Goal: Task Accomplishment & Management: Manage account settings

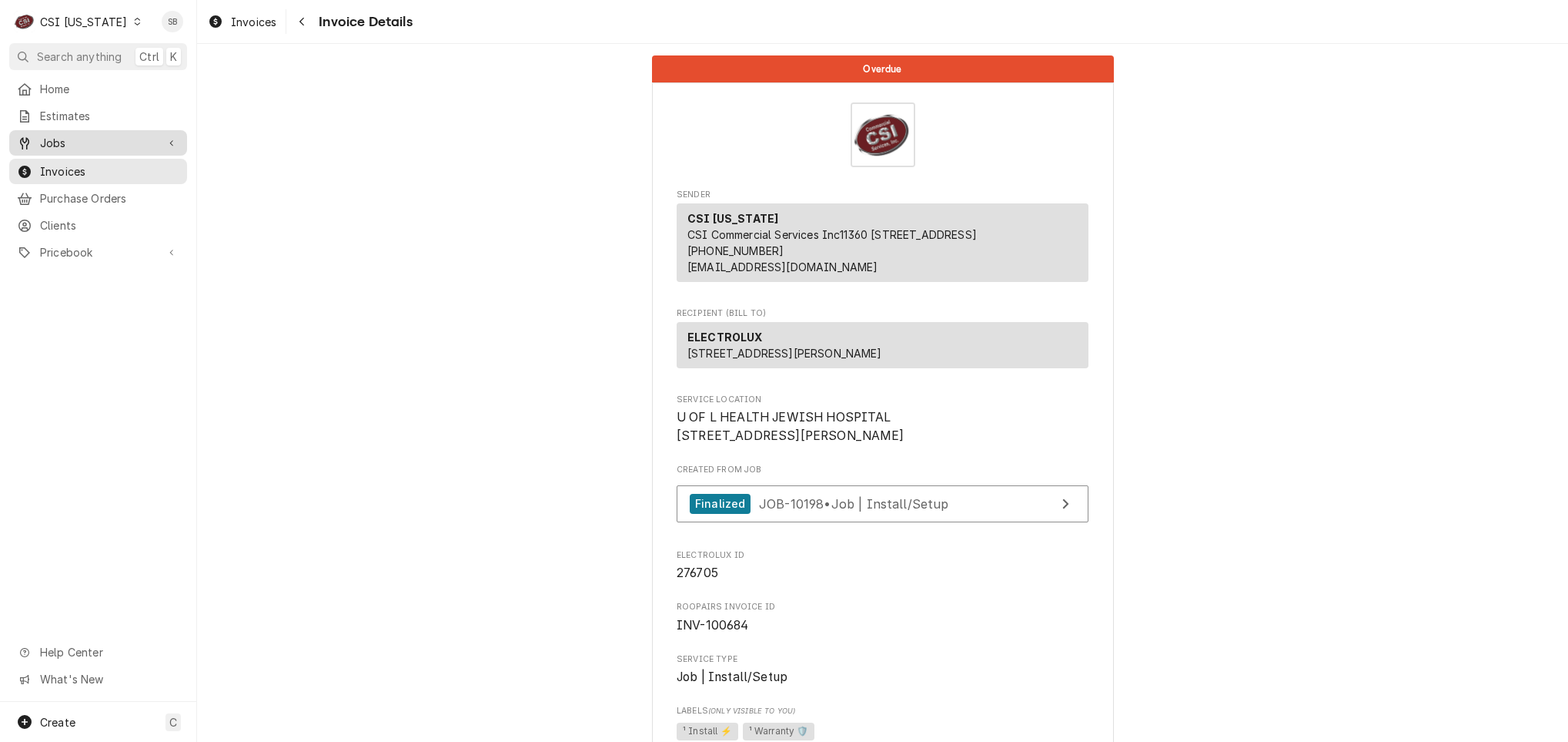
scroll to position [2706, 0]
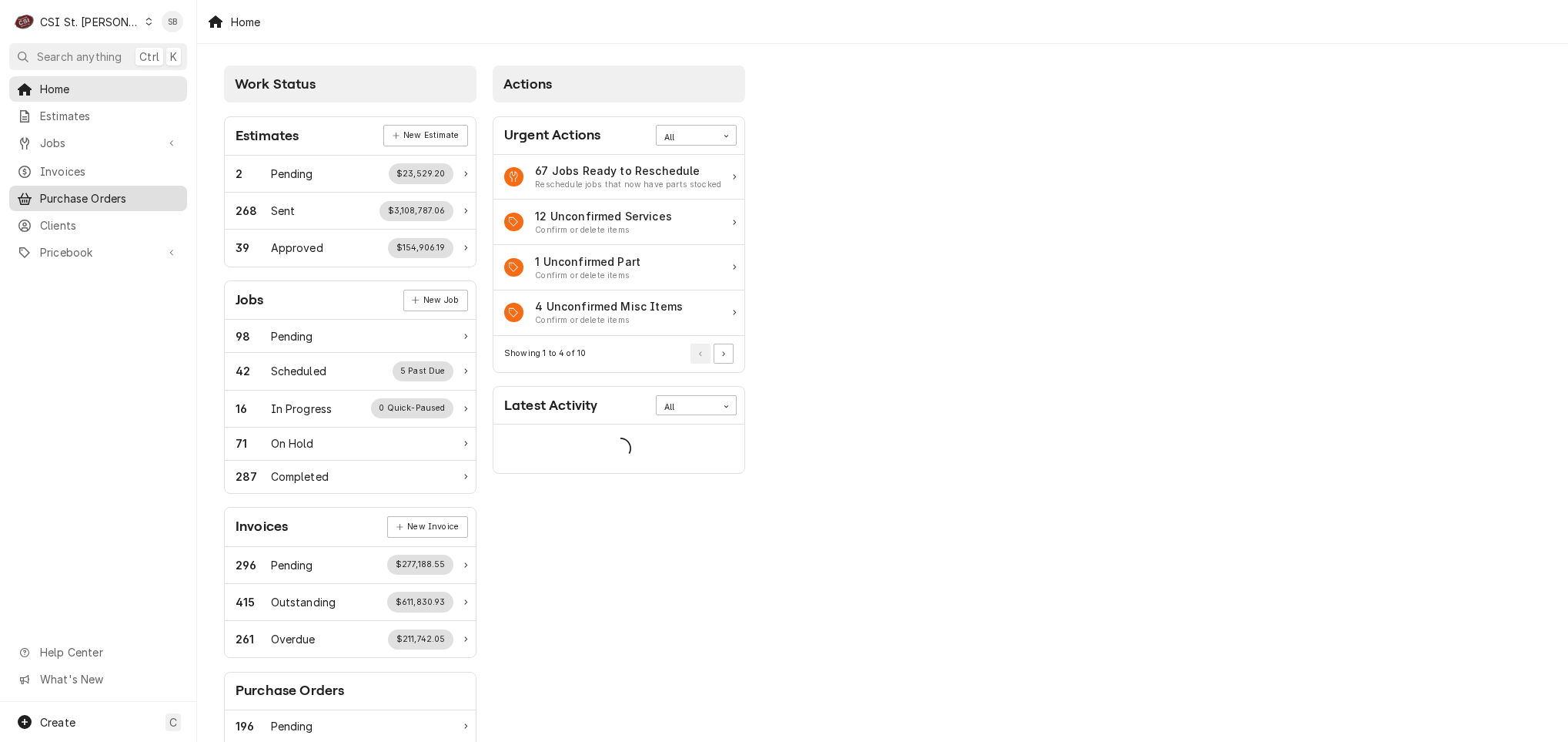
click at [83, 190] on span "Purchase Orders" at bounding box center [110, 197] width 139 height 16
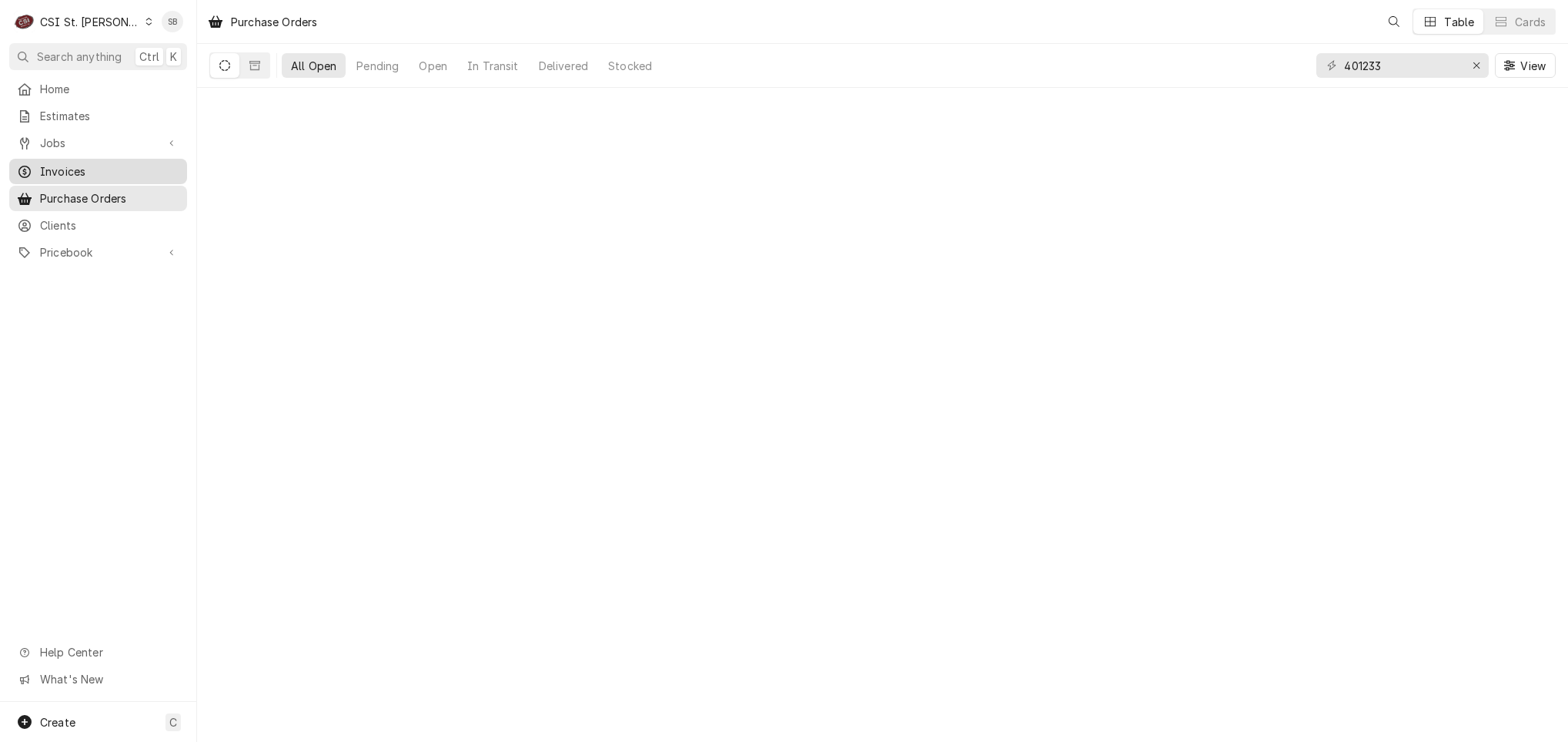
click at [58, 163] on span "Invoices" at bounding box center [110, 171] width 139 height 16
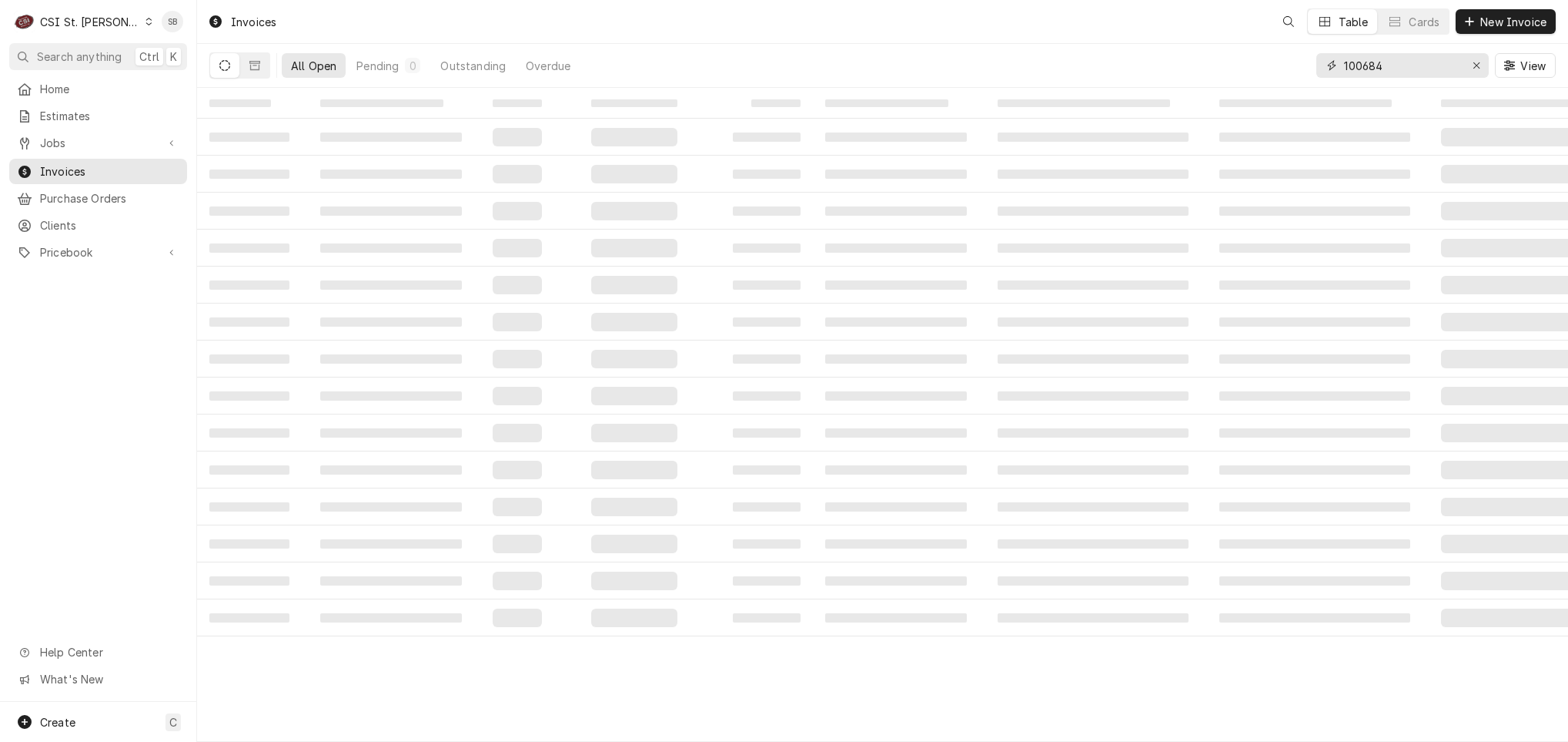
click at [1375, 63] on input "100684" at bounding box center [1401, 66] width 115 height 25
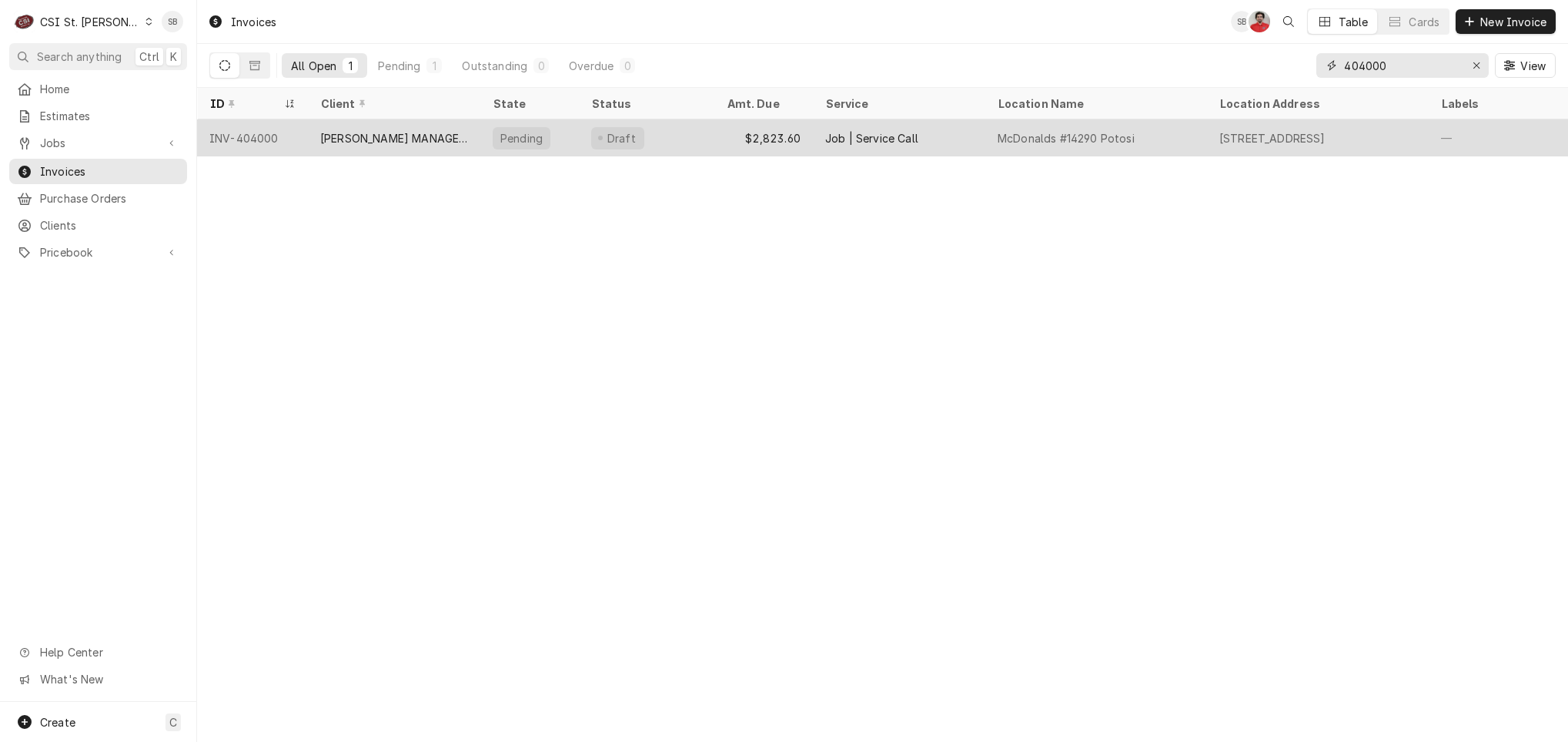
type input "404000"
click at [427, 134] on div "[PERSON_NAME] MANAGEMENT INC" at bounding box center [394, 137] width 148 height 16
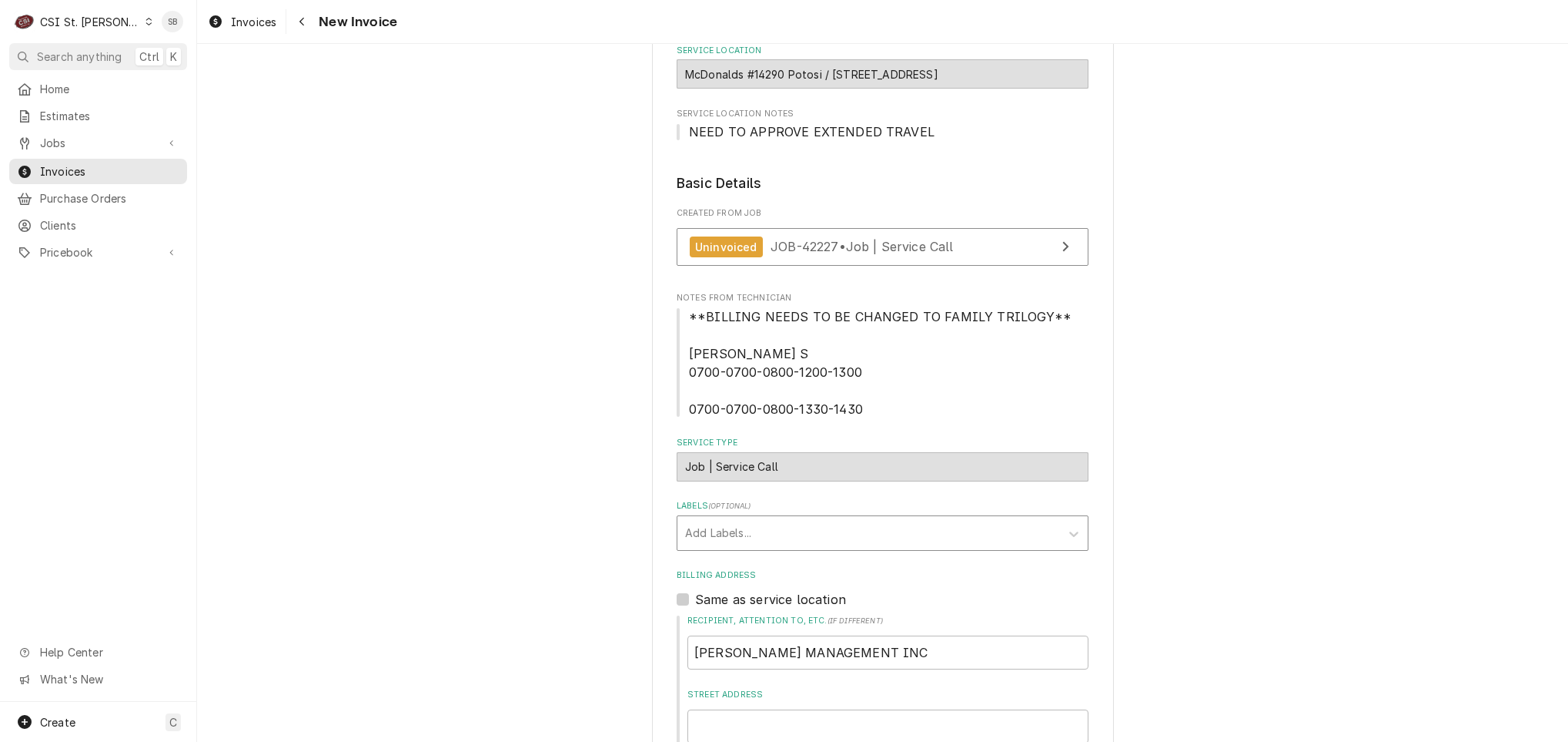
scroll to position [346, 0]
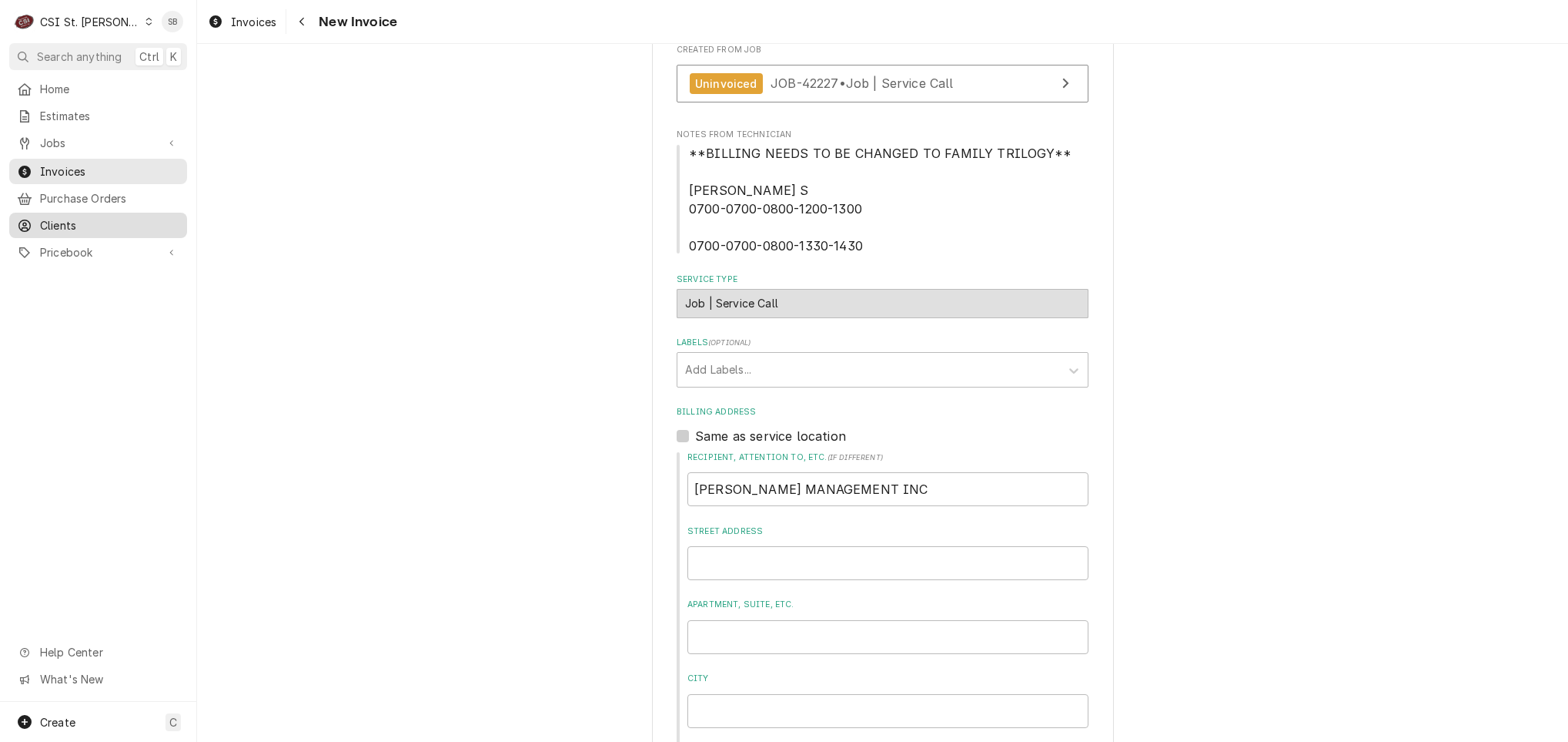
click at [118, 225] on span "Clients" at bounding box center [110, 225] width 139 height 16
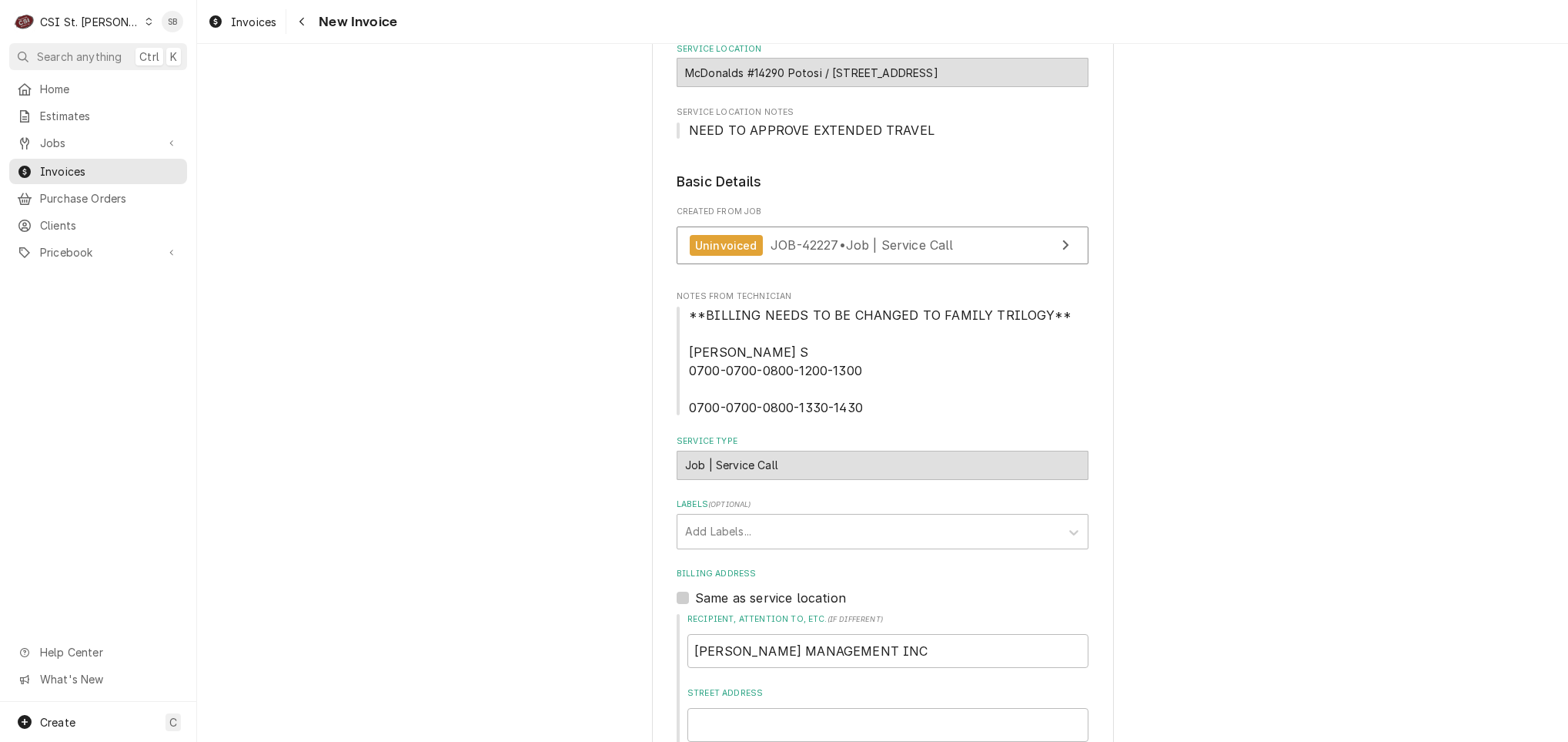
scroll to position [0, 0]
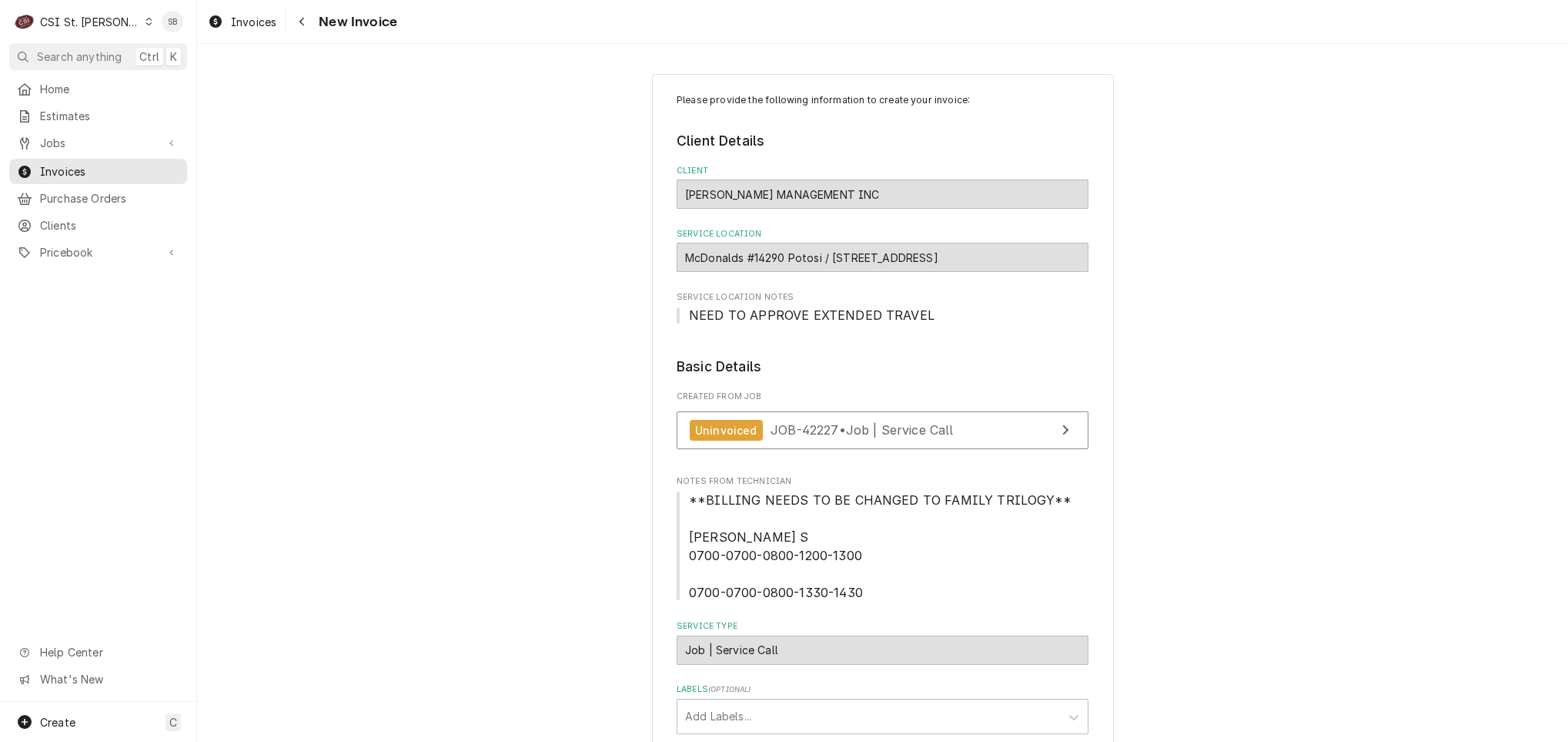
drag, startPoint x: 677, startPoint y: 197, endPoint x: 899, endPoint y: 196, distance: 222.0
click at [899, 196] on div "KIRKHUFF MANAGEMENT INC" at bounding box center [883, 194] width 412 height 30
drag, startPoint x: 825, startPoint y: 259, endPoint x: 1030, endPoint y: 261, distance: 205.0
click at [1030, 261] on div "McDonalds #14290 Potosi / 800 E High St, Potosi, MO 63664" at bounding box center [883, 257] width 412 height 30
copy div "800 E High St, Potosi, MO 63664"
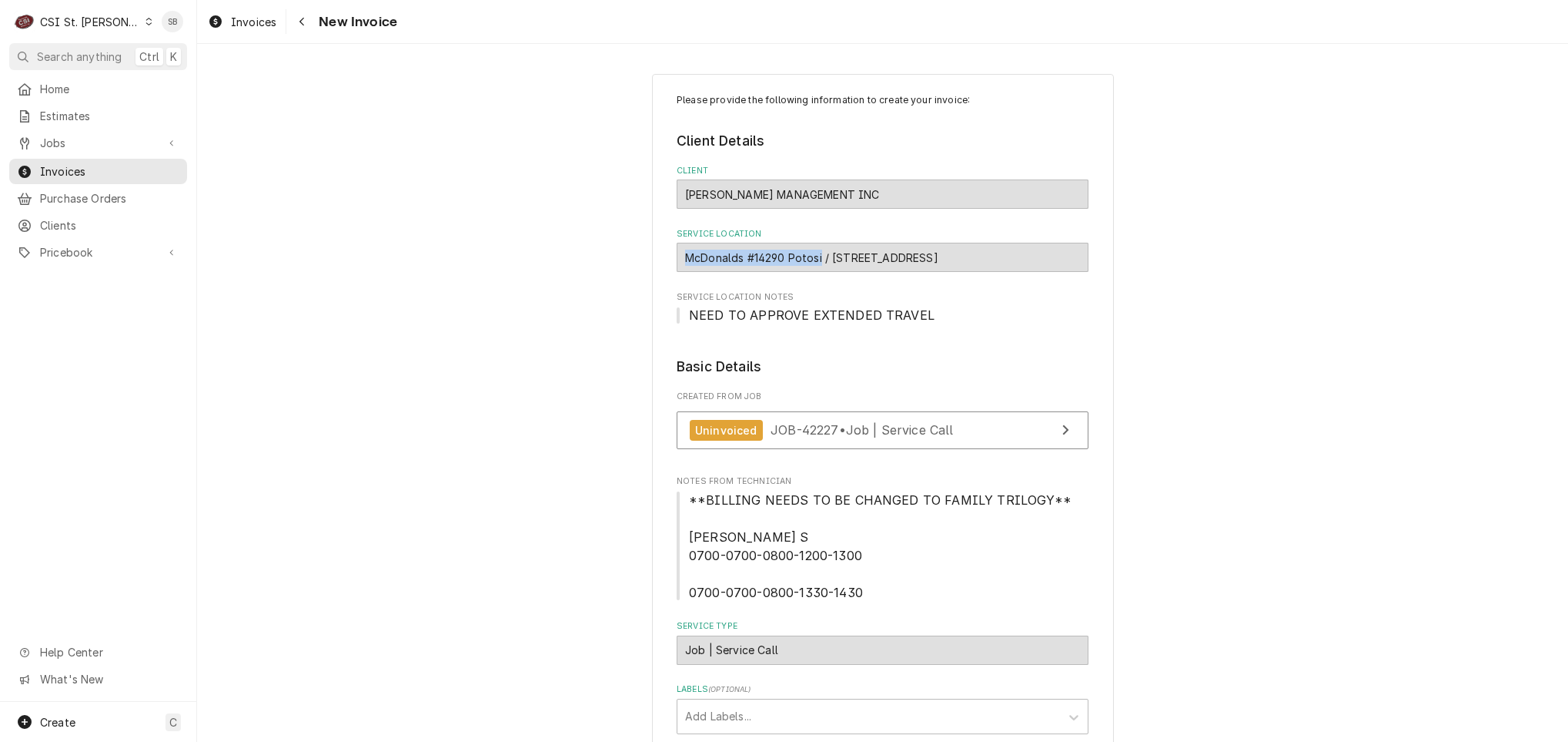
drag, startPoint x: 814, startPoint y: 262, endPoint x: 678, endPoint y: 261, distance: 136.0
click at [678, 261] on div "McDonalds #14290 Potosi / [STREET_ADDRESS]" at bounding box center [883, 257] width 412 height 30
copy div "McDonalds #14290 Potosi"
click at [787, 438] on span "JOB-42227 • Job | Service Call" at bounding box center [862, 430] width 183 height 15
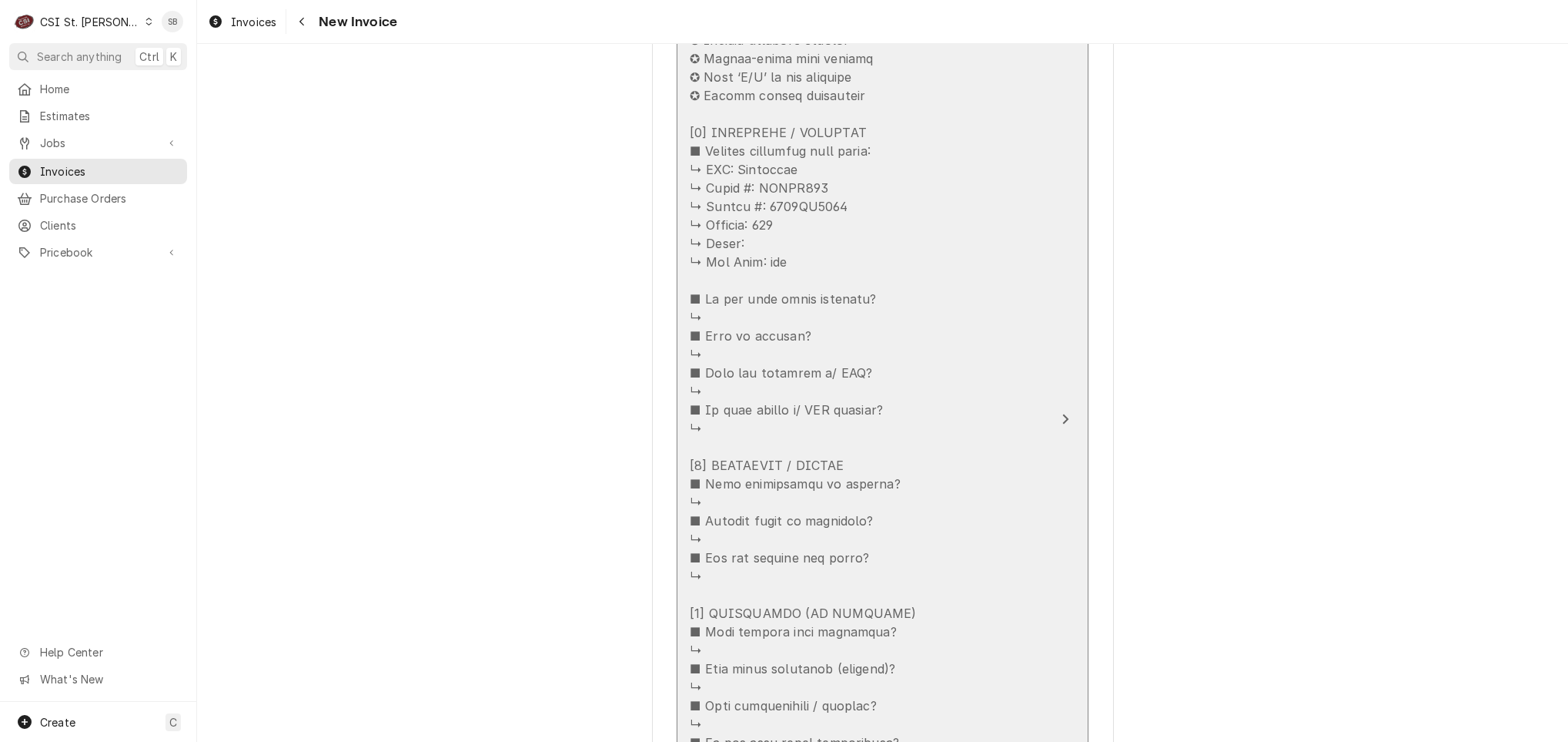
click at [975, 542] on div "Update Line Item" at bounding box center [866, 548] width 354 height 1109
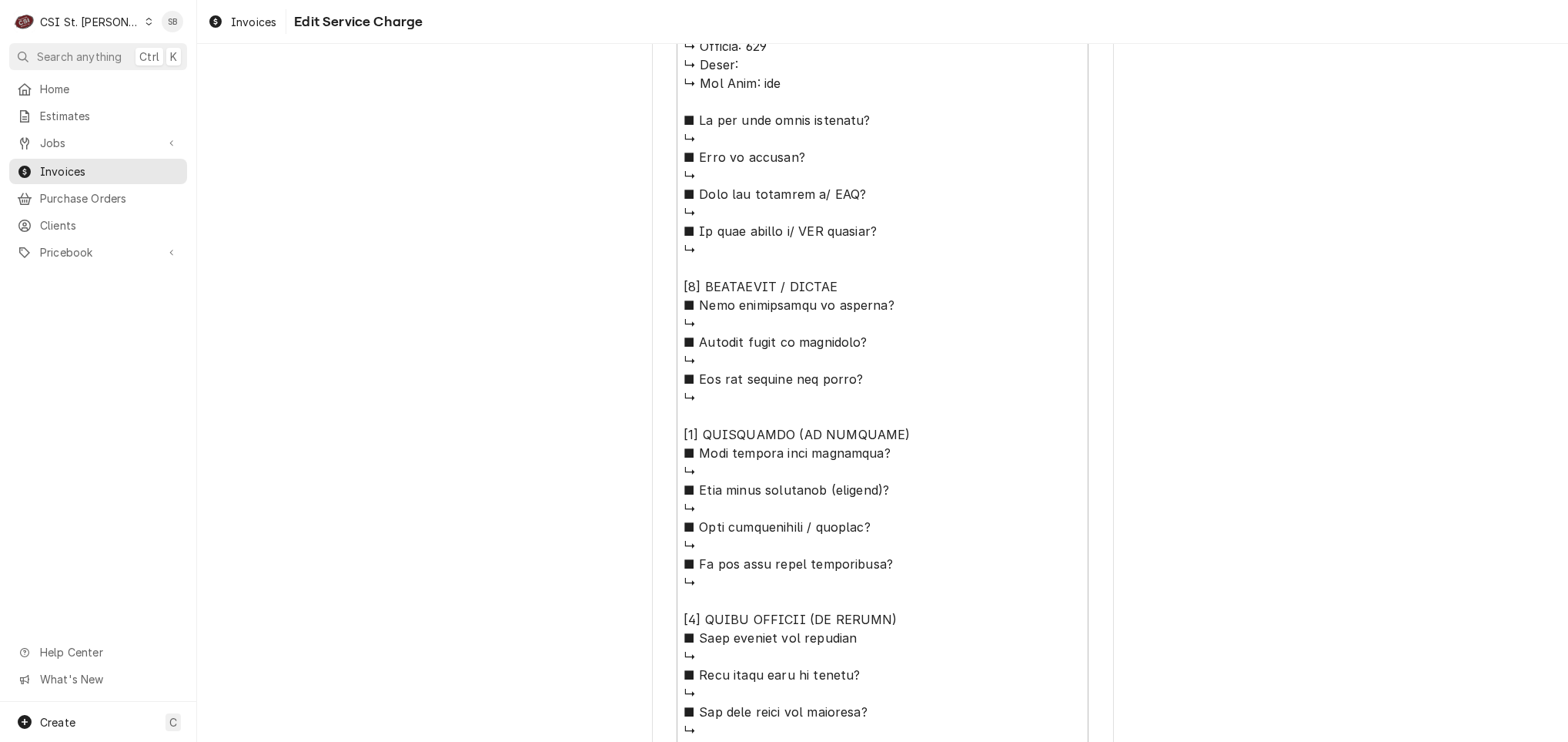
scroll to position [1237, 0]
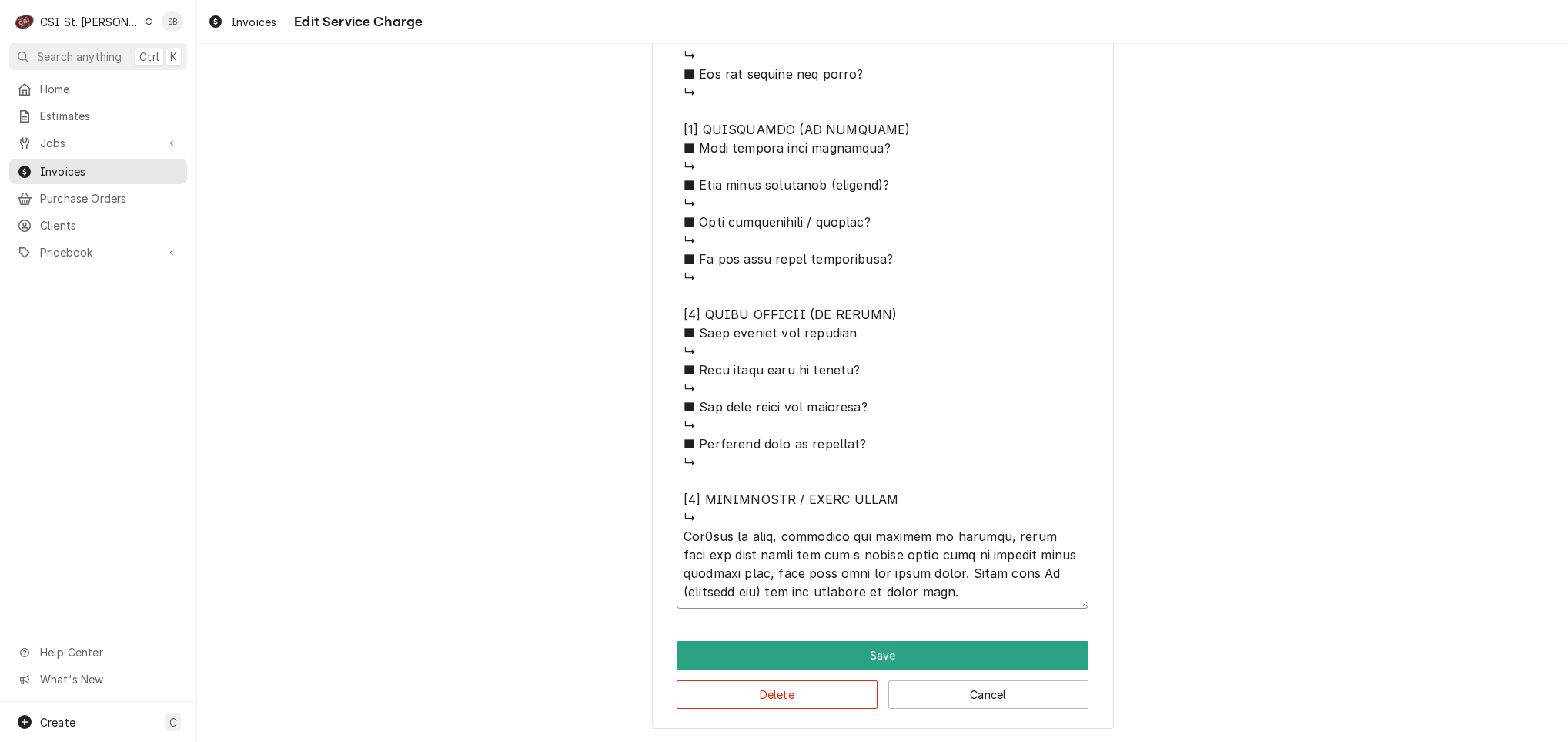
click at [766, 531] on textarea "Service Summary ( optional )" at bounding box center [883, 55] width 412 height 1105
type textarea "x"
type textarea "⚠️ 𝗙𝗢𝗥𝗠 𝗜𝗡𝗦𝗧𝗥𝗨𝗖𝗧𝗜𝗢𝗡𝗦 ⚠️ ✪ 𝗖𝗼𝗺𝗽𝗹𝗲𝘁𝗲 𝗮𝗹𝗹 𝗿𝗲𝗹𝗲𝘃𝗮𝗻𝘁 𝘀𝗲𝗰𝘁𝗶𝗼𝗻𝘀 ✪ 𝗣𝗿𝗼𝘃𝗶𝗱𝗲 𝗱𝗲𝘁𝗮𝗶𝗹𝗲𝗱 𝗮𝗻𝘀…"
type textarea "x"
type textarea "⚠️ 𝗙𝗢𝗥𝗠 𝗜𝗡𝗦𝗧𝗥𝗨𝗖𝗧𝗜𝗢𝗡𝗦 ⚠️ ✪ 𝗖𝗼𝗺𝗽𝗹𝗲𝘁𝗲 𝗮𝗹𝗹 𝗿𝗲𝗹𝗲𝘃𝗮𝗻𝘁 𝘀𝗲𝗰𝘁𝗶𝗼𝗻𝘀 ✪ 𝗣𝗿𝗼𝘃𝗶𝗱𝗲 𝗱𝗲𝘁𝗮𝗶𝗹𝗲𝗱 𝗮𝗻𝘀…"
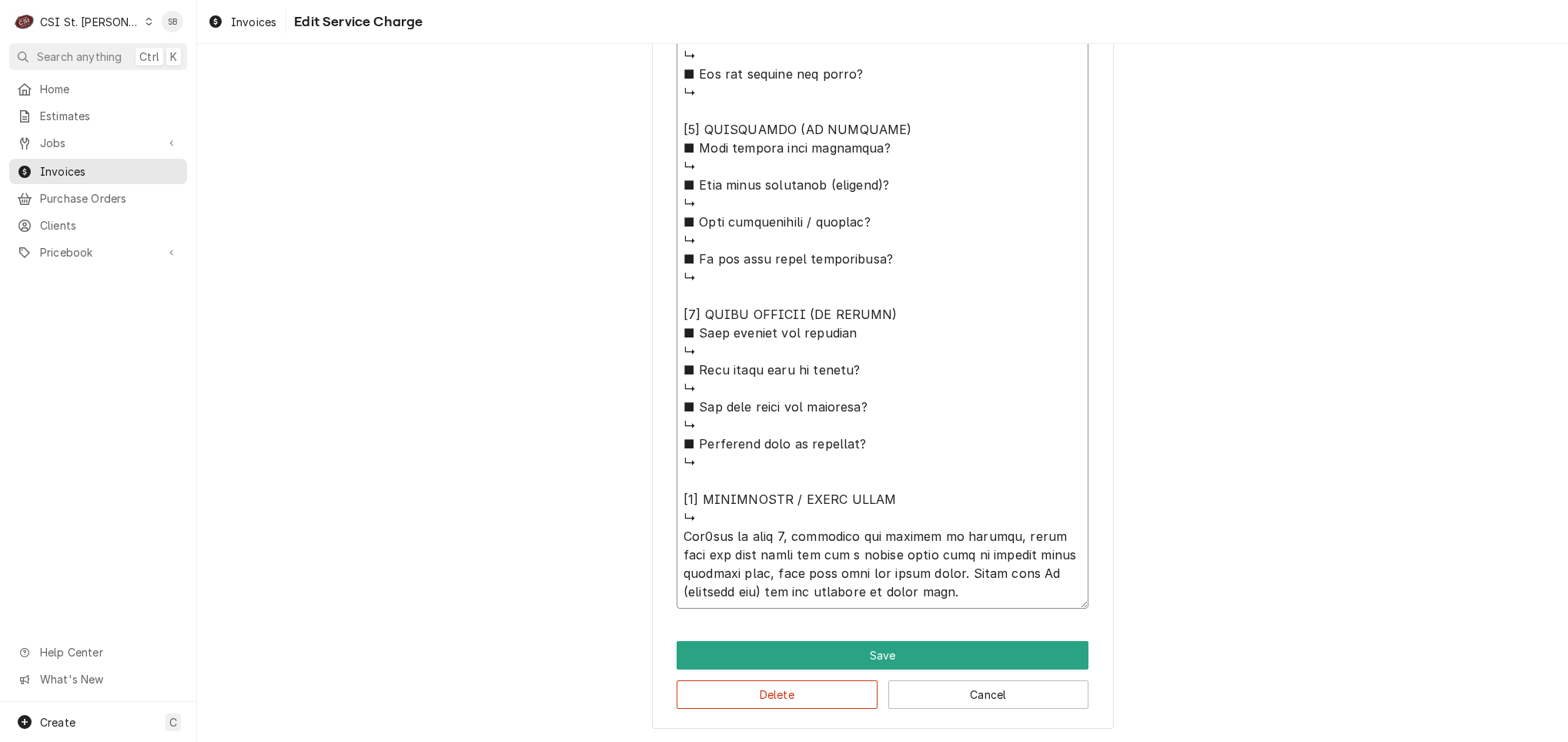
type textarea "x"
type textarea "⚠️ 𝗙𝗢𝗥𝗠 𝗜𝗡𝗦𝗧𝗥𝗨𝗖𝗧𝗜𝗢𝗡𝗦 ⚠️ ✪ 𝗖𝗼𝗺𝗽𝗹𝗲𝘁𝗲 𝗮𝗹𝗹 𝗿𝗲𝗹𝗲𝘃𝗮𝗻𝘁 𝘀𝗲𝗰𝘁𝗶𝗼𝗻𝘀 ✪ 𝗣𝗿𝗼𝘃𝗶𝗱𝗲 𝗱𝗲𝘁𝗮𝗶𝗹𝗲𝗱 𝗮𝗻𝘀…"
type textarea "x"
type textarea "⚠️ 𝗙𝗢𝗥𝗠 𝗜𝗡𝗦𝗧𝗥𝗨𝗖𝗧𝗜𝗢𝗡𝗦 ⚠️ ✪ 𝗖𝗼𝗺𝗽𝗹𝗲𝘁𝗲 𝗮𝗹𝗹 𝗿𝗲𝗹𝗲𝘃𝗮𝗻𝘁 𝘀𝗲𝗰𝘁𝗶𝗼𝗻𝘀 ✪ 𝗣𝗿𝗼𝘃𝗶𝗱𝗲 𝗱𝗲𝘁𝗮𝗶𝗹𝗲𝗱 𝗮𝗻𝘀…"
type textarea "x"
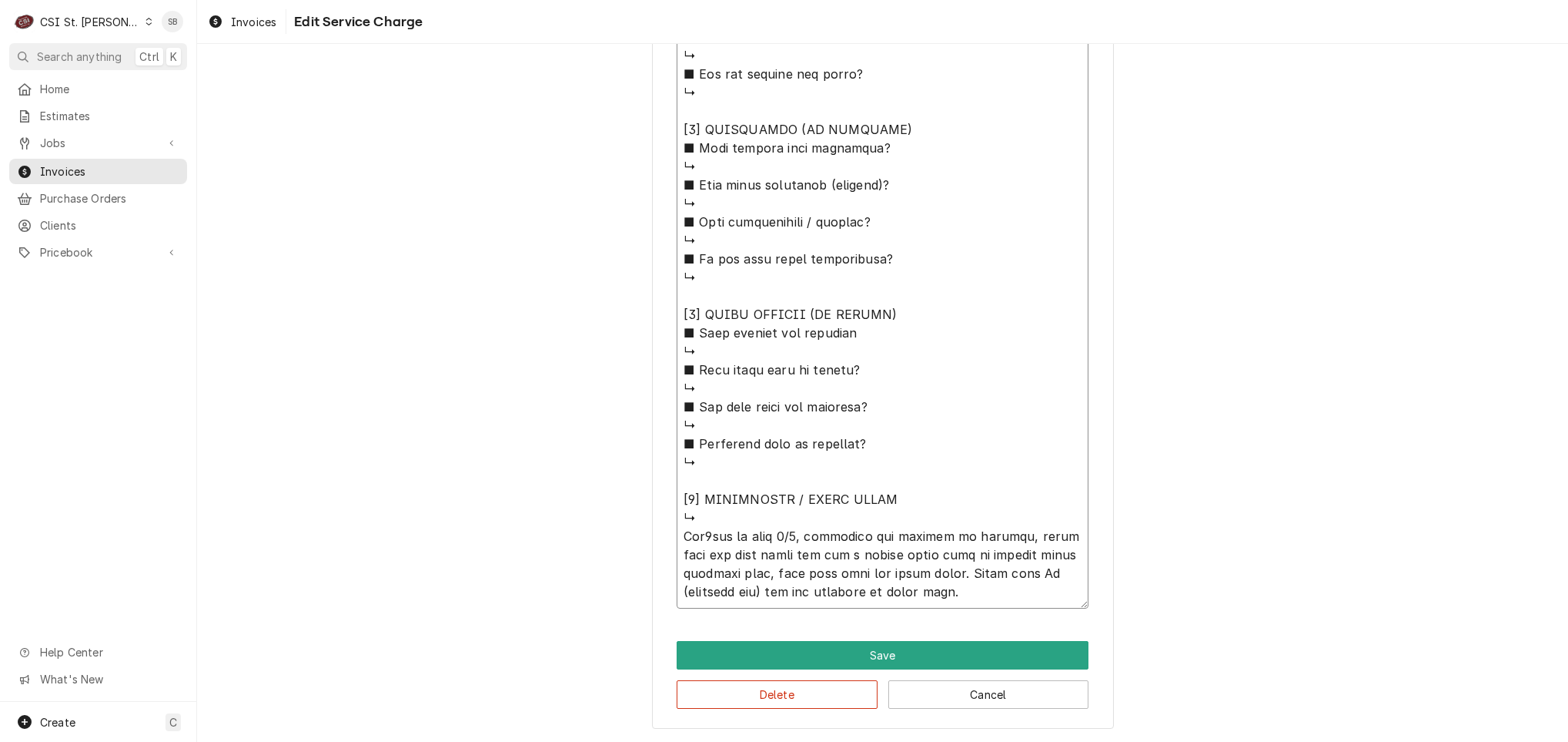
type textarea "⚠️ 𝗙𝗢𝗥𝗠 𝗜𝗡𝗦𝗧𝗥𝗨𝗖𝗧𝗜𝗢𝗡𝗦 ⚠️ ✪ 𝗖𝗼𝗺𝗽𝗹𝗲𝘁𝗲 𝗮𝗹𝗹 𝗿𝗲𝗹𝗲𝘃𝗮𝗻𝘁 𝘀𝗲𝗰𝘁𝗶𝗼𝗻𝘀 ✪ 𝗣𝗿𝗼𝘃𝗶𝗱𝗲 𝗱𝗲𝘁𝗮𝗶𝗹𝗲𝗱 𝗮𝗻𝘀…"
type textarea "x"
type textarea "⚠️ 𝗙𝗢𝗥𝗠 𝗜𝗡𝗦𝗧𝗥𝗨𝗖𝗧𝗜𝗢𝗡𝗦 ⚠️ ✪ 𝗖𝗼𝗺𝗽𝗹𝗲𝘁𝗲 𝗮𝗹𝗹 𝗿𝗲𝗹𝗲𝘃𝗮𝗻𝘁 𝘀𝗲𝗰𝘁𝗶𝗼𝗻𝘀 ✪ 𝗣𝗿𝗼𝘃𝗶𝗱𝗲 𝗱𝗲𝘁𝗮𝗶𝗹𝗲𝗱 𝗮𝗻𝘀…"
type textarea "x"
type textarea "⚠️ 𝗙𝗢𝗥𝗠 𝗜𝗡𝗦𝗧𝗥𝗨𝗖𝗧𝗜𝗢𝗡𝗦 ⚠️ ✪ 𝗖𝗼𝗺𝗽𝗹𝗲𝘁𝗲 𝗮𝗹𝗹 𝗿𝗲𝗹𝗲𝘃𝗮𝗻𝘁 𝘀𝗲𝗰𝘁𝗶𝗼𝗻𝘀 ✪ 𝗣𝗿𝗼𝘃𝗶𝗱𝗲 𝗱𝗲𝘁𝗮𝗶𝗹𝗲𝗱 𝗮𝗻𝘀…"
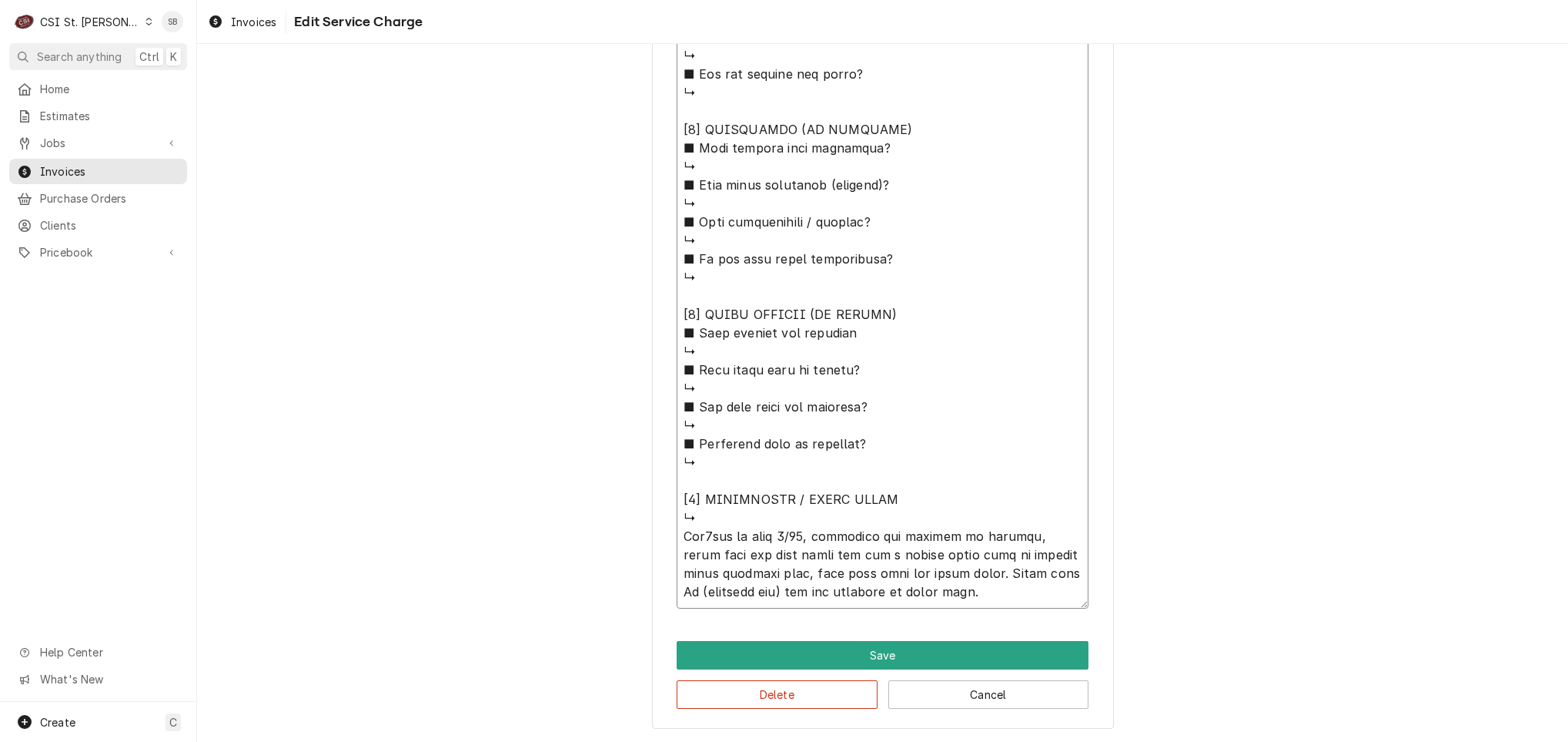
type textarea "x"
type textarea "⚠️ 𝗙𝗢𝗥𝗠 𝗜𝗡𝗦𝗧𝗥𝗨𝗖𝗧𝗜𝗢𝗡𝗦 ⚠️ ✪ 𝗖𝗼𝗺𝗽𝗹𝗲𝘁𝗲 𝗮𝗹𝗹 𝗿𝗲𝗹𝗲𝘃𝗮𝗻𝘁 𝘀𝗲𝗰𝘁𝗶𝗼𝗻𝘀 ✪ 𝗣𝗿𝗼𝘃𝗶𝗱𝗲 𝗱𝗲𝘁𝗮𝗶𝗹𝗲𝗱 𝗮𝗻𝘀…"
type textarea "x"
type textarea "⚠️ 𝗙𝗢𝗥𝗠 𝗜𝗡𝗦𝗧𝗥𝗨𝗖𝗧𝗜𝗢𝗡𝗦 ⚠️ ✪ 𝗖𝗼𝗺𝗽𝗹𝗲𝘁𝗲 𝗮𝗹𝗹 𝗿𝗲𝗹𝗲𝘃𝗮𝗻𝘁 𝘀𝗲𝗰𝘁𝗶𝗼𝗻𝘀 ✪ 𝗣𝗿𝗼𝘃𝗶𝗱𝗲 𝗱𝗲𝘁𝗮𝗶𝗹𝗲𝗱 𝗮𝗻𝘀…"
type textarea "x"
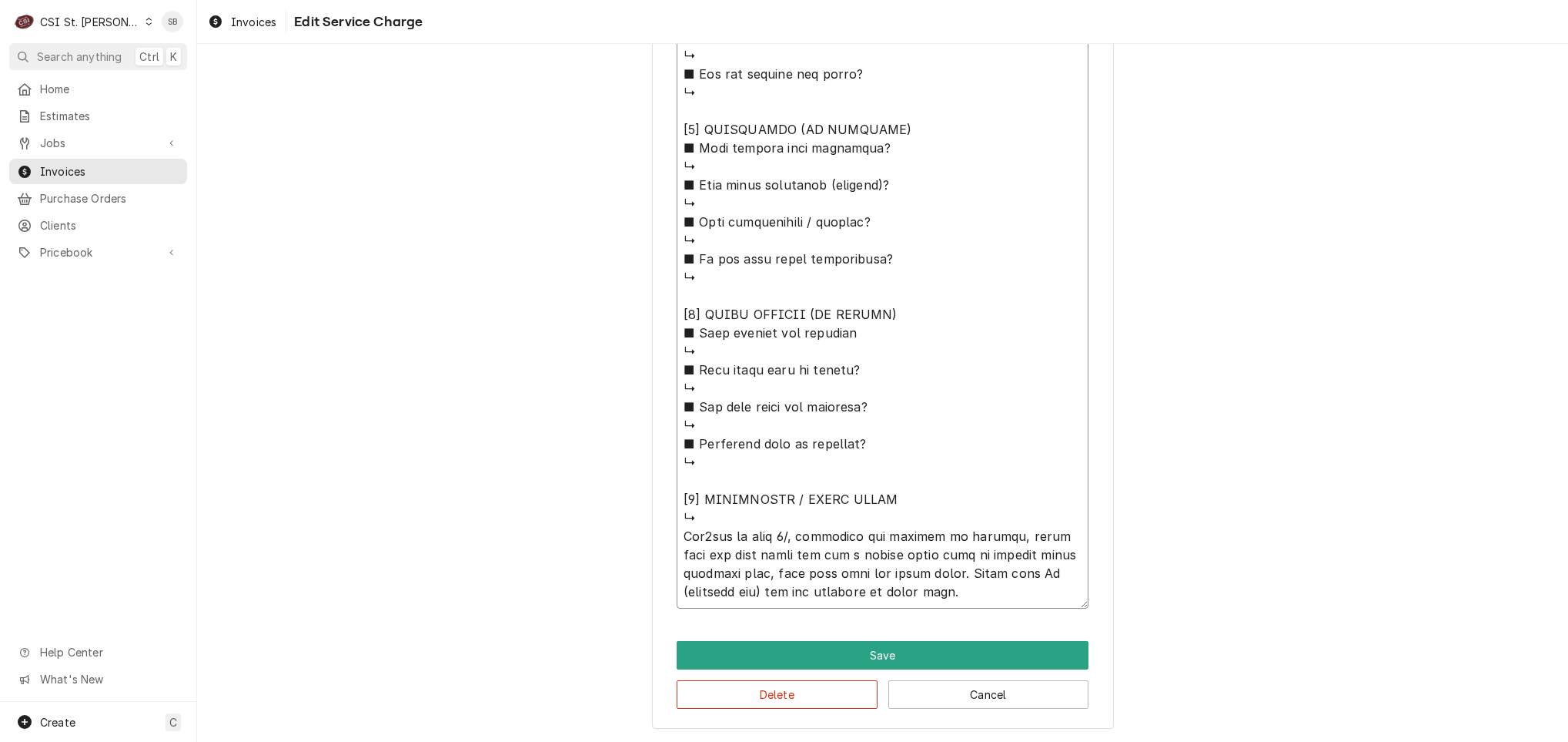
type textarea "⚠️ 𝗙𝗢𝗥𝗠 𝗜𝗡𝗦𝗧𝗥𝗨𝗖𝗧𝗜𝗢𝗡𝗦 ⚠️ ✪ 𝗖𝗼𝗺𝗽𝗹𝗲𝘁𝗲 𝗮𝗹𝗹 𝗿𝗲𝗹𝗲𝘃𝗮𝗻𝘁 𝘀𝗲𝗰𝘁𝗶𝗼𝗻𝘀 ✪ 𝗣𝗿𝗼𝘃𝗶𝗱𝗲 𝗱𝗲𝘁𝗮𝗶𝗹𝗲𝗱 𝗮𝗻𝘀…"
type textarea "x"
type textarea "⚠️ 𝗙𝗢𝗥𝗠 𝗜𝗡𝗦𝗧𝗥𝗨𝗖𝗧𝗜𝗢𝗡𝗦 ⚠️ ✪ 𝗖𝗼𝗺𝗽𝗹𝗲𝘁𝗲 𝗮𝗹𝗹 𝗿𝗲𝗹𝗲𝘃𝗮𝗻𝘁 𝘀𝗲𝗰𝘁𝗶𝗼𝗻𝘀 ✪ 𝗣𝗿𝗼𝘃𝗶𝗱𝗲 𝗱𝗲𝘁𝗮𝗶𝗹𝗲𝗱 𝗮𝗻𝘀…"
type textarea "x"
type textarea "⚠️ 𝗙𝗢𝗥𝗠 𝗜𝗡𝗦𝗧𝗥𝗨𝗖𝗧𝗜𝗢𝗡𝗦 ⚠️ ✪ 𝗖𝗼𝗺𝗽𝗹𝗲𝘁𝗲 𝗮𝗹𝗹 𝗿𝗲𝗹𝗲𝘃𝗮𝗻𝘁 𝘀𝗲𝗰𝘁𝗶𝗼𝗻𝘀 ✪ 𝗣𝗿𝗼𝘃𝗶𝗱𝗲 𝗱𝗲𝘁𝗮𝗶𝗹𝗲𝗱 𝗮𝗻𝘀…"
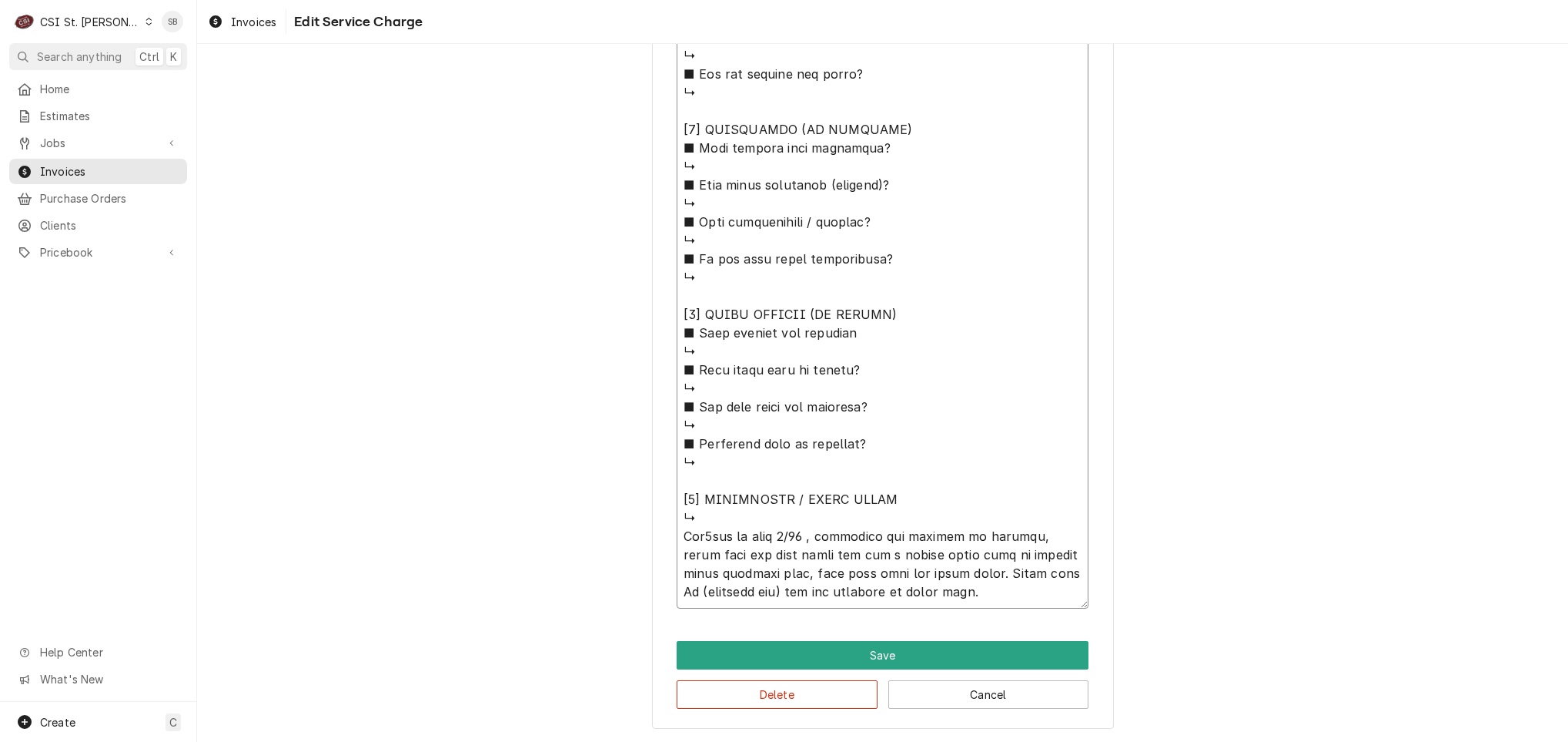
type textarea "x"
type textarea "⚠️ 𝗙𝗢𝗥𝗠 𝗜𝗡𝗦𝗧𝗥𝗨𝗖𝗧𝗜𝗢𝗡𝗦 ⚠️ ✪ 𝗖𝗼𝗺𝗽𝗹𝗲𝘁𝗲 𝗮𝗹𝗹 𝗿𝗲𝗹𝗲𝘃𝗮𝗻𝘁 𝘀𝗲𝗰𝘁𝗶𝗼𝗻𝘀 ✪ 𝗣𝗿𝗼𝘃𝗶𝗱𝗲 𝗱𝗲𝘁𝗮𝗶𝗹𝗲𝗱 𝗮𝗻𝘀…"
type textarea "x"
type textarea "⚠️ 𝗙𝗢𝗥𝗠 𝗜𝗡𝗦𝗧𝗥𝗨𝗖𝗧𝗜𝗢𝗡𝗦 ⚠️ ✪ 𝗖𝗼𝗺𝗽𝗹𝗲𝘁𝗲 𝗮𝗹𝗹 𝗿𝗲𝗹𝗲𝘃𝗮𝗻𝘁 𝘀𝗲𝗰𝘁𝗶𝗼𝗻𝘀 ✪ 𝗣𝗿𝗼𝘃𝗶𝗱𝗲 𝗱𝗲𝘁𝗮𝗶𝗹𝗲𝗱 𝗮𝗻𝘀…"
type textarea "x"
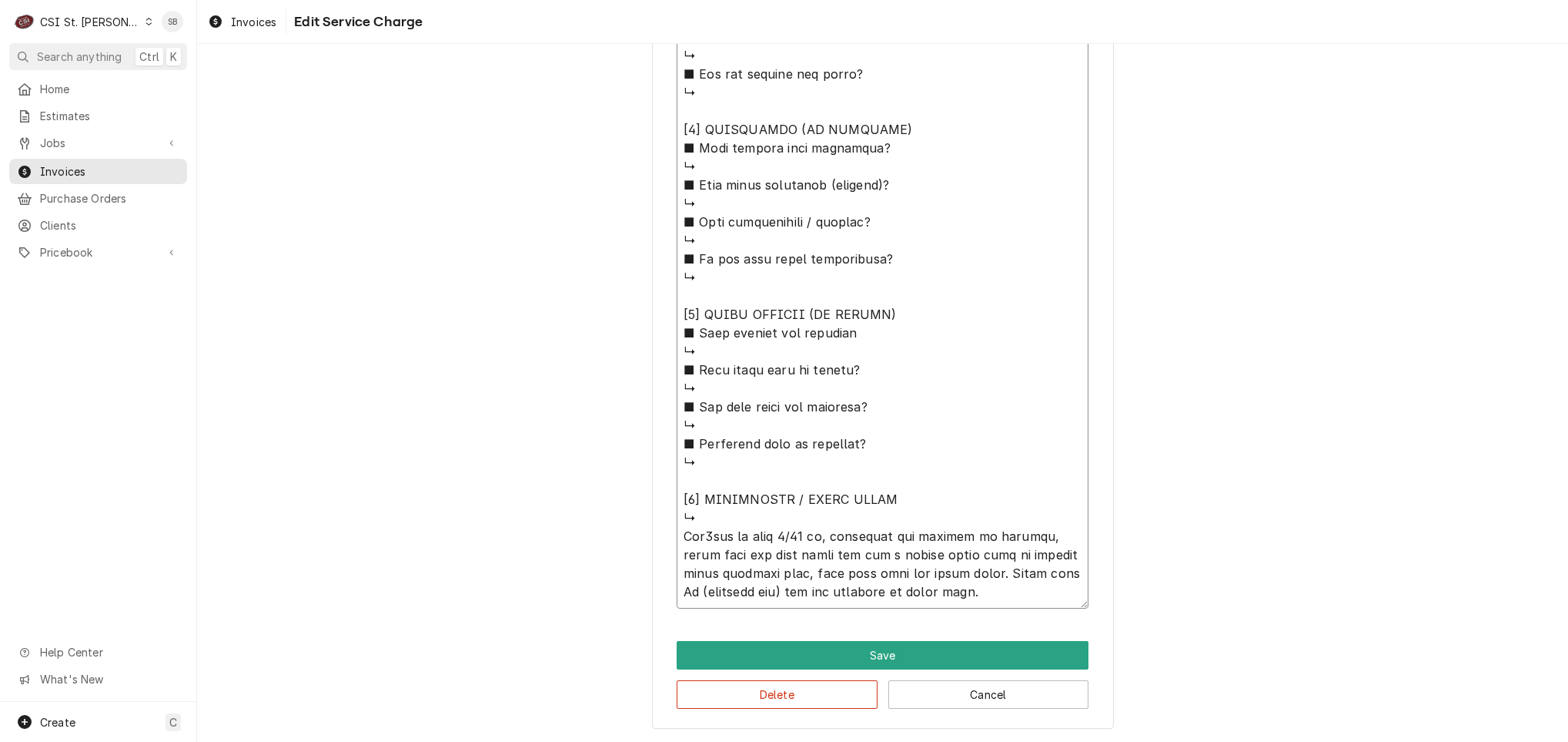
type textarea "⚠️ 𝗙𝗢𝗥𝗠 𝗜𝗡𝗦𝗧𝗥𝗨𝗖𝗧𝗜𝗢𝗡𝗦 ⚠️ ✪ 𝗖𝗼𝗺𝗽𝗹𝗲𝘁𝗲 𝗮𝗹𝗹 𝗿𝗲𝗹𝗲𝘃𝗮𝗻𝘁 𝘀𝗲𝗰𝘁𝗶𝗼𝗻𝘀 ✪ 𝗣𝗿𝗼𝘃𝗶𝗱𝗲 𝗱𝗲𝘁𝗮𝗶𝗹𝗲𝗱 𝗮𝗻𝘀…"
type textarea "x"
type textarea "⚠️ 𝗙𝗢𝗥𝗠 𝗜𝗡𝗦𝗧𝗥𝗨𝗖𝗧𝗜𝗢𝗡𝗦 ⚠️ ✪ 𝗖𝗼𝗺𝗽𝗹𝗲𝘁𝗲 𝗮𝗹𝗹 𝗿𝗲𝗹𝗲𝘃𝗮𝗻𝘁 𝘀𝗲𝗰𝘁𝗶𝗼𝗻𝘀 ✪ 𝗣𝗿𝗼𝘃𝗶𝗱𝗲 𝗱𝗲𝘁𝗮𝗶𝗹𝗲𝗱 𝗮𝗻𝘀…"
type textarea "x"
type textarea "⚠️ 𝗙𝗢𝗥𝗠 𝗜𝗡𝗦𝗧𝗥𝗨𝗖𝗧𝗜𝗢𝗡𝗦 ⚠️ ✪ 𝗖𝗼𝗺𝗽𝗹𝗲𝘁𝗲 𝗮𝗹𝗹 𝗿𝗲𝗹𝗲𝘃𝗮𝗻𝘁 𝘀𝗲𝗰𝘁𝗶𝗼𝗻𝘀 ✪ 𝗣𝗿𝗼𝘃𝗶𝗱𝗲 𝗱𝗲𝘁𝗮𝗶𝗹𝗲𝗱 𝗮𝗻𝘀…"
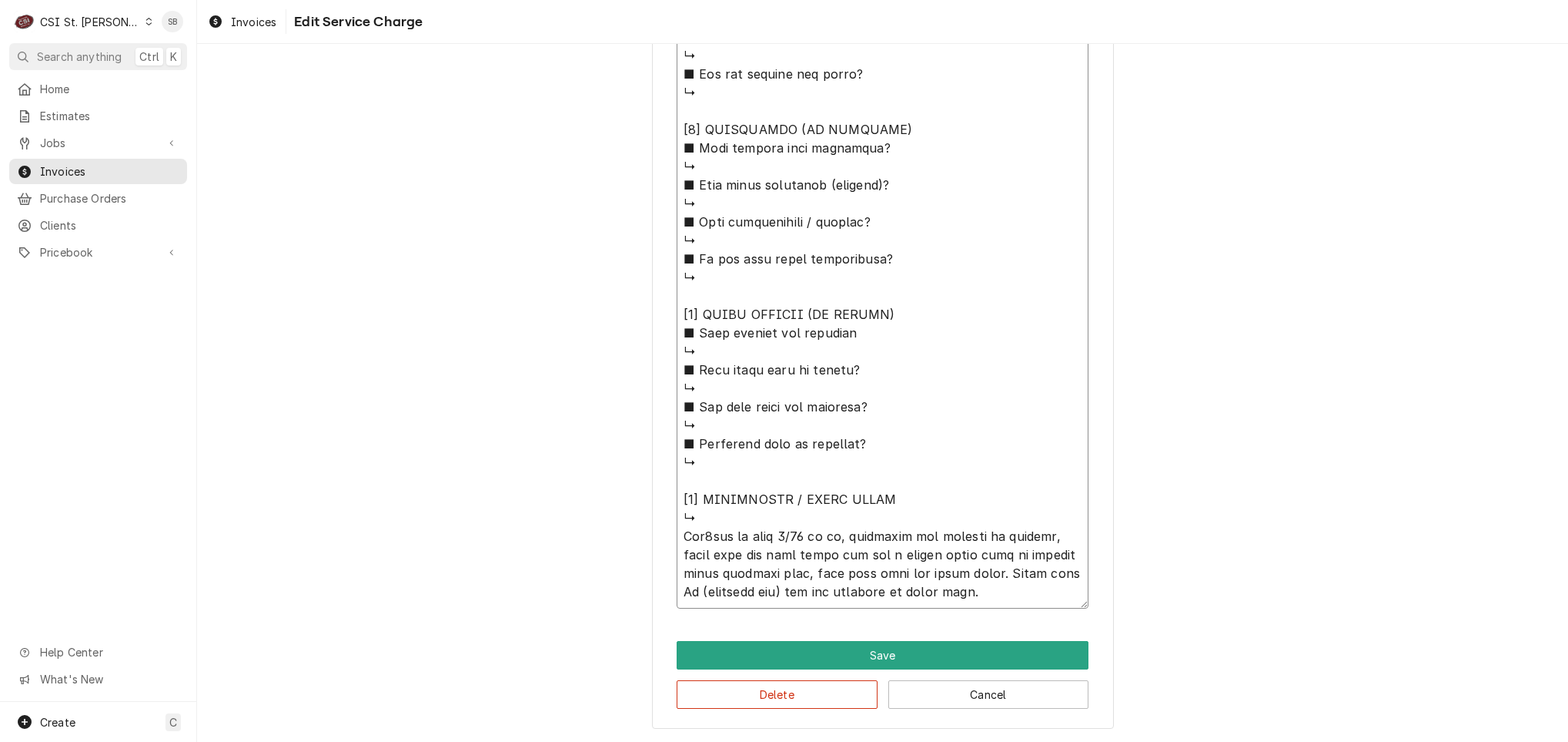
type textarea "x"
type textarea "⚠️ 𝗙𝗢𝗥𝗠 𝗜𝗡𝗦𝗧𝗥𝗨𝗖𝗧𝗜𝗢𝗡𝗦 ⚠️ ✪ 𝗖𝗼𝗺𝗽𝗹𝗲𝘁𝗲 𝗮𝗹𝗹 𝗿𝗲𝗹𝗲𝘃𝗮𝗻𝘁 𝘀𝗲𝗰𝘁𝗶𝗼𝗻𝘀 ✪ 𝗣𝗿𝗼𝘃𝗶𝗱𝗲 𝗱𝗲𝘁𝗮𝗶𝗹𝗲𝗱 𝗮𝗻𝘀…"
type textarea "x"
type textarea "⚠️ 𝗙𝗢𝗥𝗠 𝗜𝗡𝗦𝗧𝗥𝗨𝗖𝗧𝗜𝗢𝗡𝗦 ⚠️ ✪ 𝗖𝗼𝗺𝗽𝗹𝗲𝘁𝗲 𝗮𝗹𝗹 𝗿𝗲𝗹𝗲𝘃𝗮𝗻𝘁 𝘀𝗲𝗰𝘁𝗶𝗼𝗻𝘀 ✪ 𝗣𝗿𝗼𝘃𝗶𝗱𝗲 𝗱𝗲𝘁𝗮𝗶𝗹𝗲𝗱 𝗮𝗻𝘀…"
type textarea "x"
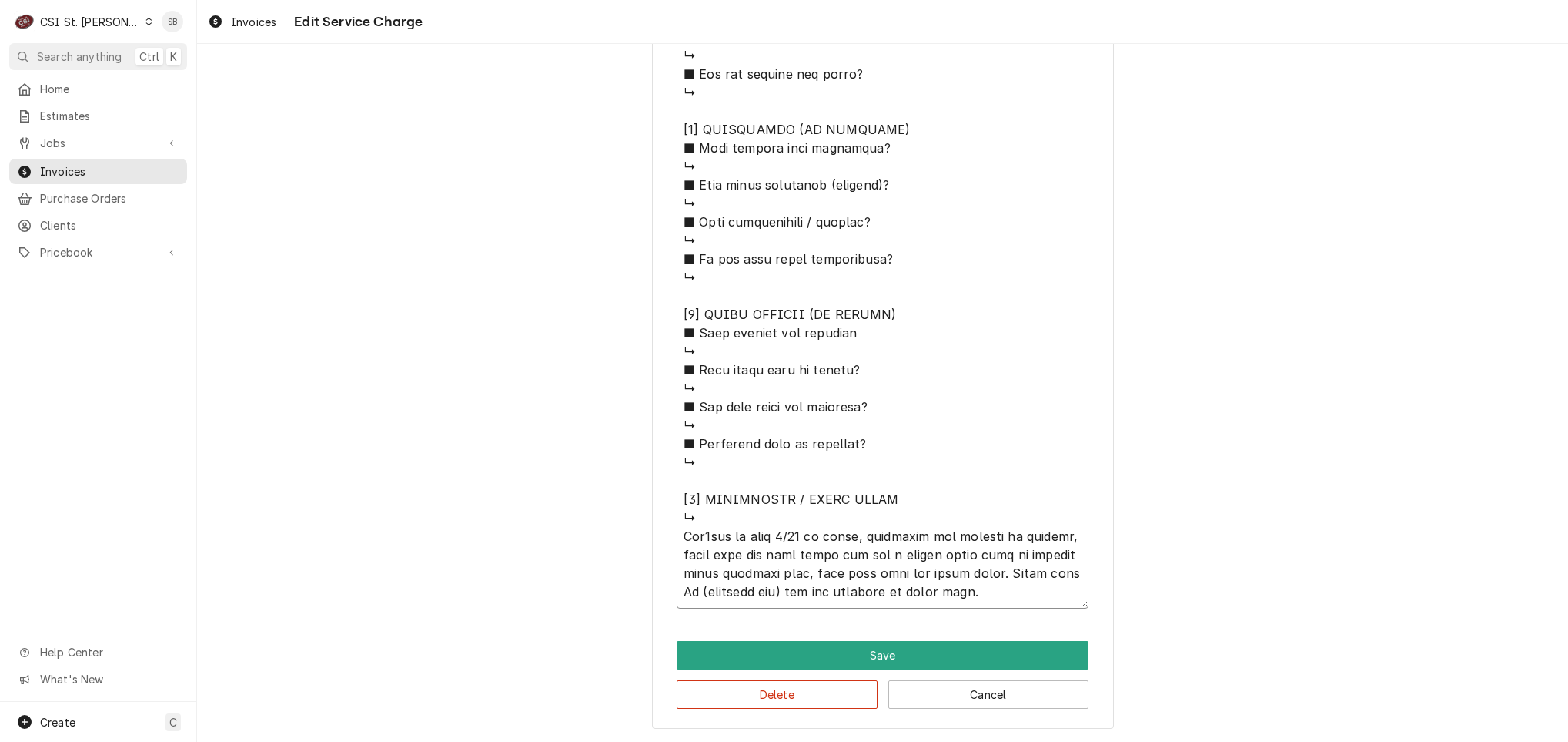
type textarea "⚠️ 𝗙𝗢𝗥𝗠 𝗜𝗡𝗦𝗧𝗥𝗨𝗖𝗧𝗜𝗢𝗡𝗦 ⚠️ ✪ 𝗖𝗼𝗺𝗽𝗹𝗲𝘁𝗲 𝗮𝗹𝗹 𝗿𝗲𝗹𝗲𝘃𝗮𝗻𝘁 𝘀𝗲𝗰𝘁𝗶𝗼𝗻𝘀 ✪ 𝗣𝗿𝗼𝘃𝗶𝗱𝗲 𝗱𝗲𝘁𝗮𝗶𝗹𝗲𝗱 𝗮𝗻𝘀…"
type textarea "x"
type textarea "⚠️ 𝗙𝗢𝗥𝗠 𝗜𝗡𝗦𝗧𝗥𝗨𝗖𝗧𝗜𝗢𝗡𝗦 ⚠️ ✪ 𝗖𝗼𝗺𝗽𝗹𝗲𝘁𝗲 𝗮𝗹𝗹 𝗿𝗲𝗹𝗲𝘃𝗮𝗻𝘁 𝘀𝗲𝗰𝘁𝗶𝗼𝗻𝘀 ✪ 𝗣𝗿𝗼𝘃𝗶𝗱𝗲 𝗱𝗲𝘁𝗮𝗶𝗹𝗲𝗱 𝗮𝗻𝘀…"
type textarea "x"
type textarea "⚠️ 𝗙𝗢𝗥𝗠 𝗜𝗡𝗦𝗧𝗥𝗨𝗖𝗧𝗜𝗢𝗡𝗦 ⚠️ ✪ 𝗖𝗼𝗺𝗽𝗹𝗲𝘁𝗲 𝗮𝗹𝗹 𝗿𝗲𝗹𝗲𝘃𝗮𝗻𝘁 𝘀𝗲𝗰𝘁𝗶𝗼𝗻𝘀 ✪ 𝗣𝗿𝗼𝘃𝗶𝗱𝗲 𝗱𝗲𝘁𝗮𝗶𝗹𝗲𝗱 𝗮𝗻𝘀…"
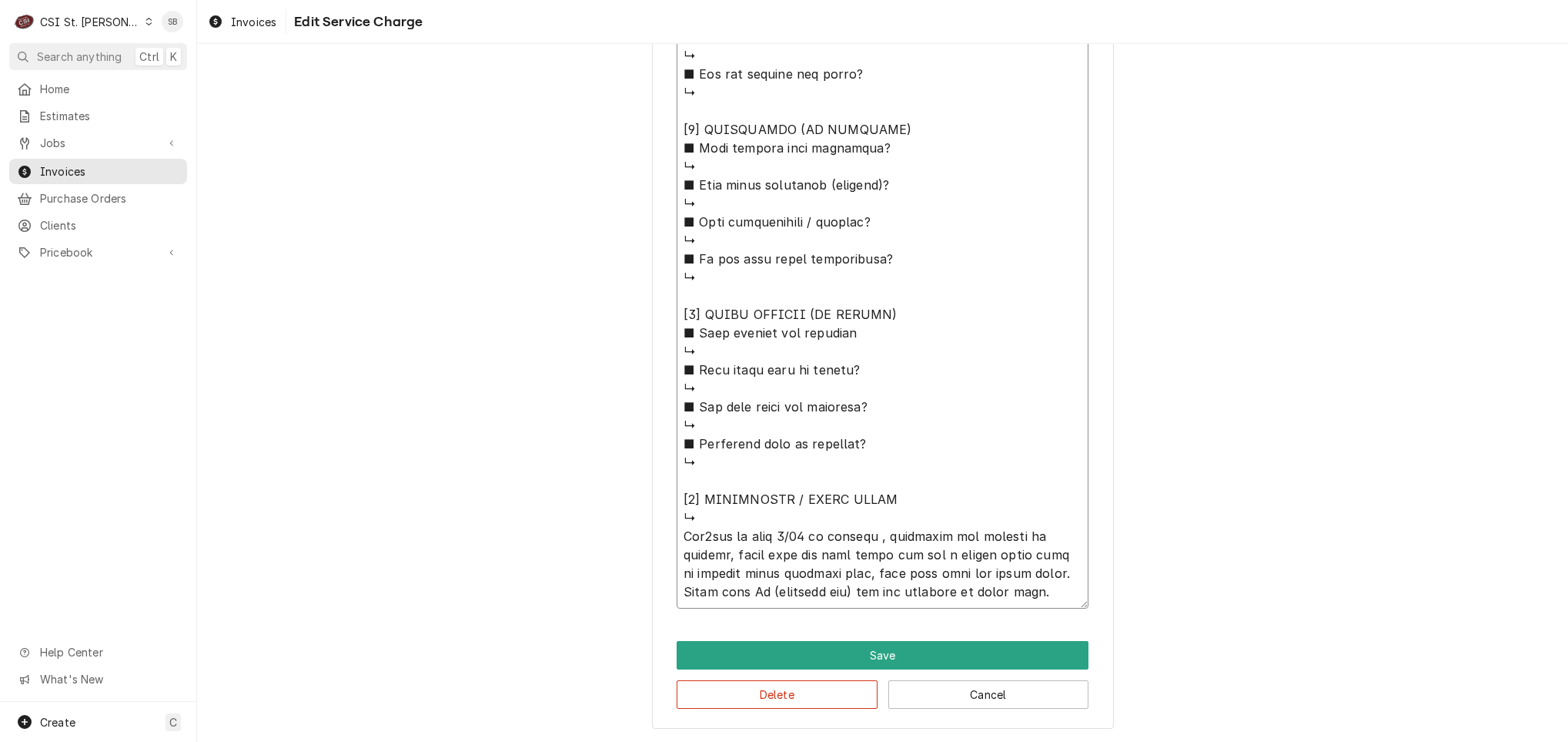
type textarea "x"
type textarea "⚠️ 𝗙𝗢𝗥𝗠 𝗜𝗡𝗦𝗧𝗥𝗨𝗖𝗧𝗜𝗢𝗡𝗦 ⚠️ ✪ 𝗖𝗼𝗺𝗽𝗹𝗲𝘁𝗲 𝗮𝗹𝗹 𝗿𝗲𝗹𝗲𝘃𝗮𝗻𝘁 𝘀𝗲𝗰𝘁𝗶𝗼𝗻𝘀 ✪ 𝗣𝗿𝗼𝘃𝗶𝗱𝗲 𝗱𝗲𝘁𝗮𝗶𝗹𝗲𝗱 𝗮𝗻𝘀…"
type textarea "x"
type textarea "⚠️ 𝗙𝗢𝗥𝗠 𝗜𝗡𝗦𝗧𝗥𝗨𝗖𝗧𝗜𝗢𝗡𝗦 ⚠️ ✪ 𝗖𝗼𝗺𝗽𝗹𝗲𝘁𝗲 𝗮𝗹𝗹 𝗿𝗲𝗹𝗲𝘃𝗮𝗻𝘁 𝘀𝗲𝗰𝘁𝗶𝗼𝗻𝘀 ✪ 𝗣𝗿𝗼𝘃𝗶𝗱𝗲 𝗱𝗲𝘁𝗮𝗶𝗹𝗲𝗱 𝗮𝗻𝘀…"
type textarea "x"
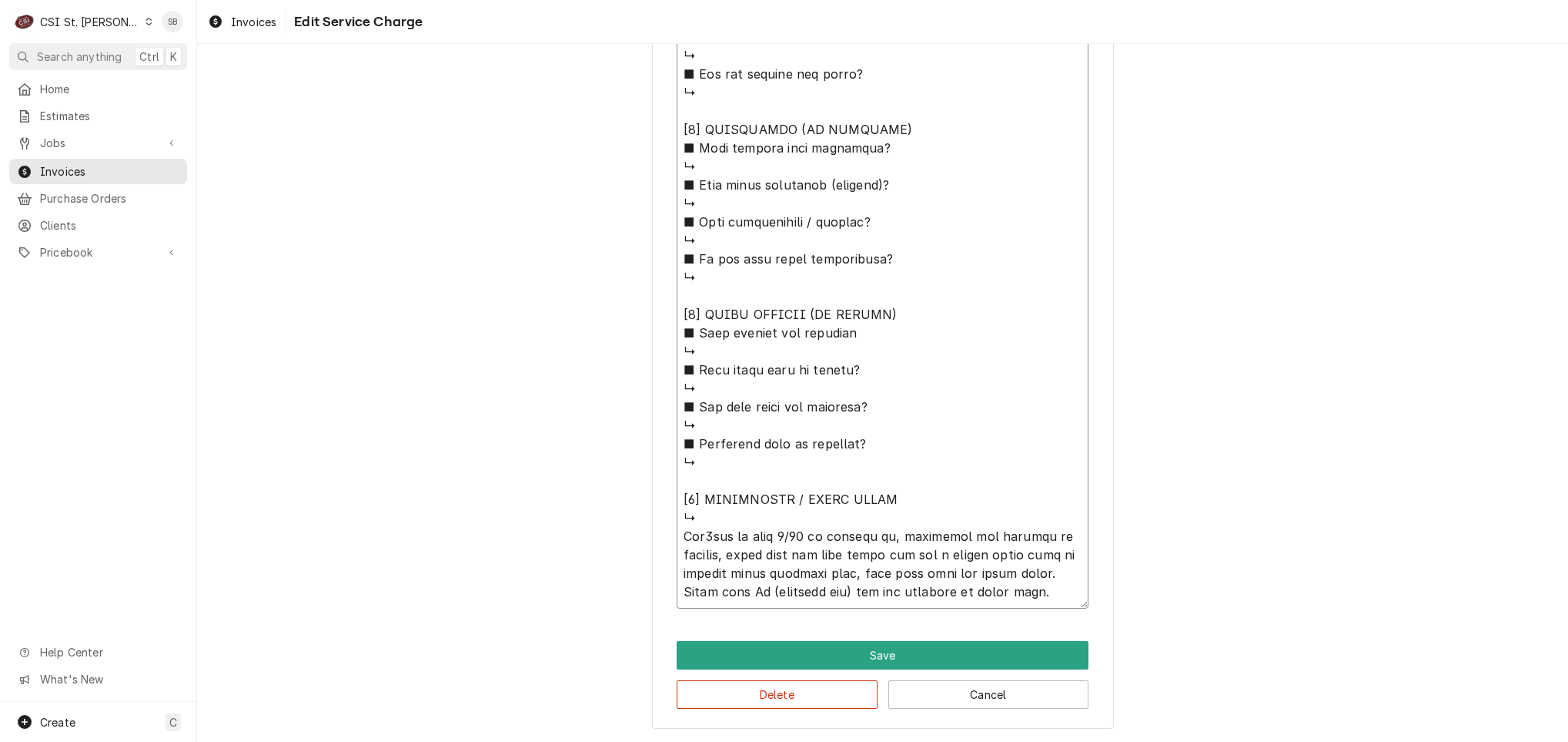
type textarea "⚠️ 𝗙𝗢𝗥𝗠 𝗜𝗡𝗦𝗧𝗥𝗨𝗖𝗧𝗜𝗢𝗡𝗦 ⚠️ ✪ 𝗖𝗼𝗺𝗽𝗹𝗲𝘁𝗲 𝗮𝗹𝗹 𝗿𝗲𝗹𝗲𝘃𝗮𝗻𝘁 𝘀𝗲𝗰𝘁𝗶𝗼𝗻𝘀 ✪ 𝗣𝗿𝗼𝘃𝗶𝗱𝗲 𝗱𝗲𝘁𝗮𝗶𝗹𝗲𝗱 𝗮𝗻𝘀…"
type textarea "x"
type textarea "⚠️ 𝗙𝗢𝗥𝗠 𝗜𝗡𝗦𝗧𝗥𝗨𝗖𝗧𝗜𝗢𝗡𝗦 ⚠️ ✪ 𝗖𝗼𝗺𝗽𝗹𝗲𝘁𝗲 𝗮𝗹𝗹 𝗿𝗲𝗹𝗲𝘃𝗮𝗻𝘁 𝘀𝗲𝗰𝘁𝗶𝗼𝗻𝘀 ✪ 𝗣𝗿𝗼𝘃𝗶𝗱𝗲 𝗱𝗲𝘁𝗮𝗶𝗹𝗲𝗱 𝗮𝗻𝘀…"
type textarea "x"
type textarea "⚠️ 𝗙𝗢𝗥𝗠 𝗜𝗡𝗦𝗧𝗥𝗨𝗖𝗧𝗜𝗢𝗡𝗦 ⚠️ ✪ 𝗖𝗼𝗺𝗽𝗹𝗲𝘁𝗲 𝗮𝗹𝗹 𝗿𝗲𝗹𝗲𝘃𝗮𝗻𝘁 𝘀𝗲𝗰𝘁𝗶𝗼𝗻𝘀 ✪ 𝗣𝗿𝗼𝘃𝗶𝗱𝗲 𝗱𝗲𝘁𝗮𝗶𝗹𝗲𝗱 𝗮𝗻𝘀…"
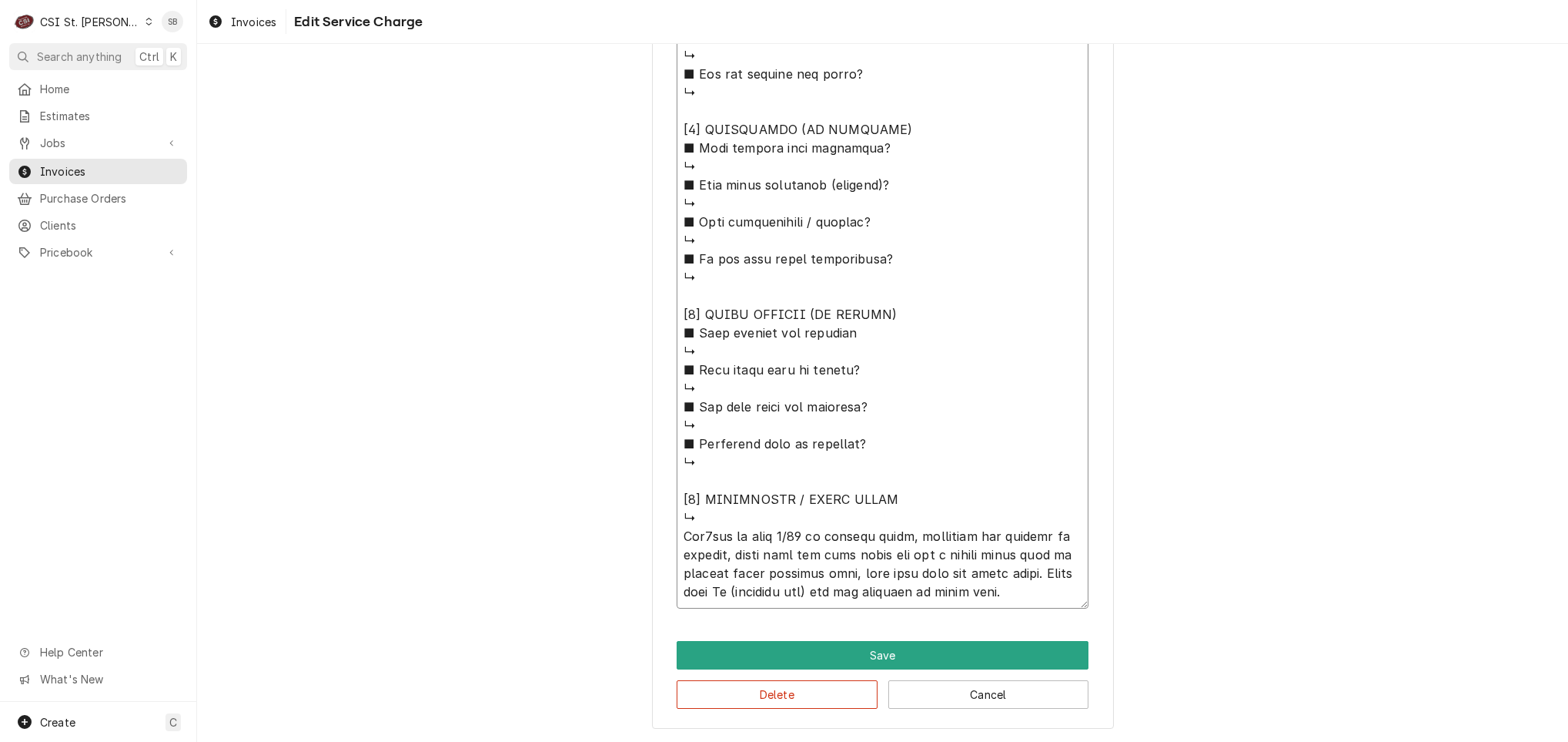
type textarea "x"
type textarea "⚠️ 𝗙𝗢𝗥𝗠 𝗜𝗡𝗦𝗧𝗥𝗨𝗖𝗧𝗜𝗢𝗡𝗦 ⚠️ ✪ 𝗖𝗼𝗺𝗽𝗹𝗲𝘁𝗲 𝗮𝗹𝗹 𝗿𝗲𝗹𝗲𝘃𝗮𝗻𝘁 𝘀𝗲𝗰𝘁𝗶𝗼𝗻𝘀 ✪ 𝗣𝗿𝗼𝘃𝗶𝗱𝗲 𝗱𝗲𝘁𝗮𝗶𝗹𝗲𝗱 𝗮𝗻𝘀…"
type textarea "x"
type textarea "⚠️ 𝗙𝗢𝗥𝗠 𝗜𝗡𝗦𝗧𝗥𝗨𝗖𝗧𝗜𝗢𝗡𝗦 ⚠️ ✪ 𝗖𝗼𝗺𝗽𝗹𝗲𝘁𝗲 𝗮𝗹𝗹 𝗿𝗲𝗹𝗲𝘃𝗮𝗻𝘁 𝘀𝗲𝗰𝘁𝗶𝗼𝗻𝘀 ✪ 𝗣𝗿𝗼𝘃𝗶𝗱𝗲 𝗱𝗲𝘁𝗮𝗶𝗹𝗲𝗱 𝗮𝗻𝘀…"
type textarea "x"
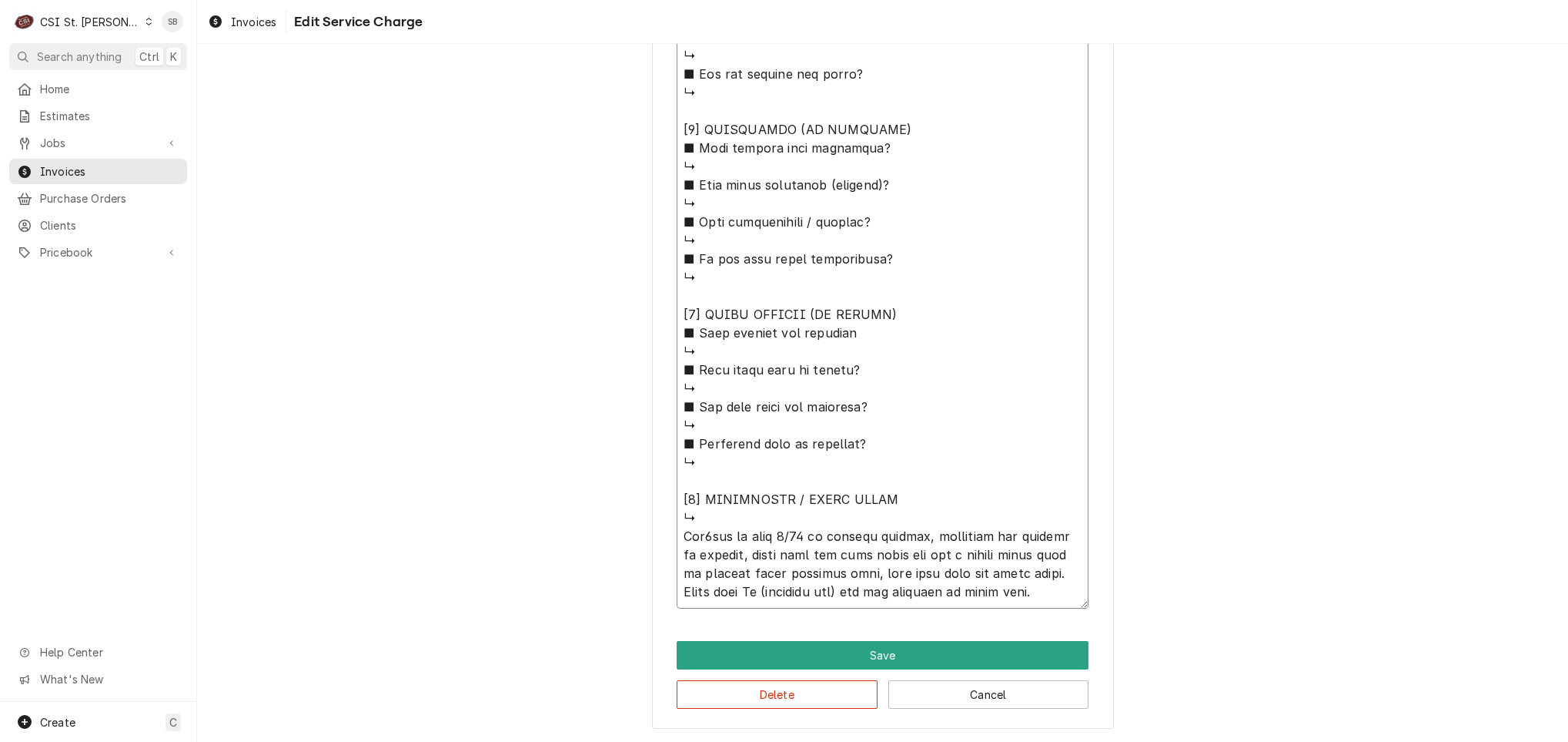
type textarea "⚠️ 𝗙𝗢𝗥𝗠 𝗜𝗡𝗦𝗧𝗥𝗨𝗖𝗧𝗜𝗢𝗡𝗦 ⚠️ ✪ 𝗖𝗼𝗺𝗽𝗹𝗲𝘁𝗲 𝗮𝗹𝗹 𝗿𝗲𝗹𝗲𝘃𝗮𝗻𝘁 𝘀𝗲𝗰𝘁𝗶𝗼𝗻𝘀 ✪ 𝗣𝗿𝗼𝘃𝗶𝗱𝗲 𝗱𝗲𝘁𝗮𝗶𝗹𝗲𝗱 𝗮𝗻𝘀…"
type textarea "x"
type textarea "⚠️ 𝗙𝗢𝗥𝗠 𝗜𝗡𝗦𝗧𝗥𝗨𝗖𝗧𝗜𝗢𝗡𝗦 ⚠️ ✪ 𝗖𝗼𝗺𝗽𝗹𝗲𝘁𝗲 𝗮𝗹𝗹 𝗿𝗲𝗹𝗲𝘃𝗮𝗻𝘁 𝘀𝗲𝗰𝘁𝗶𝗼𝗻𝘀 ✪ 𝗣𝗿𝗼𝘃𝗶𝗱𝗲 𝗱𝗲𝘁𝗮𝗶𝗹𝗲𝗱 𝗮𝗻𝘀…"
type textarea "x"
type textarea "⚠️ 𝗙𝗢𝗥𝗠 𝗜𝗡𝗦𝗧𝗥𝗨𝗖𝗧𝗜𝗢𝗡𝗦 ⚠️ ✪ 𝗖𝗼𝗺𝗽𝗹𝗲𝘁𝗲 𝗮𝗹𝗹 𝗿𝗲𝗹𝗲𝘃𝗮𝗻𝘁 𝘀𝗲𝗰𝘁𝗶𝗼𝗻𝘀 ✪ 𝗣𝗿𝗼𝘃𝗶𝗱𝗲 𝗱𝗲𝘁𝗮𝗶𝗹𝗲𝗱 𝗮𝗻𝘀…"
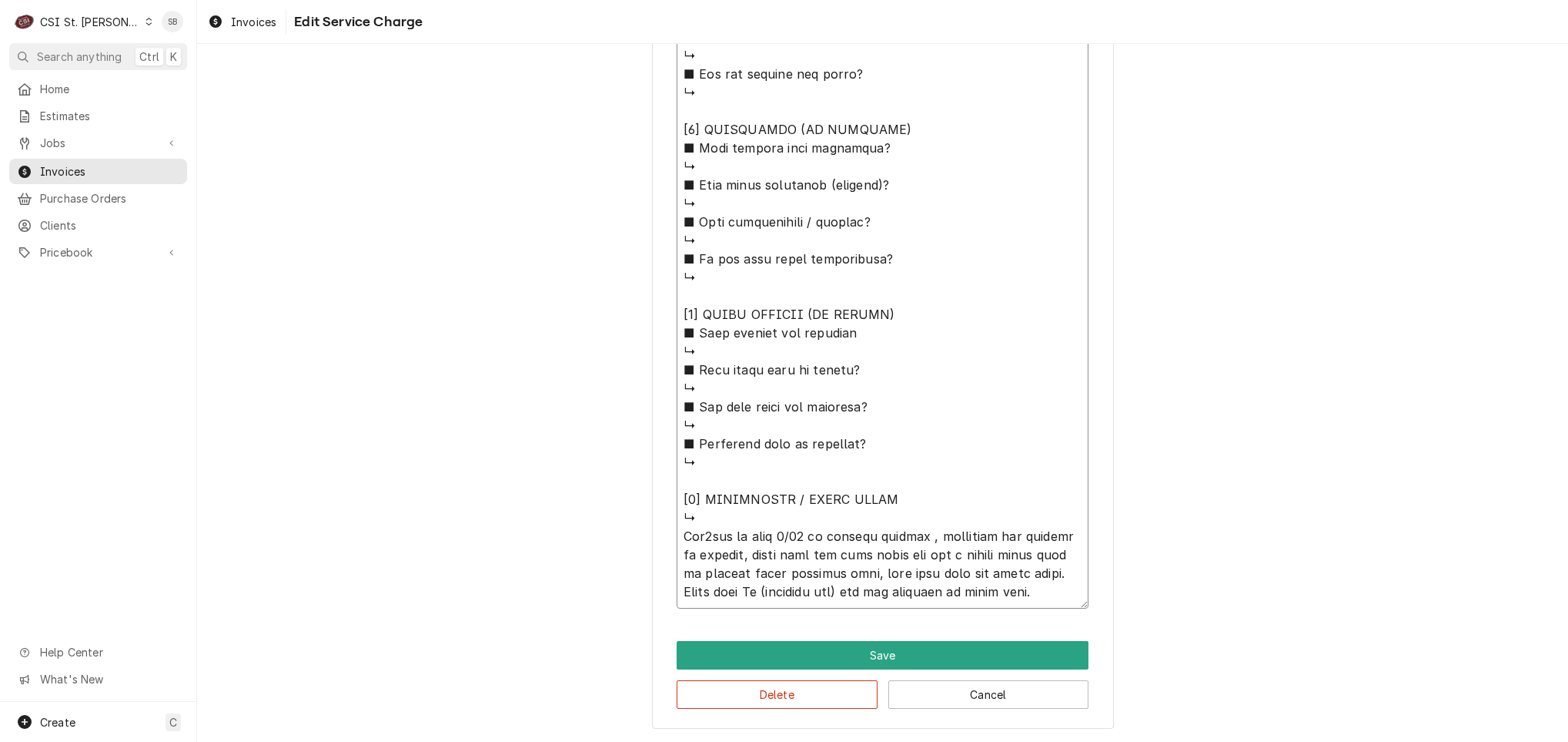
type textarea "x"
type textarea "⚠️ 𝗙𝗢𝗥𝗠 𝗜𝗡𝗦𝗧𝗥𝗨𝗖𝗧𝗜𝗢𝗡𝗦 ⚠️ ✪ 𝗖𝗼𝗺𝗽𝗹𝗲𝘁𝗲 𝗮𝗹𝗹 𝗿𝗲𝗹𝗲𝘃𝗮𝗻𝘁 𝘀𝗲𝗰𝘁𝗶𝗼𝗻𝘀 ✪ 𝗣𝗿𝗼𝘃𝗶𝗱𝗲 𝗱𝗲𝘁𝗮𝗶𝗹𝗲𝗱 𝗮𝗻𝘀…"
type textarea "x"
type textarea "⚠️ 𝗙𝗢𝗥𝗠 𝗜𝗡𝗦𝗧𝗥𝗨𝗖𝗧𝗜𝗢𝗡𝗦 ⚠️ ✪ 𝗖𝗼𝗺𝗽𝗹𝗲𝘁𝗲 𝗮𝗹𝗹 𝗿𝗲𝗹𝗲𝘃𝗮𝗻𝘁 𝘀𝗲𝗰𝘁𝗶𝗼𝗻𝘀 ✪ 𝗣𝗿𝗼𝘃𝗶𝗱𝗲 𝗱𝗲𝘁𝗮𝗶𝗹𝗲𝗱 𝗮𝗻𝘀…"
type textarea "x"
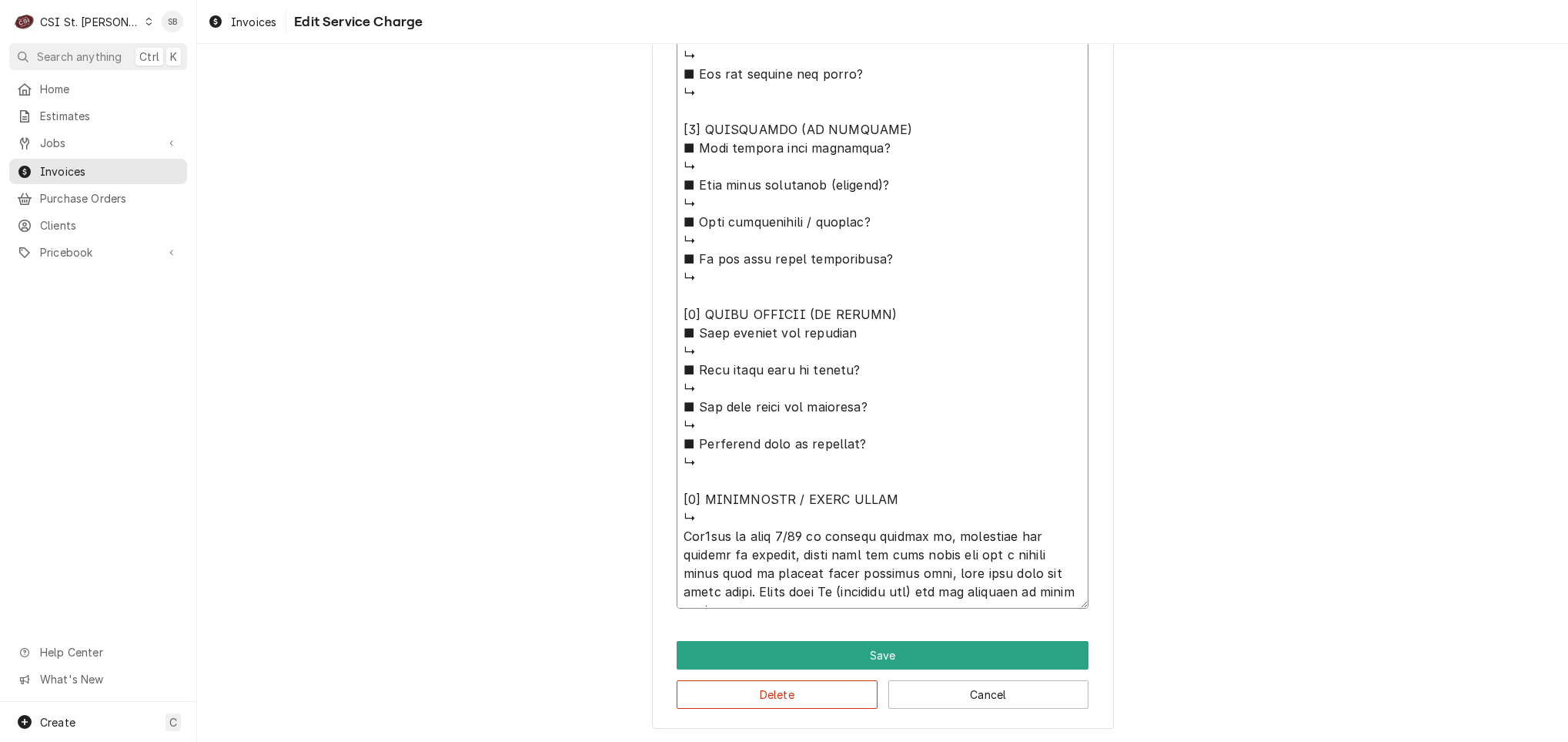
type textarea "⚠️ 𝗙𝗢𝗥𝗠 𝗜𝗡𝗦𝗧𝗥𝗨𝗖𝗧𝗜𝗢𝗡𝗦 ⚠️ ✪ 𝗖𝗼𝗺𝗽𝗹𝗲𝘁𝗲 𝗮𝗹𝗹 𝗿𝗲𝗹𝗲𝘃𝗮𝗻𝘁 𝘀𝗲𝗰𝘁𝗶𝗼𝗻𝘀 ✪ 𝗣𝗿𝗼𝘃𝗶𝗱𝗲 𝗱𝗲𝘁𝗮𝗶𝗹𝗲𝗱 𝗮𝗻𝘀…"
paste textarea "Fryer - getting fryer pot is busy/FIB error"
type textarea "x"
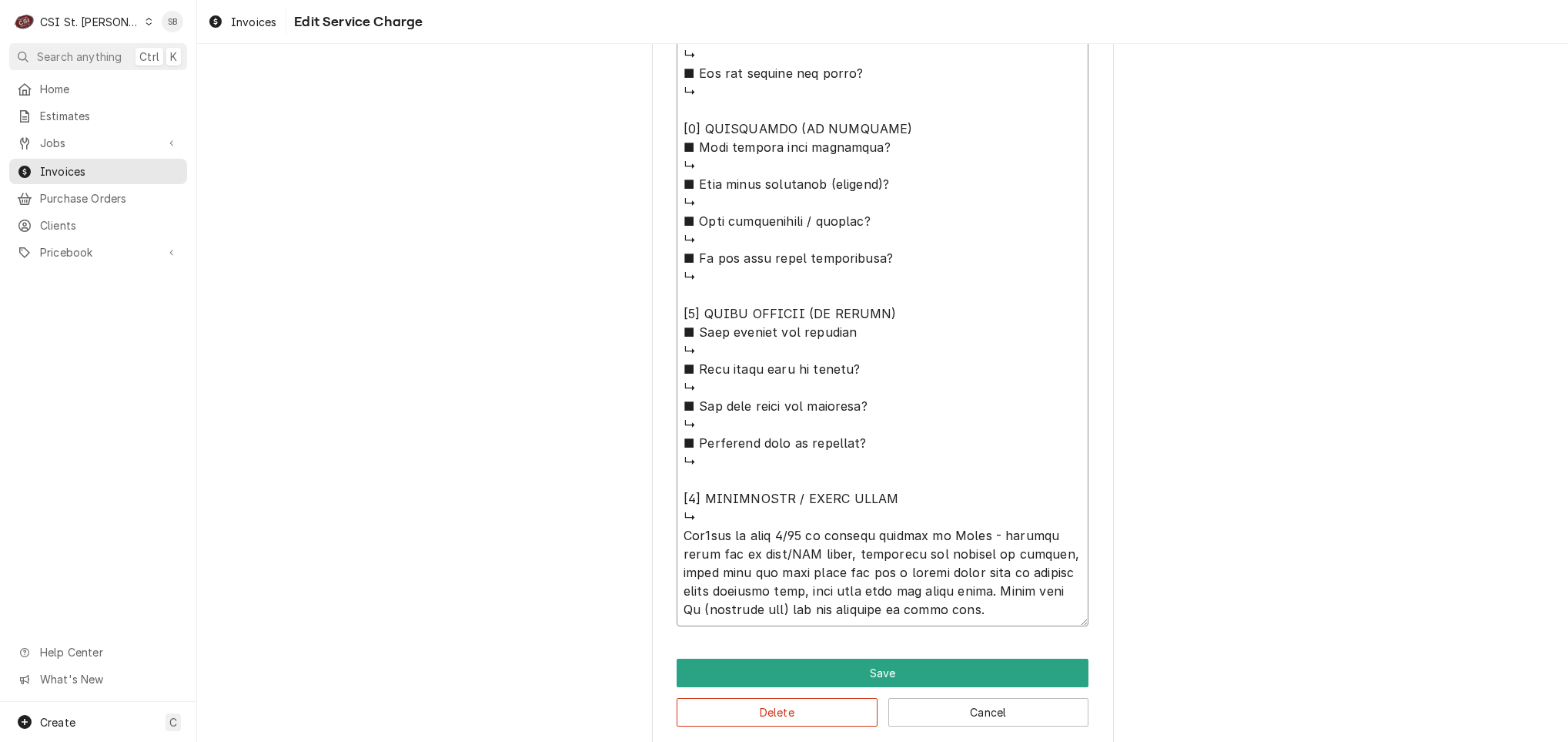
scroll to position [544, 0]
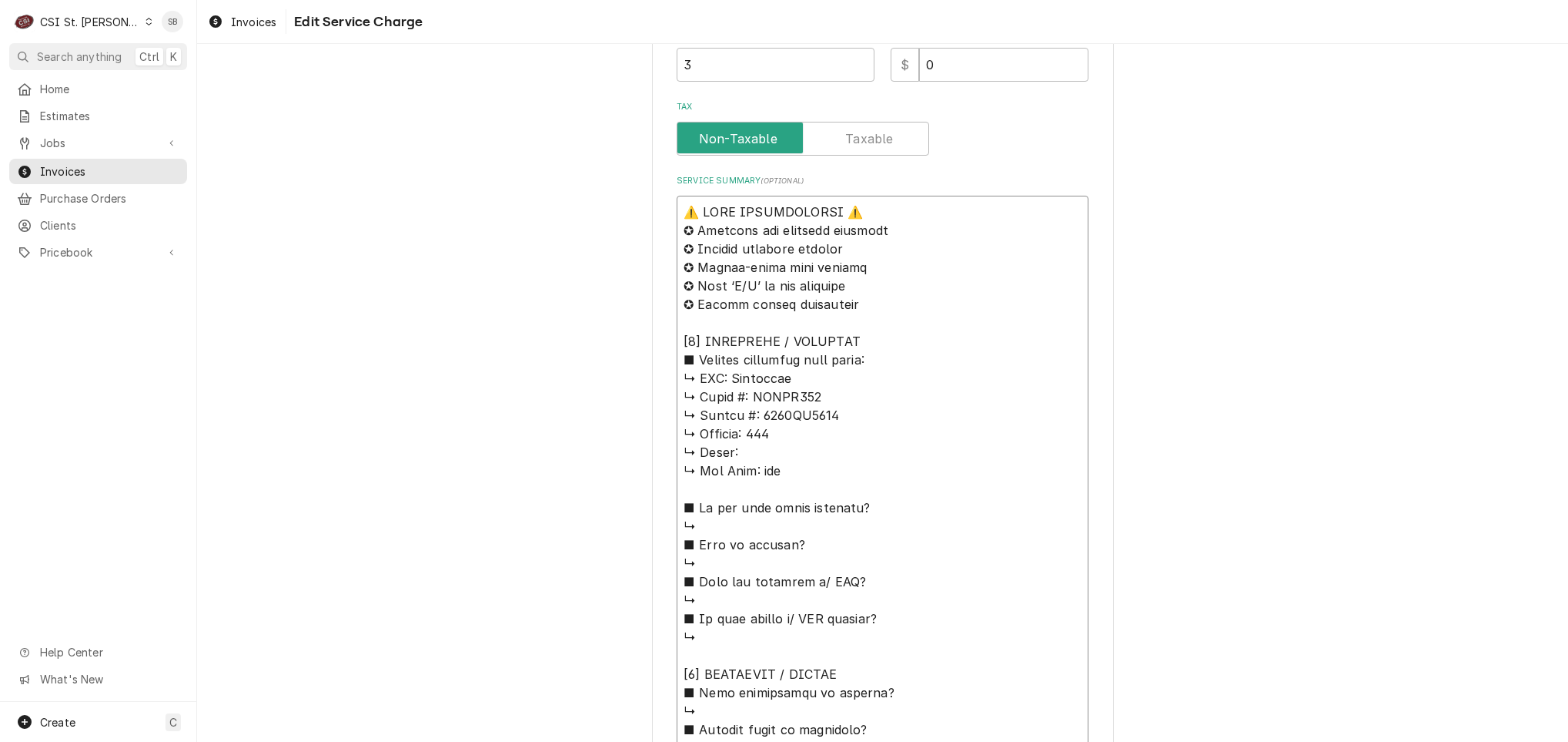
drag, startPoint x: 830, startPoint y: 613, endPoint x: 476, endPoint y: 138, distance: 592.4
click at [476, 138] on div "Use the fields below to edit this service charge Short Description Job | Servic…" at bounding box center [883, 484] width 1371 height 1936
type textarea "⚠️ 𝗙𝗢𝗥𝗠 𝗜𝗡𝗦𝗧𝗥𝗨𝗖𝗧𝗜𝗢𝗡𝗦 ⚠️ ✪ 𝗖𝗼𝗺𝗽𝗹𝗲𝘁𝗲 𝗮𝗹𝗹 𝗿𝗲𝗹𝗲𝘃𝗮𝗻𝘁 𝘀𝗲𝗰𝘁𝗶𝗼𝗻𝘀 ✪ 𝗣𝗿𝗼𝘃𝗶𝗱𝗲 𝗱𝗲𝘁𝗮𝗶𝗹𝗲𝗱 𝗮𝗻𝘀…"
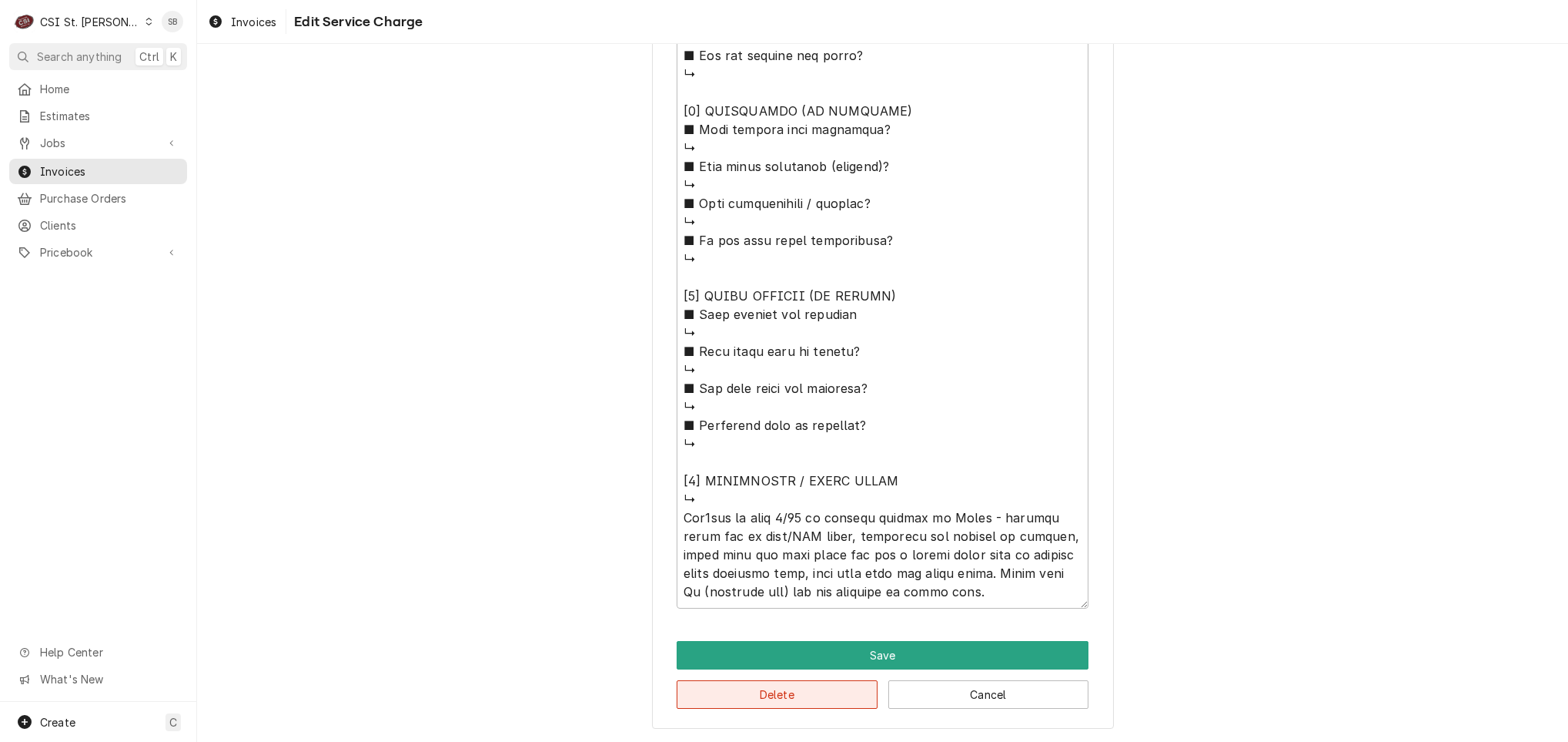
click at [766, 701] on button "Delete" at bounding box center [777, 694] width 201 height 29
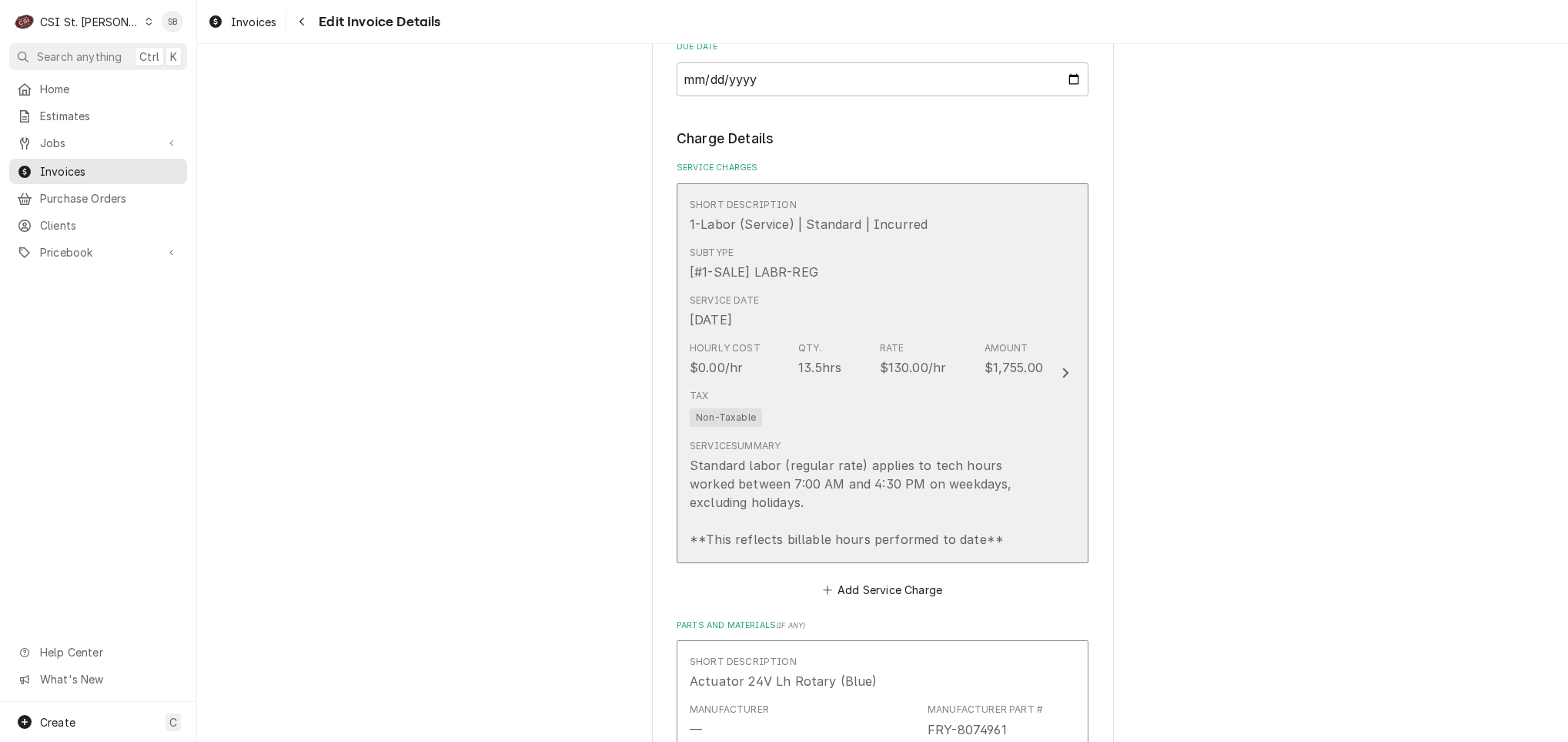
click at [777, 479] on div "Standard labor (regular rate) applies to tech hours worked between 7:00 AM and …" at bounding box center [866, 502] width 354 height 93
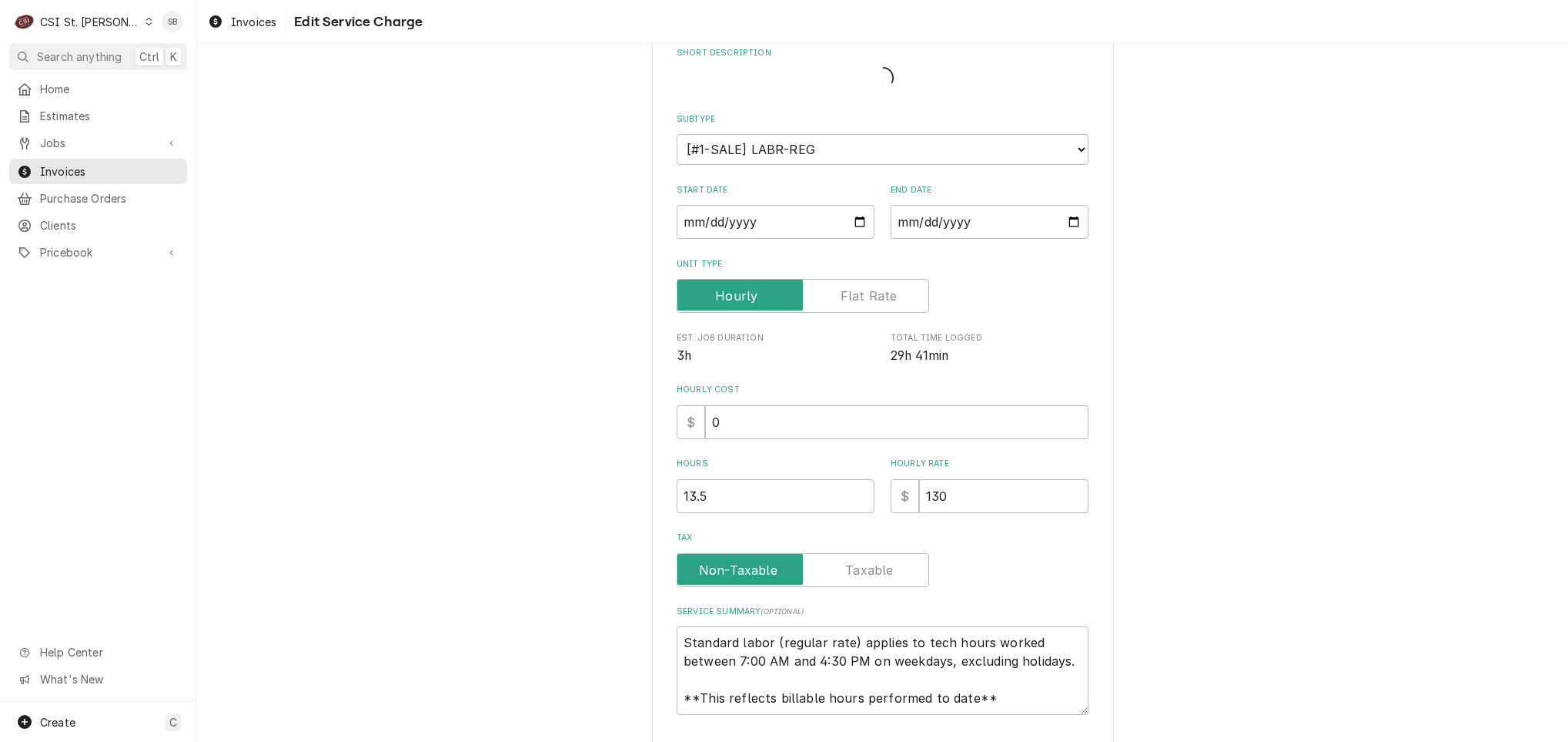
type textarea "x"
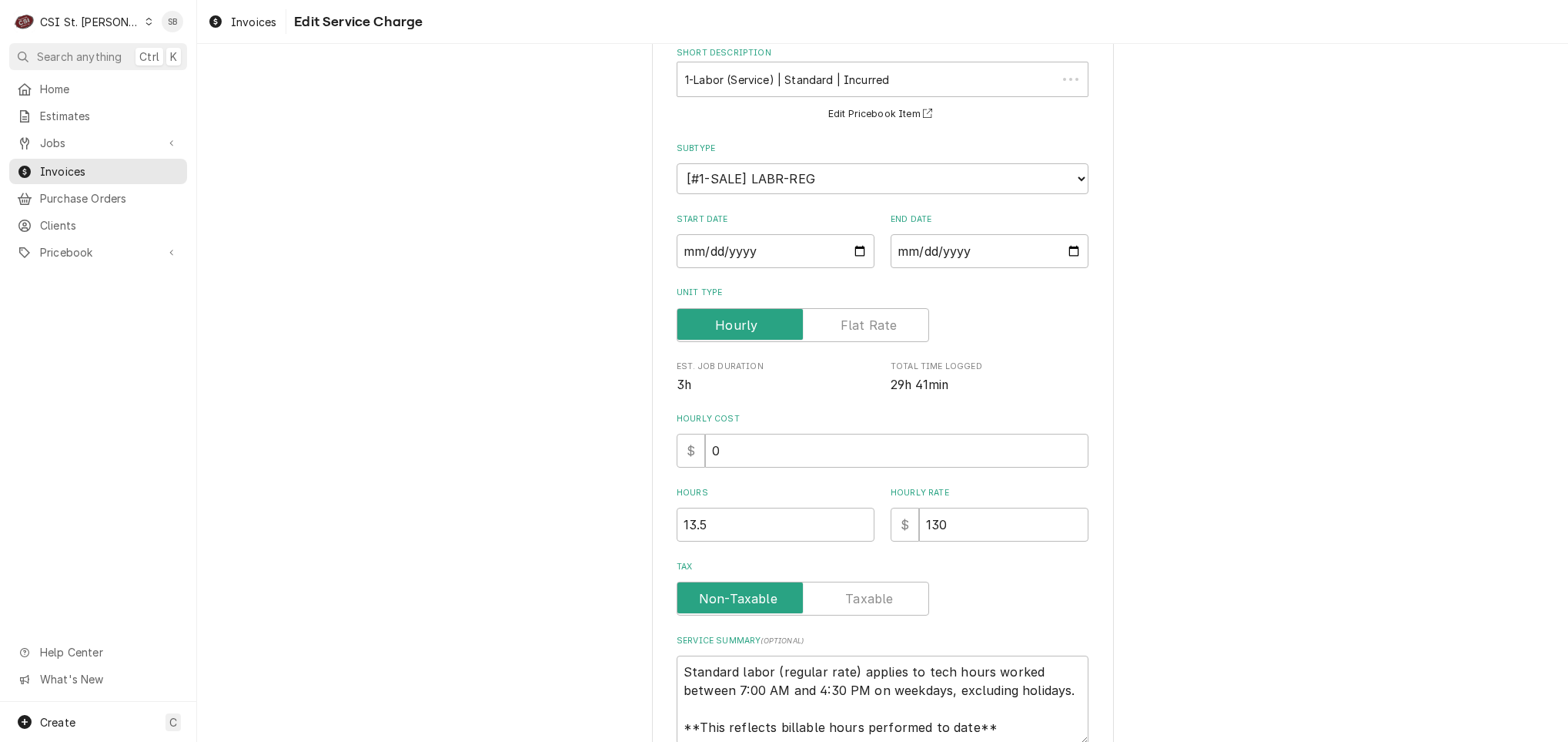
scroll to position [0, 0]
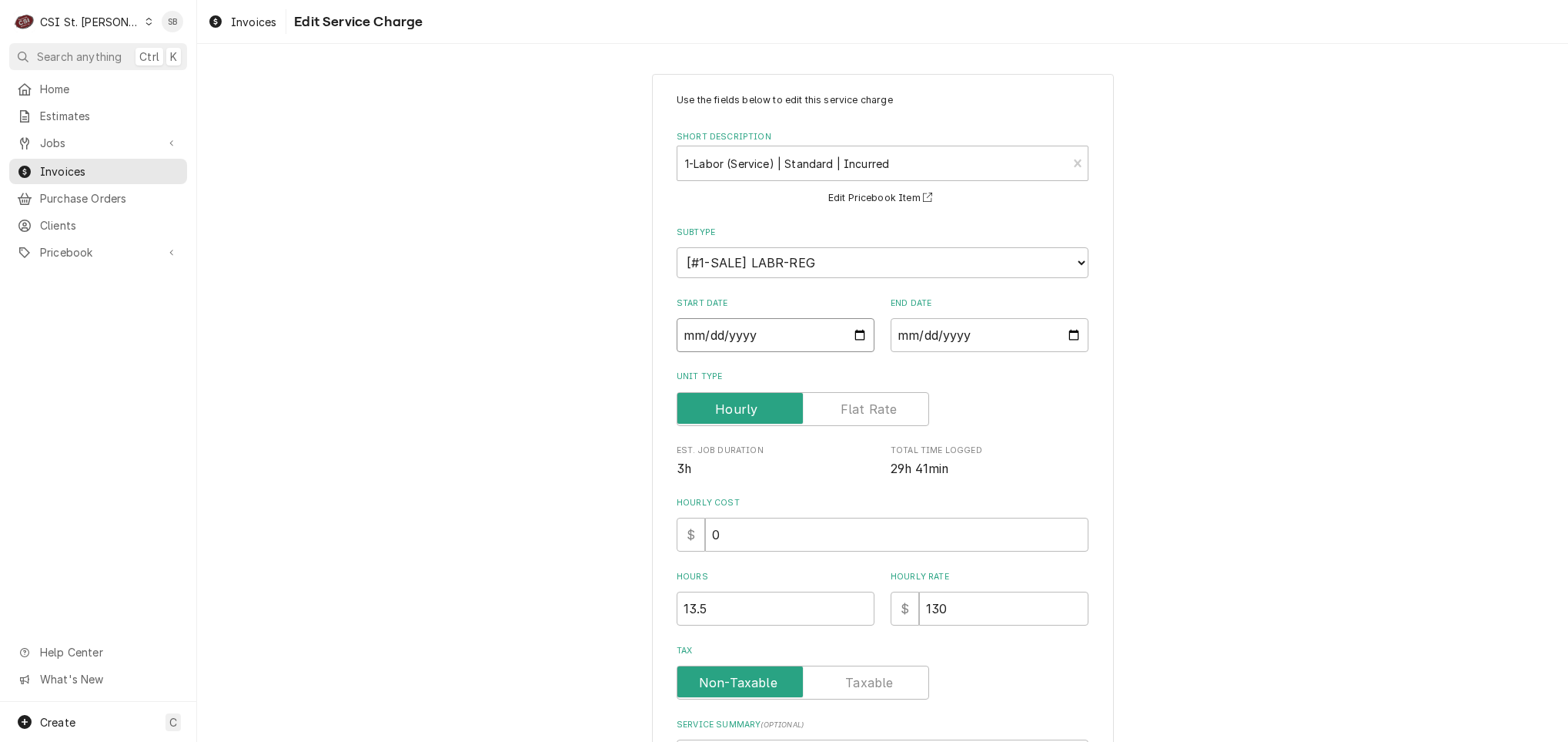
click at [689, 331] on input "2025-09-16" at bounding box center [776, 336] width 198 height 34
type textarea "x"
type input "2025-08-16"
type textarea "x"
type input "2025-08-02"
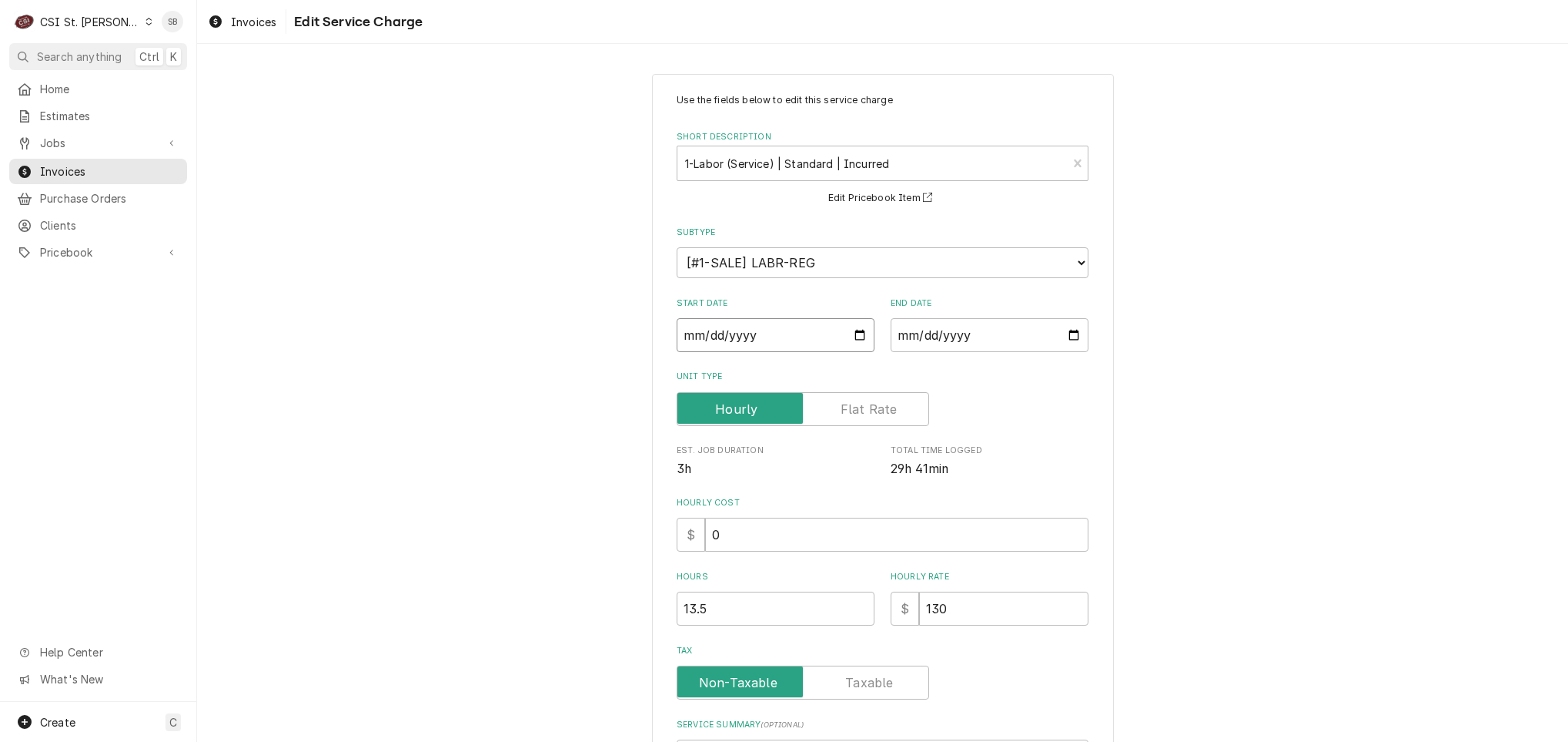
type textarea "x"
type input "2025-08-29"
drag, startPoint x: 704, startPoint y: 607, endPoint x: 571, endPoint y: 608, distance: 133.0
click at [571, 608] on div "Use the fields below to edit this service charge Short Description 1-Labor (Ser…" at bounding box center [883, 510] width 1371 height 901
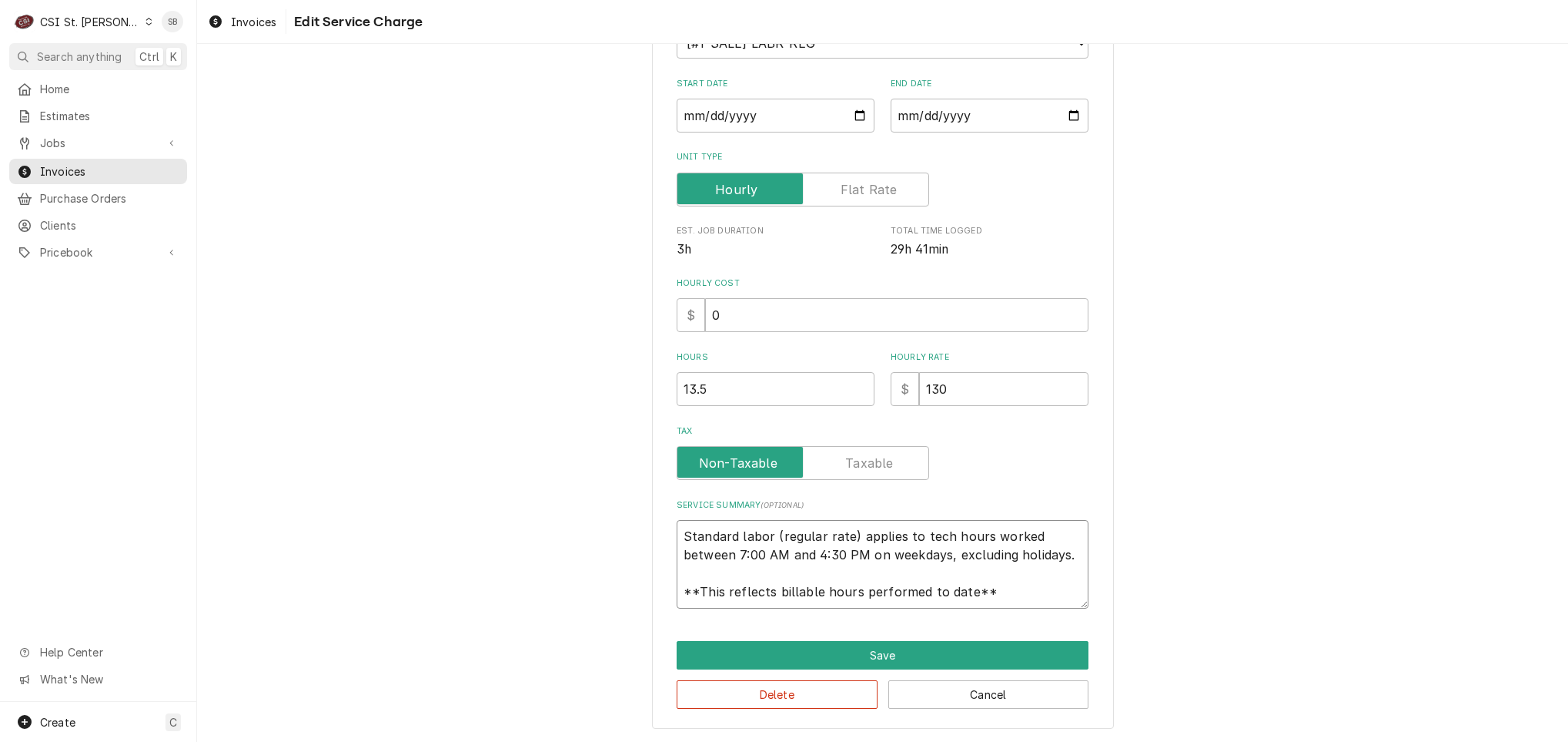
scroll to position [18, 0]
drag, startPoint x: 670, startPoint y: 530, endPoint x: 1423, endPoint y: 687, distance: 769.2
click at [1423, 687] on div "Use the fields below to edit this service charge Short Description 1-Labor (Ser…" at bounding box center [883, 291] width 1371 height 901
paste textarea "Brand: Frymaster / Model: BIGLA330 / Serial: 2112RT0009 Technician arrived on s…"
type textarea "x"
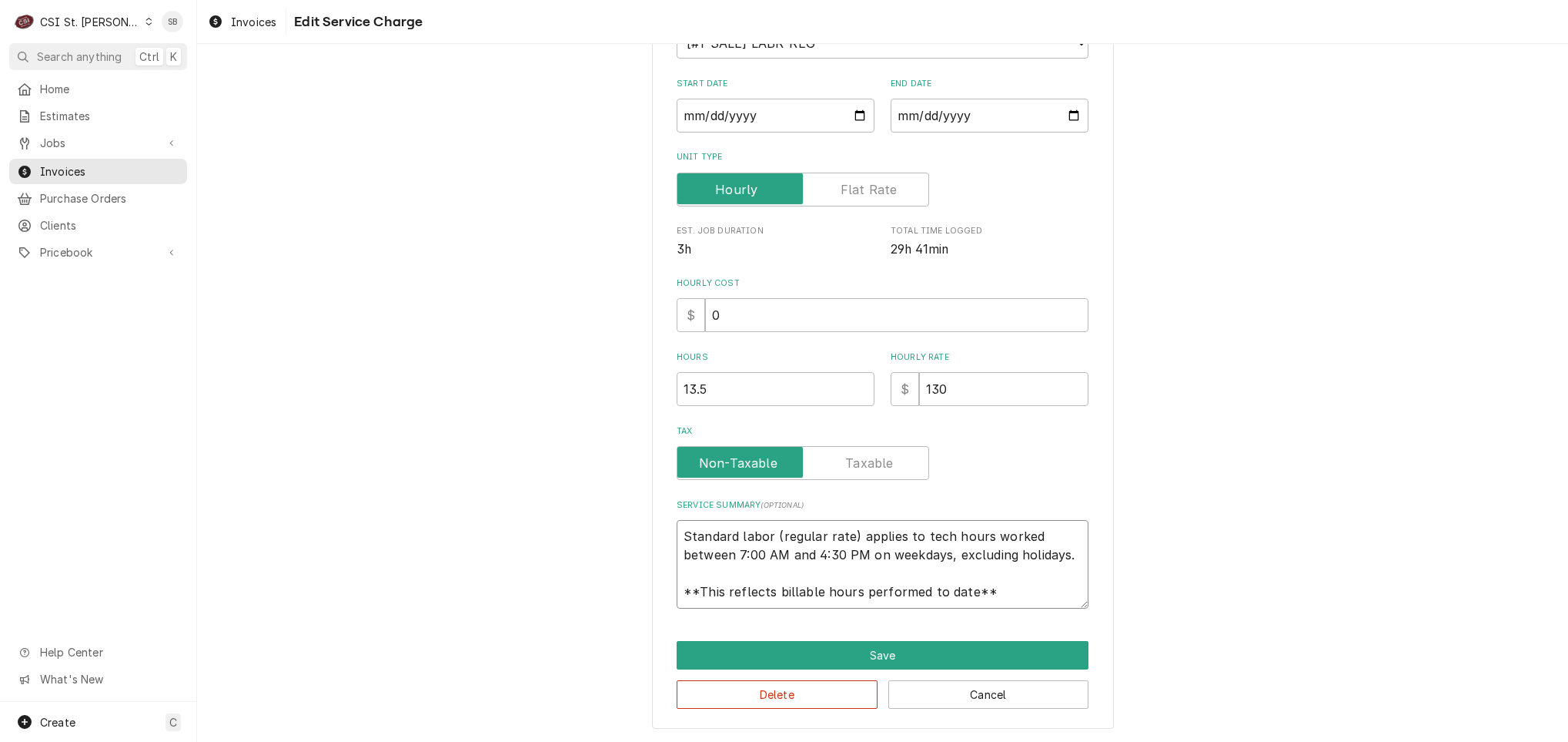
type textarea "Brand: Frymaster / Model: BIGLA330 / Serial: 2112RT0009 Technician arrived on s…"
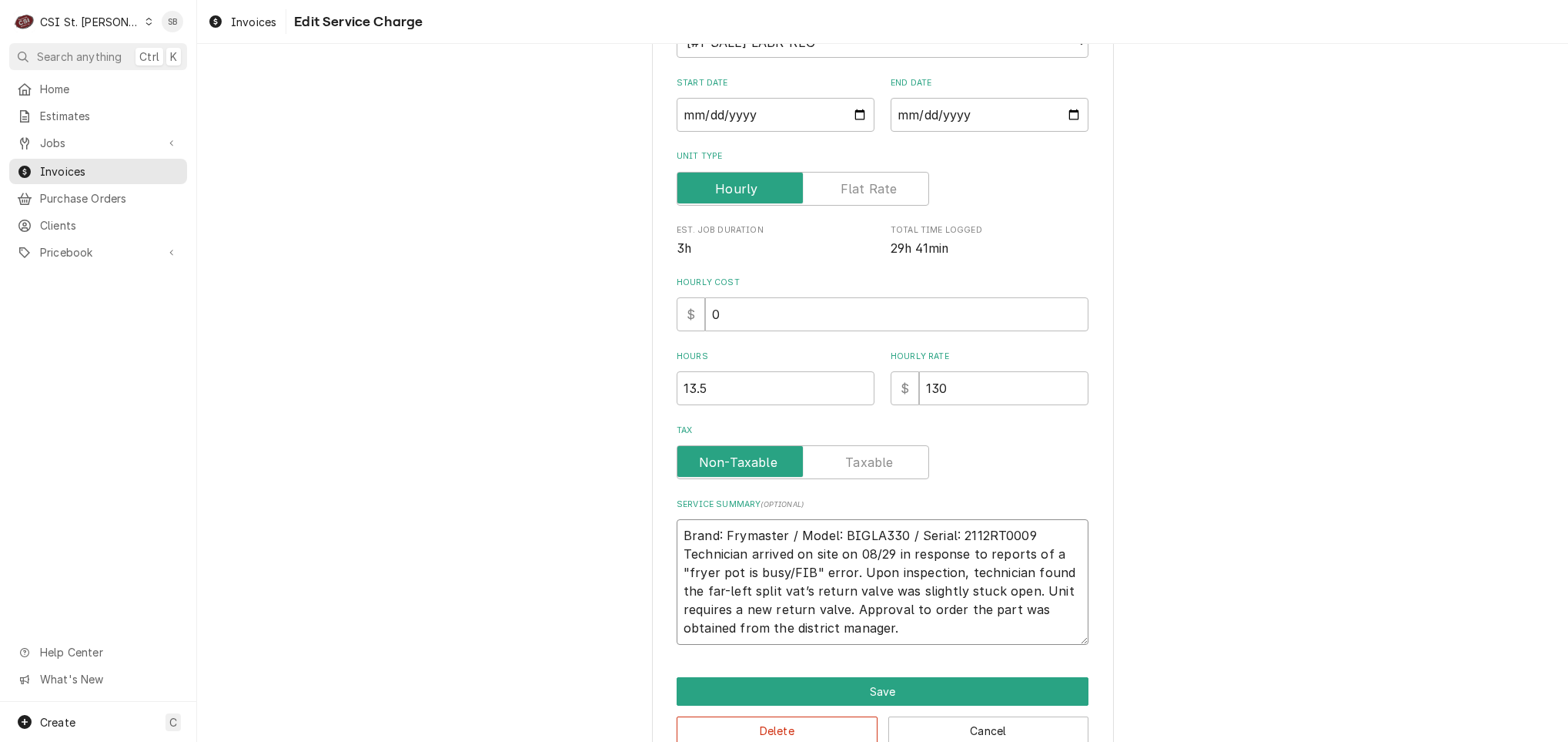
click at [1045, 525] on textarea "Brand: Frymaster / Model: BIGLA330 / Serial: 2112RT0009 Technician arrived on s…" at bounding box center [883, 582] width 412 height 126
type textarea "x"
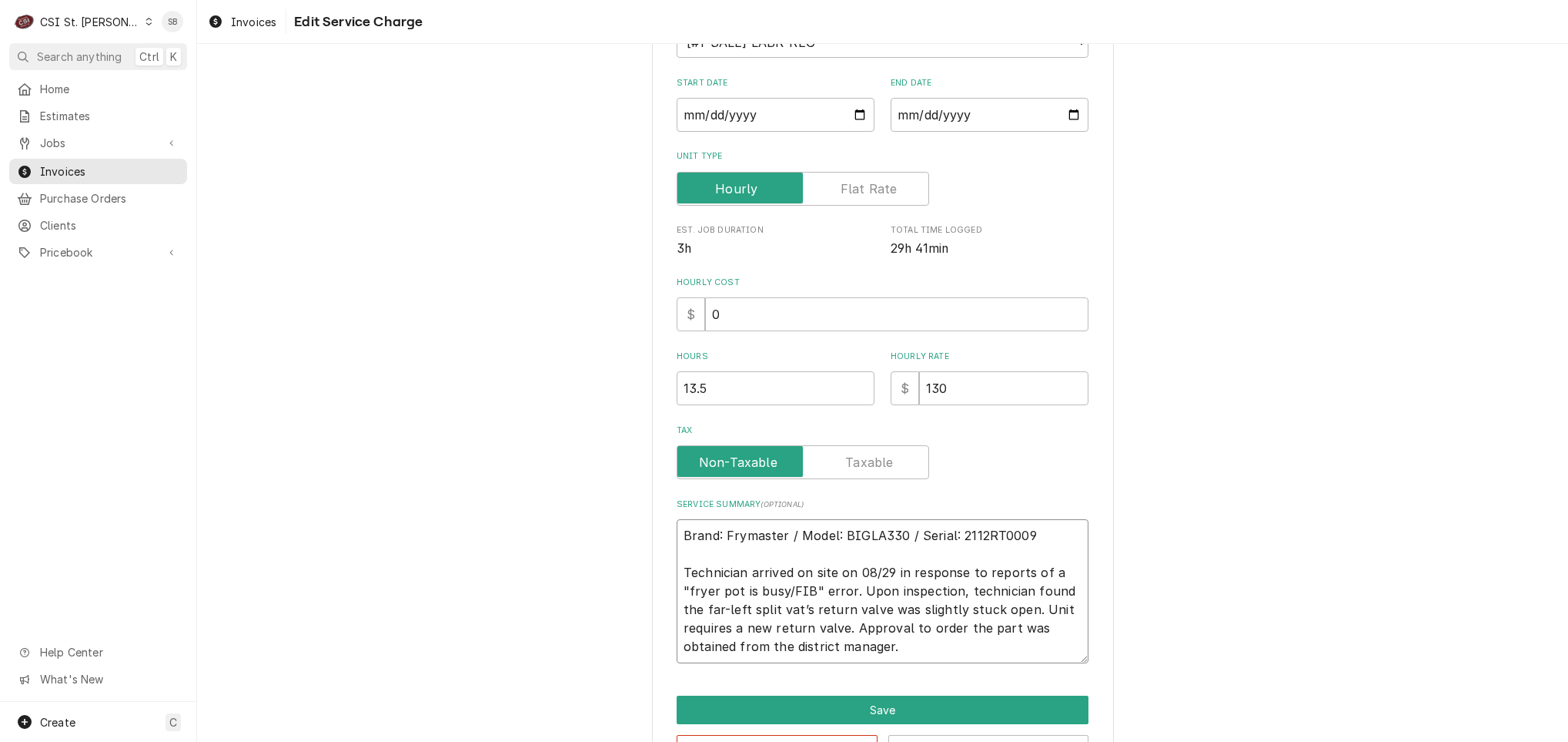
drag, startPoint x: 904, startPoint y: 648, endPoint x: 906, endPoint y: 659, distance: 11.2
click at [904, 649] on textarea "Brand: Frymaster / Model: BIGLA330 / Serial: 2112RT0009 Technician arrived on s…" at bounding box center [883, 590] width 412 height 144
type textarea "Brand: Frymaster / Model: BIGLA330 / Serial: 2112RT0009 Technician arrived on s…"
click at [910, 708] on button "Save" at bounding box center [883, 710] width 412 height 29
type textarea "x"
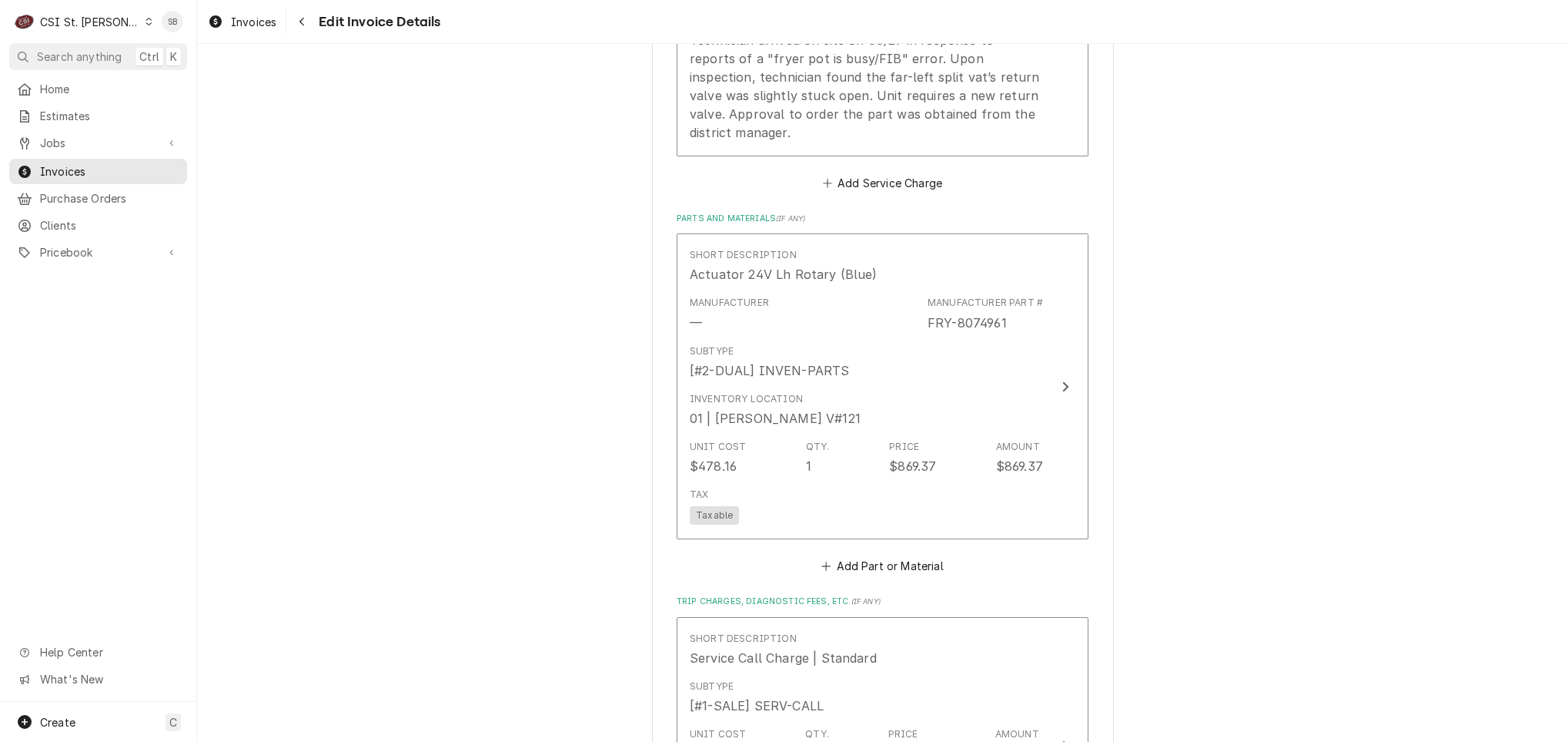
scroll to position [1599, 0]
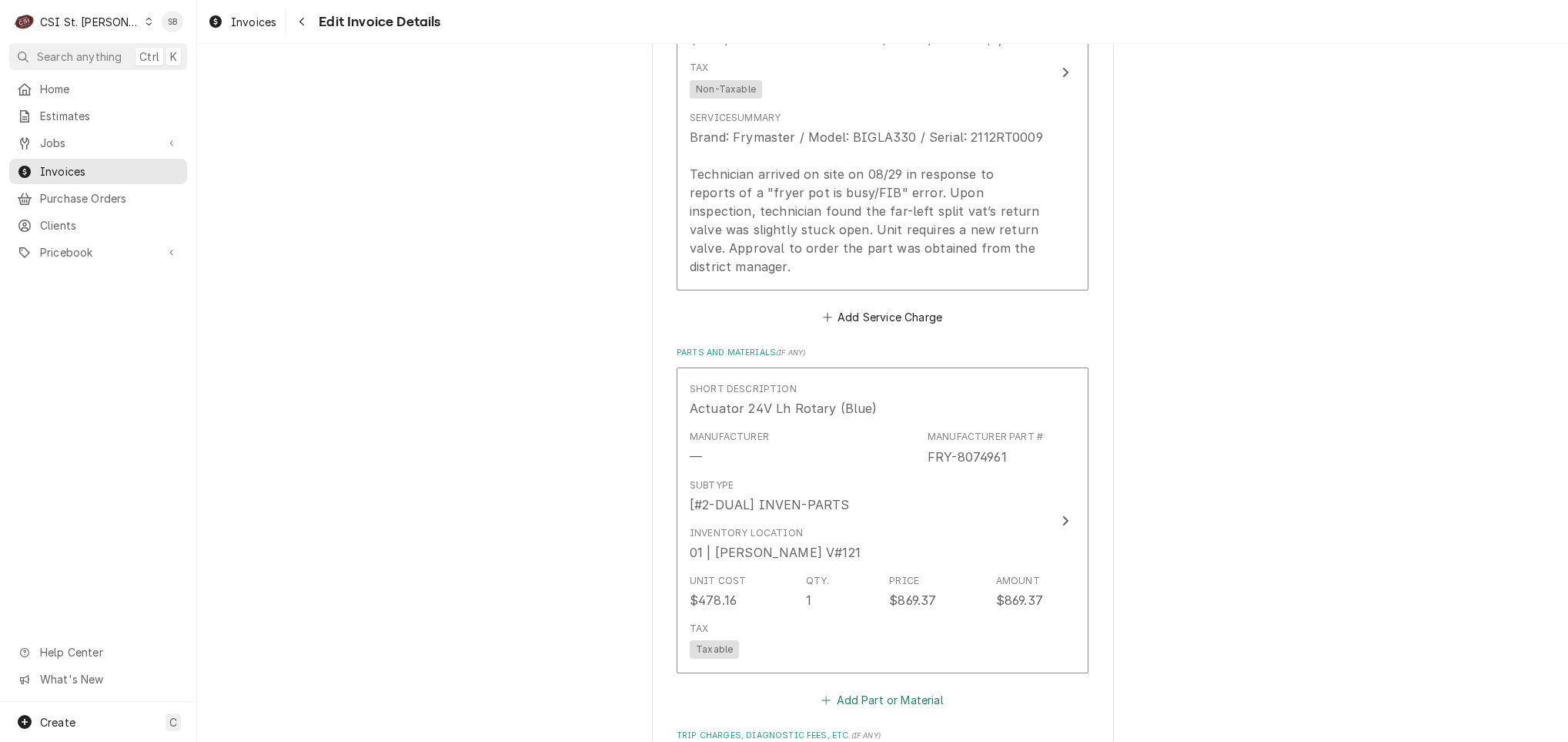
click at [869, 701] on button "Add Part or Material" at bounding box center [882, 700] width 127 height 22
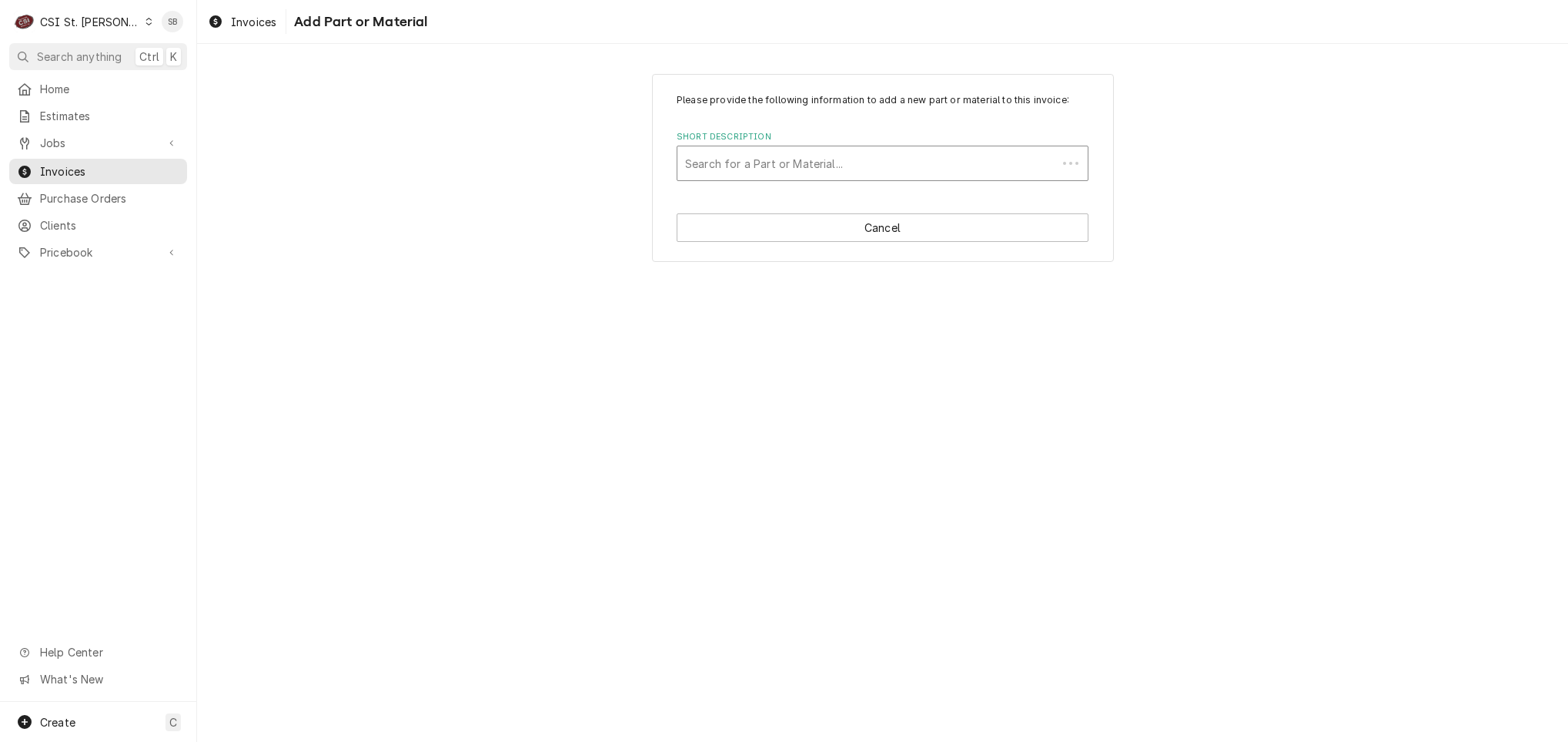
click at [774, 167] on div "Short Description" at bounding box center [867, 163] width 364 height 28
paste input "FRY-8103754"
type input "FRY-8103754"
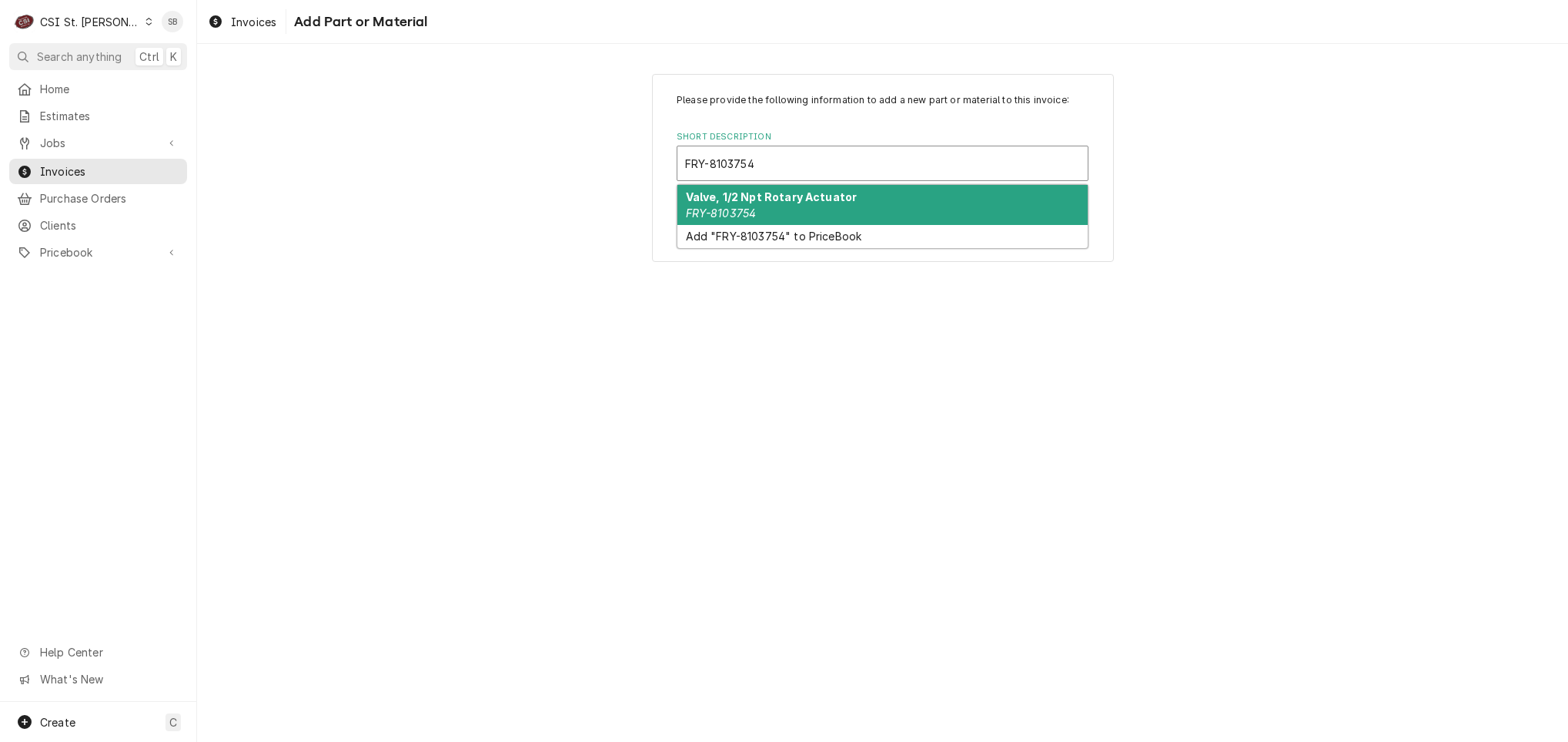
click at [774, 199] on strong "Valve, 1/2 Npt Rotary Actuator" at bounding box center [772, 196] width 172 height 13
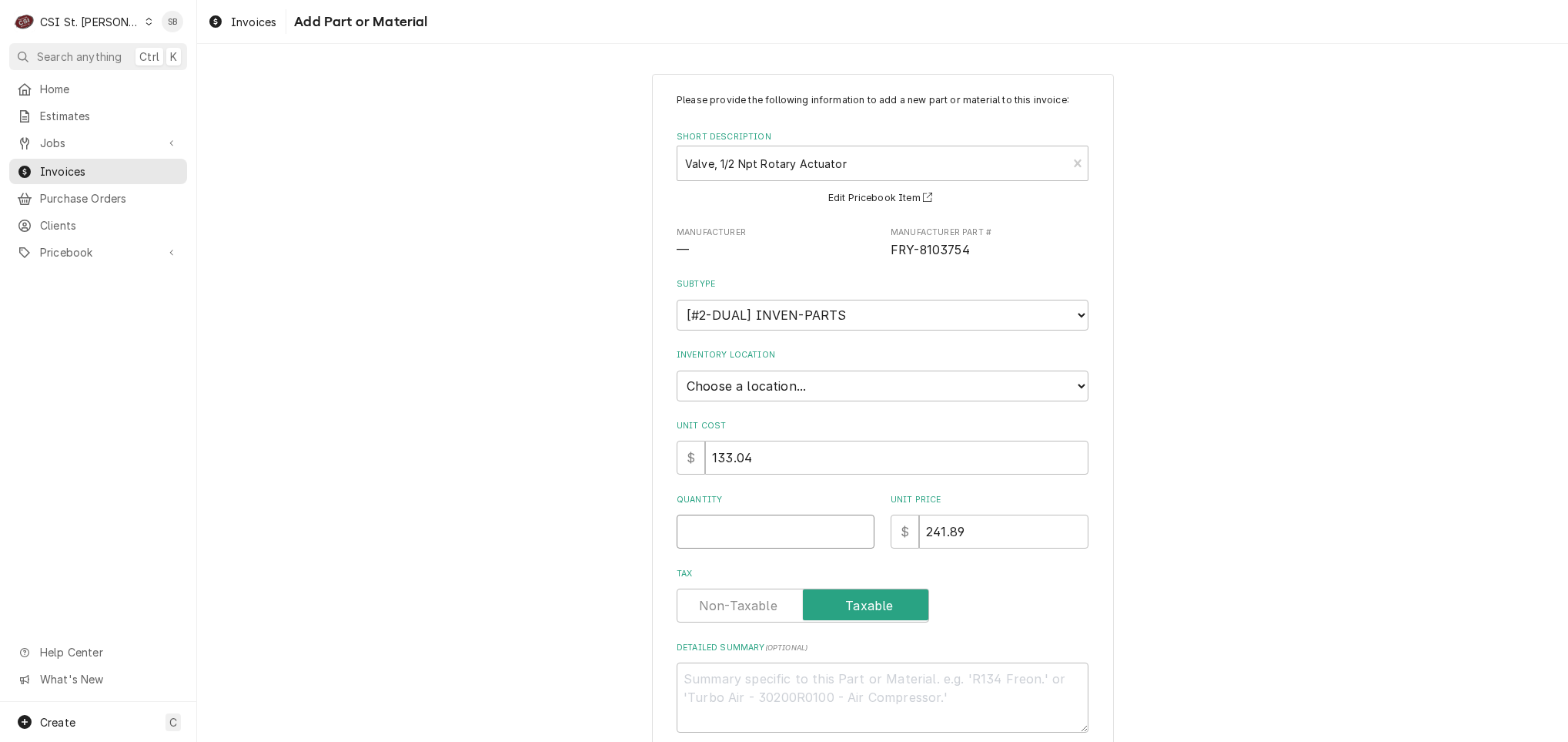
click at [756, 527] on input "Quantity" at bounding box center [776, 532] width 198 height 34
type textarea "x"
type input "1"
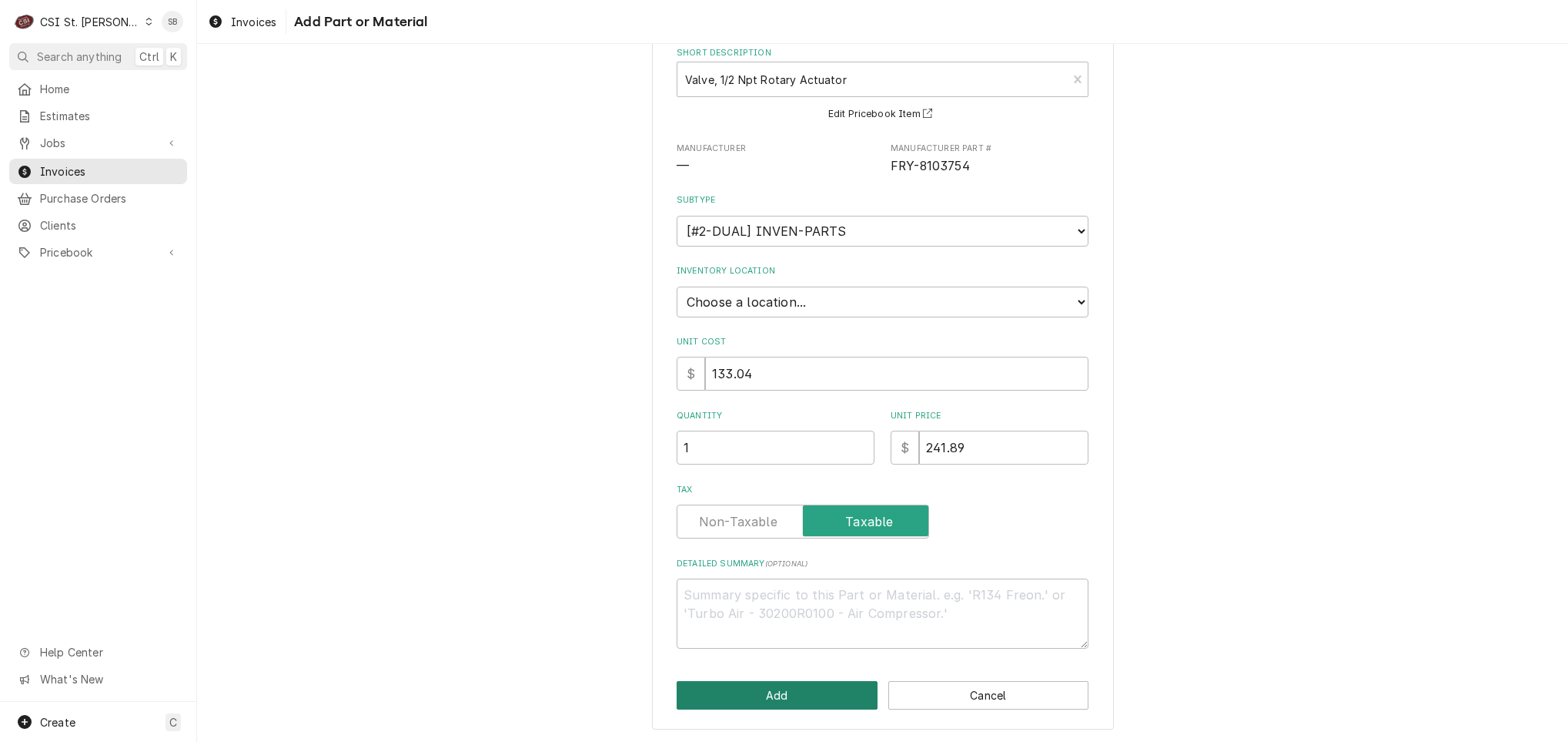
click at [800, 698] on button "Add" at bounding box center [777, 695] width 201 height 29
type textarea "x"
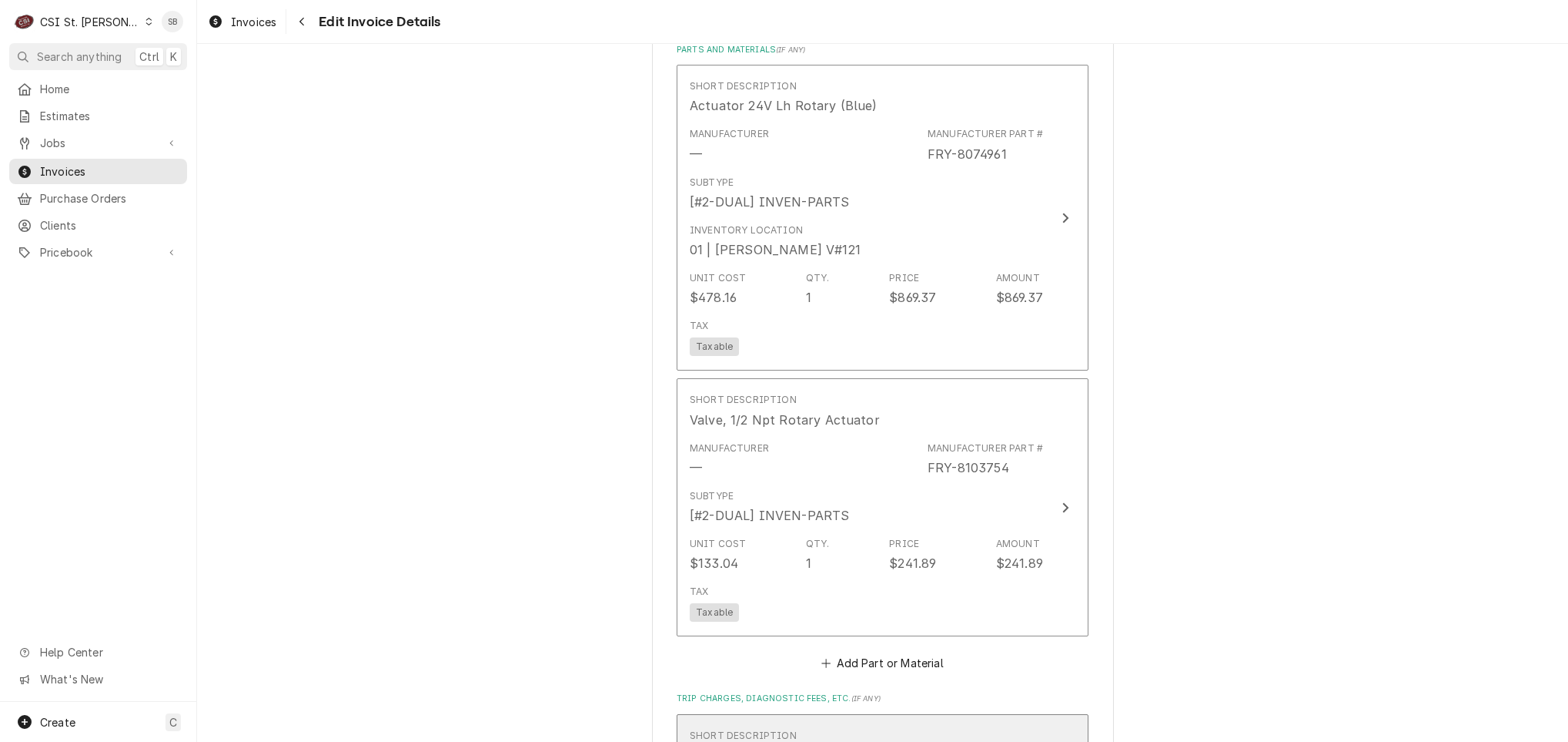
scroll to position [2322, 0]
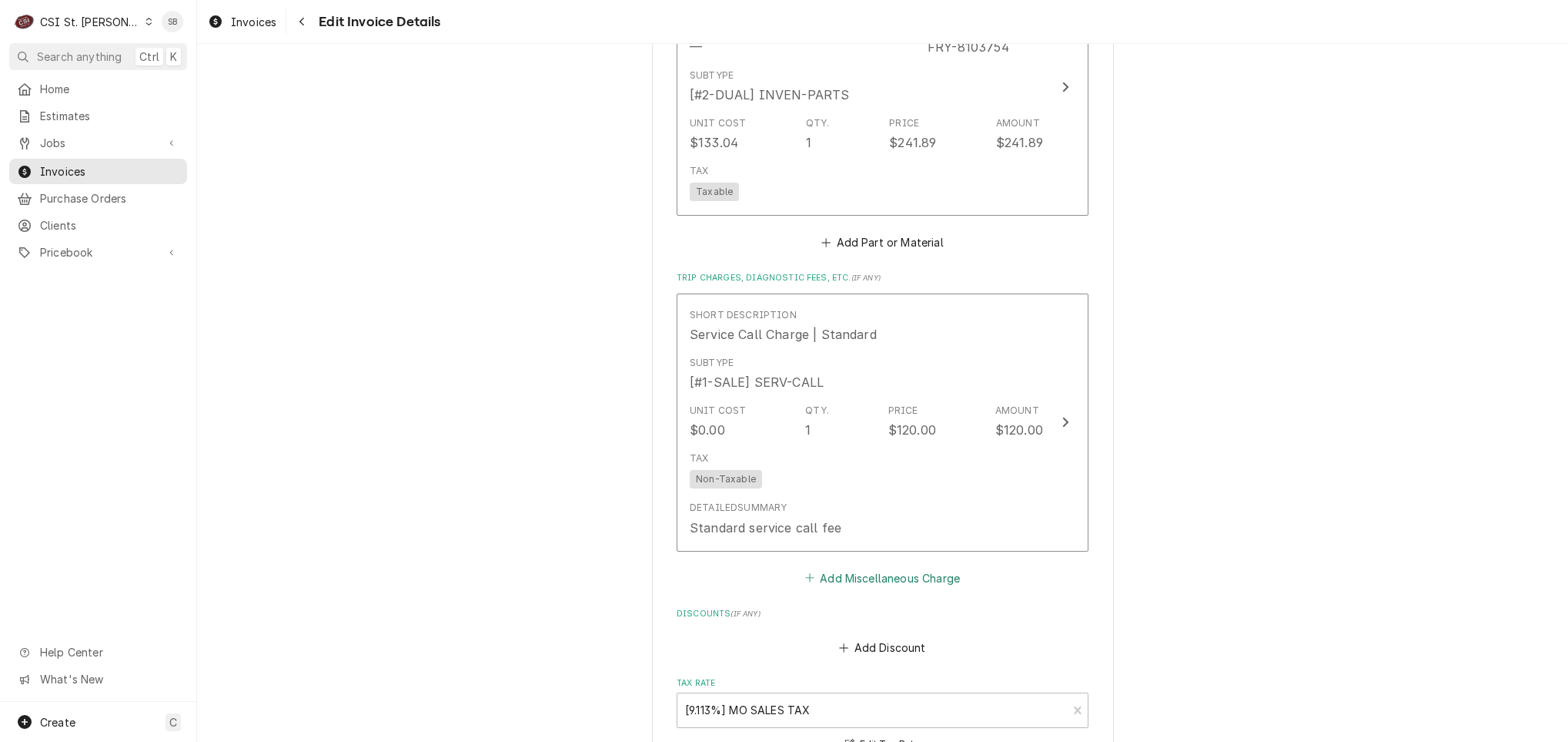
click at [843, 574] on button "Add Miscellaneous Charge" at bounding box center [883, 577] width 160 height 22
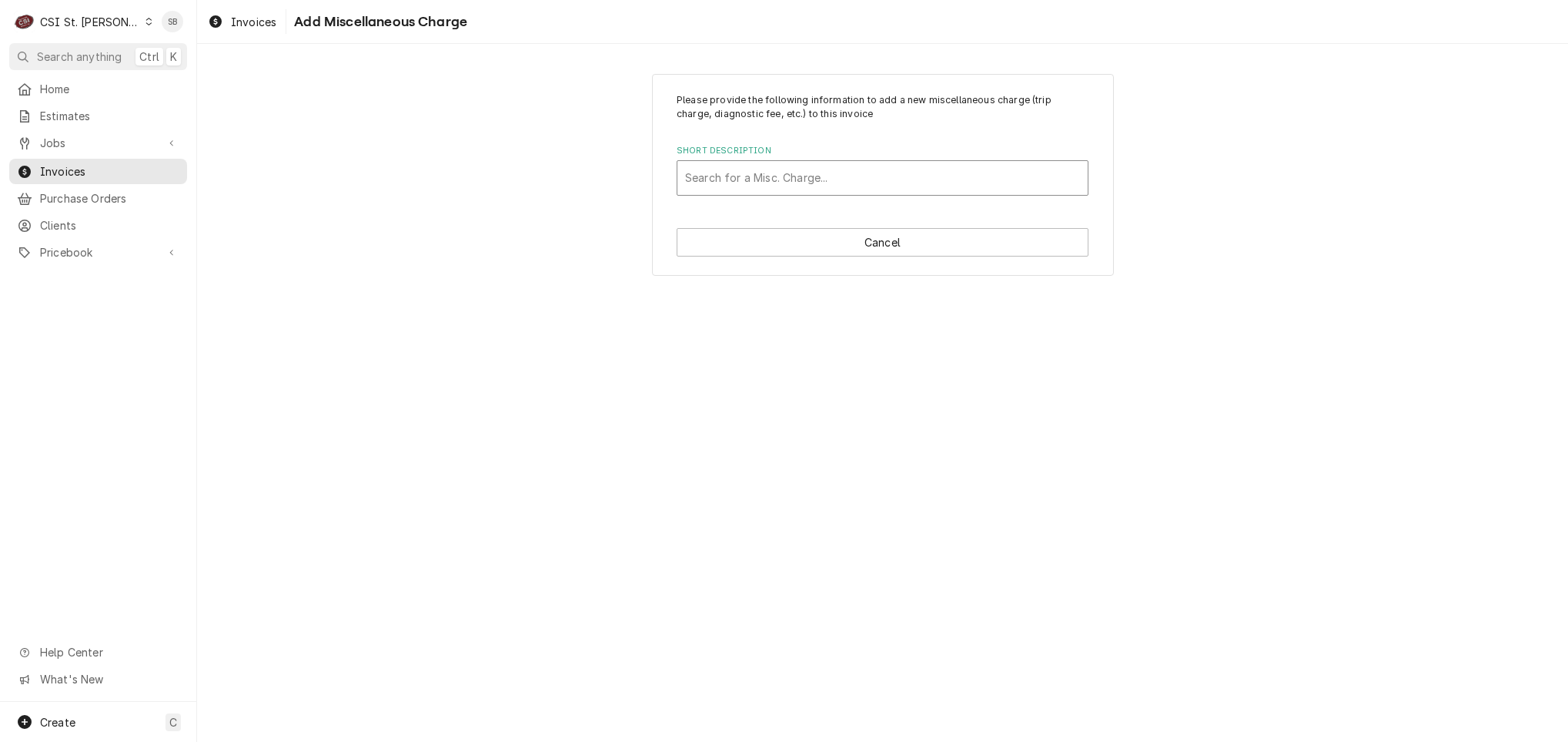
click at [737, 180] on div "Short Description" at bounding box center [883, 177] width 395 height 28
type input "shipping"
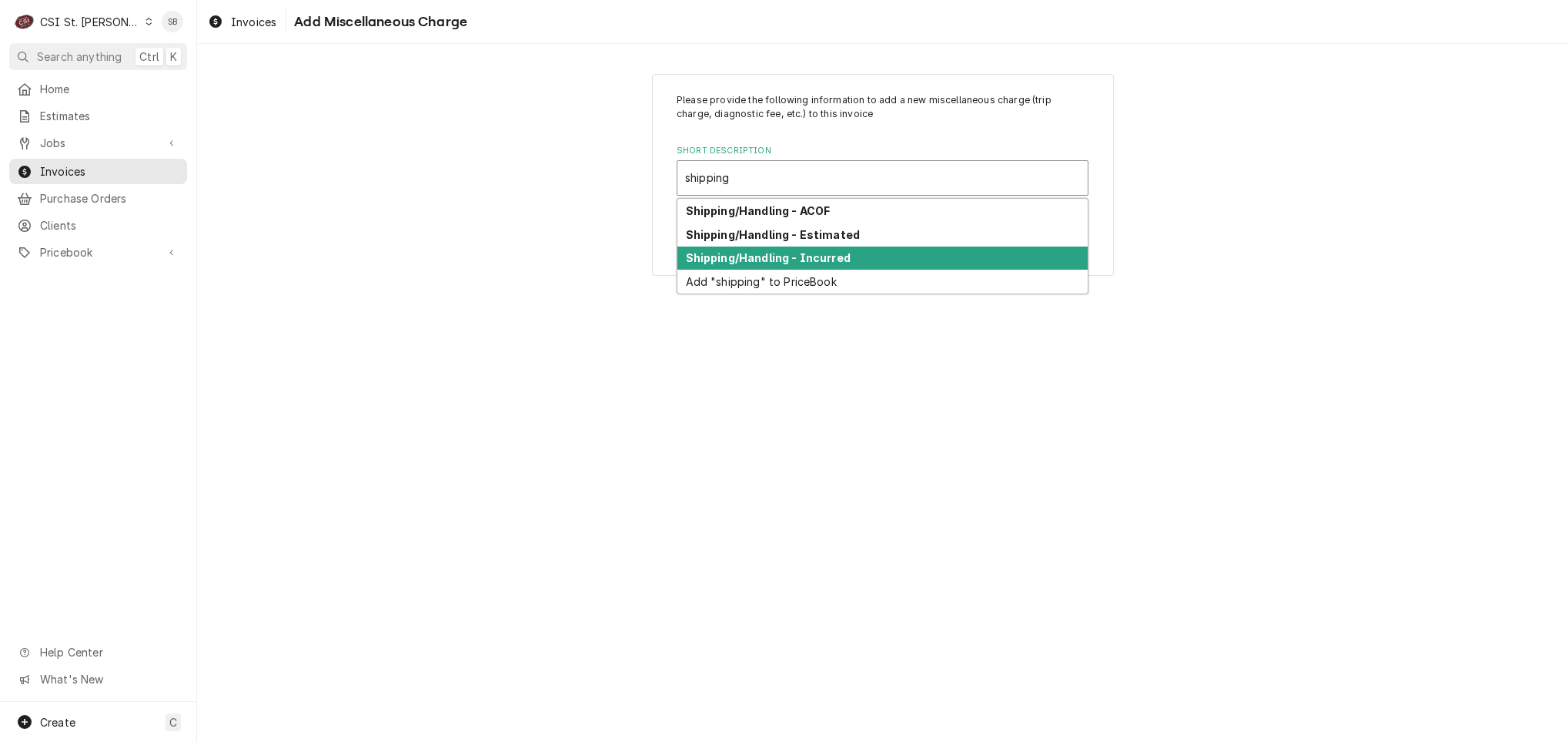
click at [746, 258] on strong "Shipping/Handling - Incurred" at bounding box center [768, 258] width 165 height 13
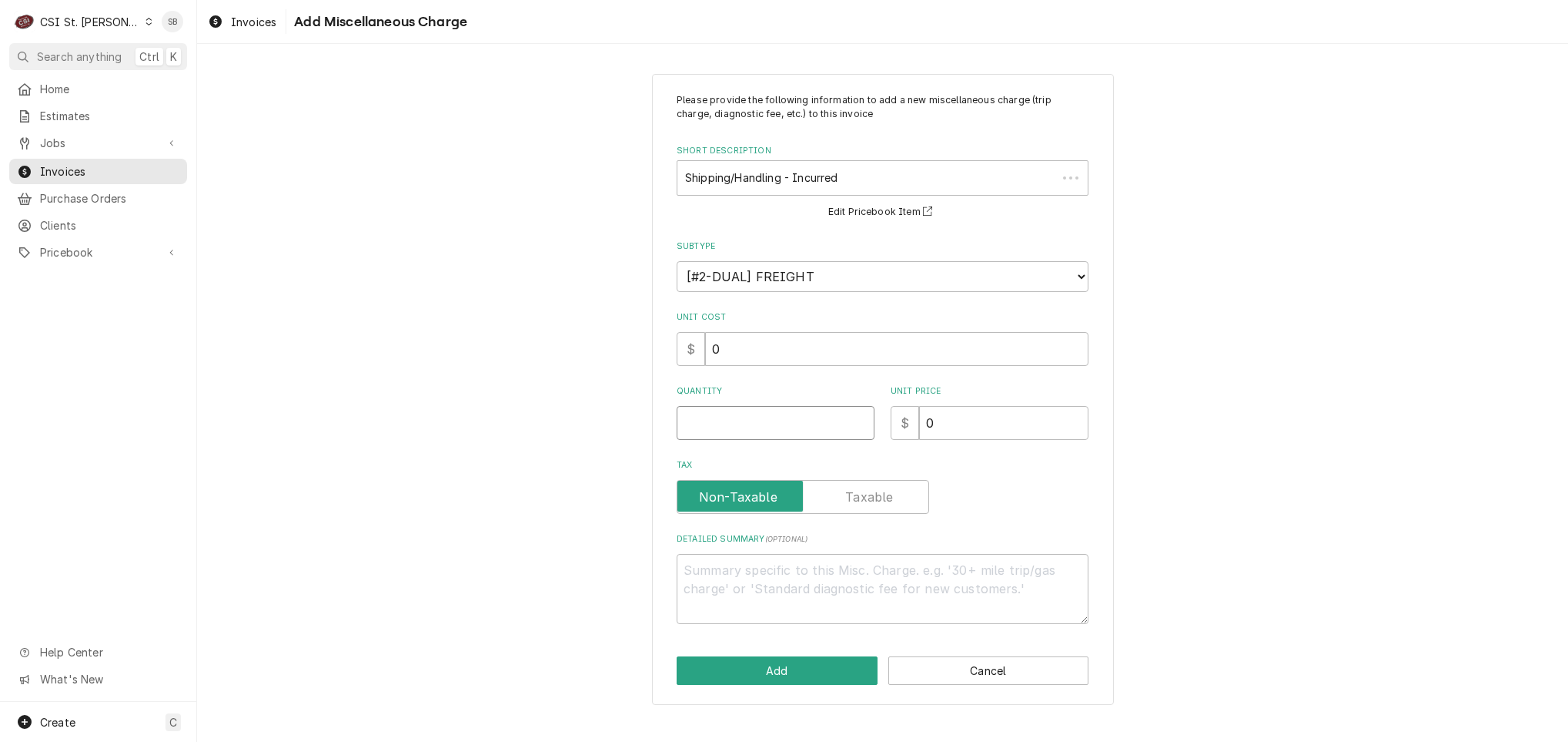
click at [739, 423] on input "Quantity" at bounding box center [776, 423] width 198 height 34
type textarea "x"
type input "1"
type textarea "x"
type input "1"
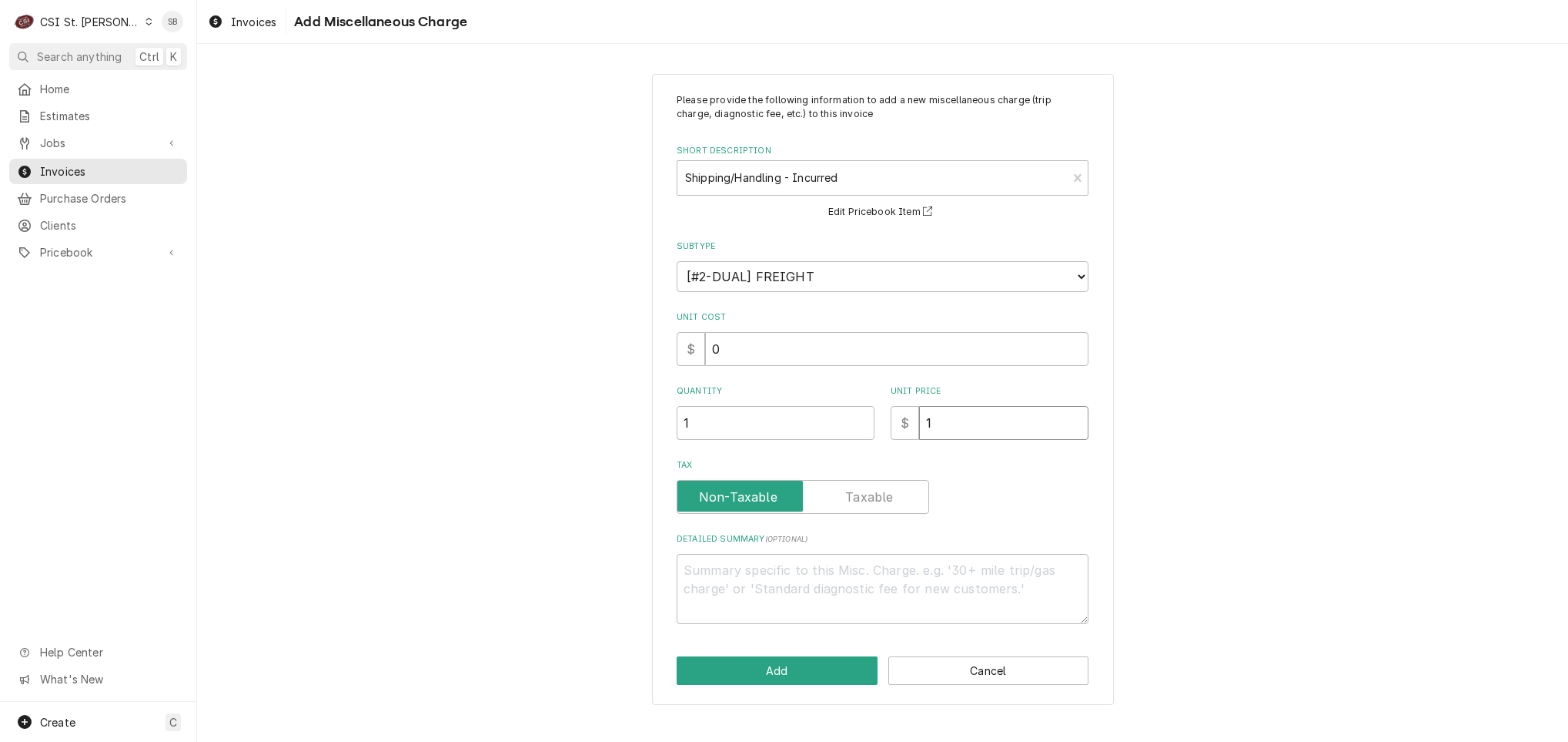
type textarea "x"
type input "11"
type textarea "x"
type input "11.2"
type textarea "x"
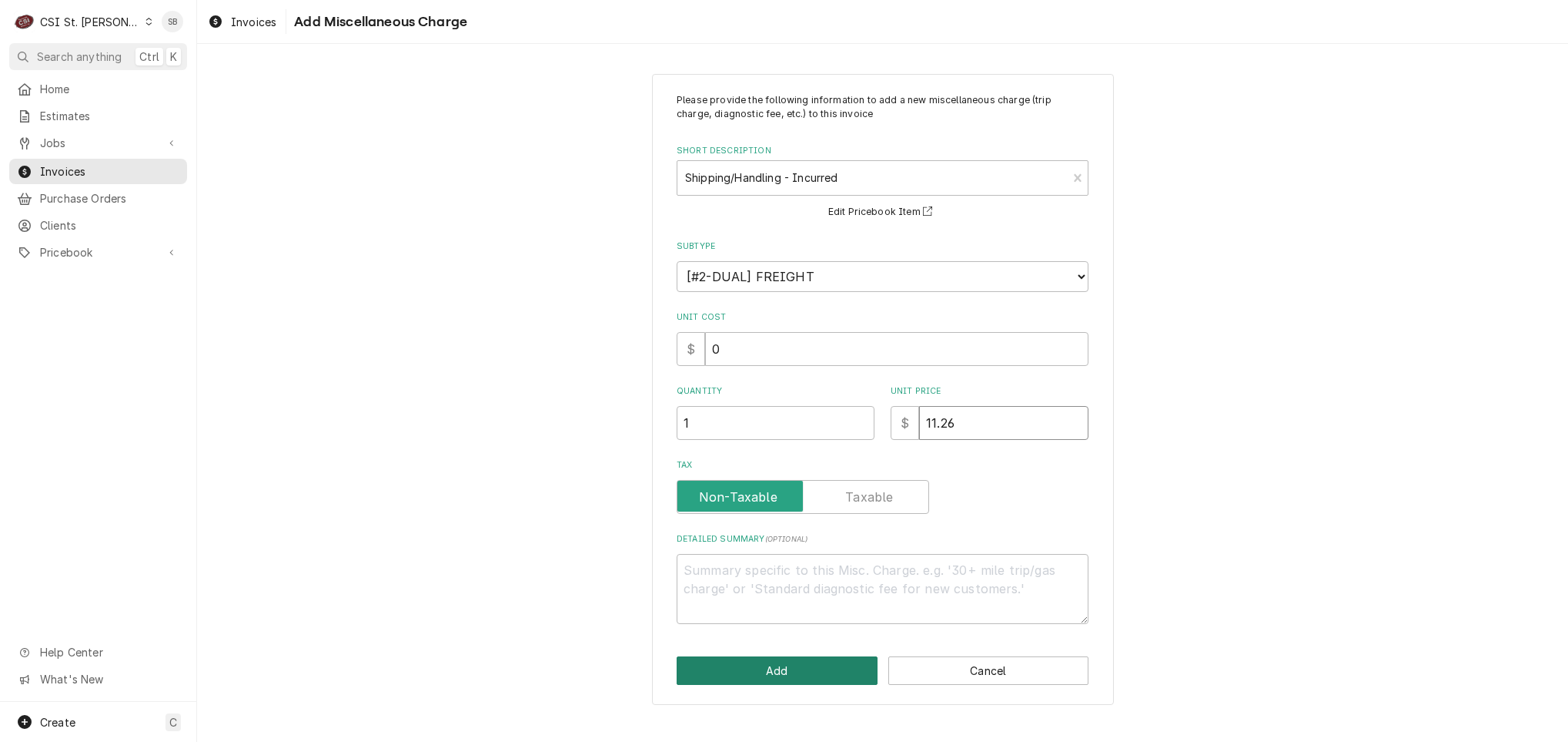
type input "11.26"
click at [787, 685] on button "Add" at bounding box center [777, 670] width 201 height 29
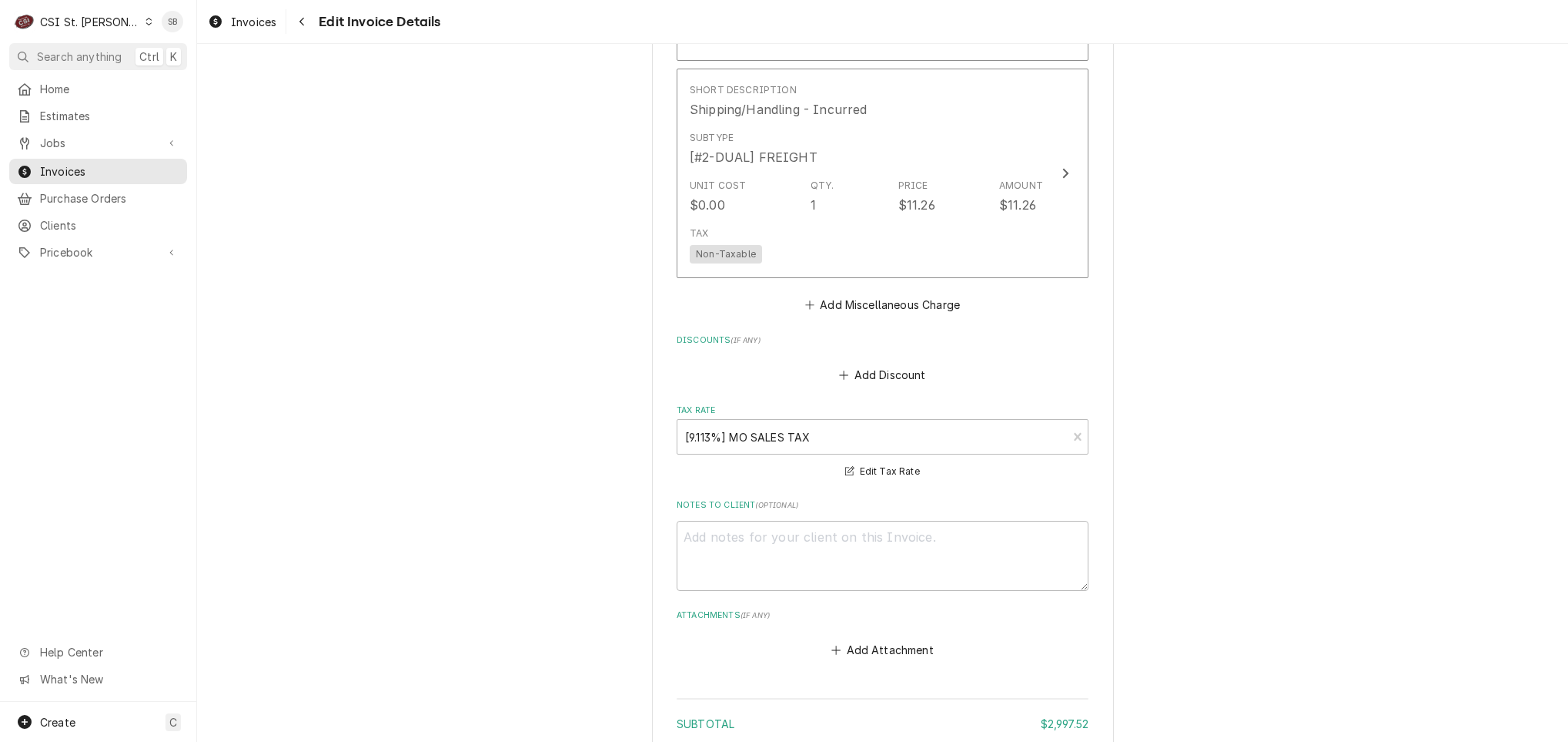
scroll to position [3171, 0]
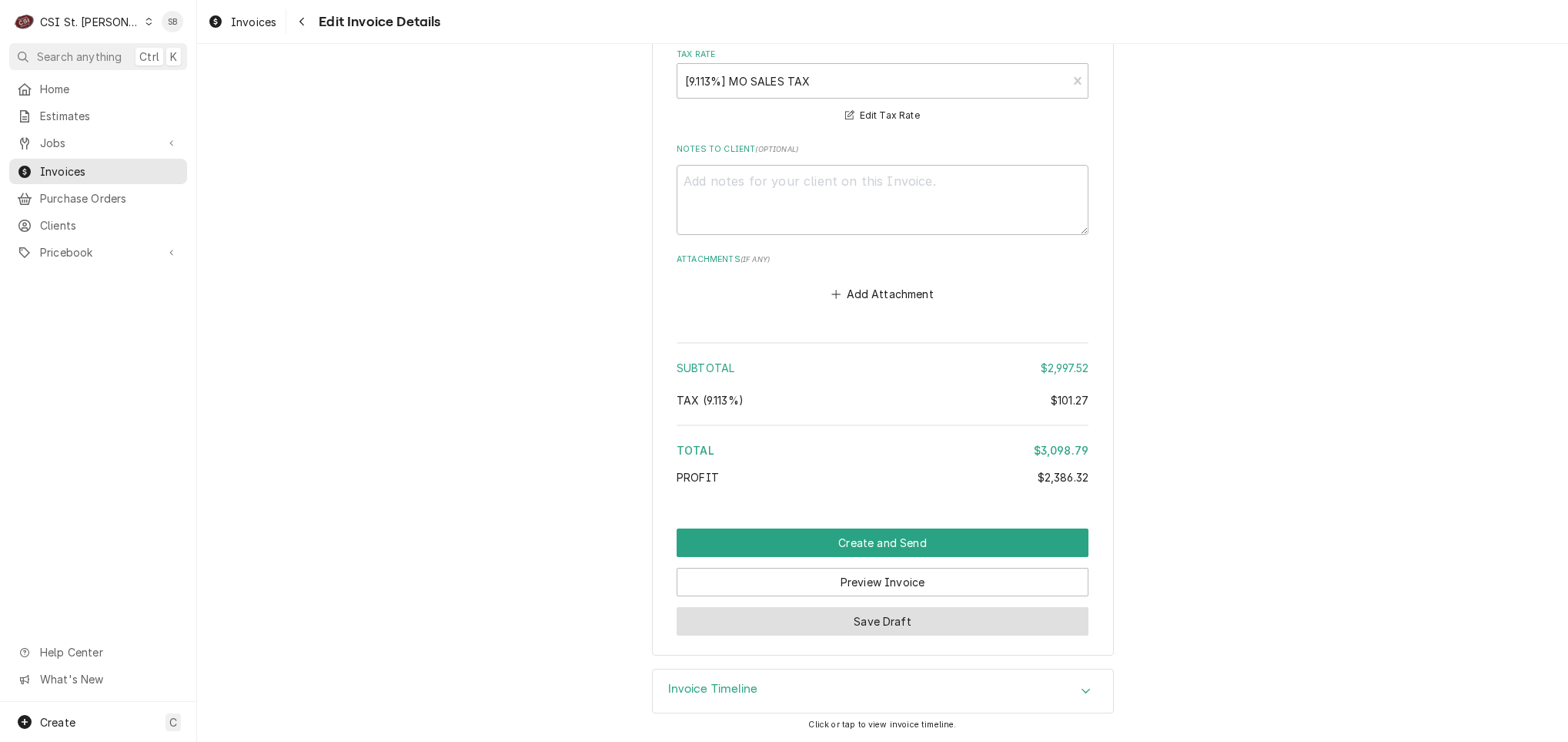
click at [886, 629] on button "Save Draft" at bounding box center [883, 621] width 412 height 29
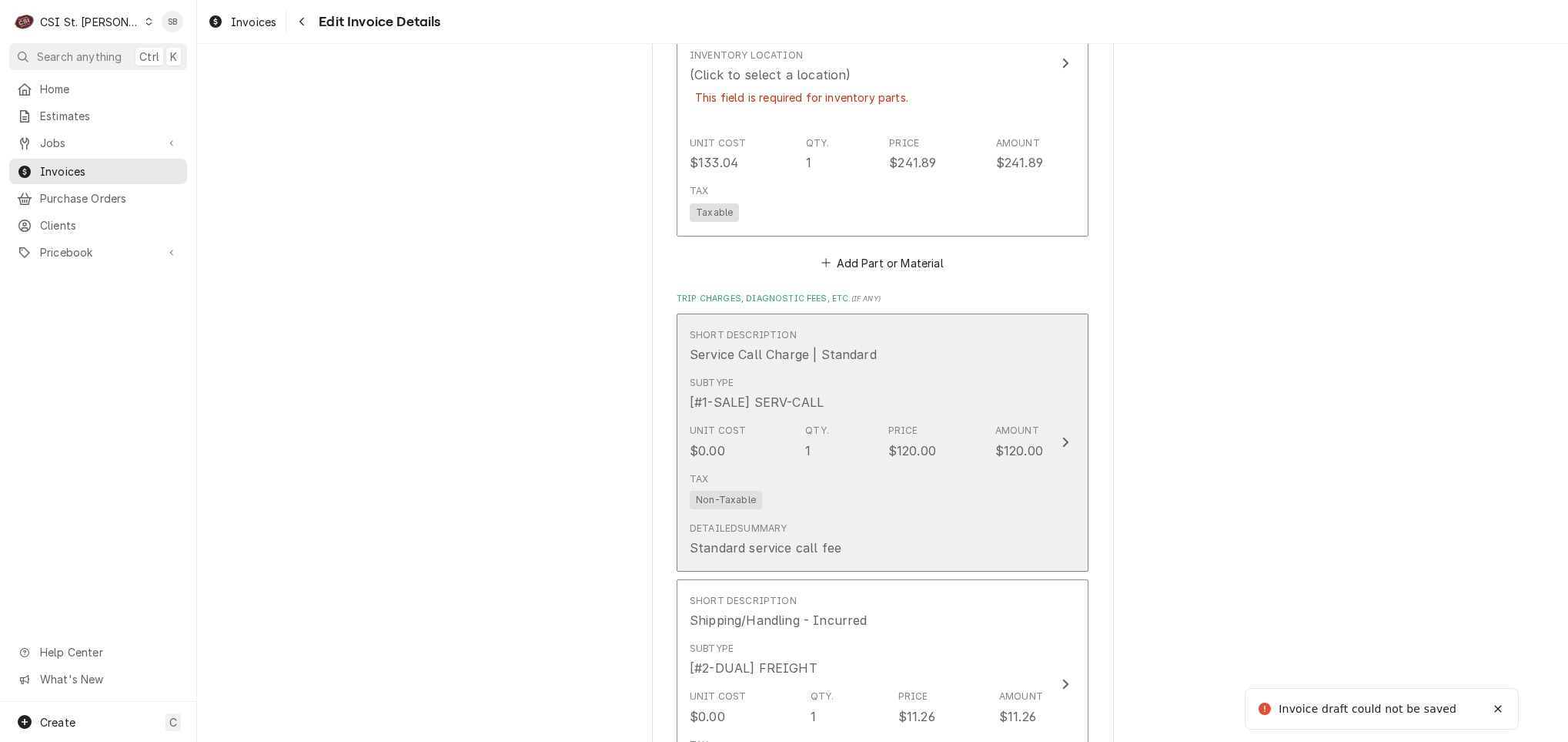
scroll to position [2197, 0]
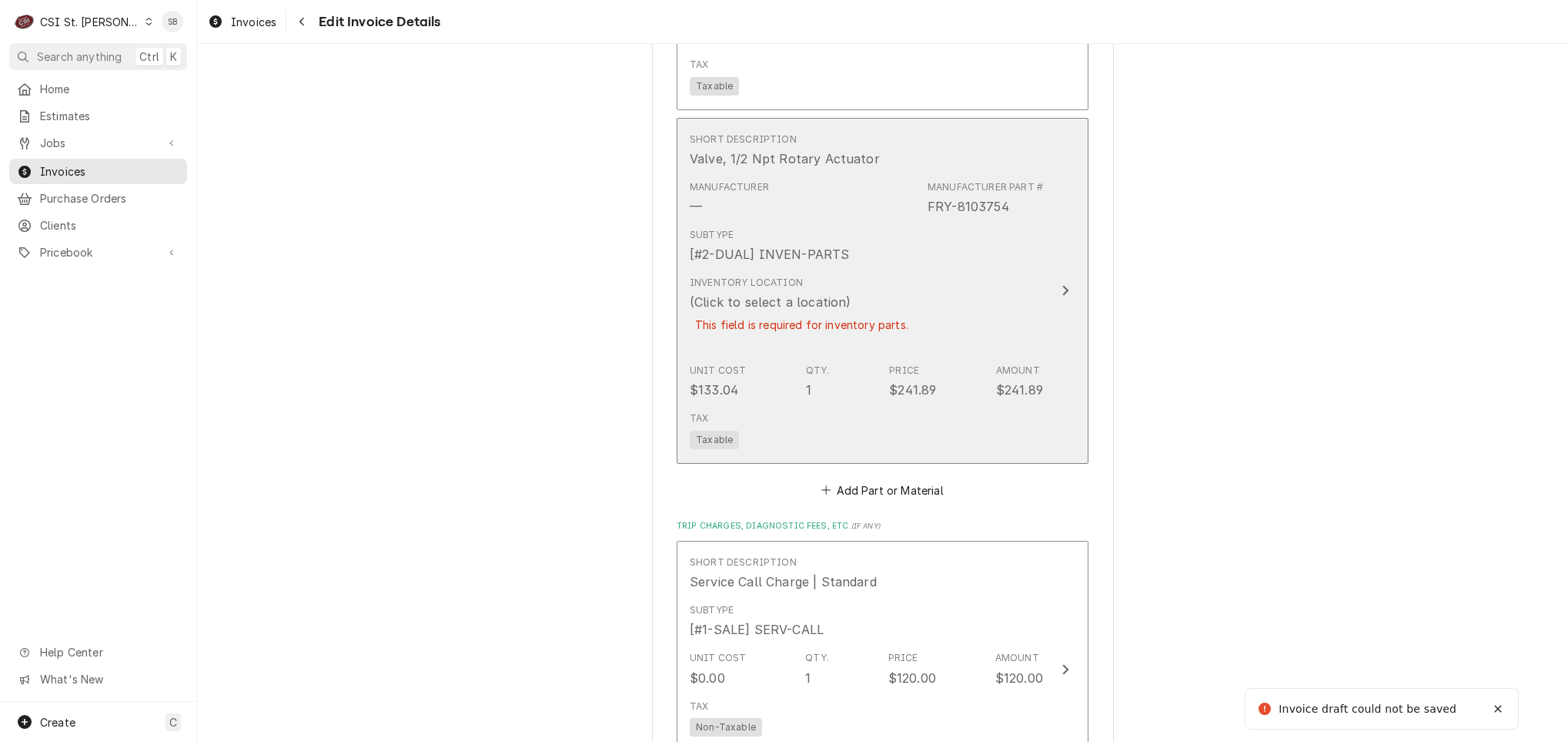
click at [819, 319] on div "This field is required for inventory parts." at bounding box center [802, 324] width 224 height 27
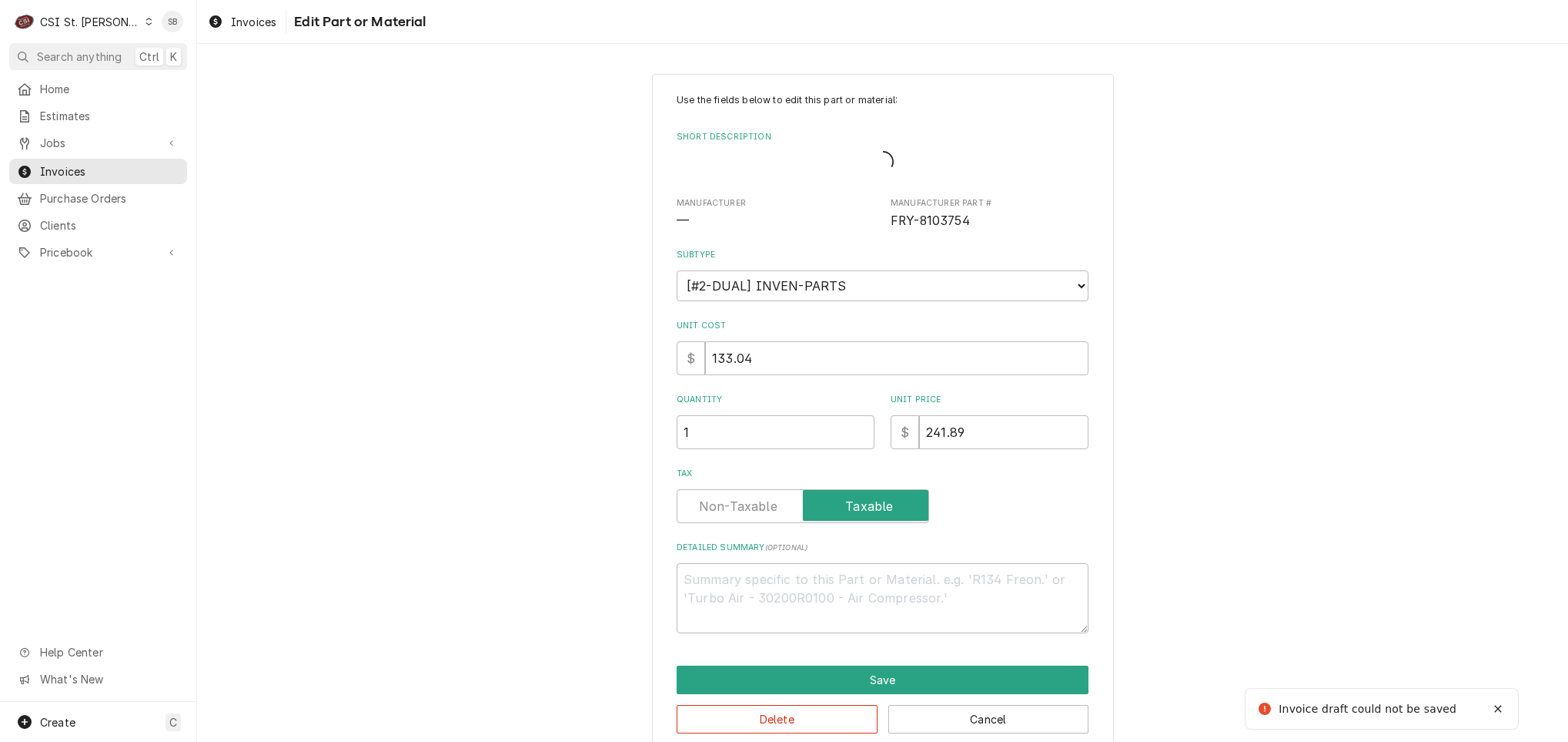
type textarea "x"
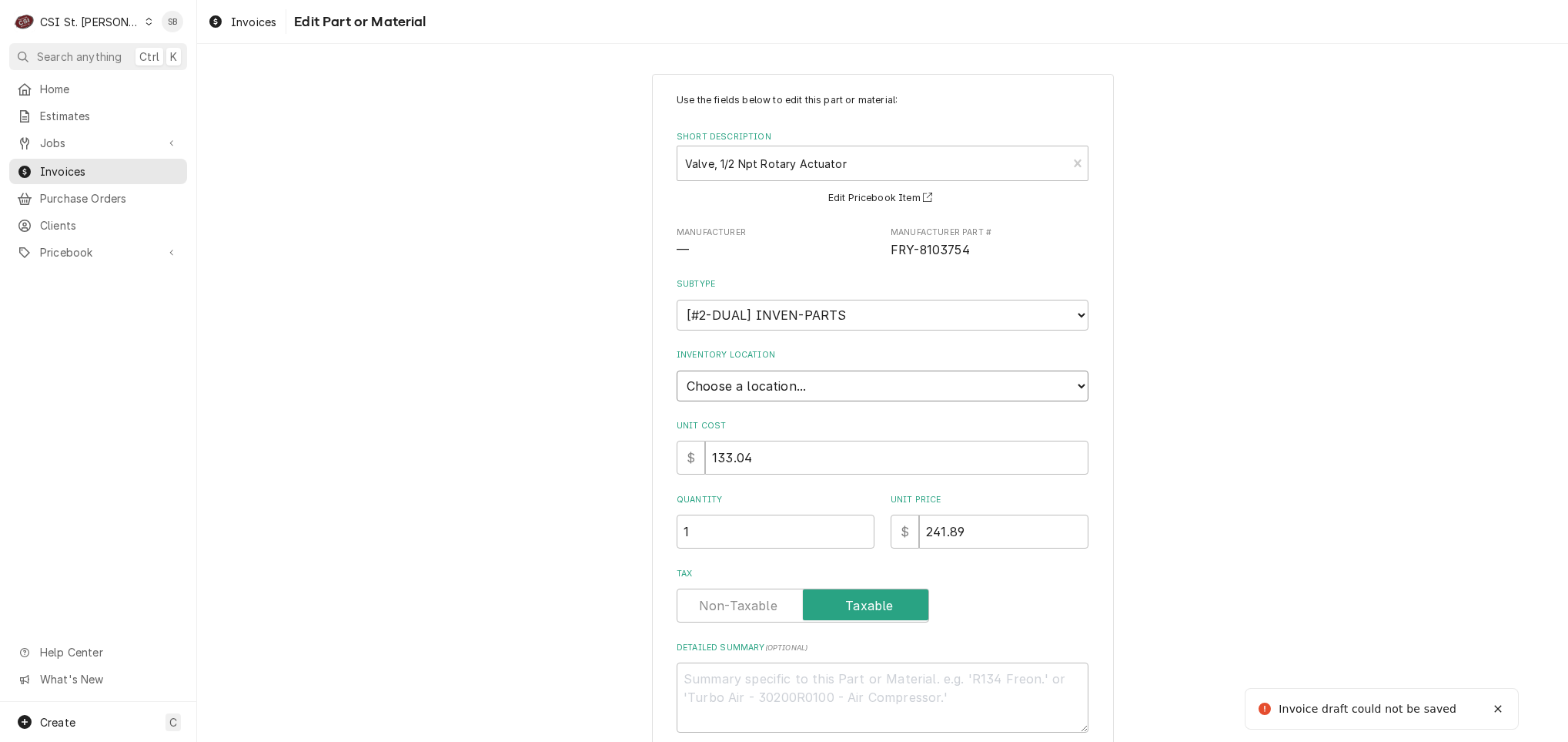
click at [798, 389] on select "Choose a location... 00 | STL WAREHOUSE 01 | CHUCK WAMBOLDT V#93 01 | COURTNEY …" at bounding box center [883, 385] width 412 height 31
select select "1505"
click at [677, 370] on select "Choose a location... 00 | STL WAREHOUSE 01 | CHUCK WAMBOLDT V#93 01 | COURTNEY …" at bounding box center [883, 385] width 412 height 31
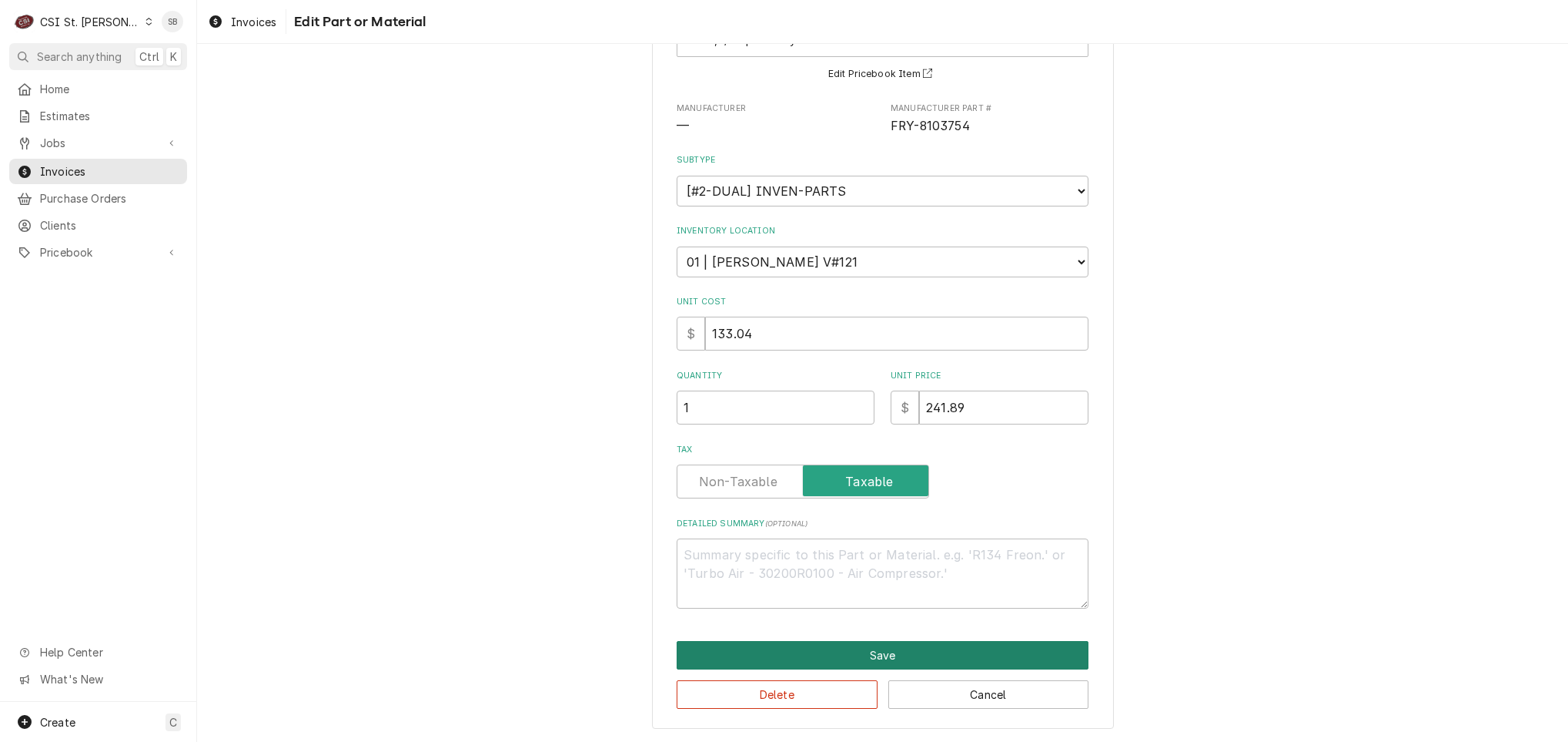
click at [797, 655] on button "Save" at bounding box center [883, 655] width 412 height 29
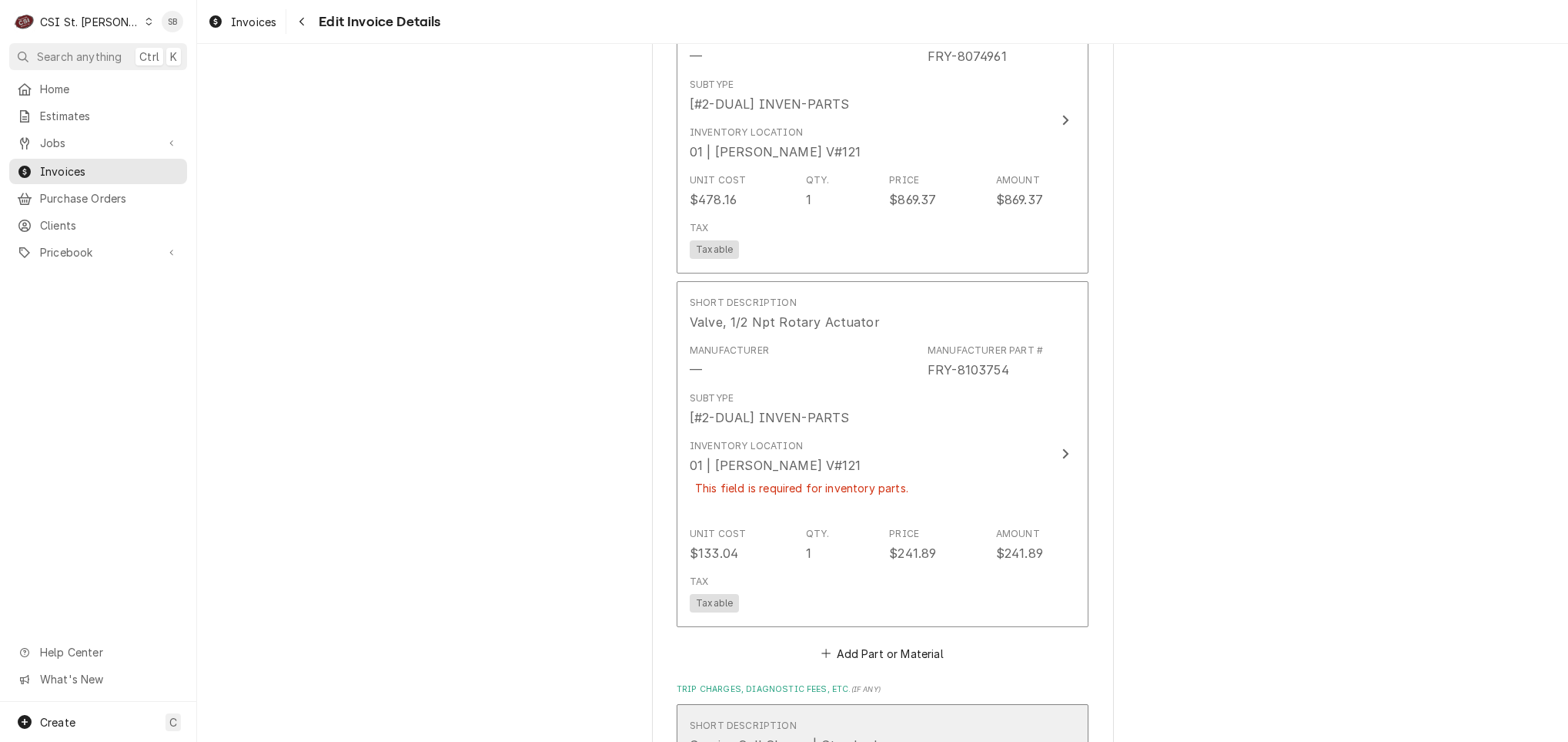
scroll to position [1716, 0]
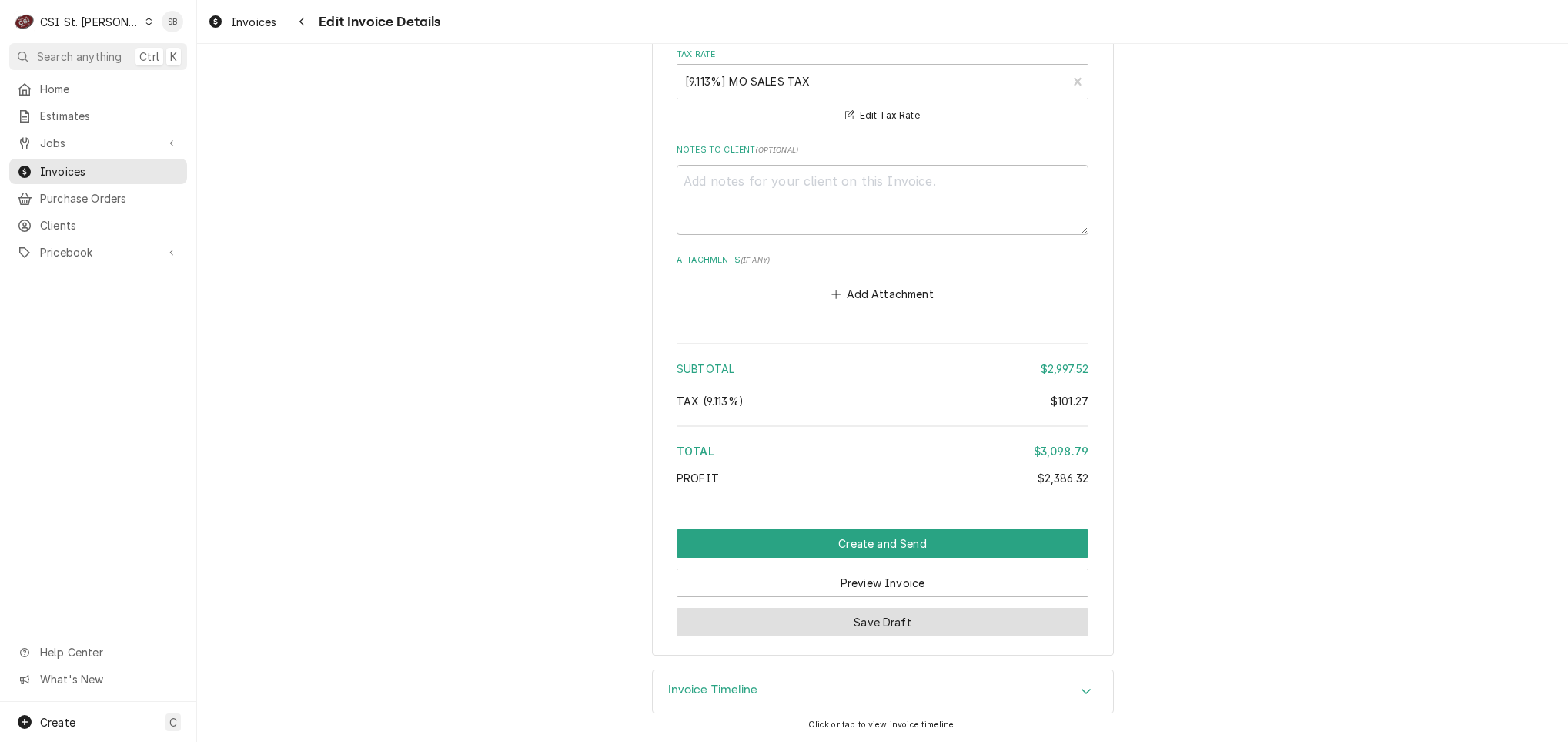
click at [825, 612] on button "Save Draft" at bounding box center [883, 622] width 412 height 29
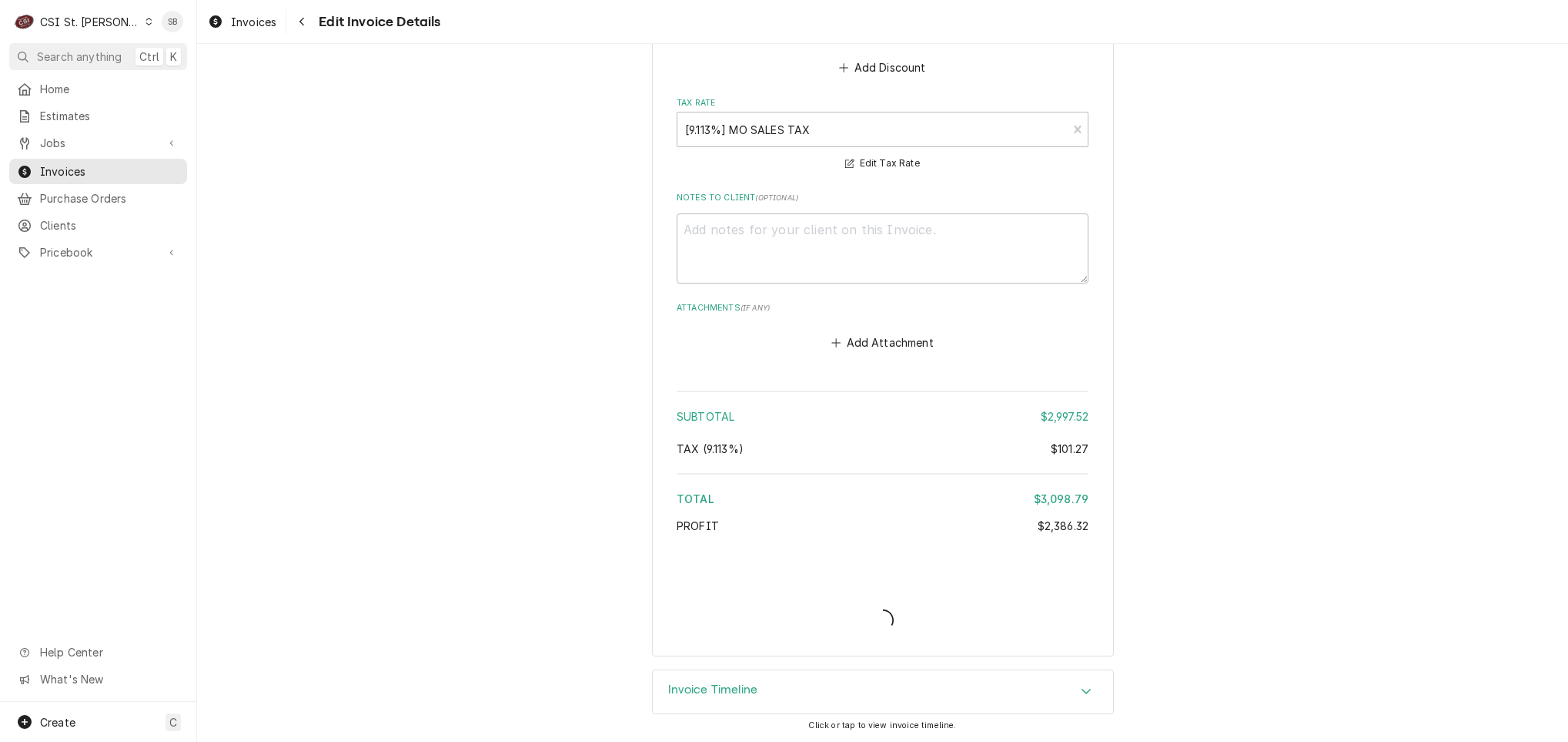
type textarea "x"
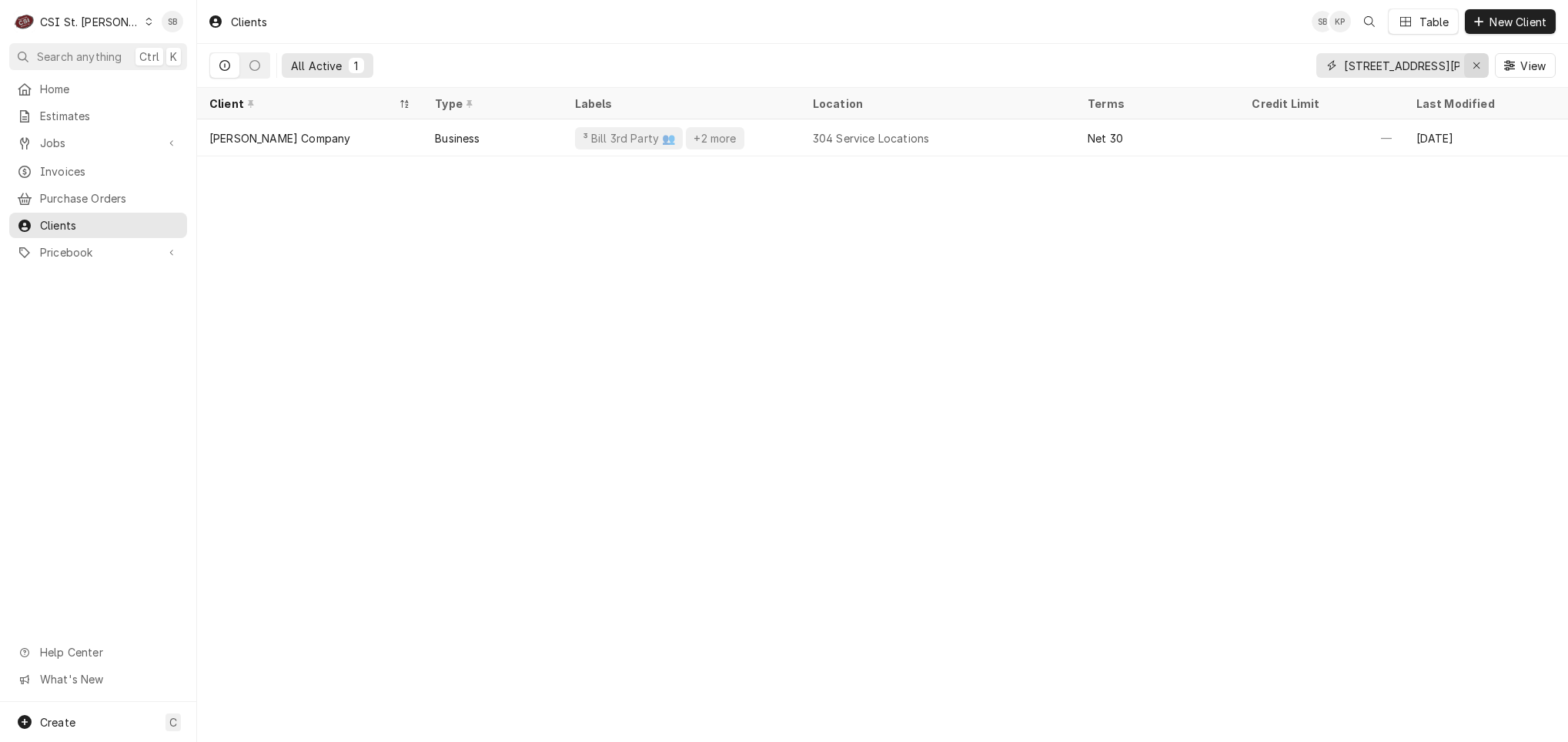
click at [1473, 62] on icon "Erase input" at bounding box center [1476, 65] width 9 height 10
paste input "[STREET_ADDRESS]"
type input "[STREET_ADDRESS]"
click at [1478, 70] on icon "Erase input" at bounding box center [1476, 65] width 9 height 10
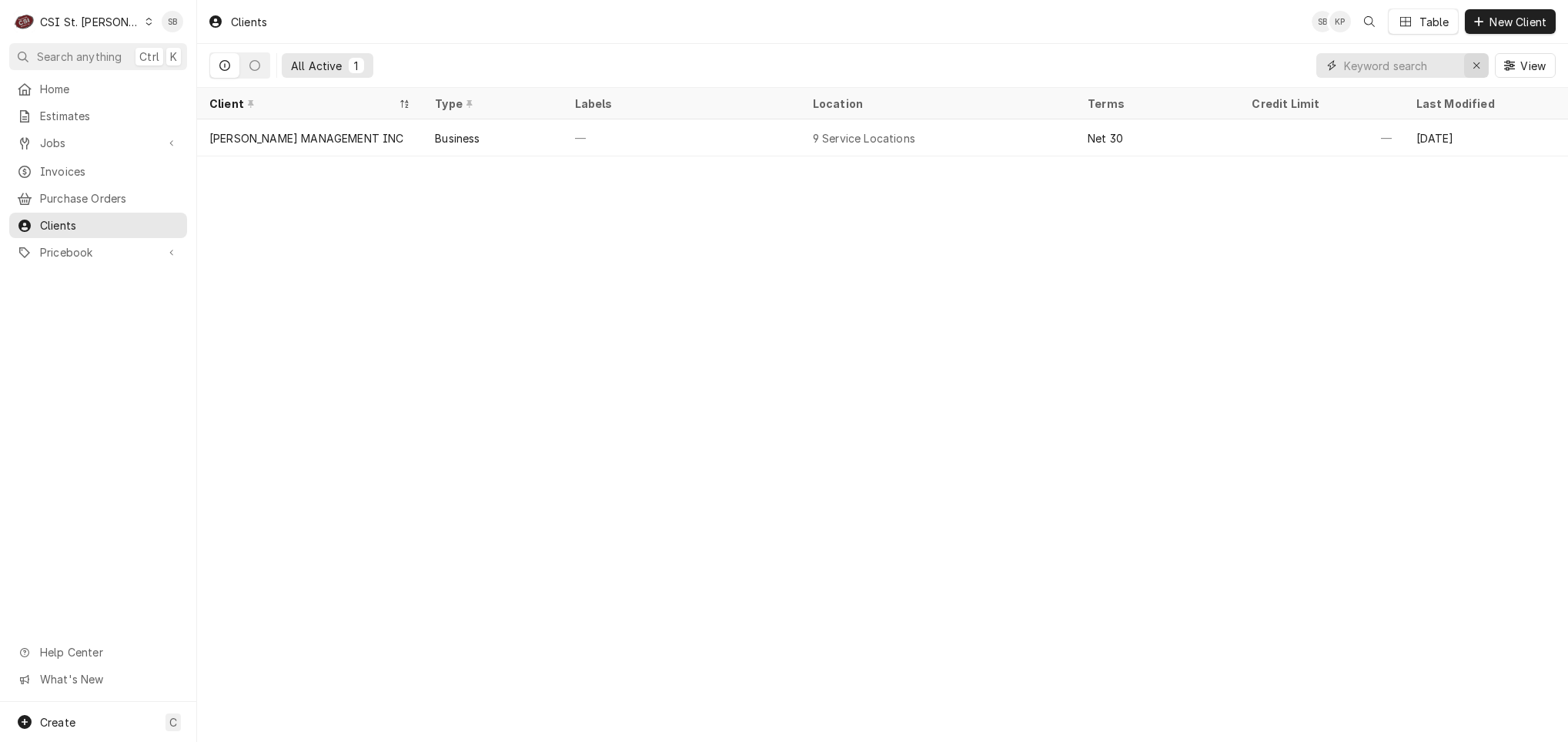
scroll to position [0, 0]
type input "FAMILY TRILO"
click at [639, 174] on div "Clients SB KP Table New Client All Active 1 FAMILY TRILO View Client Type Label…" at bounding box center [883, 371] width 1371 height 742
click at [639, 162] on div "Clients SB KP Table New Client All Active 1 FAMILY TRILO View Client Type Label…" at bounding box center [883, 371] width 1371 height 742
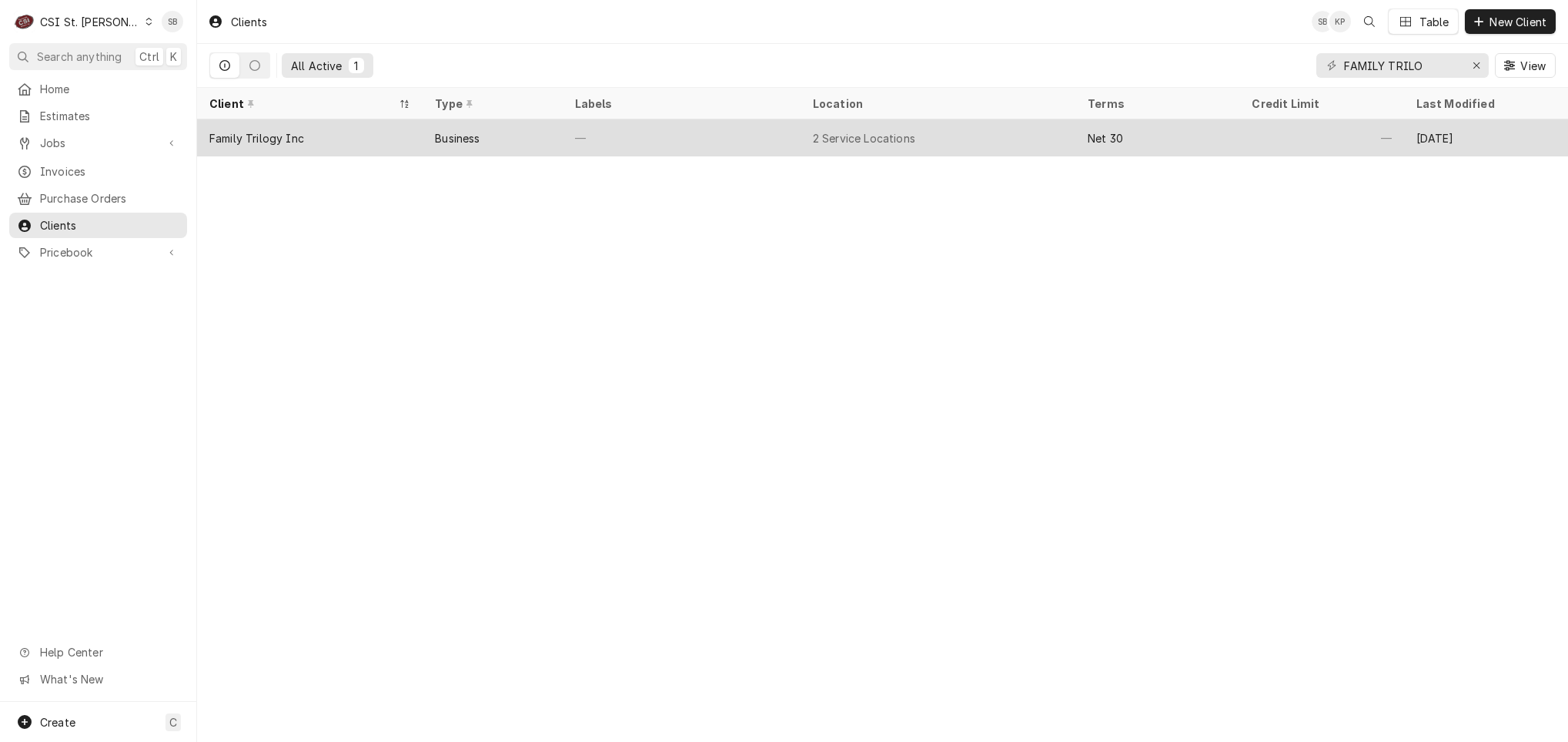
click at [634, 138] on div "—" at bounding box center [682, 137] width 238 height 37
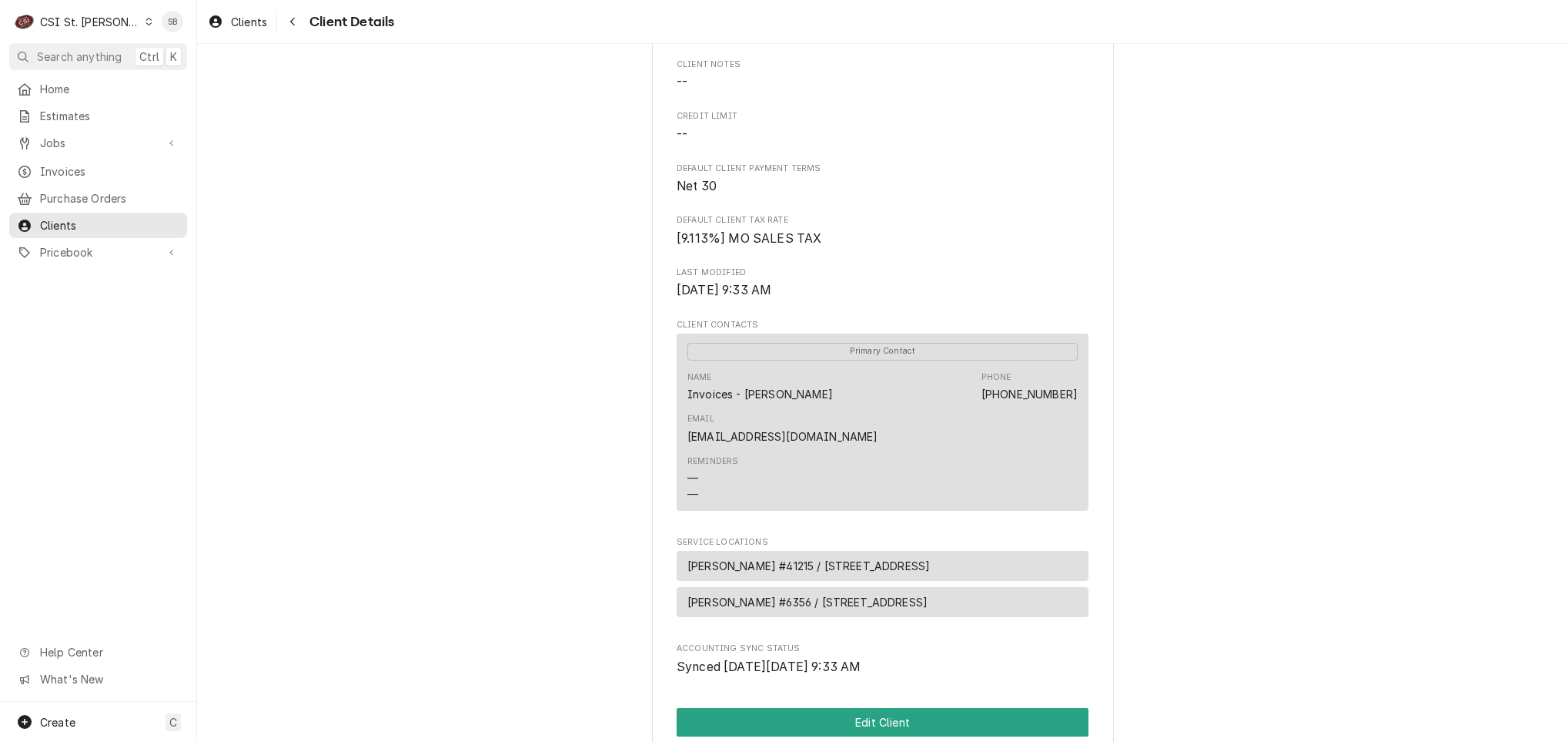
scroll to position [402, 0]
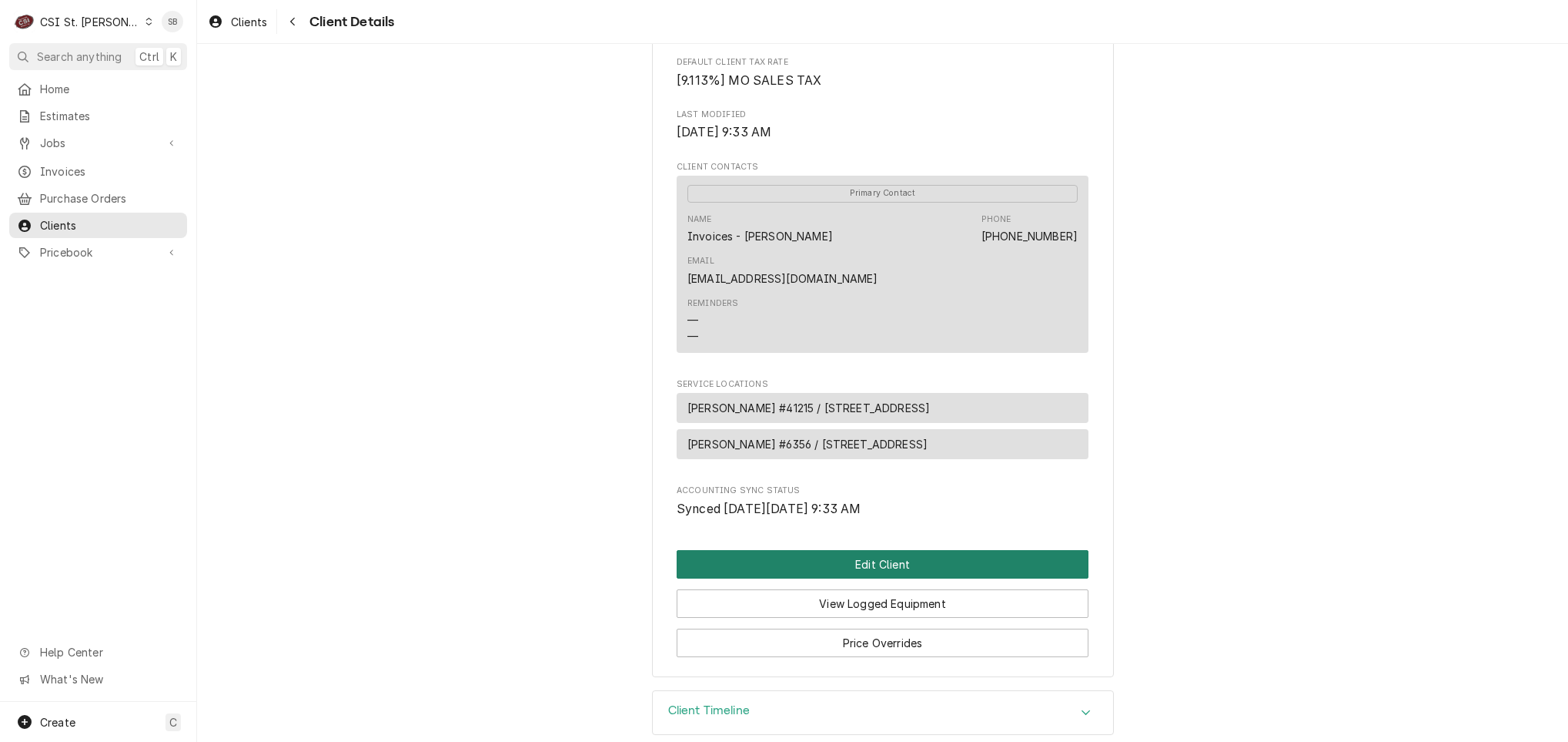
click at [830, 550] on button "Edit Client" at bounding box center [883, 565] width 412 height 29
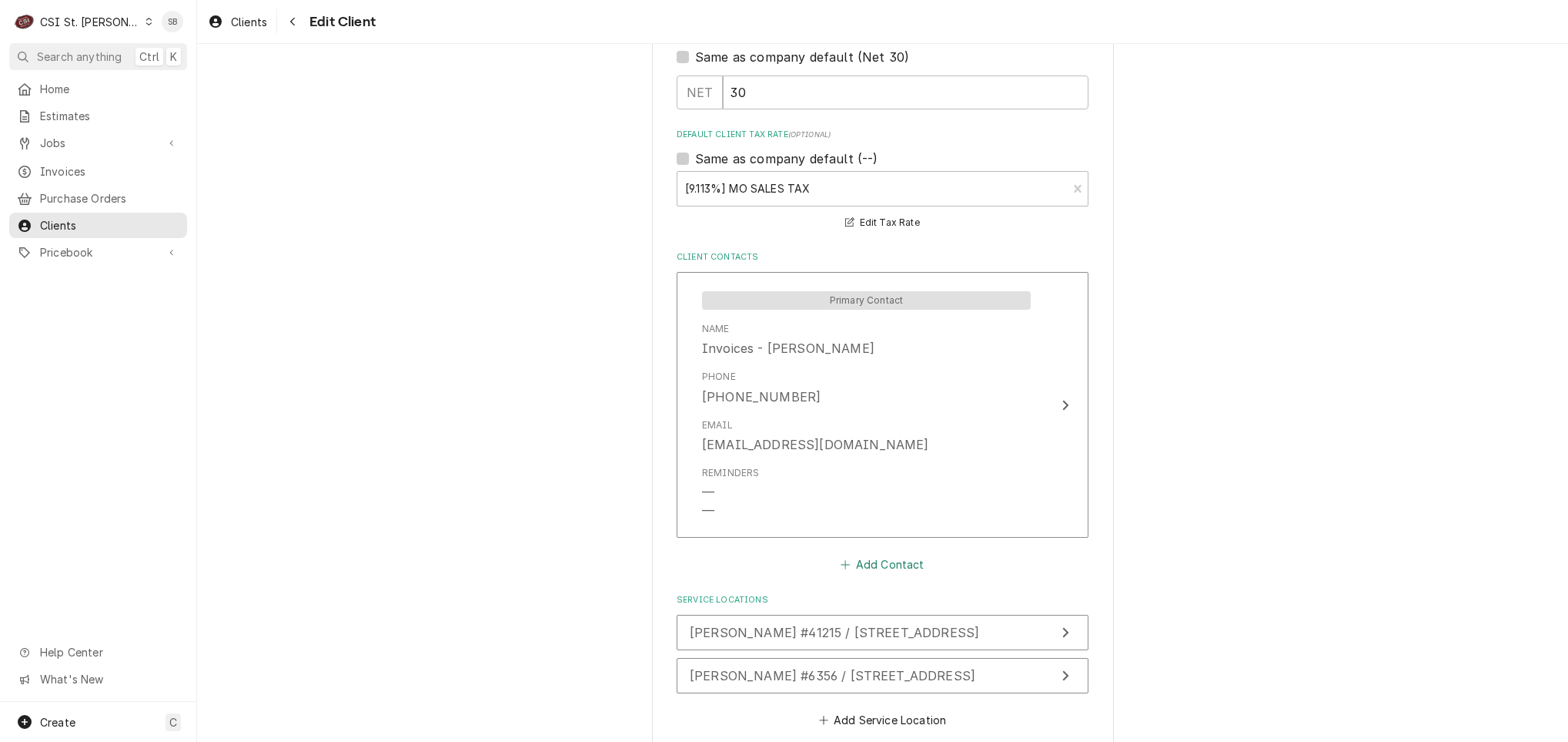
scroll to position [1091, 0]
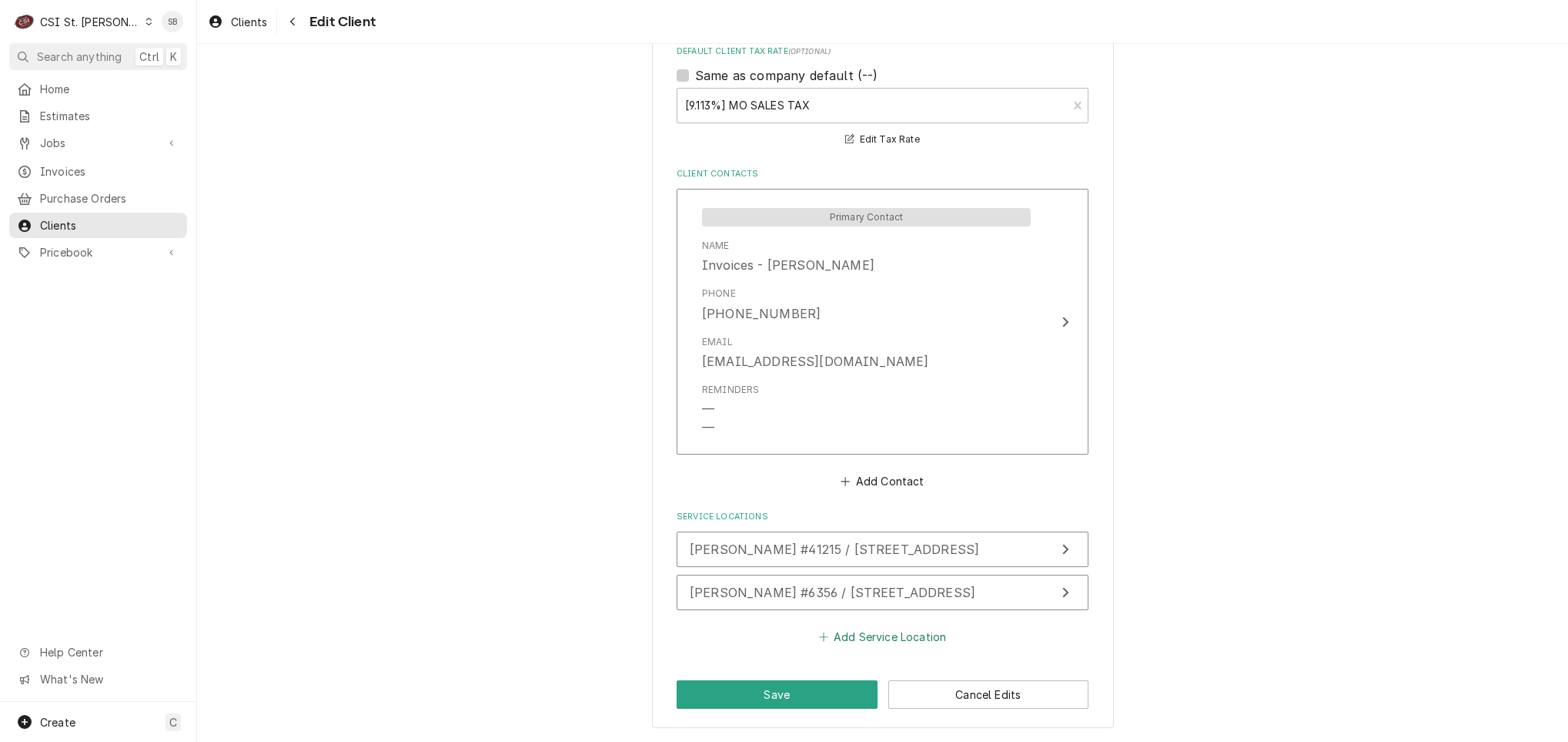
click at [870, 638] on button "Add Service Location" at bounding box center [882, 637] width 132 height 22
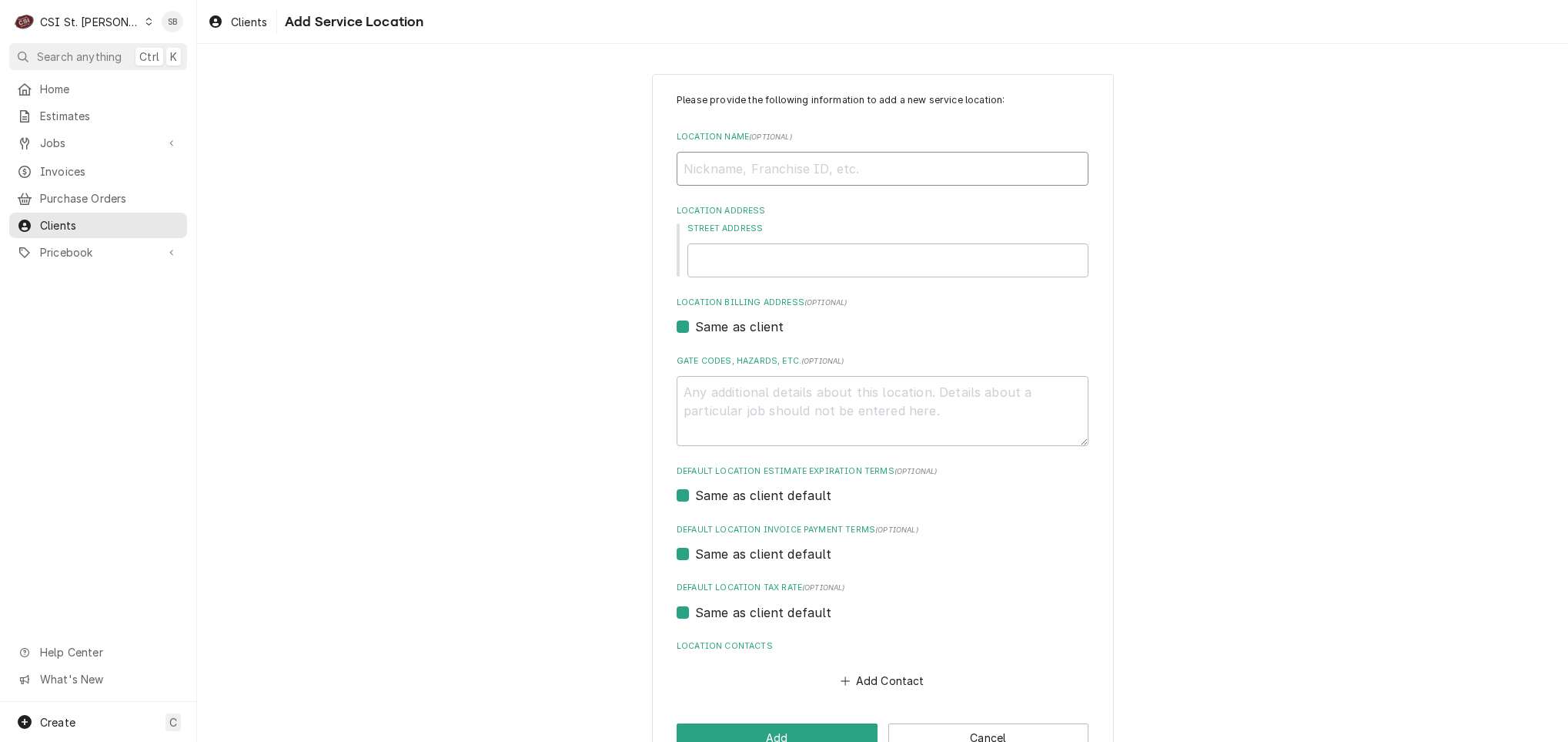
click at [769, 174] on input "Location Name ( optional )" at bounding box center [883, 169] width 412 height 34
click at [795, 263] on input "Street Address" at bounding box center [887, 260] width 401 height 34
paste input "800 E High St, Potosi, MO 63664"
type textarea "x"
type input "800 E High St, Potosi, MO 63664"
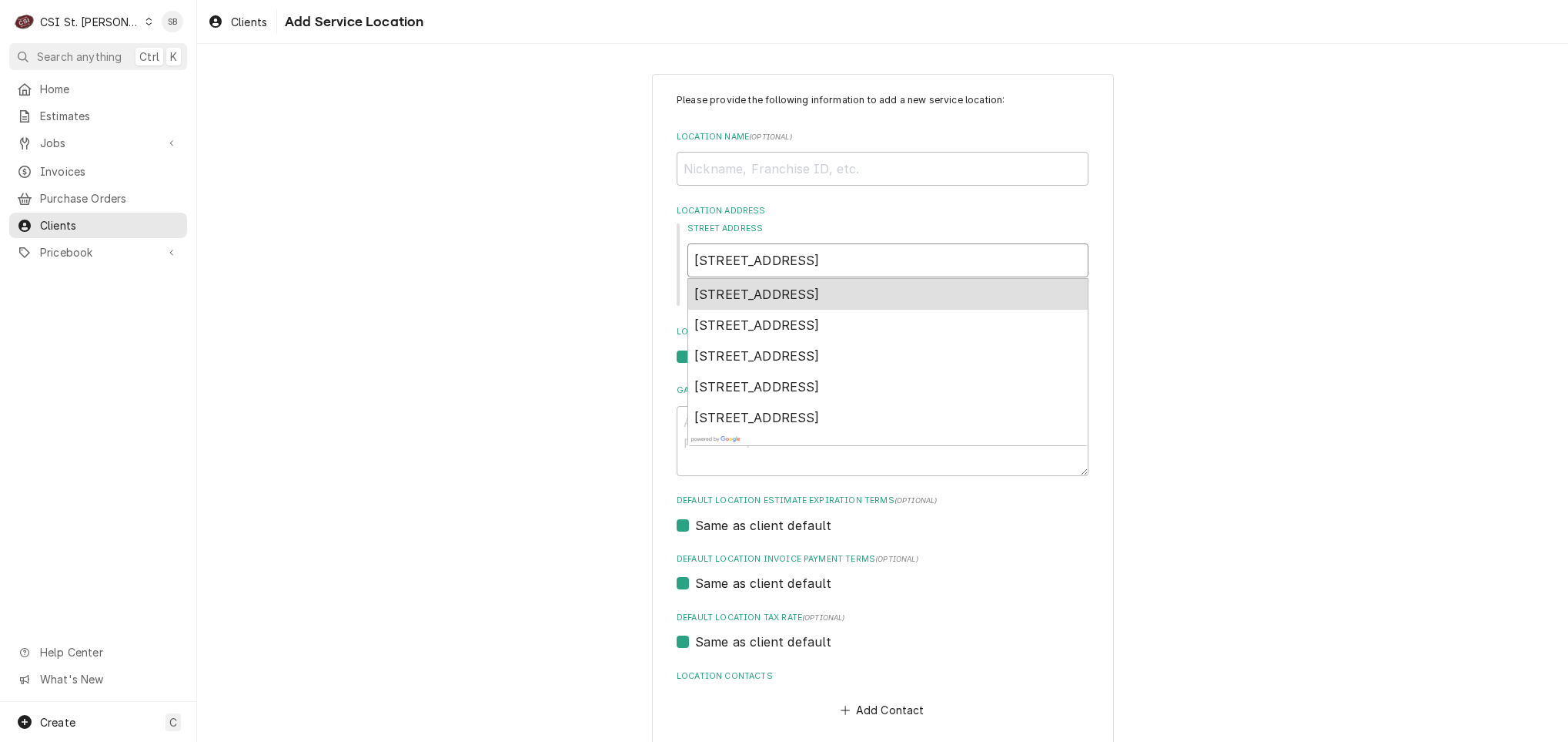
click at [770, 302] on div "800 E High St, Potosi, MO 63664, USA" at bounding box center [887, 294] width 399 height 31
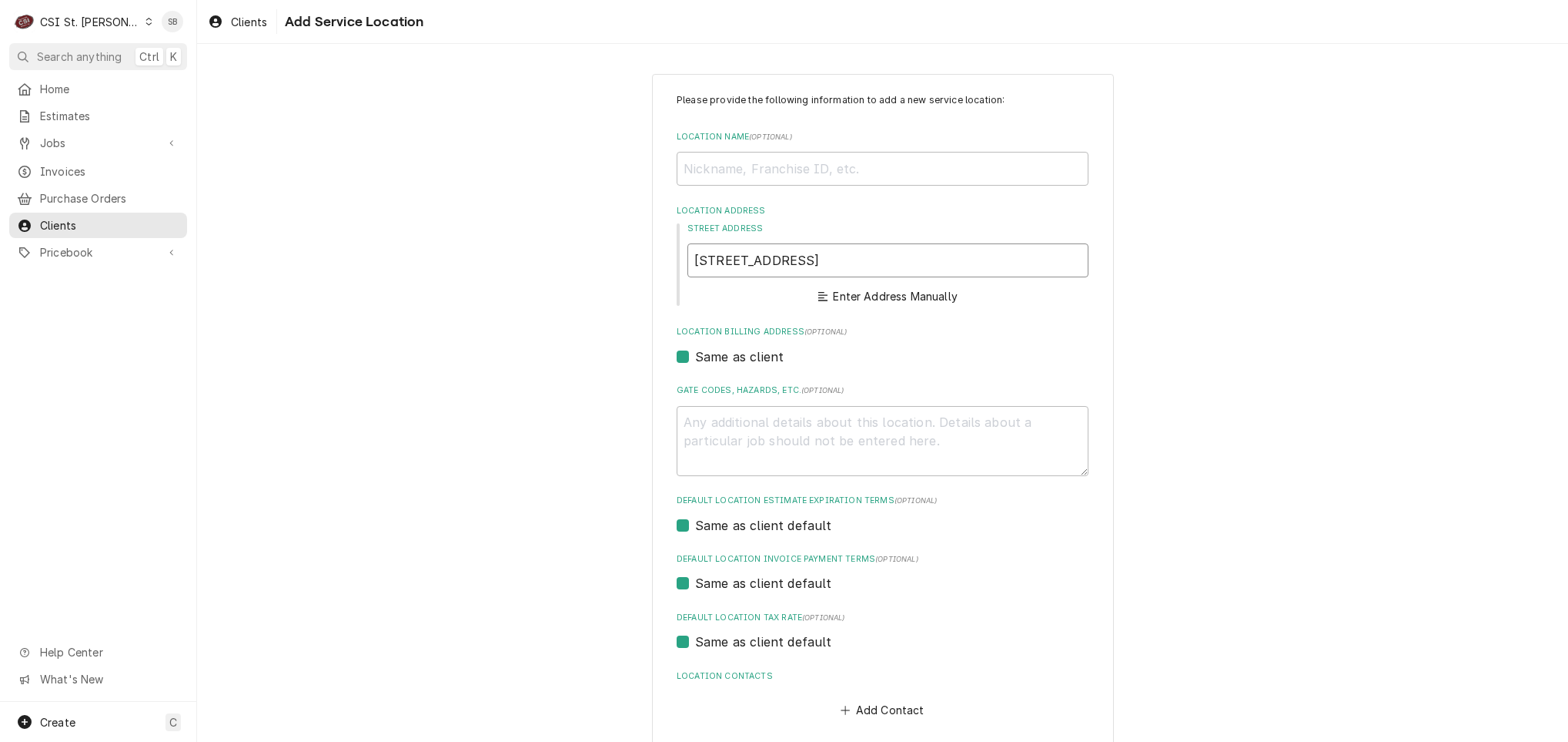
type textarea "x"
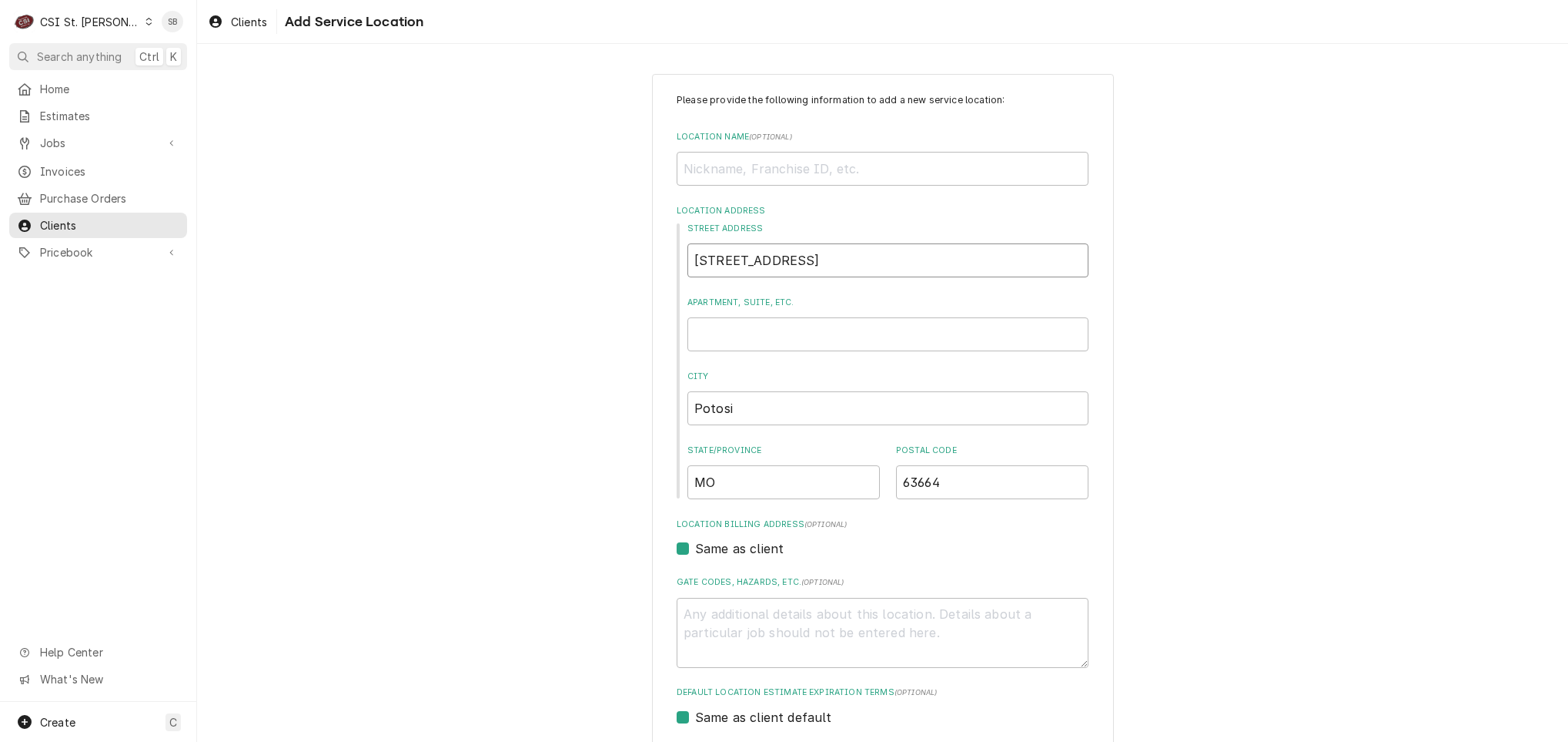
type input "800 E High St"
click at [739, 166] on input "Location Name ( optional )" at bounding box center [883, 169] width 412 height 34
paste input "McDonalds #14290 Potosi"
type textarea "x"
type input "McDonalds #14290 Potosi"
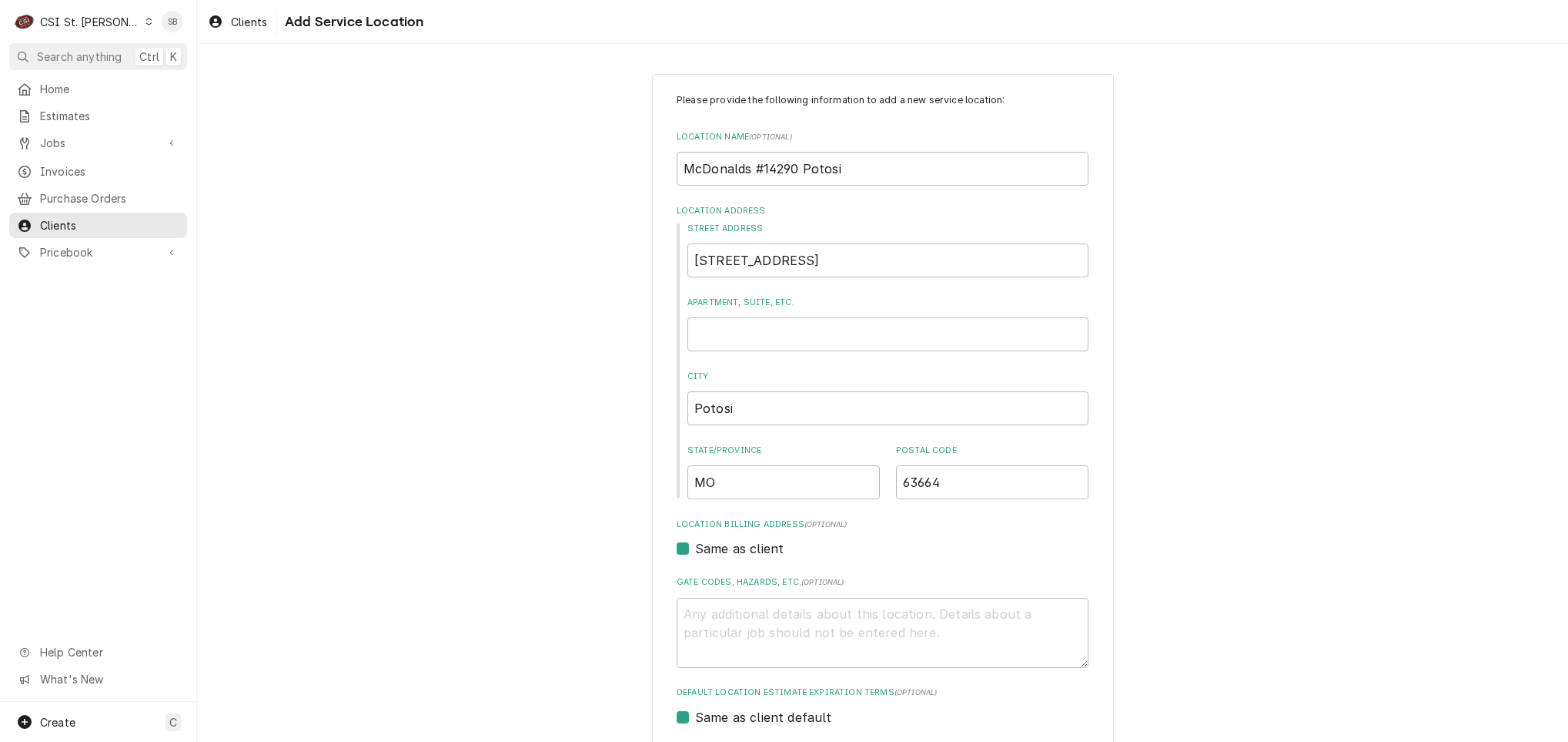
drag, startPoint x: 483, startPoint y: 269, endPoint x: 508, endPoint y: 319, distance: 55.9
click at [483, 270] on div "Please provide the following information to add a new service location: Locatio…" at bounding box center [883, 533] width 1371 height 947
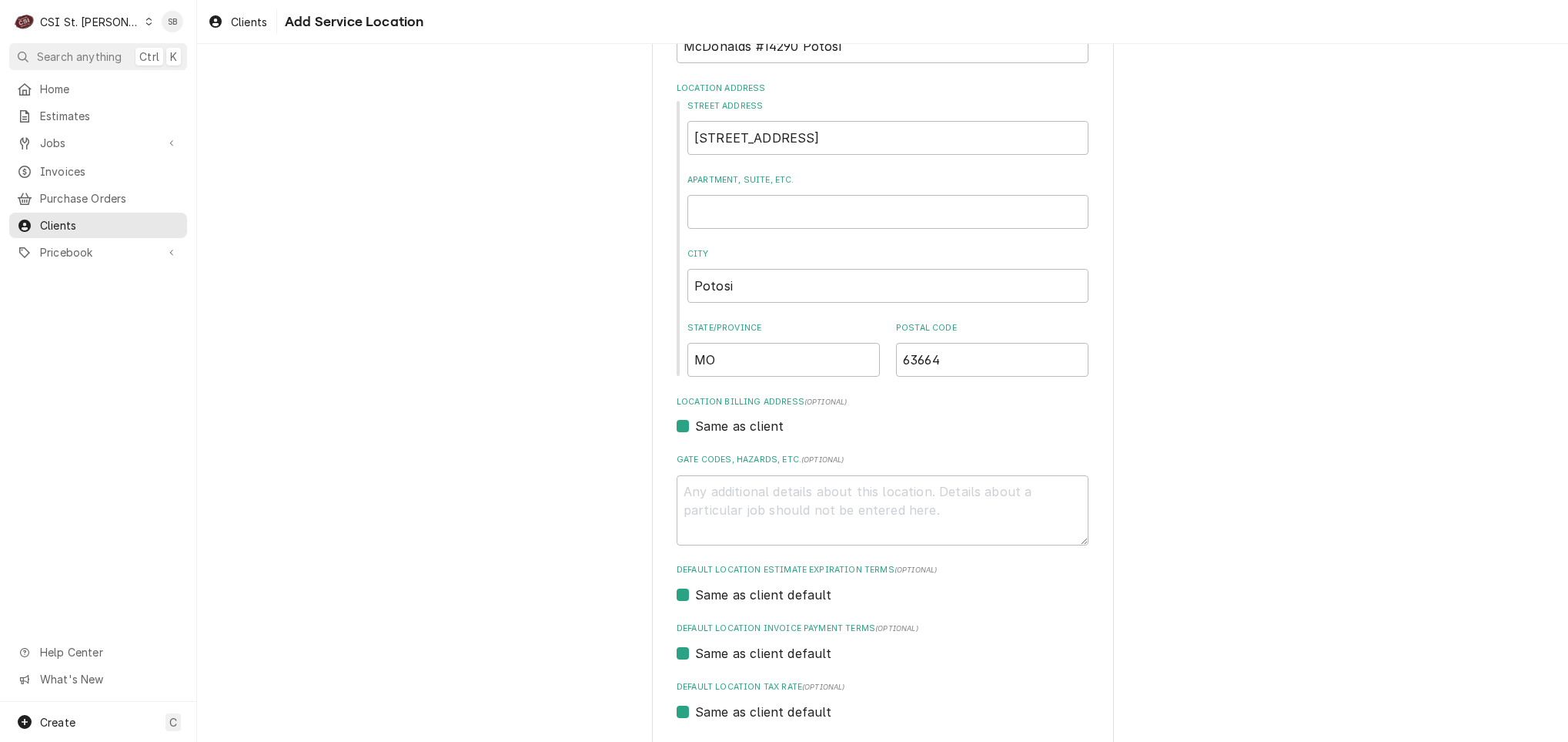
scroll to position [266, 0]
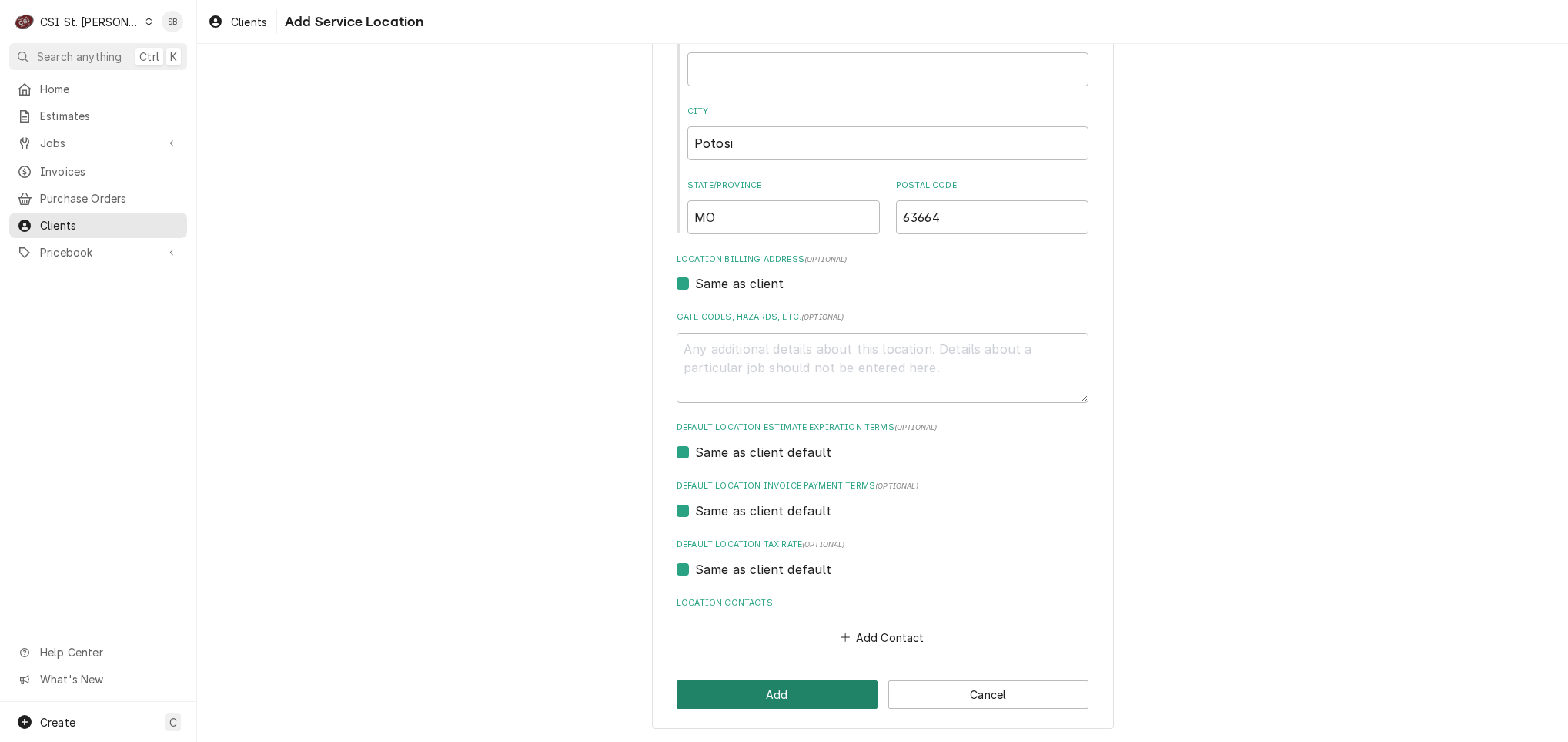
click at [769, 682] on button "Add" at bounding box center [777, 694] width 201 height 29
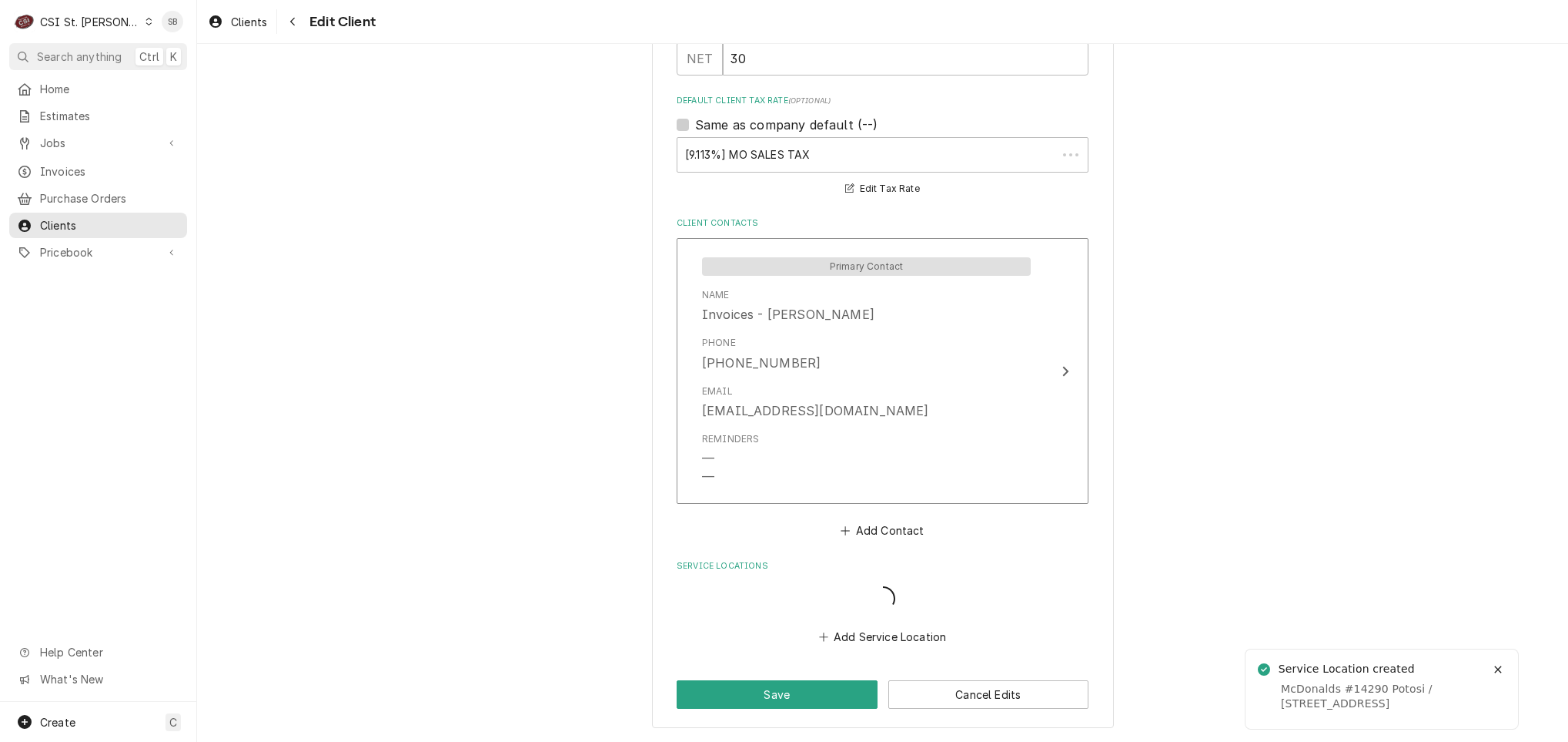
scroll to position [1041, 0]
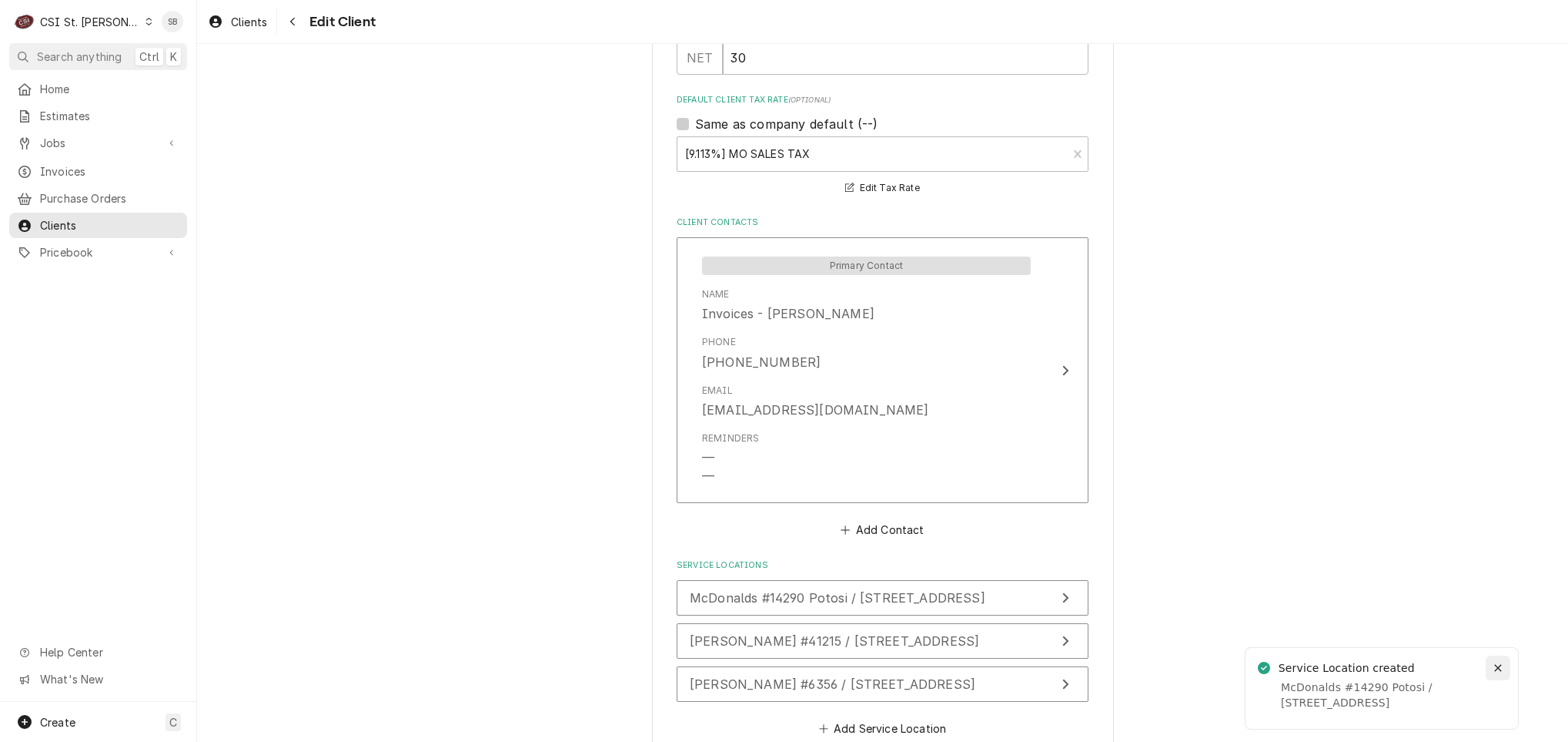
click at [1495, 672] on icon "Notifications alt+T" at bounding box center [1497, 668] width 10 height 10
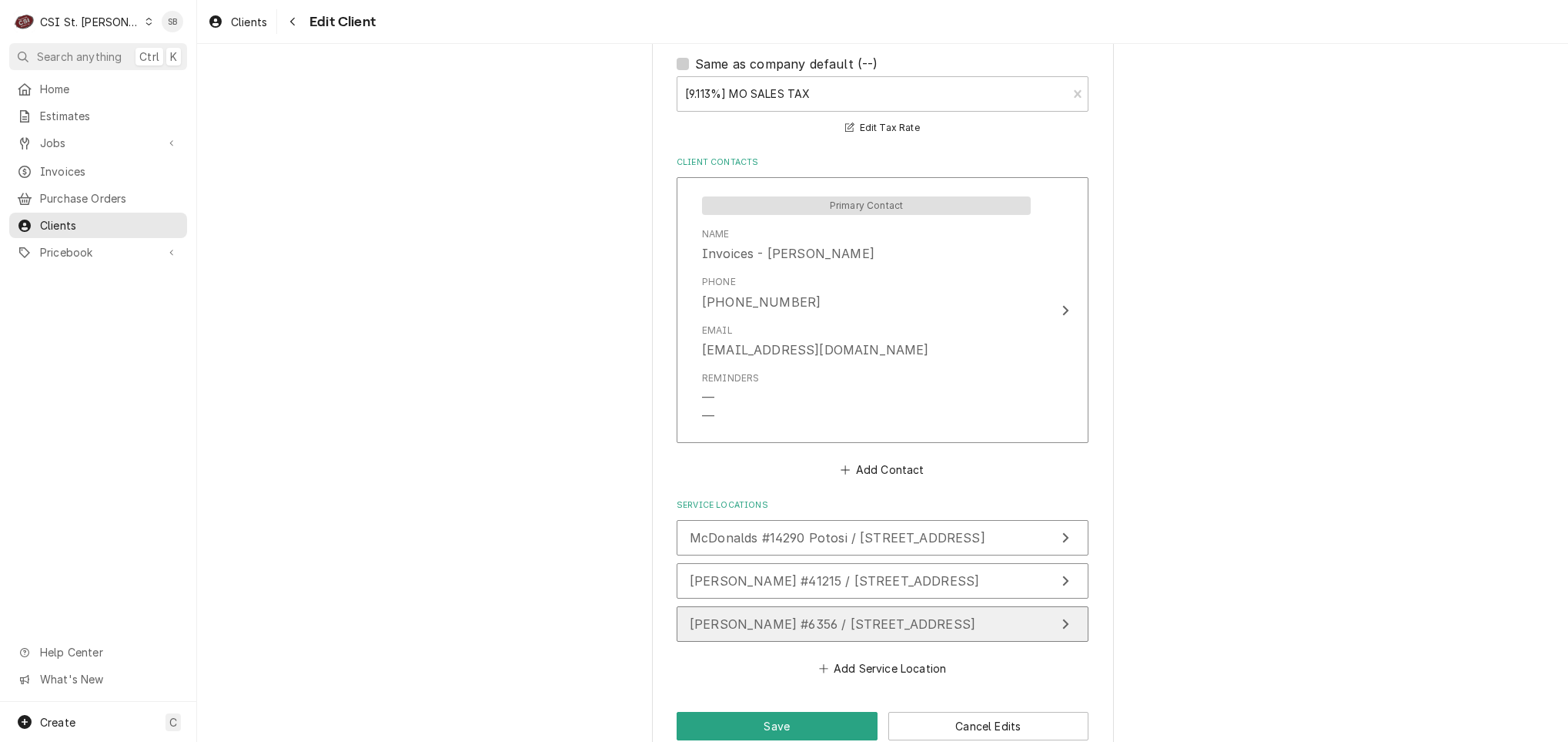
scroll to position [1135, 0]
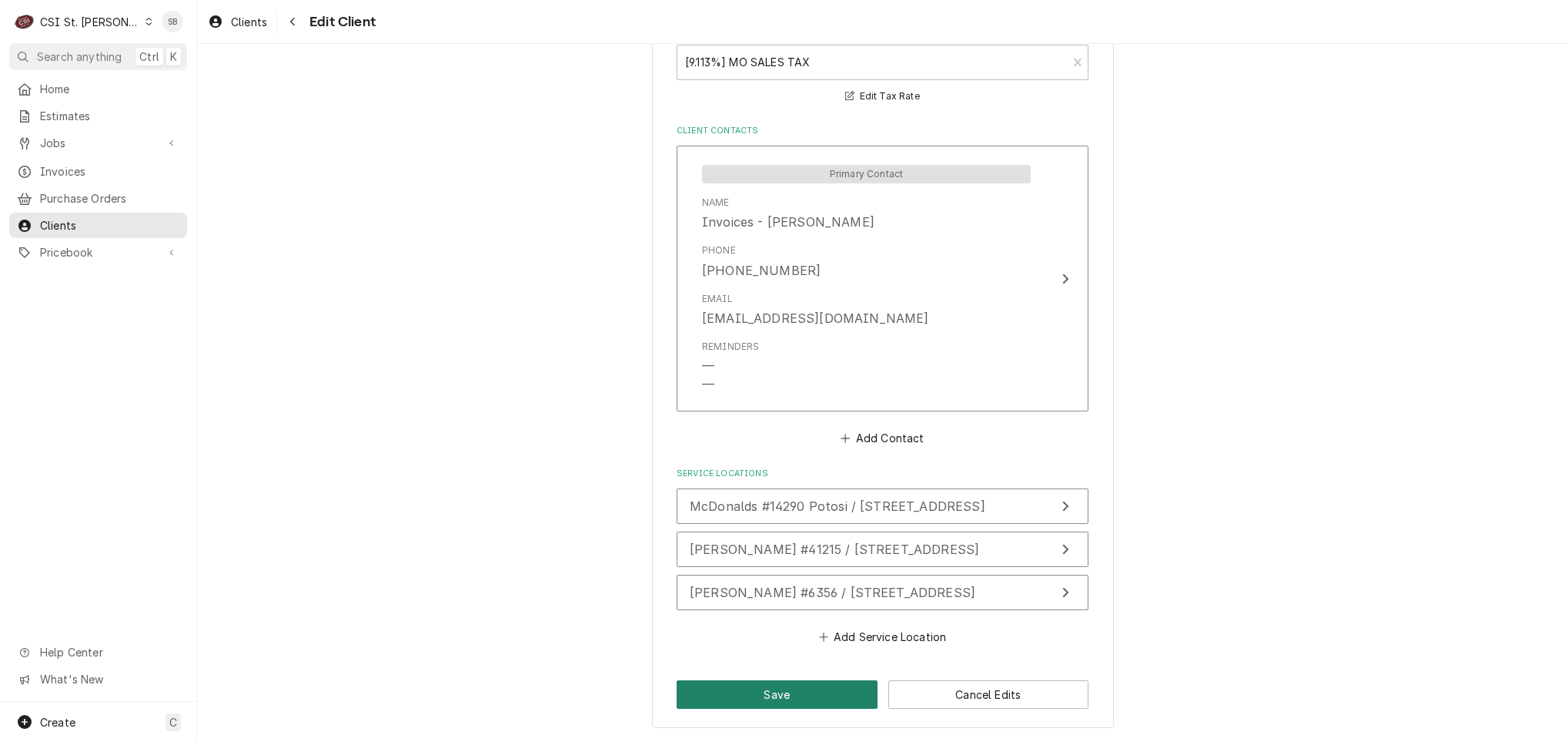
click at [811, 691] on button "Save" at bounding box center [777, 694] width 201 height 29
type textarea "x"
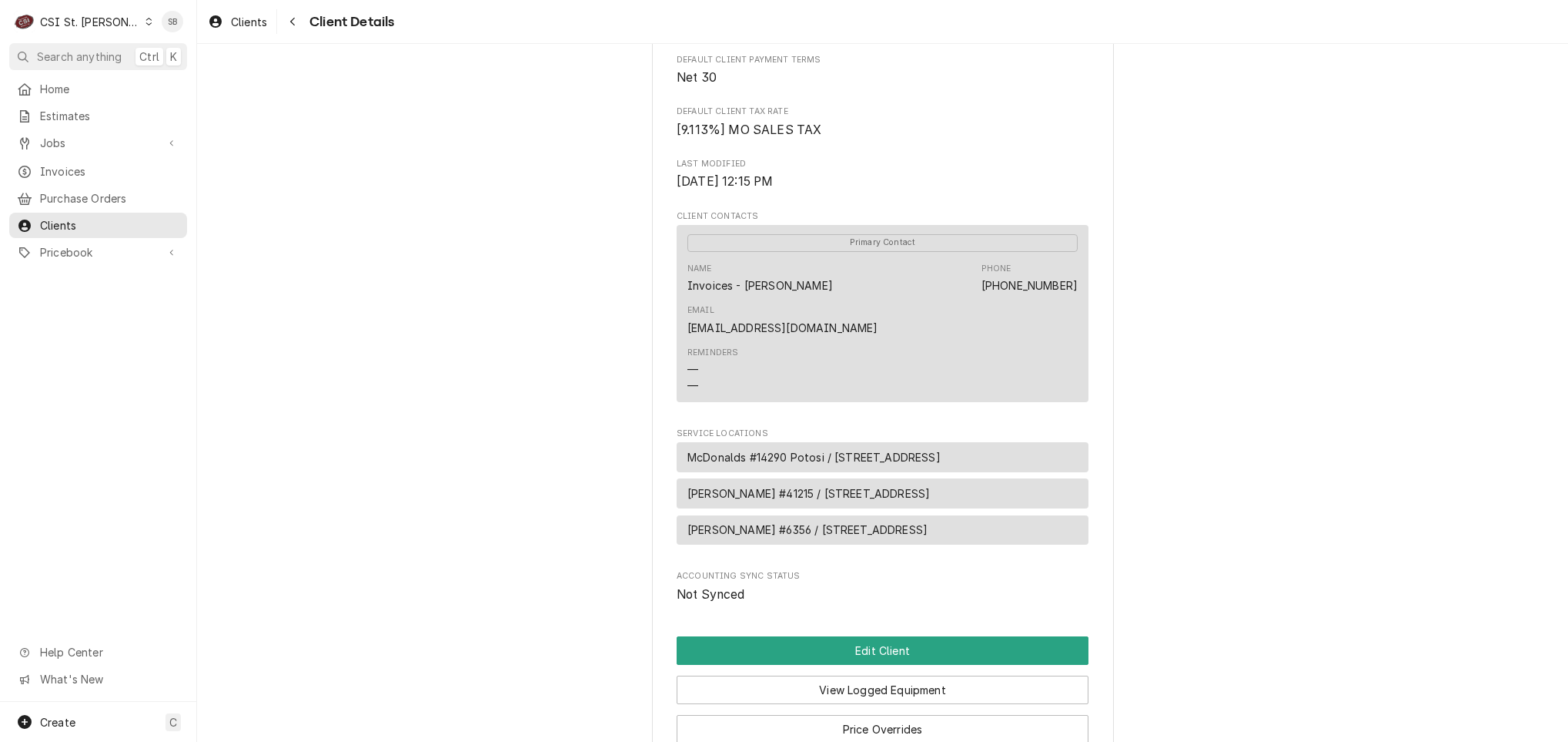
scroll to position [440, 0]
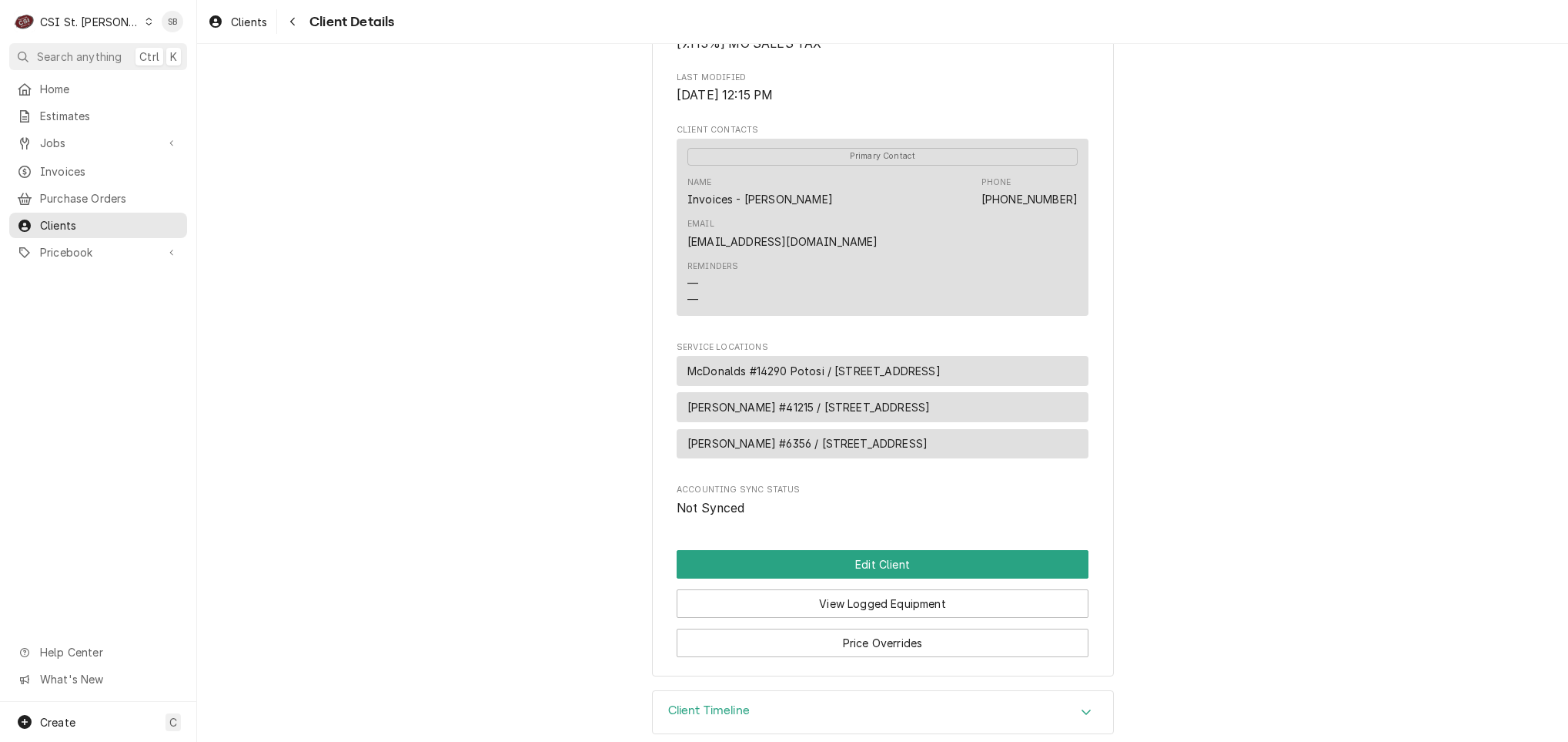
click at [775, 693] on div "Client Timeline" at bounding box center [883, 711] width 460 height 43
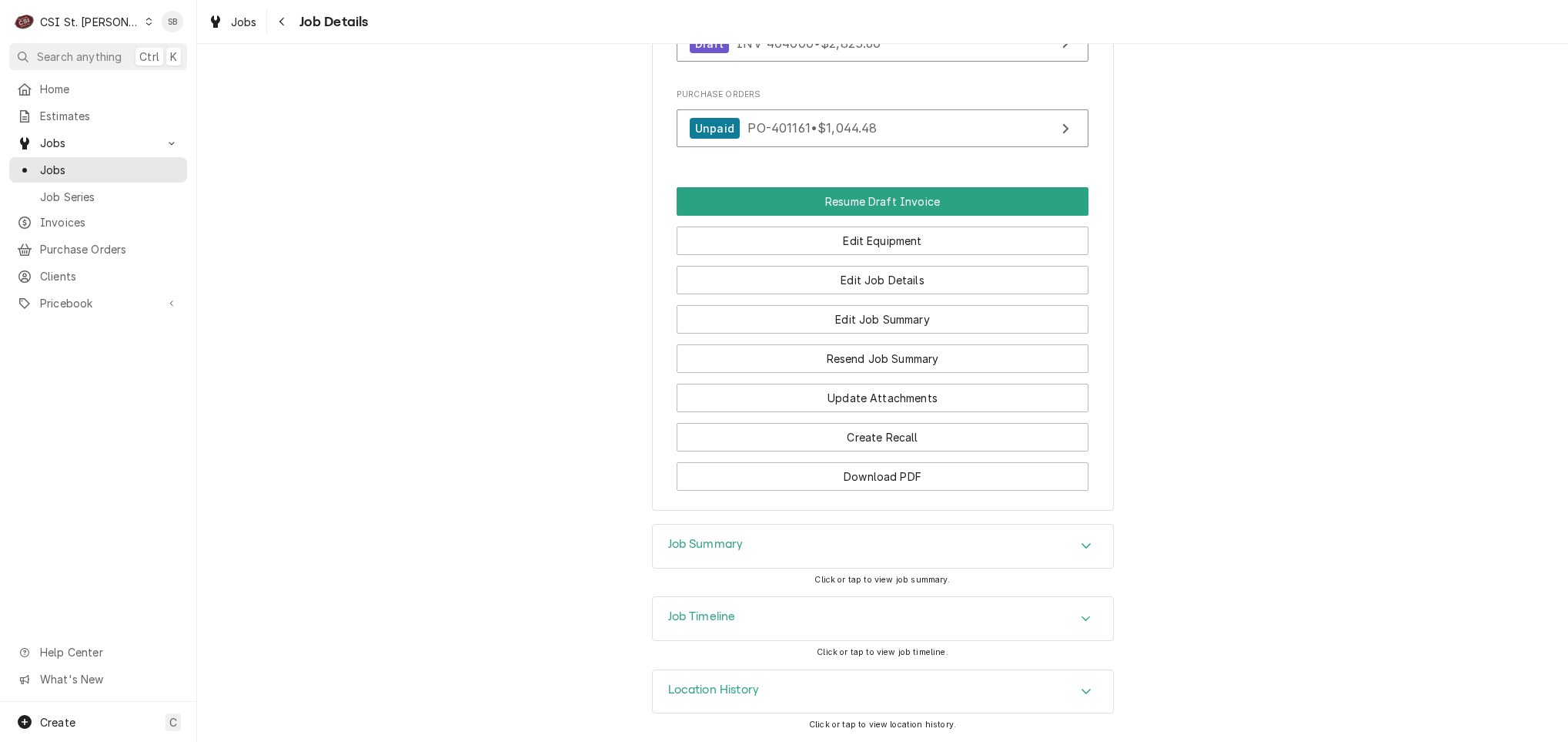
drag, startPoint x: 820, startPoint y: 619, endPoint x: 831, endPoint y: 618, distance: 11.0
click at [827, 619] on div "Job Timeline" at bounding box center [883, 618] width 460 height 43
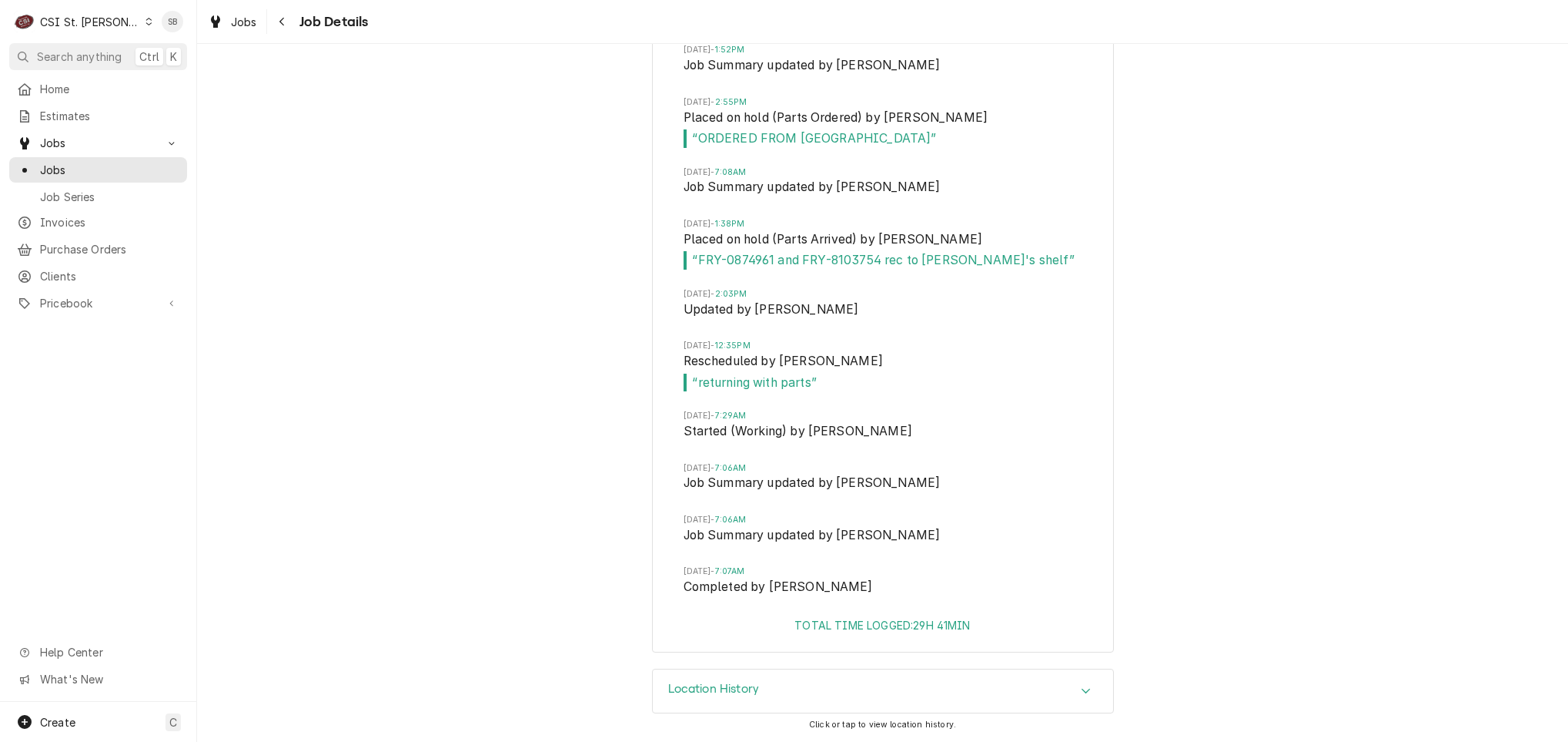
scroll to position [2601, 0]
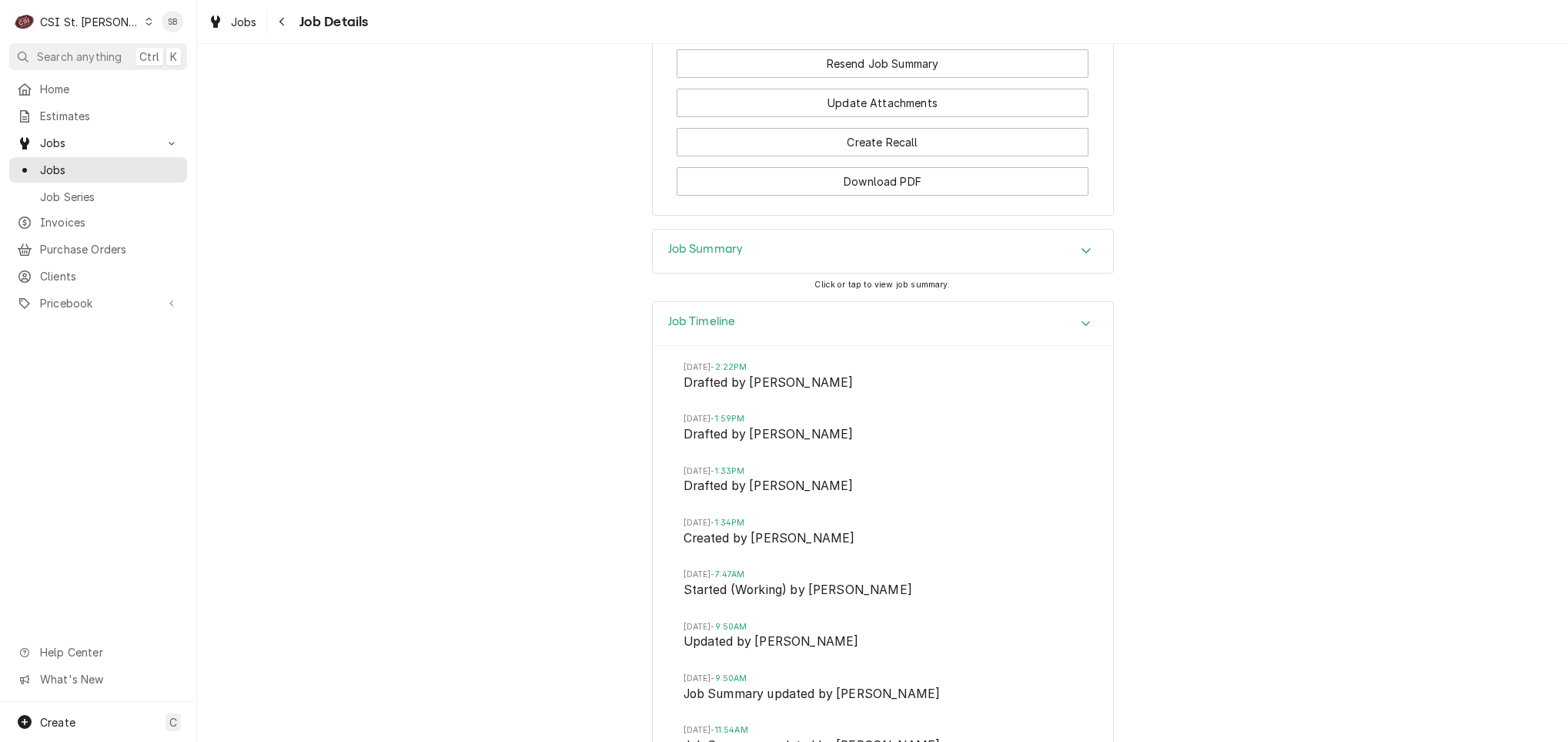
drag, startPoint x: 746, startPoint y: 303, endPoint x: 751, endPoint y: 310, distance: 8.6
click at [746, 273] on div "Job Summary" at bounding box center [883, 251] width 460 height 43
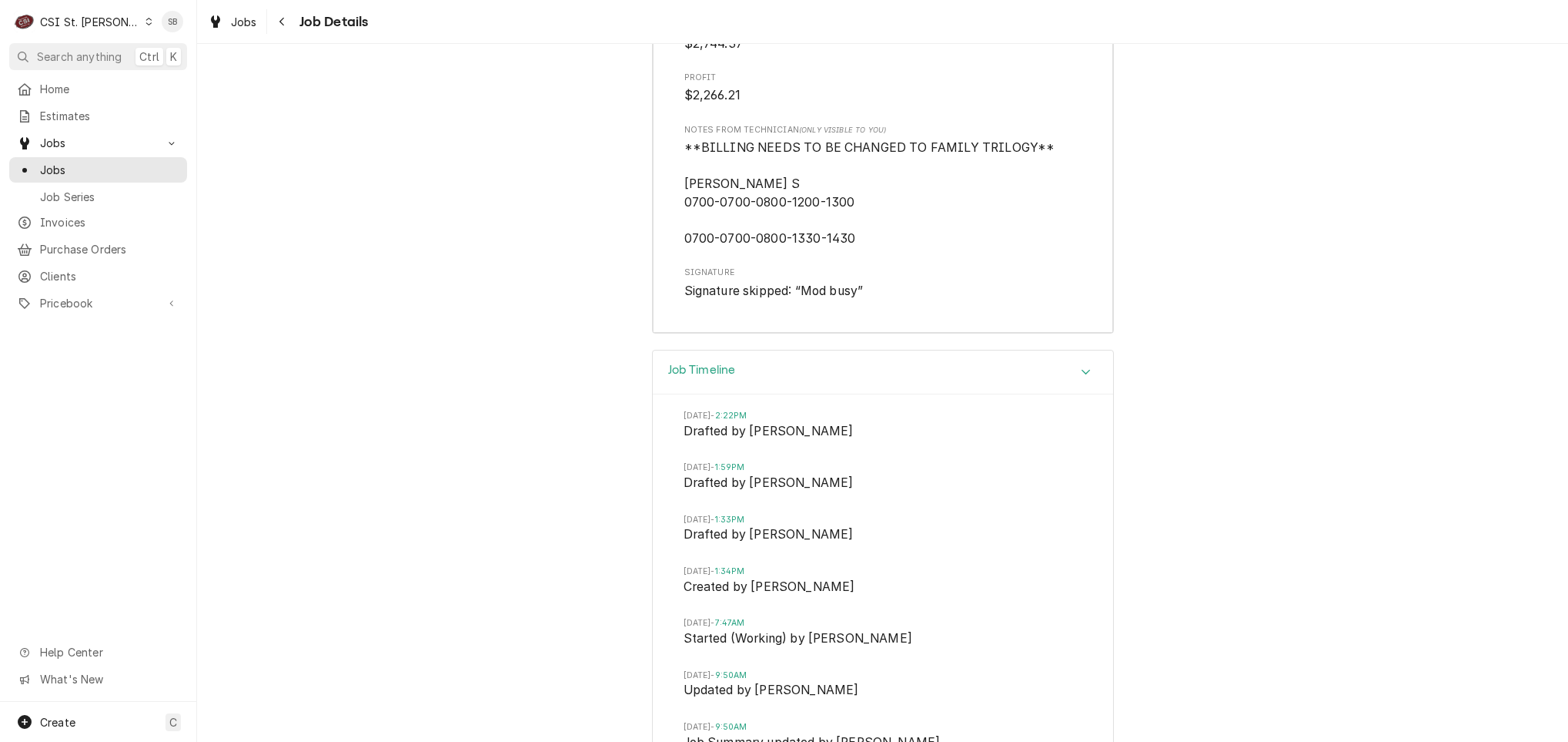
scroll to position [4261, 0]
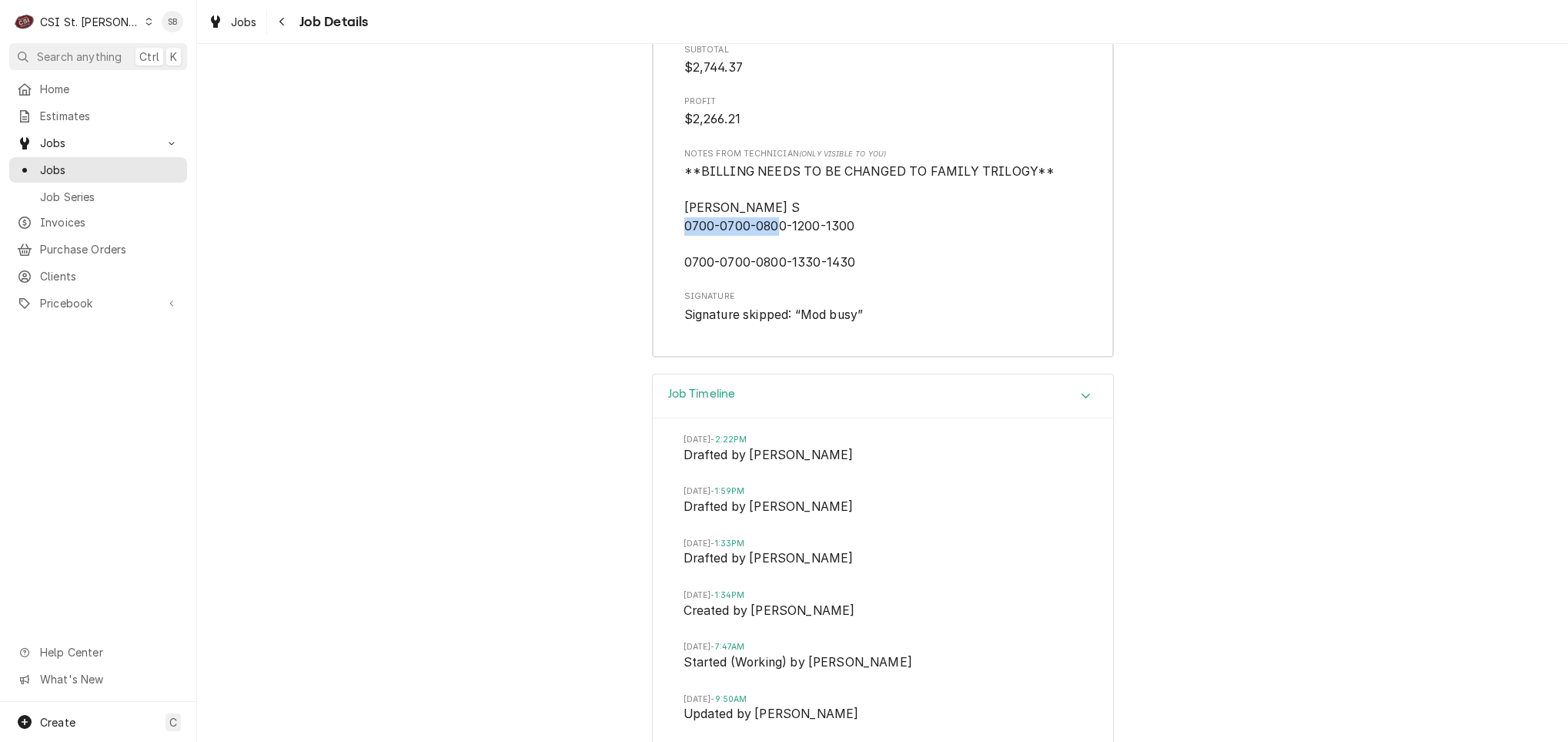
drag, startPoint x: 749, startPoint y: 282, endPoint x: 834, endPoint y: 282, distance: 85.0
click at [834, 270] on span "**BILLING NEEDS TO BE CHANGED TO FAMILY TRILOGY** [PERSON_NAME] S 0700-0700-080…" at bounding box center [869, 216] width 371 height 106
drag, startPoint x: 834, startPoint y: 282, endPoint x: 825, endPoint y: 292, distance: 13.5
click at [825, 270] on span "**BILLING NEEDS TO BE CHANGED TO FAMILY TRILOGY** Kyle S 0700-0700-0800-1200-13…" at bounding box center [869, 216] width 371 height 106
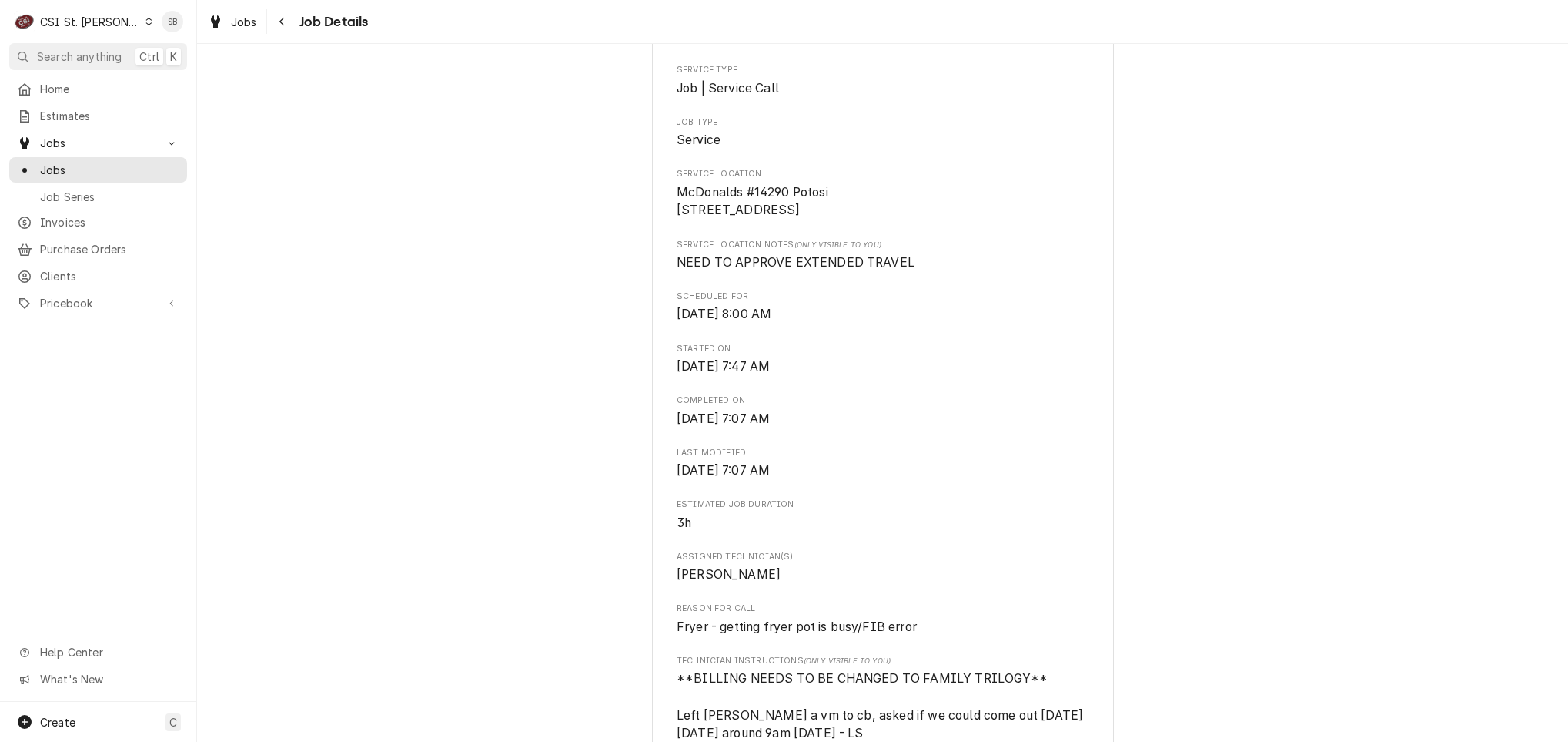
scroll to position [463, 0]
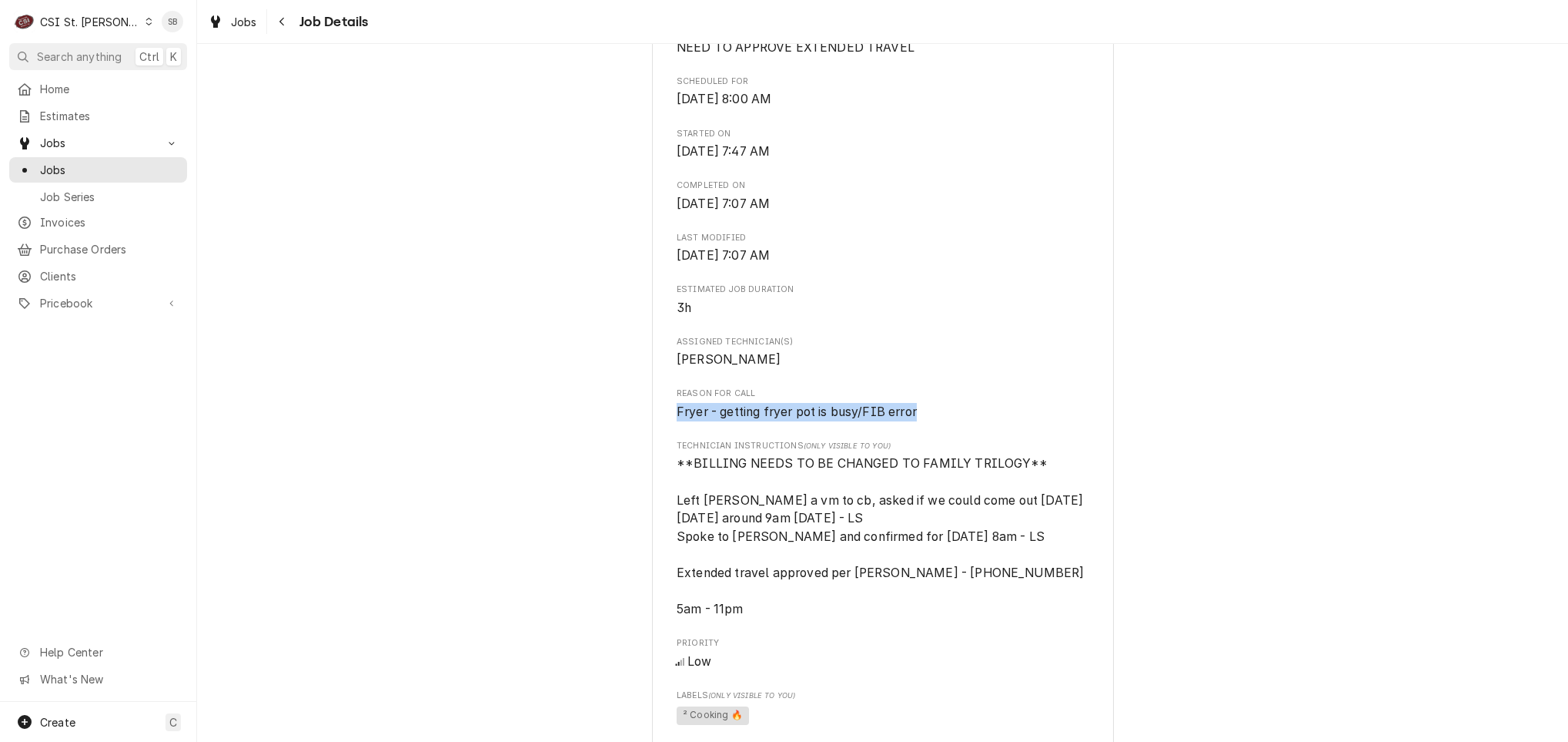
drag, startPoint x: 939, startPoint y: 427, endPoint x: 589, endPoint y: 430, distance: 350.0
click at [589, 430] on div "Completed and Uninvoiced KIRKHUFF MANAGEMENT INC McDonalds #14290 Potosi / 800 …" at bounding box center [883, 578] width 1371 height 1961
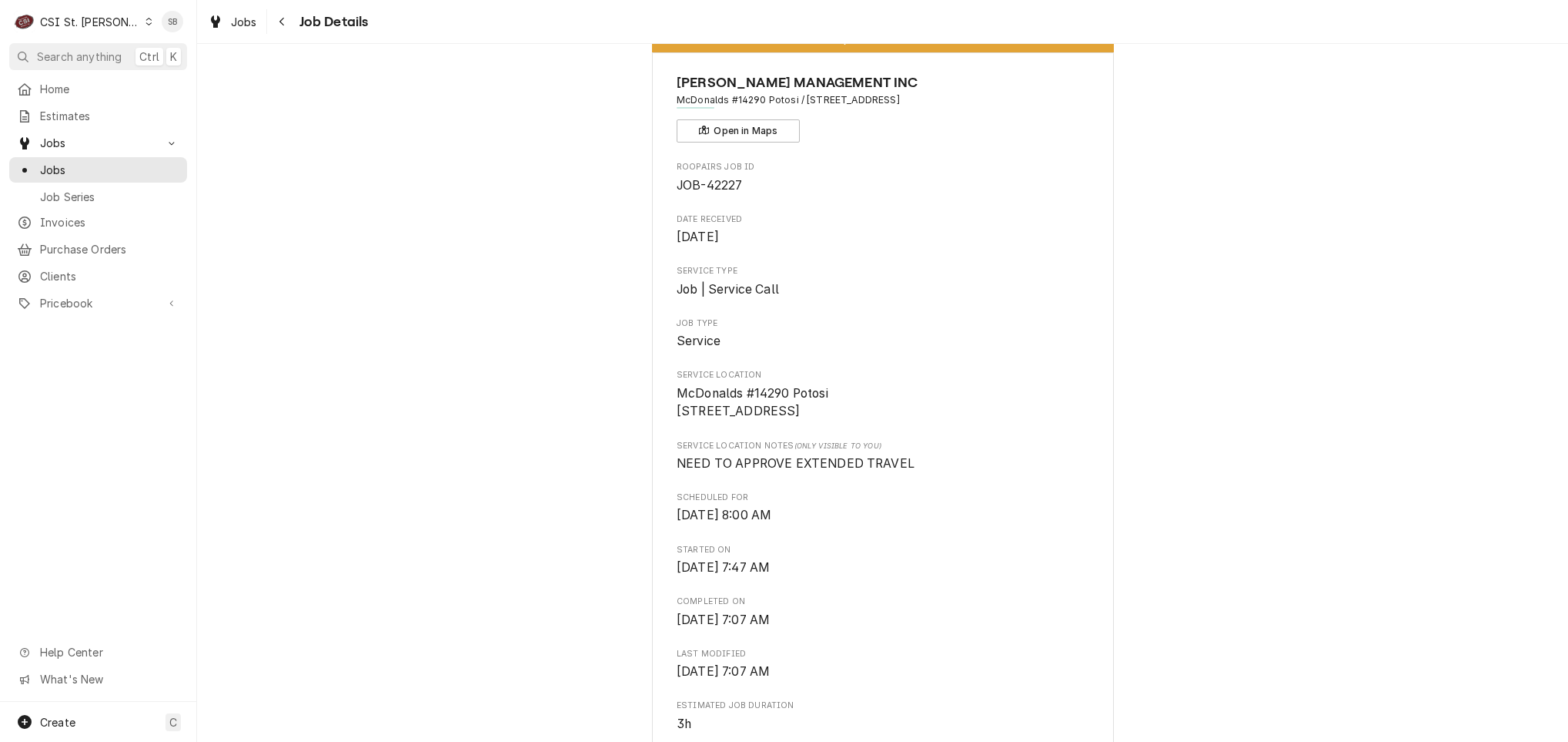
scroll to position [0, 0]
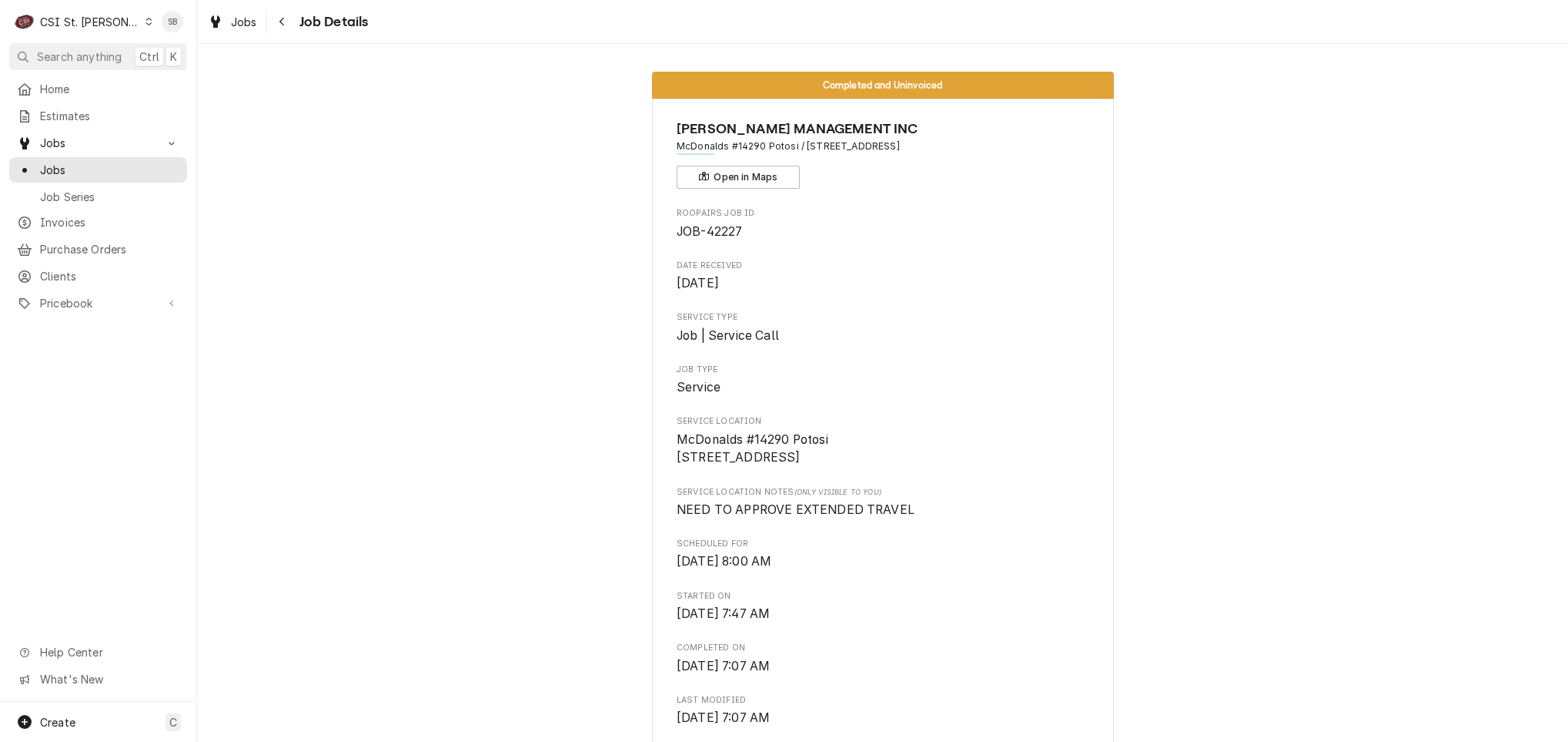
click at [721, 236] on span "JOB-42227" at bounding box center [709, 231] width 66 height 14
click at [721, 237] on span "JOB-42227" at bounding box center [709, 231] width 66 height 14
copy span "42227"
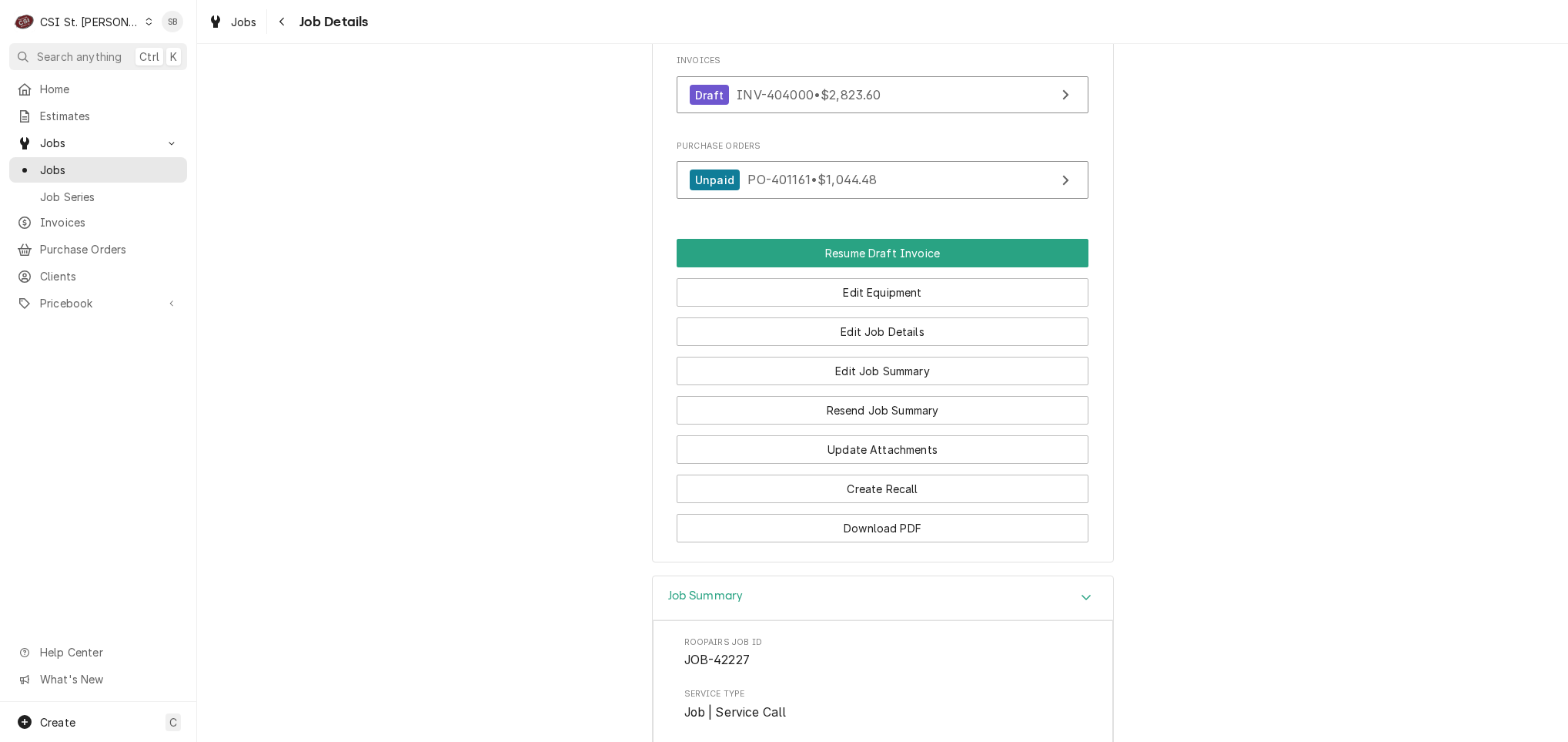
scroll to position [1156, 0]
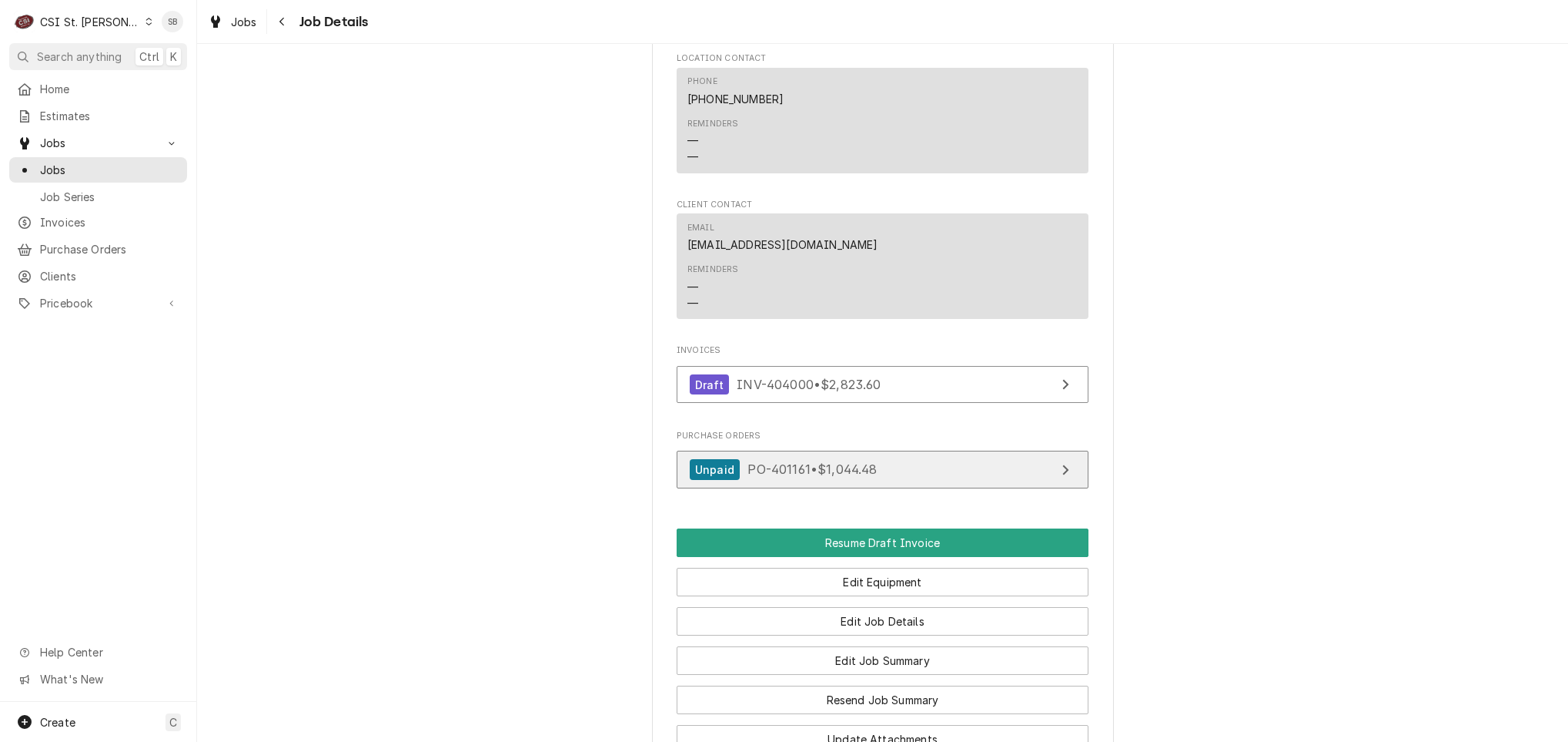
click at [816, 496] on div "Purchase Orders Unpaid PO-401161 • $1,044.48" at bounding box center [883, 463] width 412 height 66
click at [816, 488] on link "Unpaid PO-401161 • $1,044.48" at bounding box center [883, 469] width 412 height 38
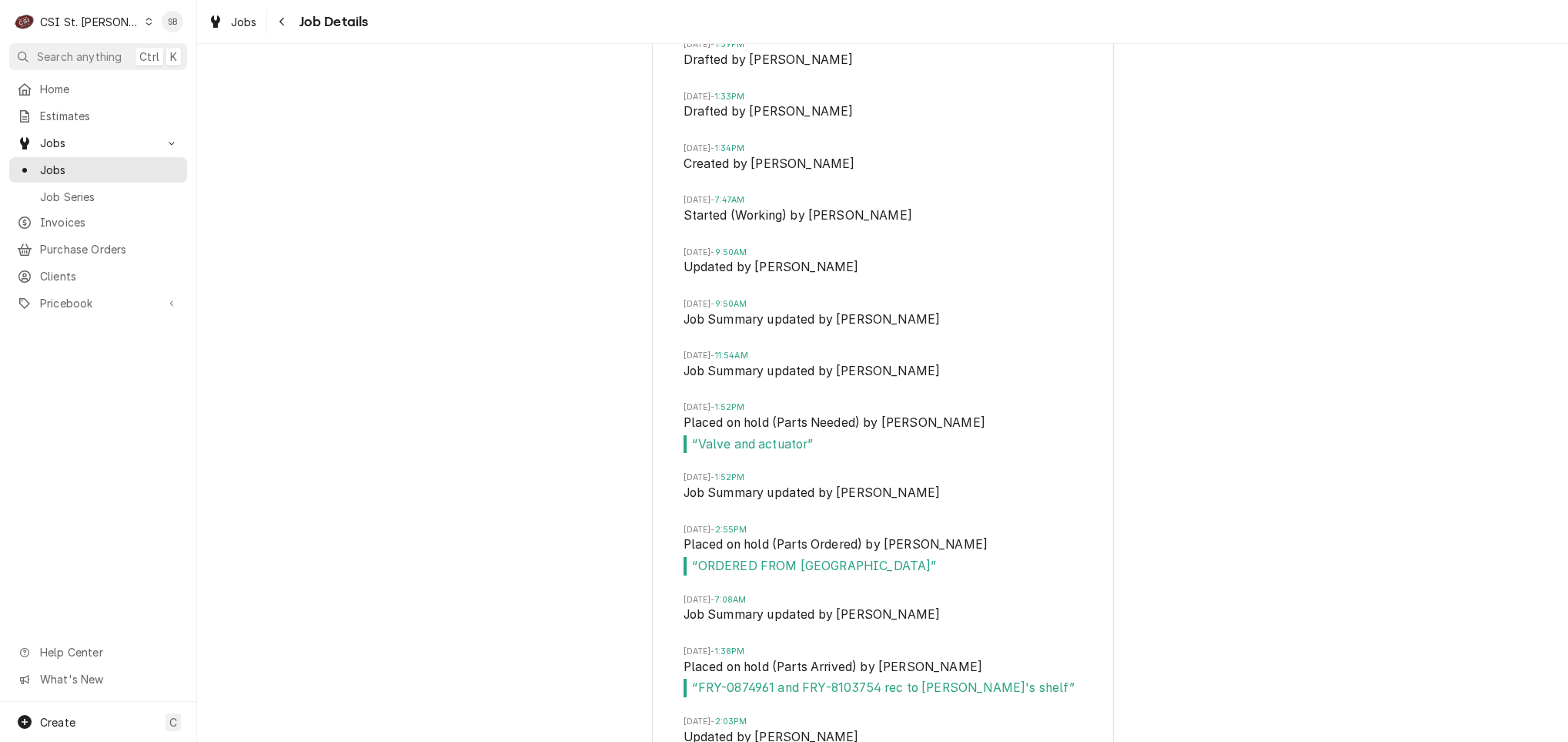
scroll to position [4391, 0]
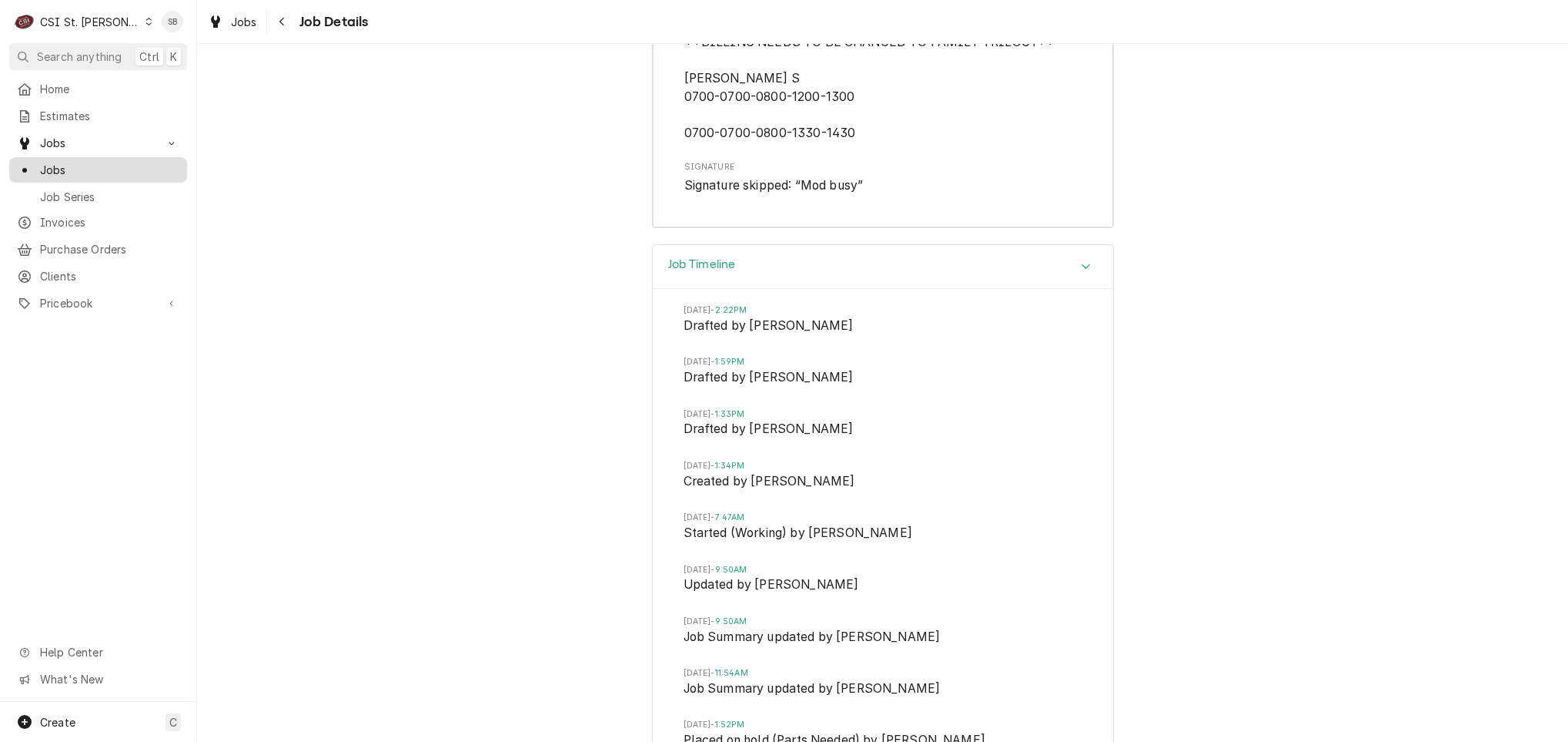
click at [84, 162] on span "Jobs" at bounding box center [110, 170] width 139 height 16
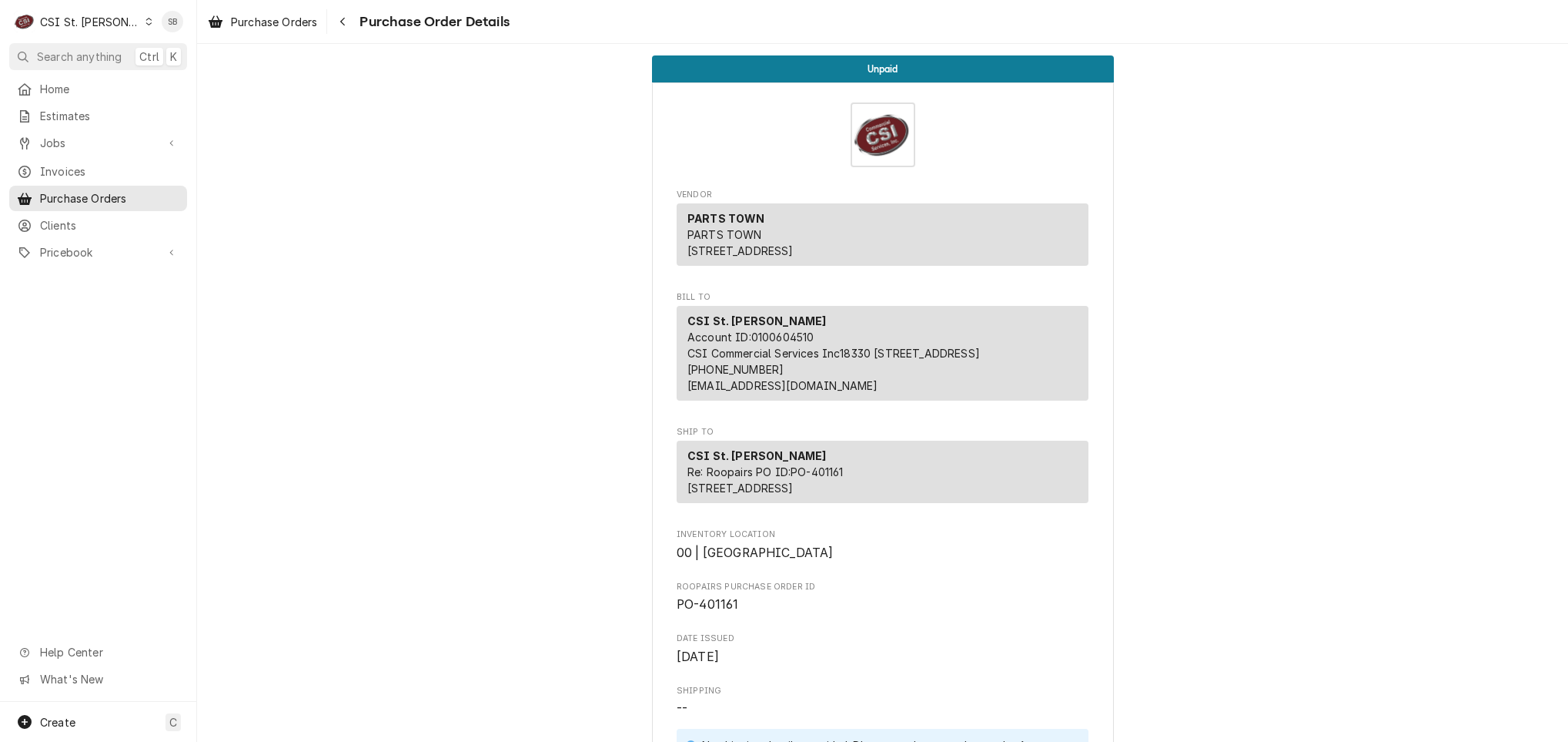
scroll to position [2611, 0]
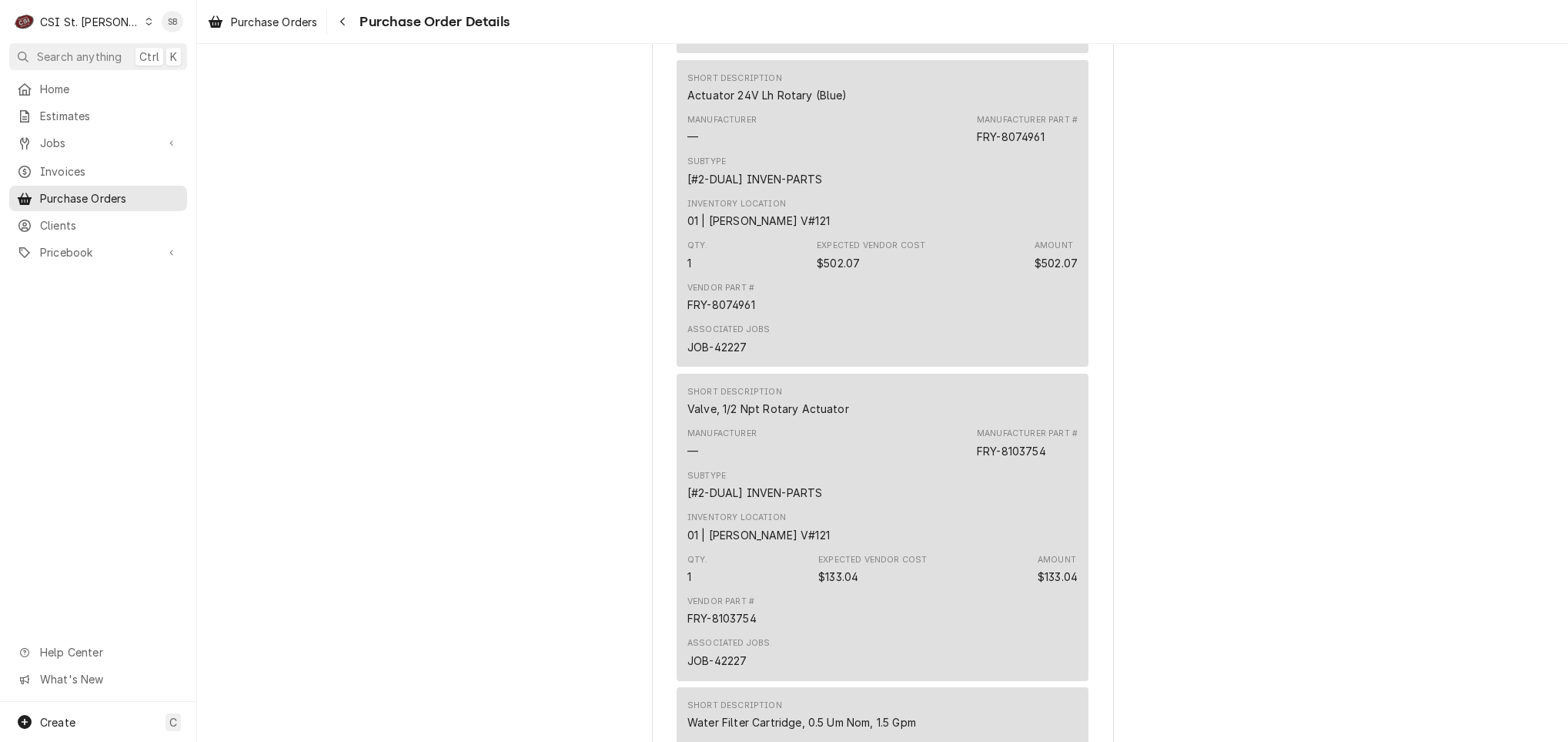
drag, startPoint x: 1068, startPoint y: 495, endPoint x: 1063, endPoint y: 505, distance: 11.2
click at [970, 490] on div "Short Description Valve, 1/2 Npt Rotary Actuator Manufacturer — Manufacturer Pa…" at bounding box center [883, 526] width 412 height 306
drag, startPoint x: 1102, startPoint y: 506, endPoint x: 1058, endPoint y: 500, distance: 44.4
drag, startPoint x: 1050, startPoint y: 500, endPoint x: 966, endPoint y: 500, distance: 84.0
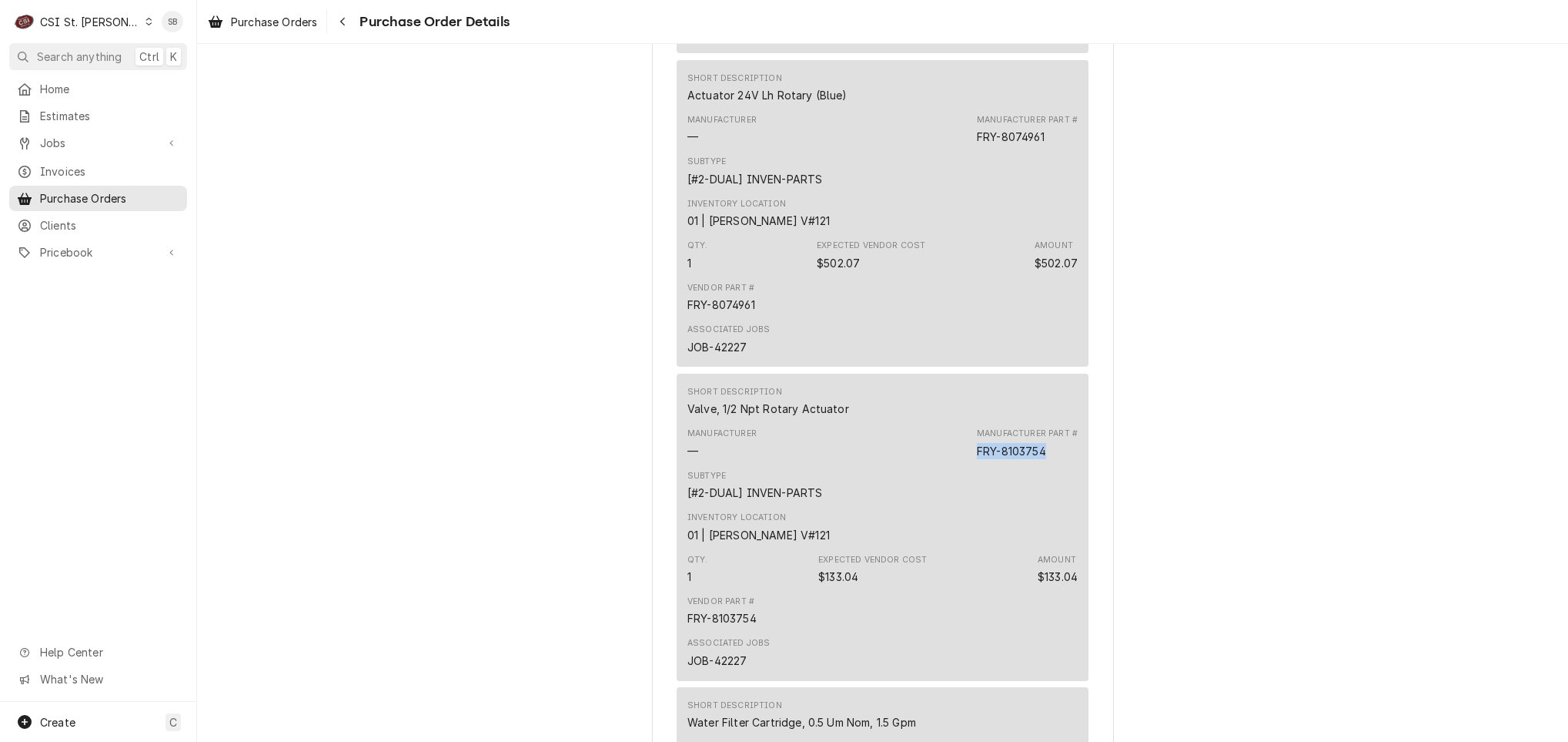
click at [966, 464] on div "Manufacturer — Manufacturer Part # FRY-8103754" at bounding box center [882, 443] width 390 height 42
copy div "FRY-8103754"
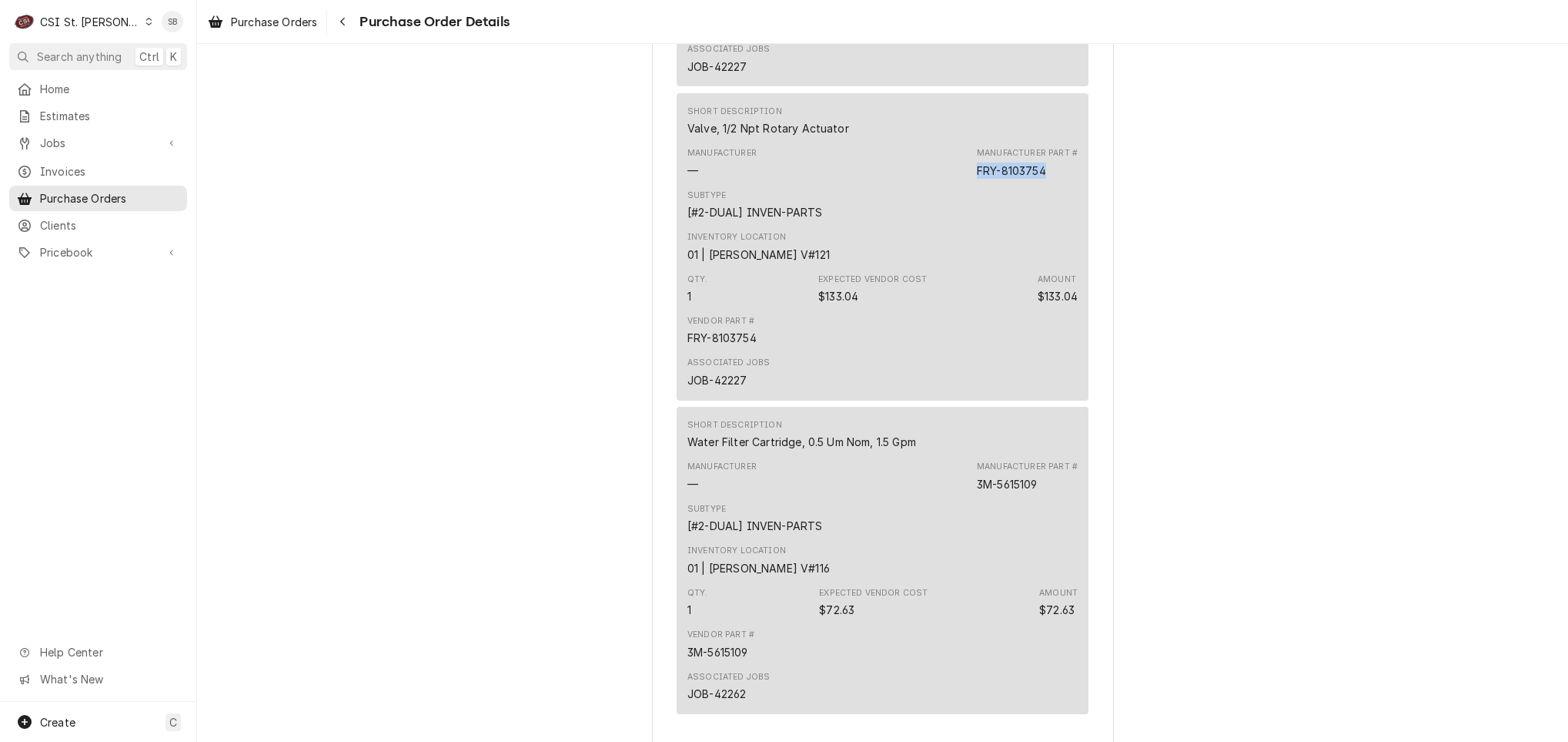
scroll to position [3189, 0]
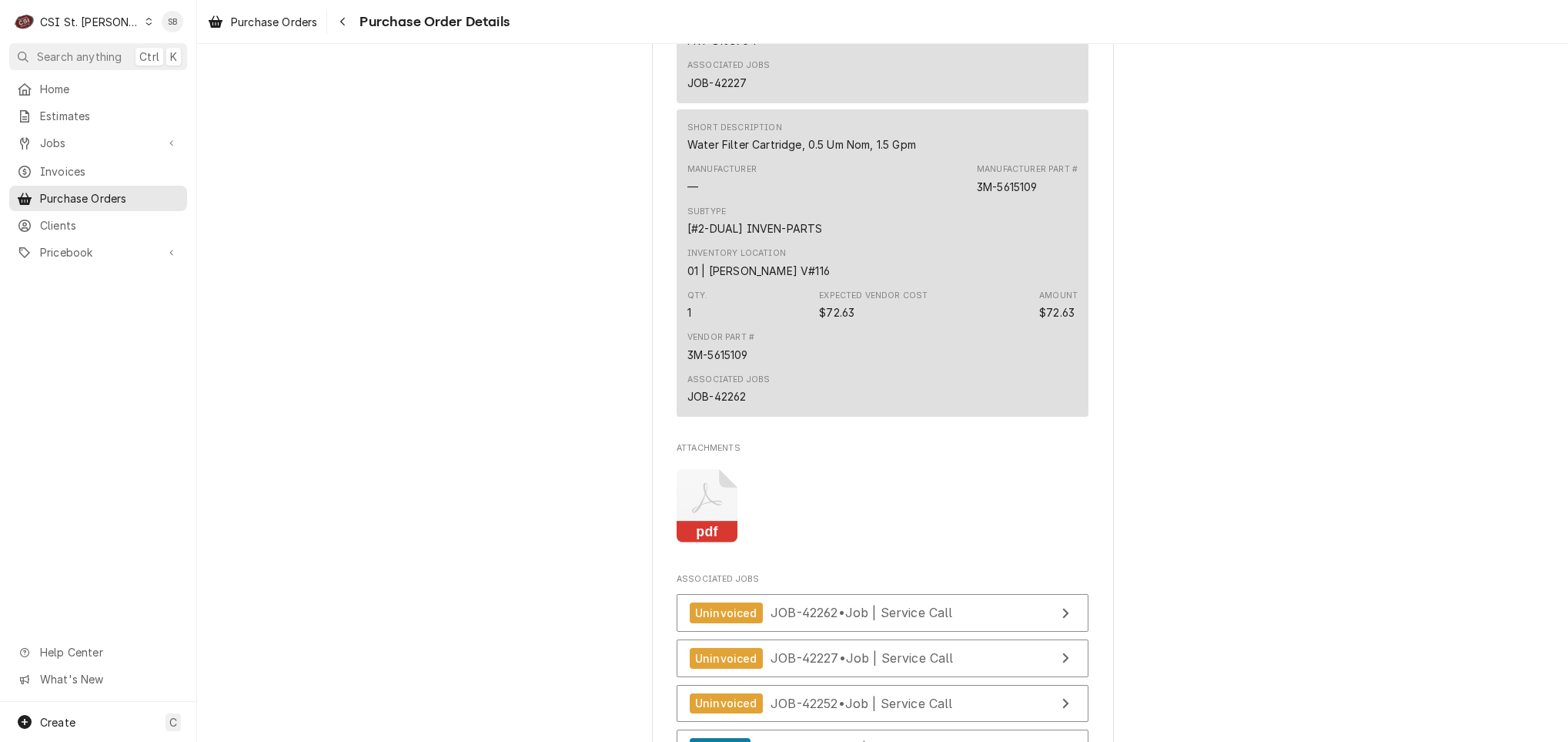
click at [710, 543] on icon "Attachments" at bounding box center [707, 505] width 61 height 73
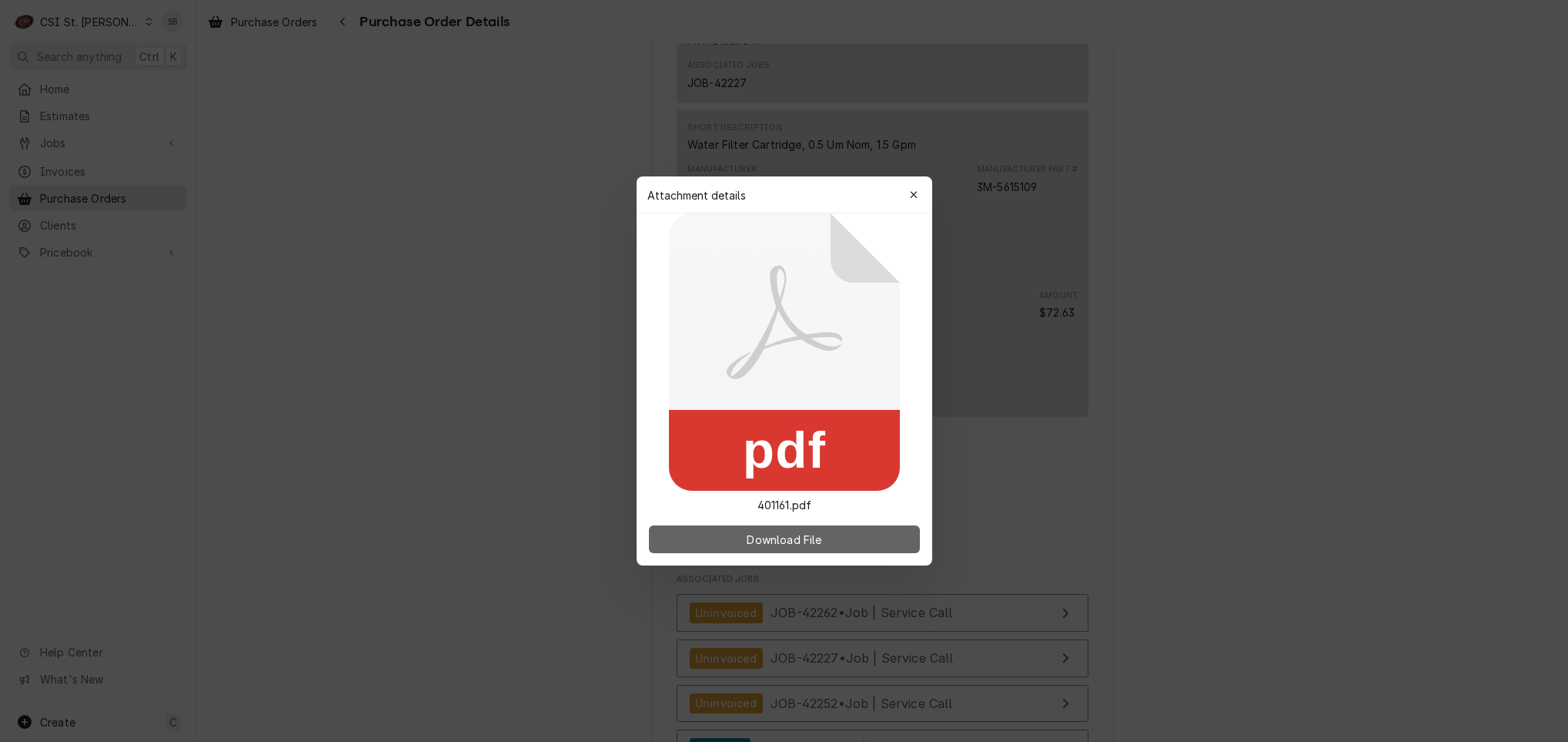
click at [751, 535] on span "Download File" at bounding box center [784, 539] width 81 height 16
click at [908, 188] on div "button" at bounding box center [914, 195] width 15 height 15
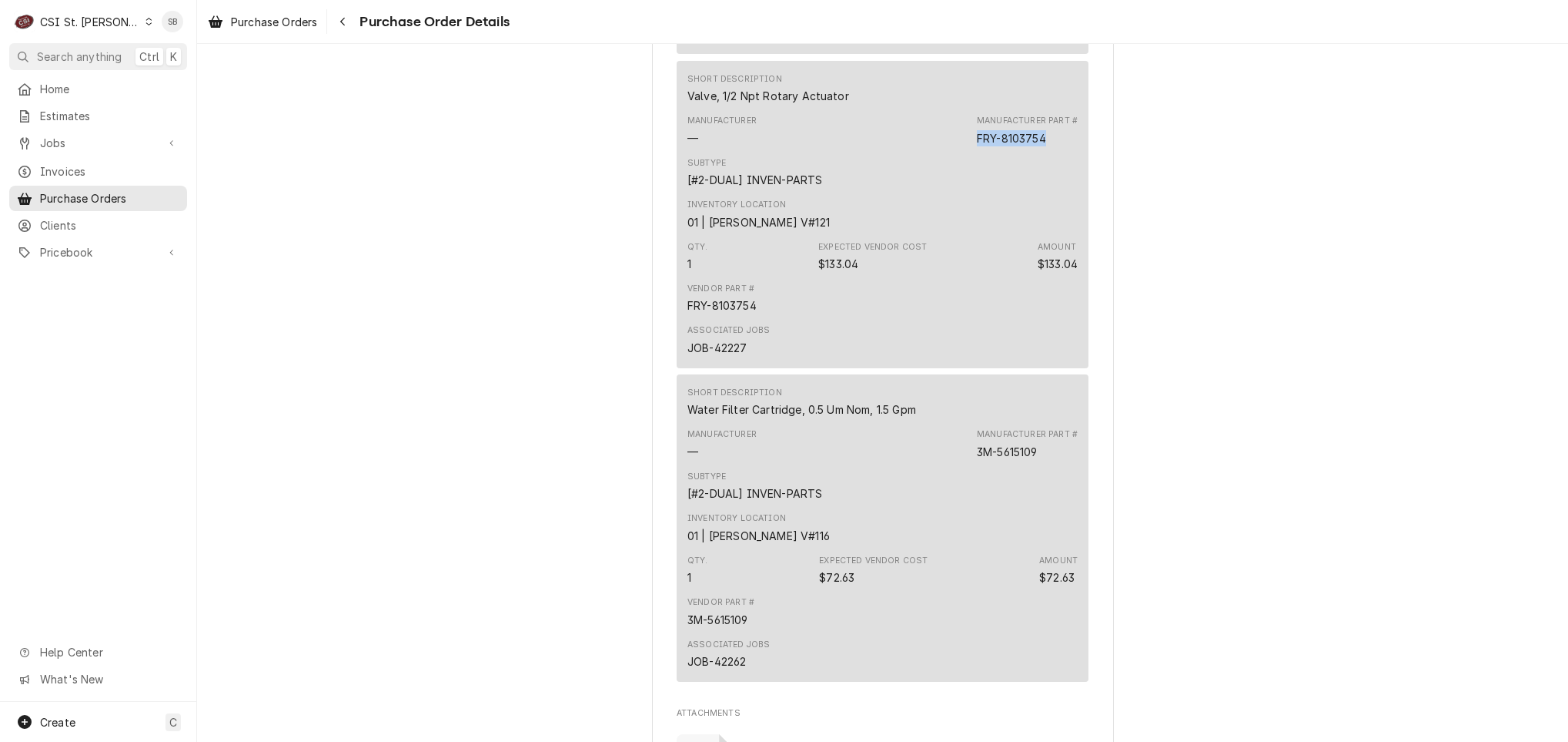
scroll to position [2611, 0]
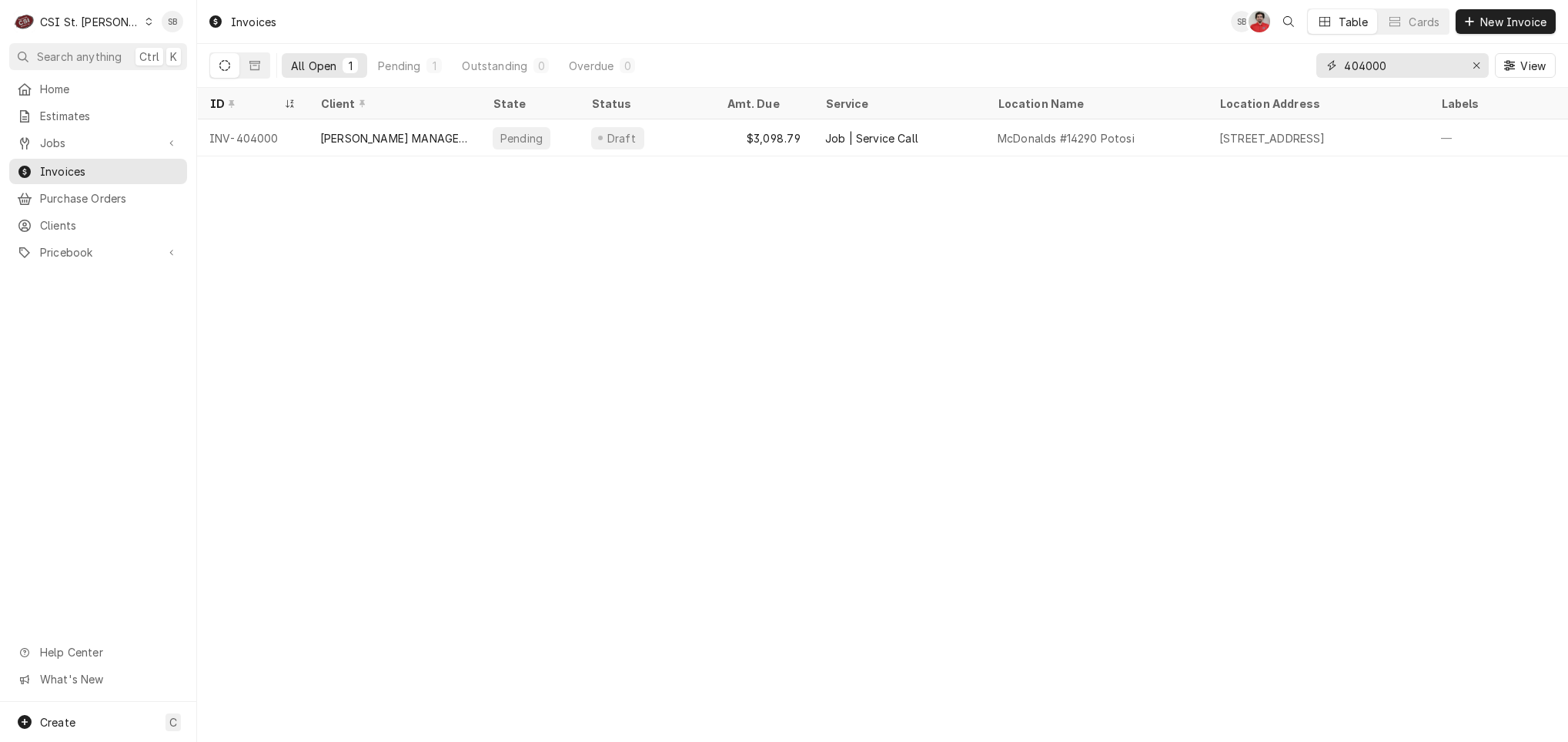
click at [1454, 63] on input "404000" at bounding box center [1401, 66] width 115 height 25
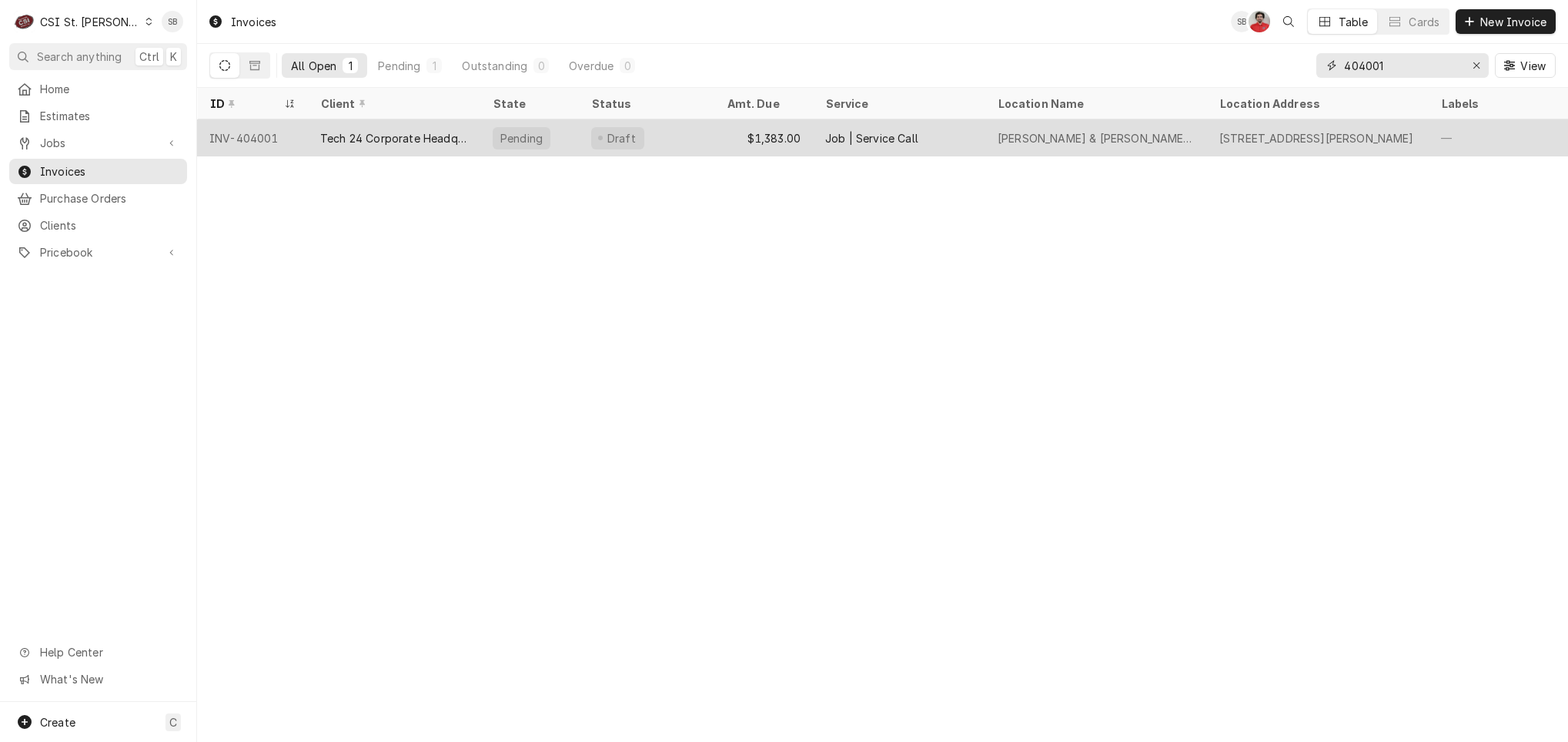
type input "404001"
click at [391, 137] on div "Tech 24 Corporate Headquarters" at bounding box center [394, 137] width 148 height 16
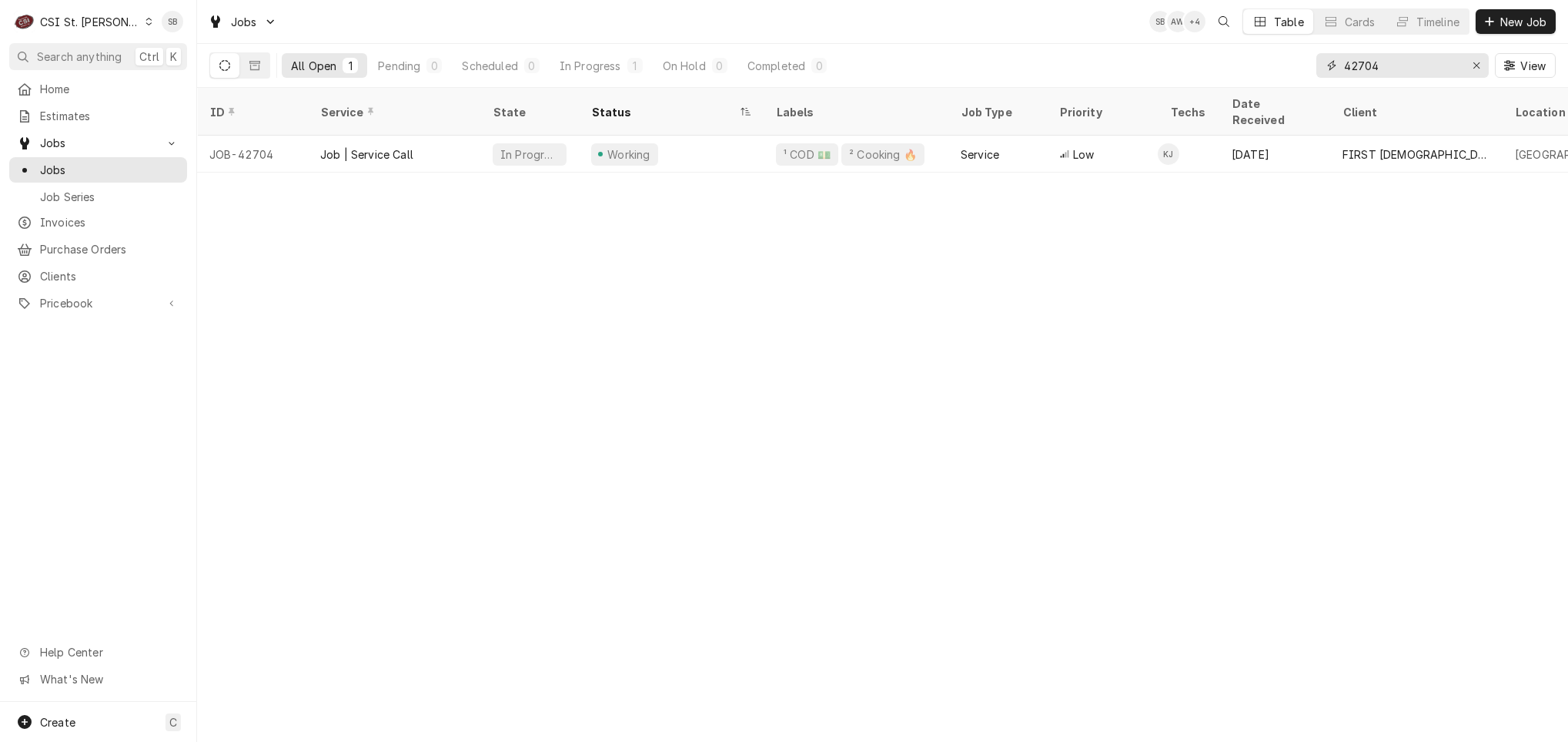
click at [1360, 67] on input "42704" at bounding box center [1401, 66] width 115 height 25
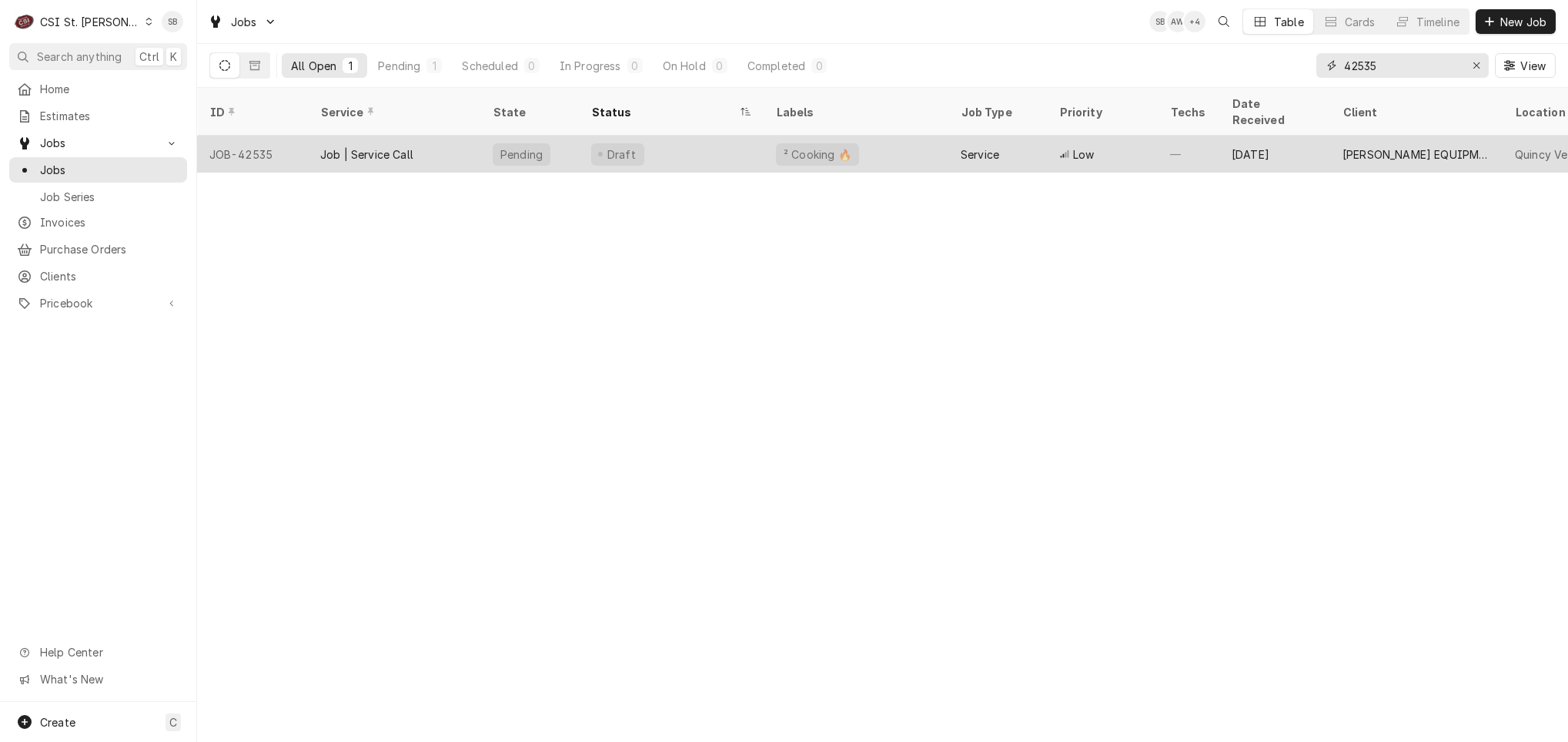
type input "42535"
click at [393, 146] on div "Job | Service Call" at bounding box center [367, 154] width 93 height 16
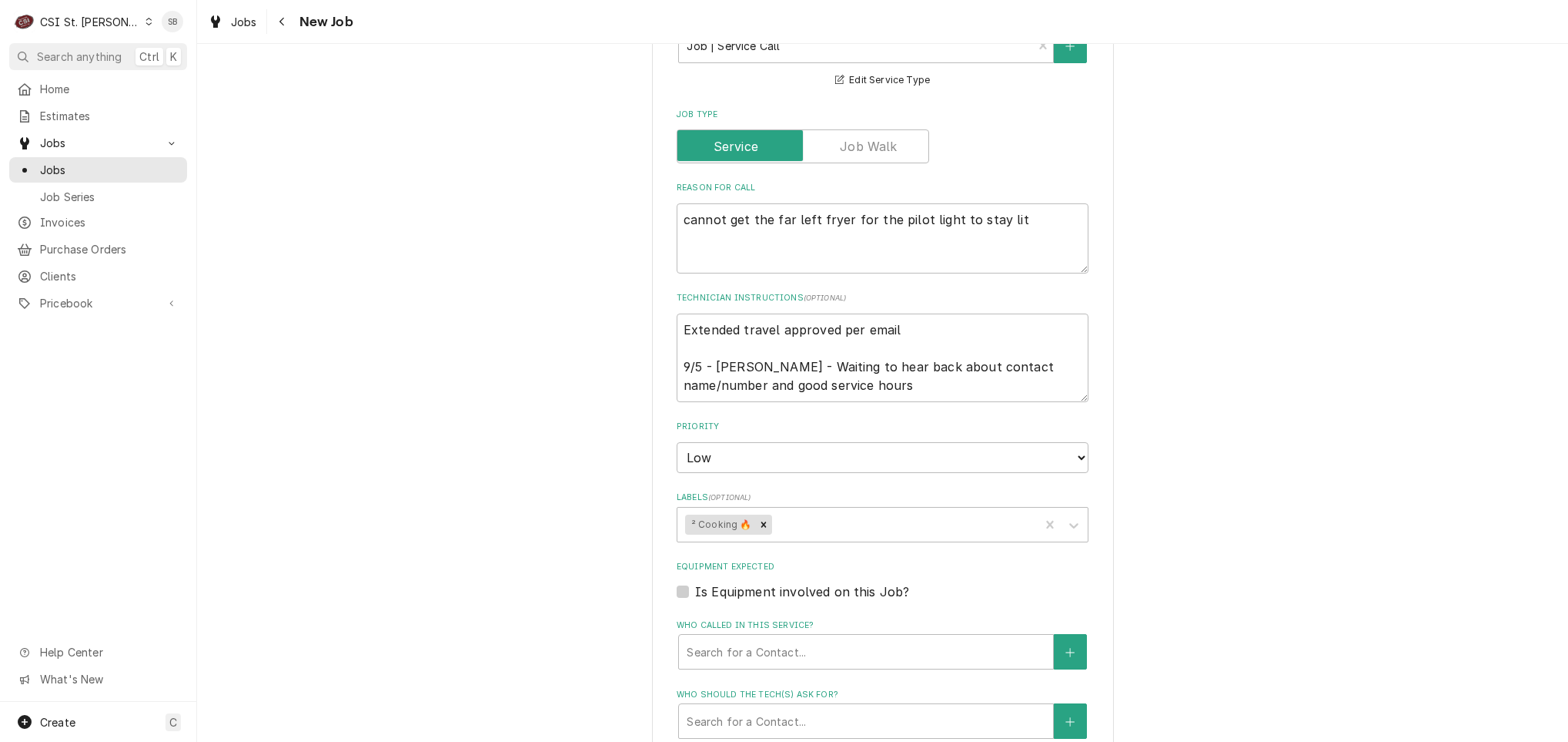
scroll to position [924, 0]
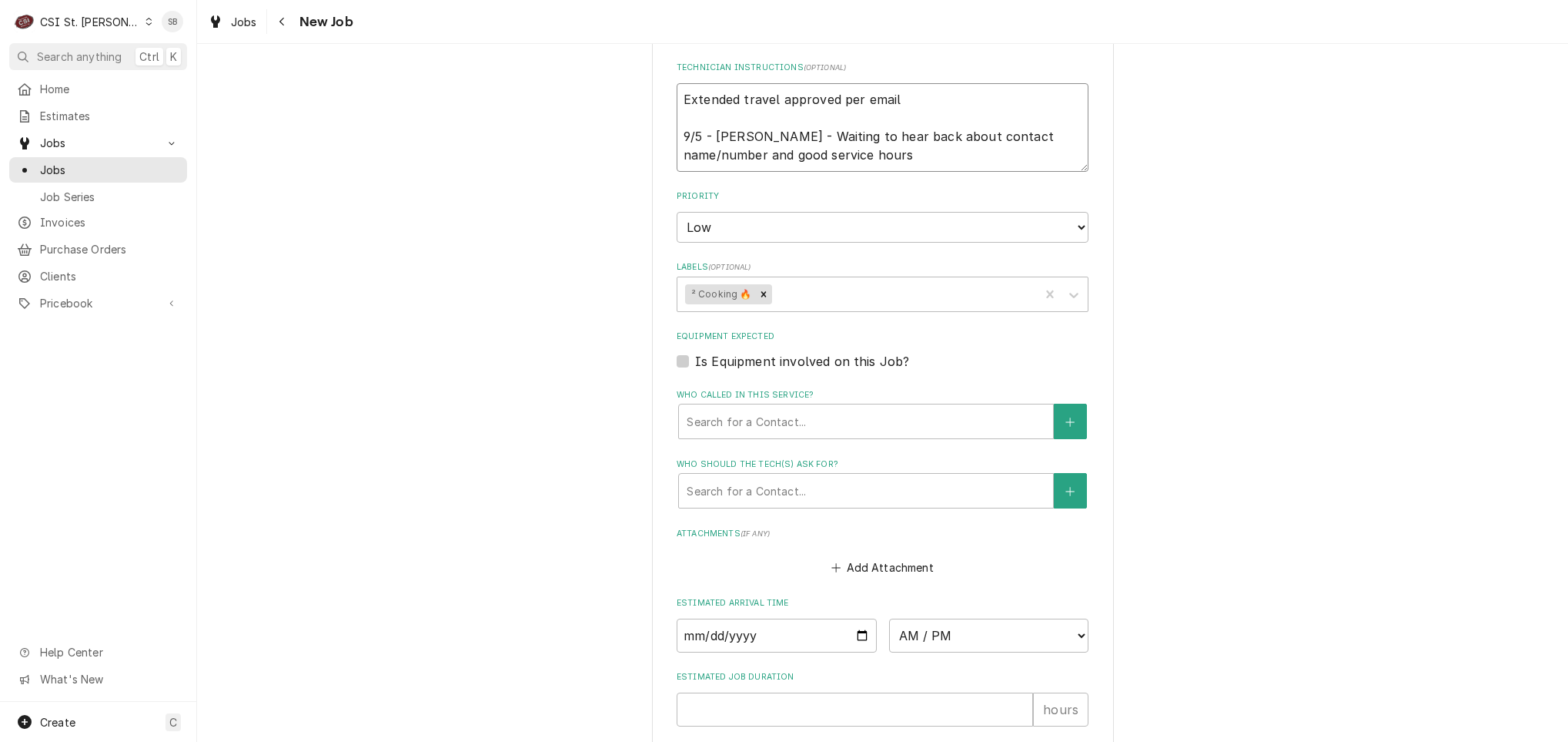
drag, startPoint x: 723, startPoint y: 148, endPoint x: 622, endPoint y: 143, distance: 101.1
click at [622, 143] on div "Use the fields below to edit this job: Client Details Client [PERSON_NAME] EQUI…" at bounding box center [883, 52] width 1371 height 1832
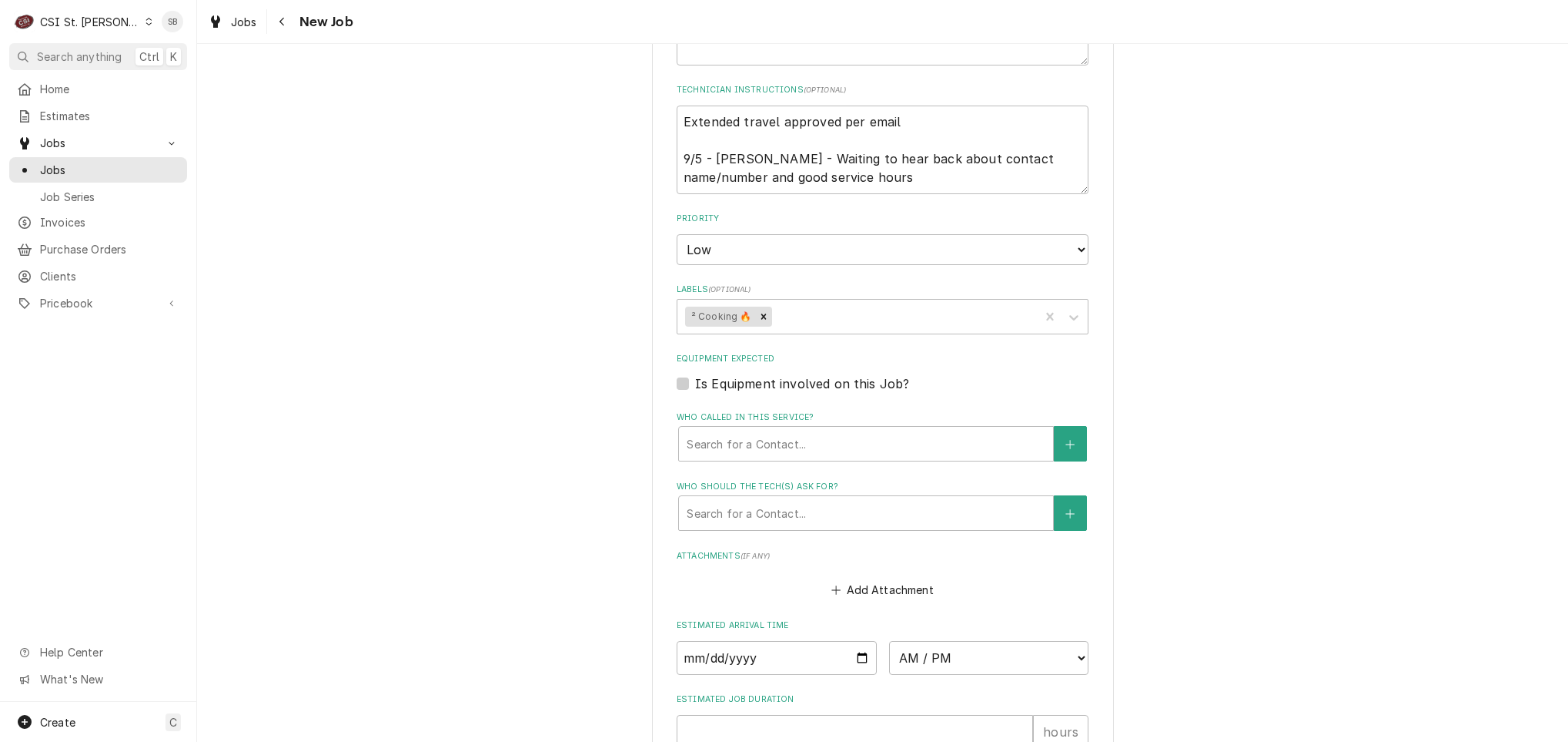
scroll to position [578, 0]
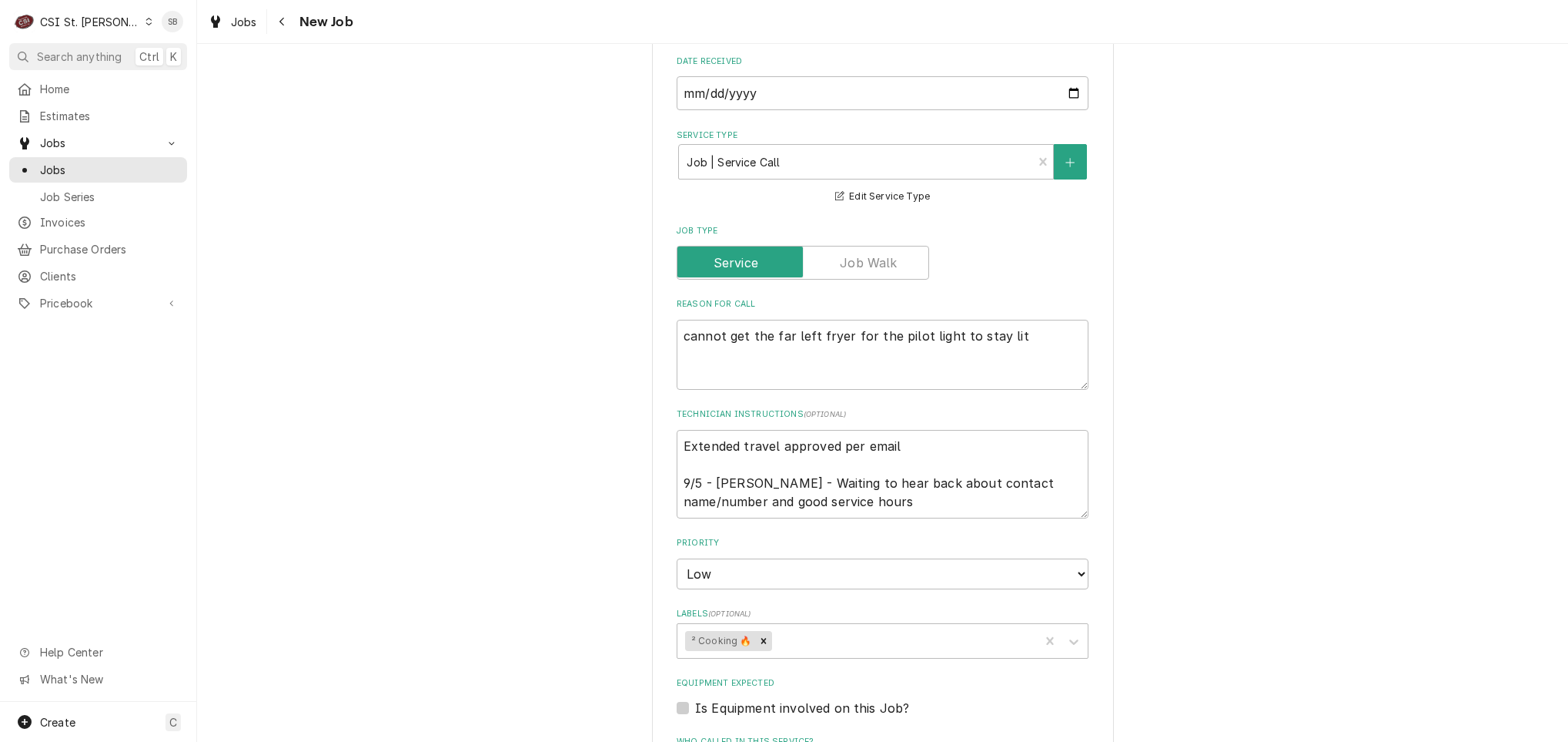
click at [563, 395] on div "Use the fields below to edit this job: Client Details Client [PERSON_NAME] EQUI…" at bounding box center [883, 398] width 1371 height 1832
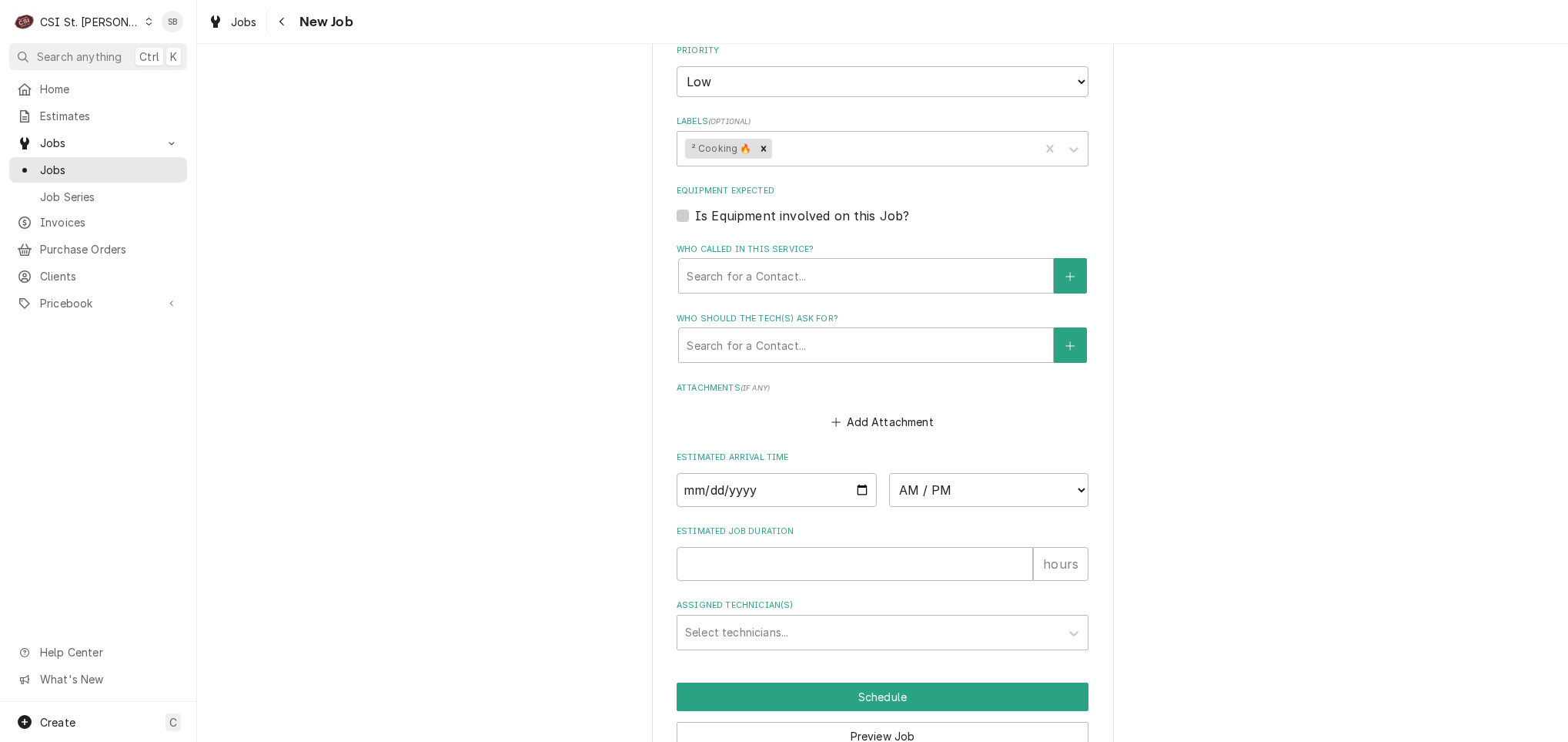
scroll to position [1156, 0]
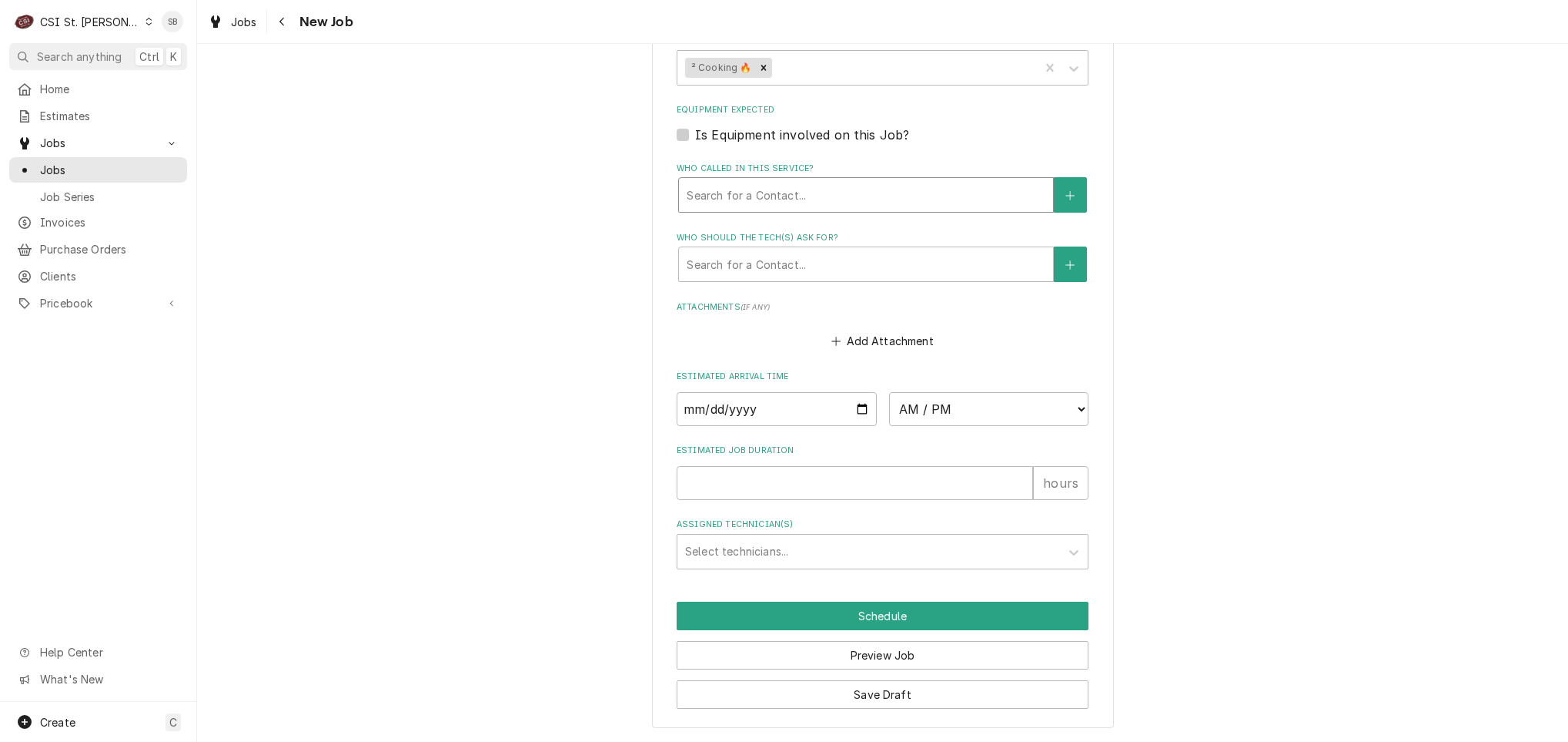
type textarea "x"
click at [751, 195] on div "Who called in this service?" at bounding box center [865, 195] width 358 height 28
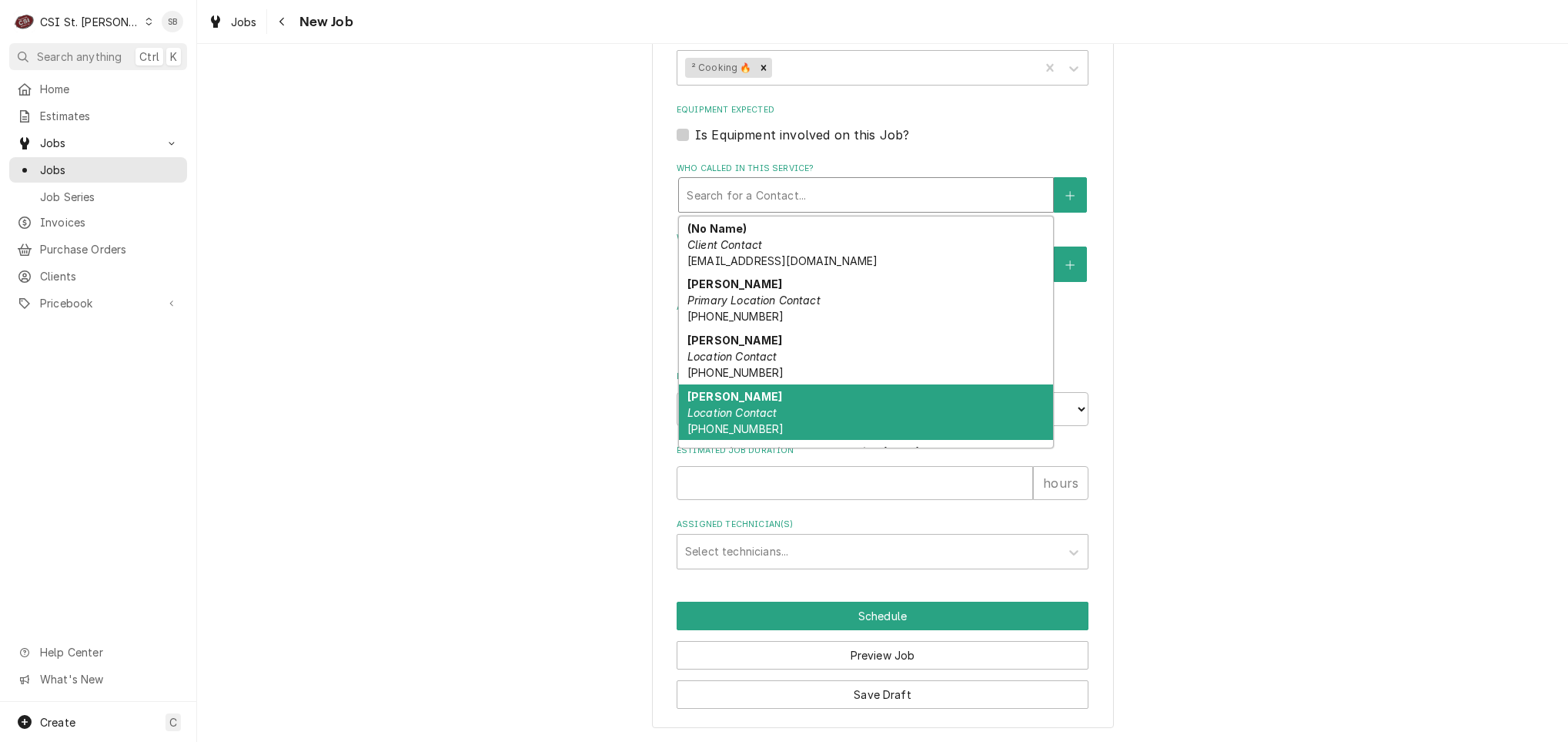
scroll to position [49, 0]
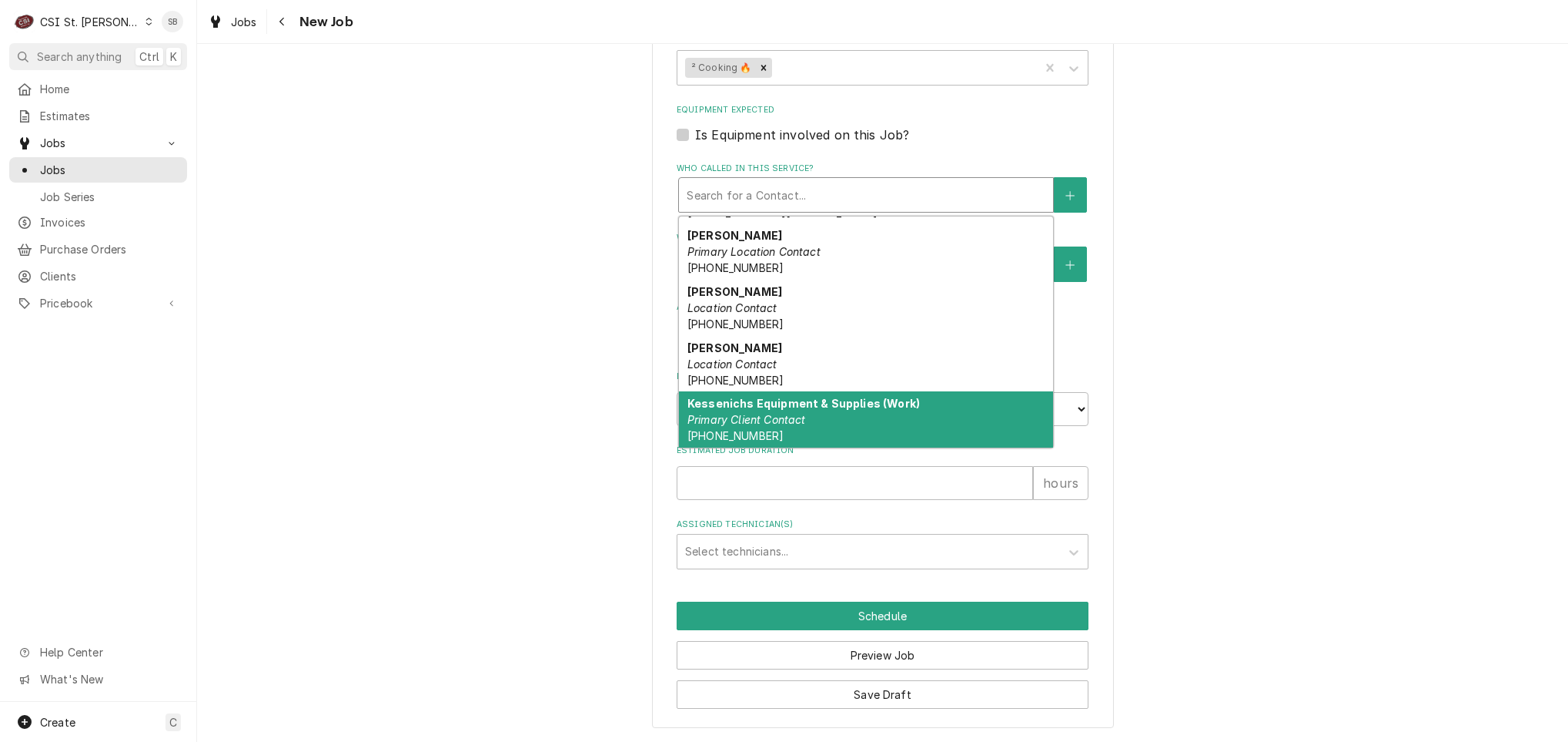
drag, startPoint x: 370, startPoint y: 427, endPoint x: 372, endPoint y: 435, distance: 8.2
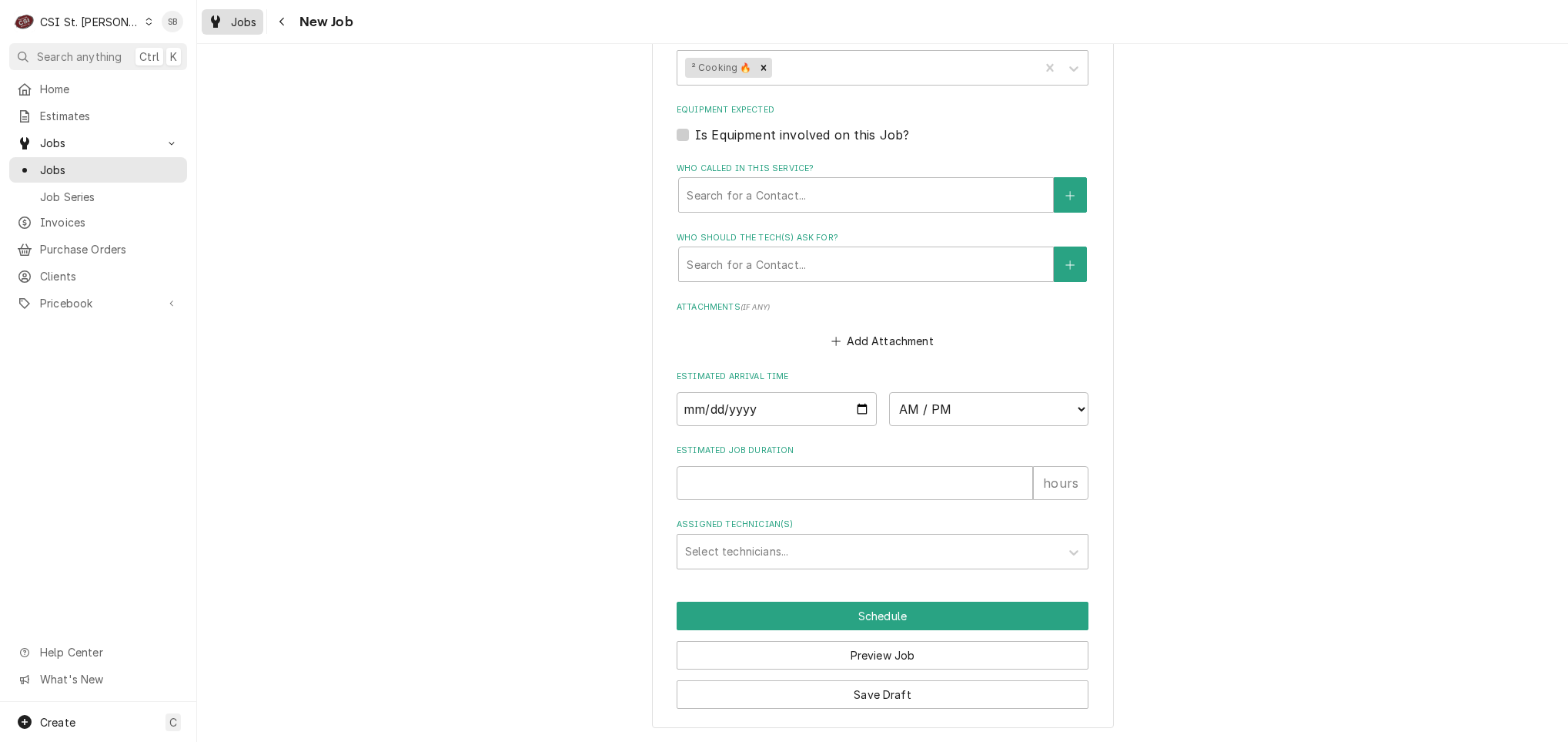
click at [242, 12] on div "Jobs" at bounding box center [233, 22] width 55 height 19
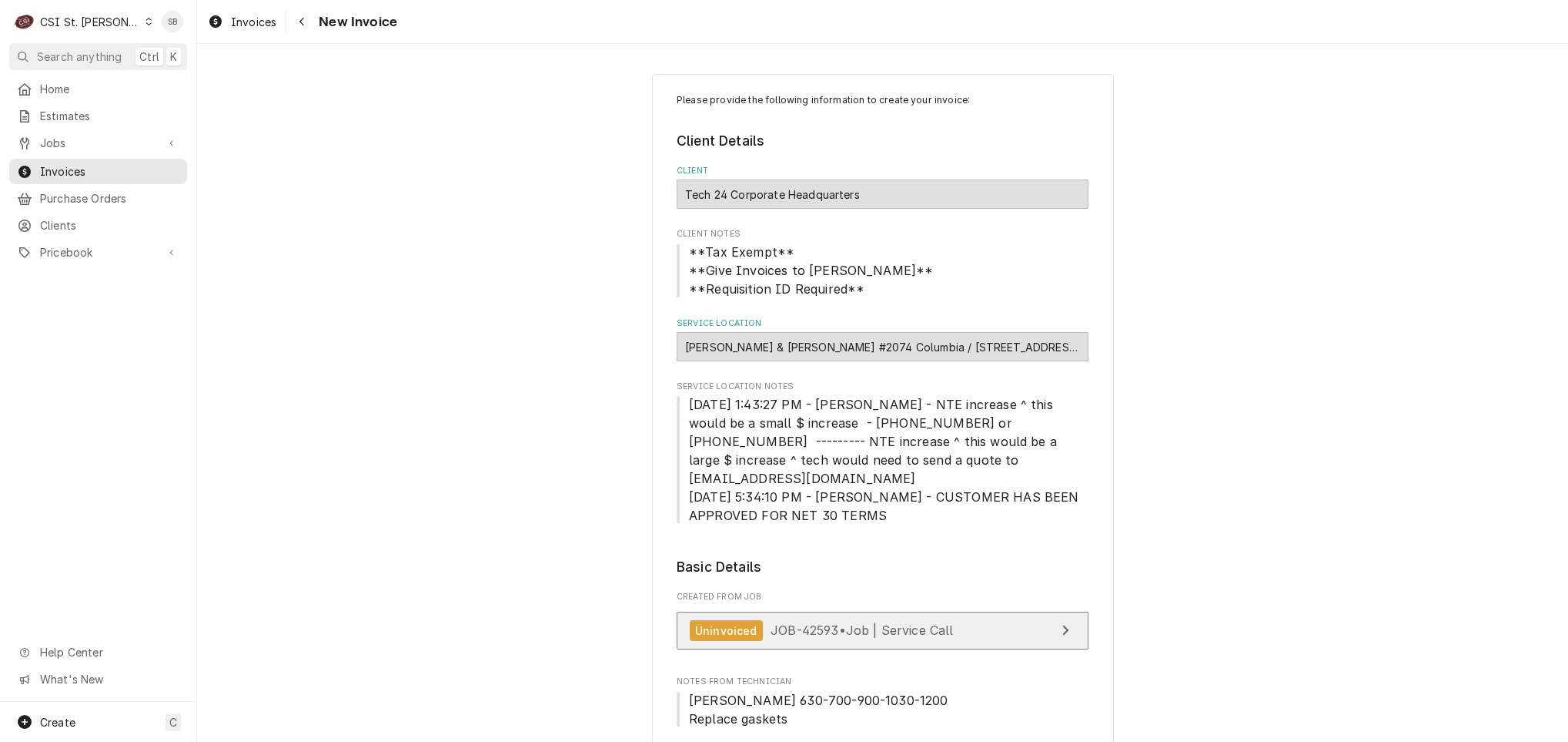
click at [827, 623] on span "JOB-42593 • Job | Service Call" at bounding box center [862, 630] width 183 height 15
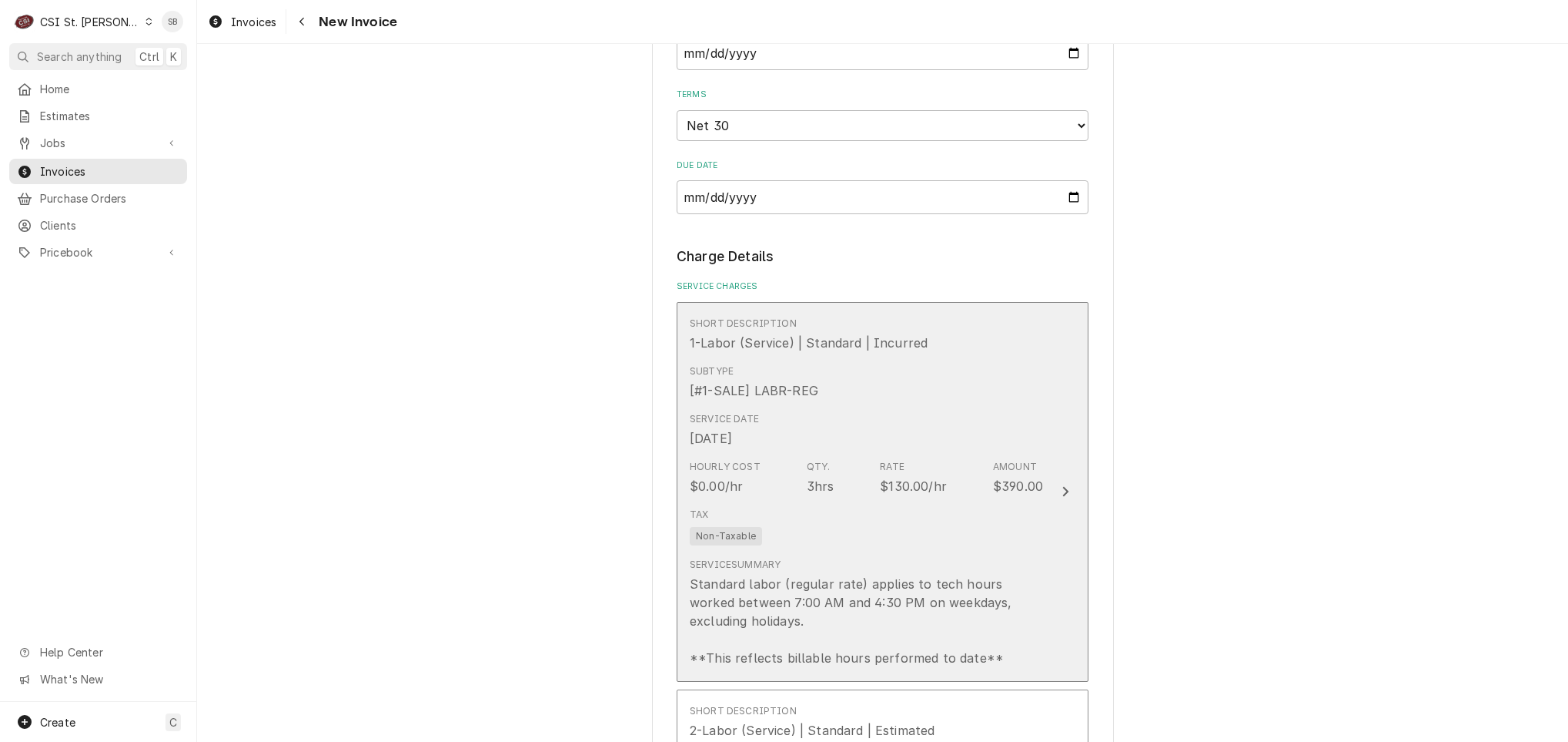
scroll to position [1502, 0]
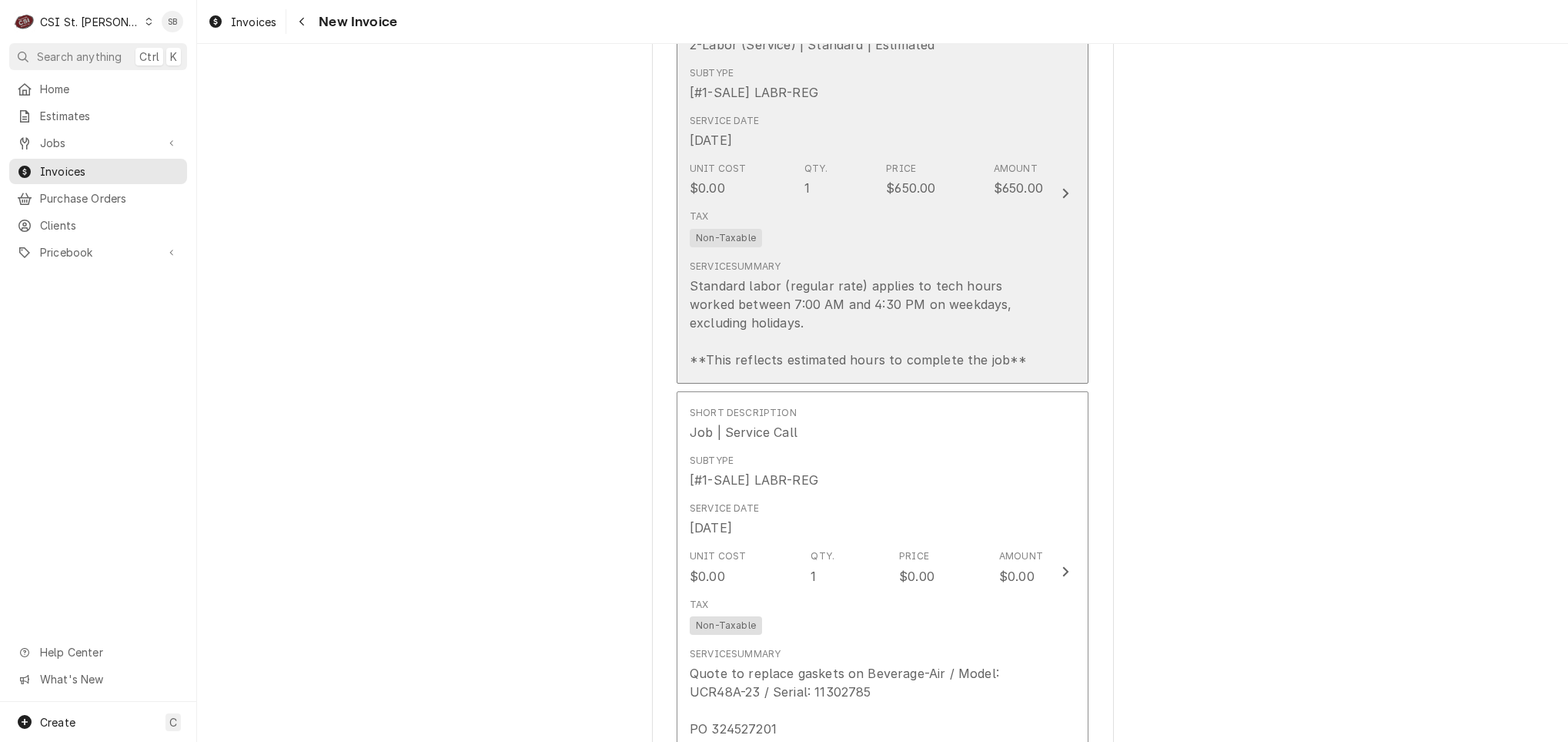
click at [790, 155] on div "Unit Cost $0.00 Qty. 1 Price $650.00 Amount $650.00" at bounding box center [866, 179] width 354 height 48
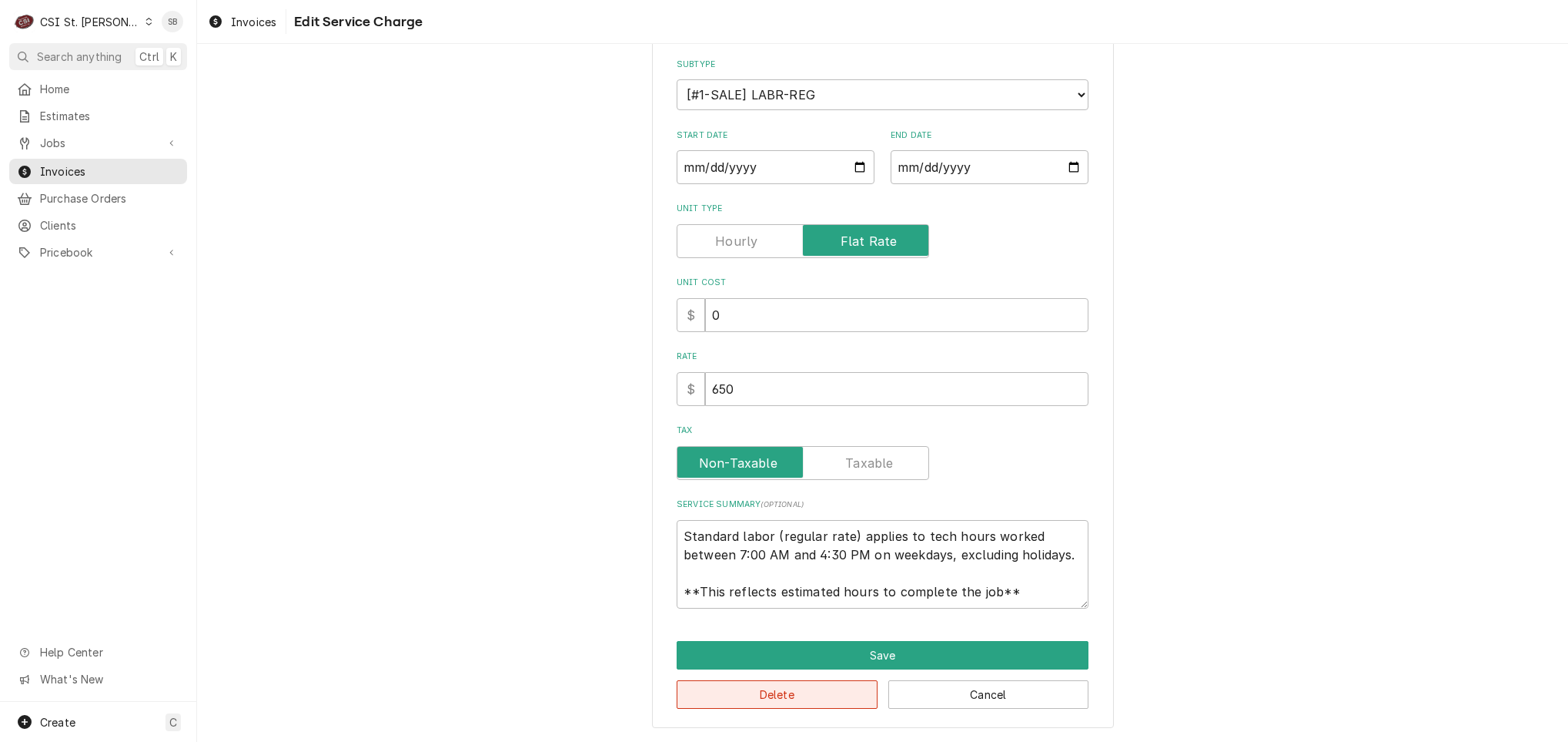
click at [738, 703] on button "Delete" at bounding box center [777, 694] width 201 height 29
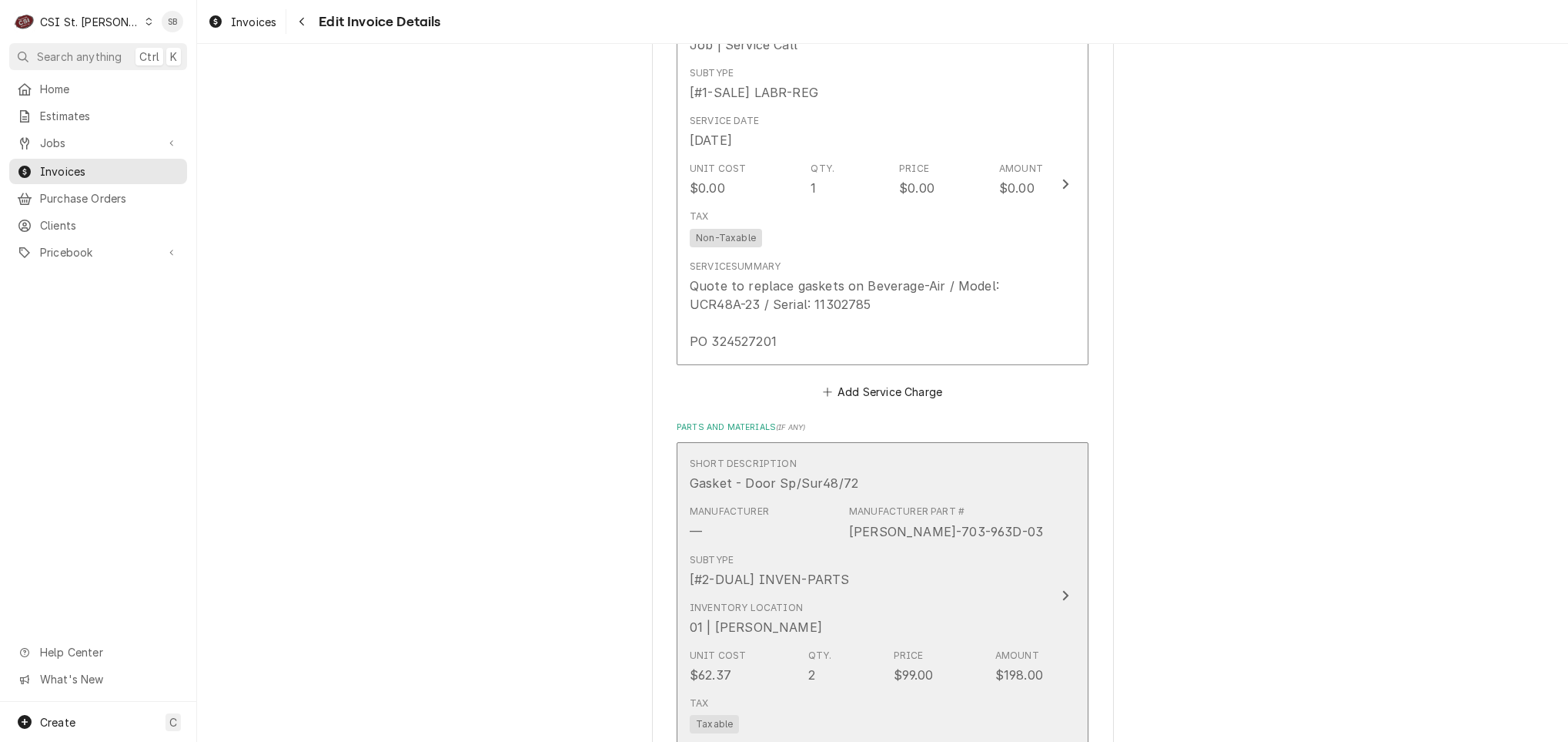
scroll to position [2043, 0]
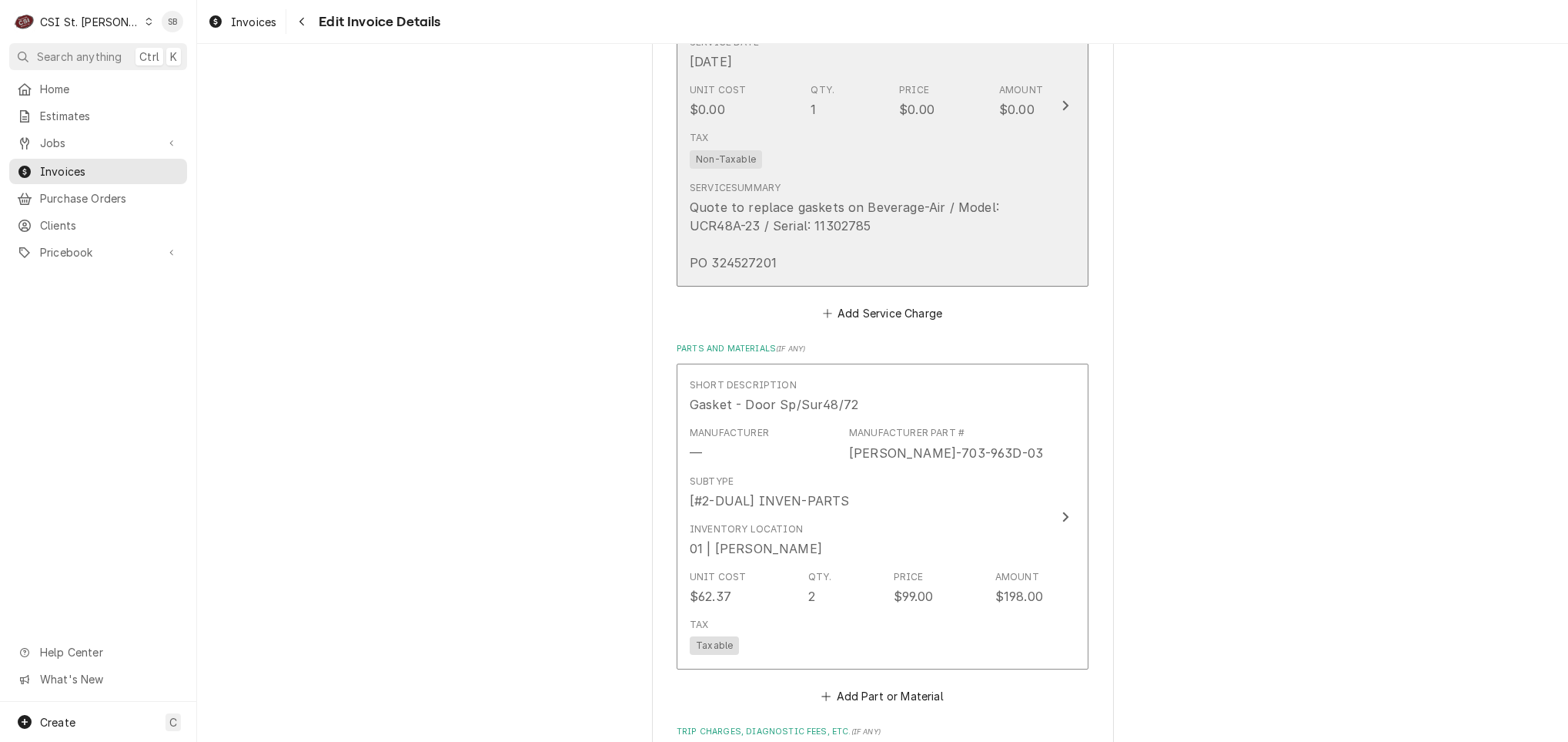
click at [813, 241] on div "Quote to replace gaskets on Beverage-Air / Model: UCR48A-23 / Serial: 11302785 …" at bounding box center [866, 236] width 354 height 74
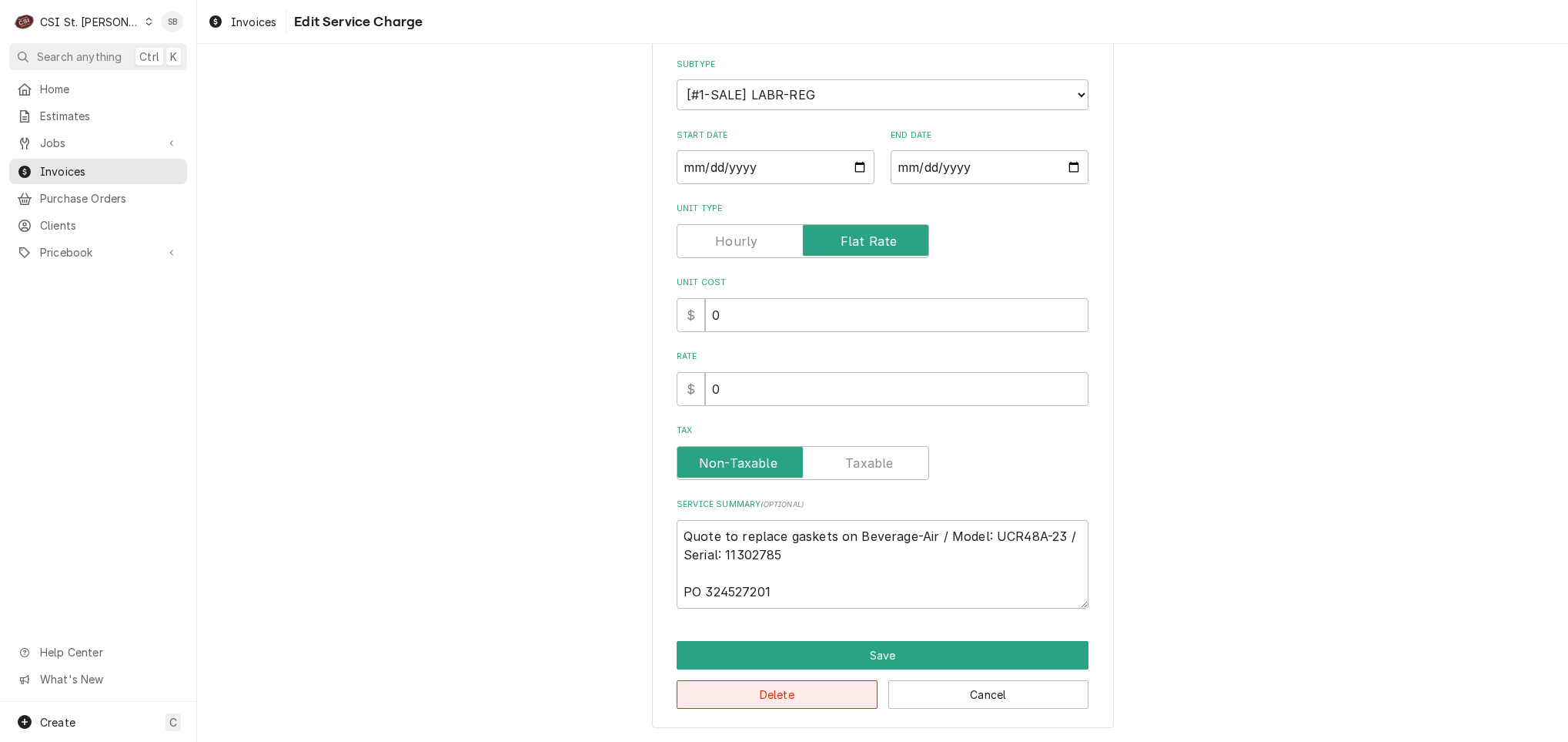
click at [765, 700] on button "Delete" at bounding box center [777, 694] width 201 height 29
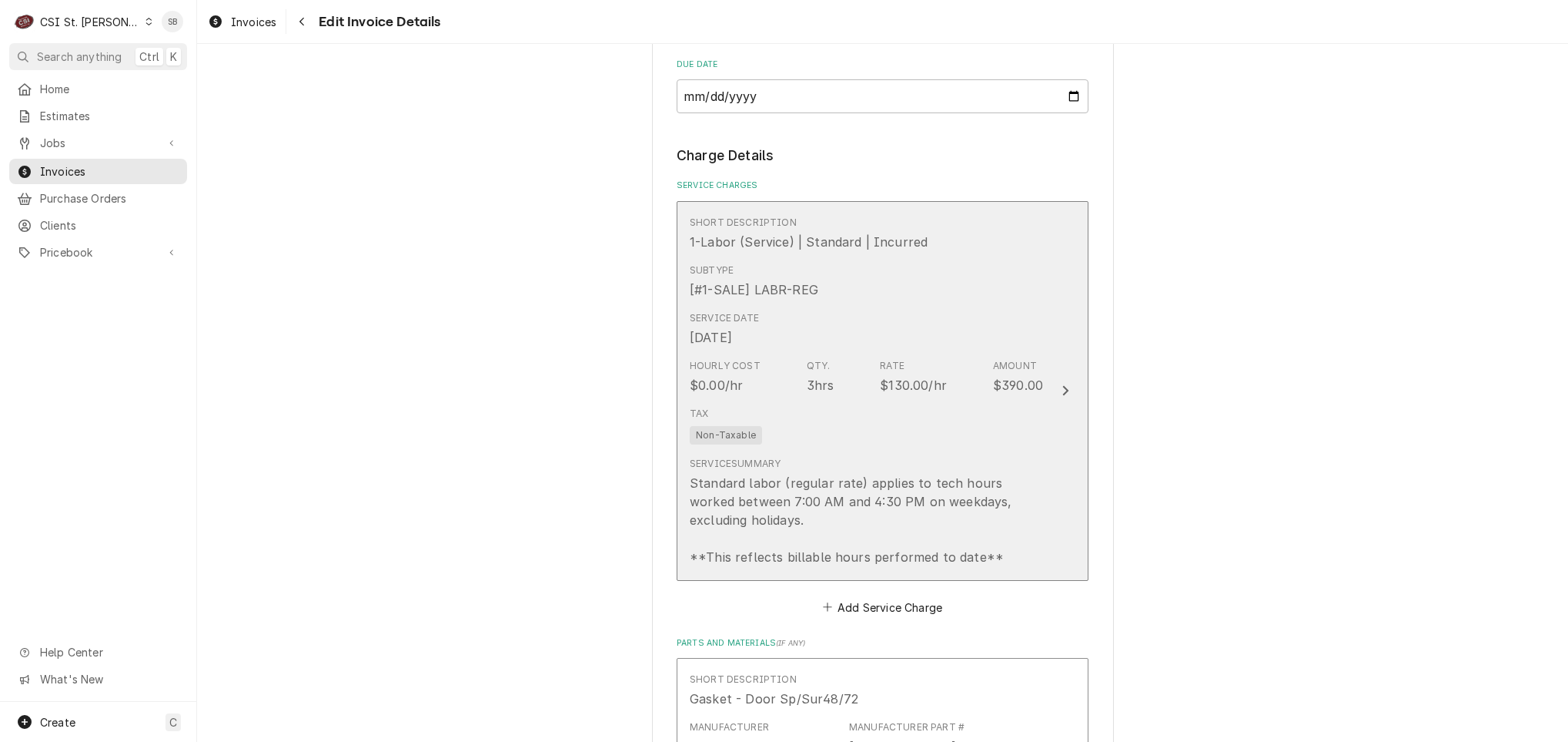
click at [795, 487] on div "Standard labor (regular rate) applies to tech hours worked between 7:00 AM and …" at bounding box center [866, 520] width 354 height 93
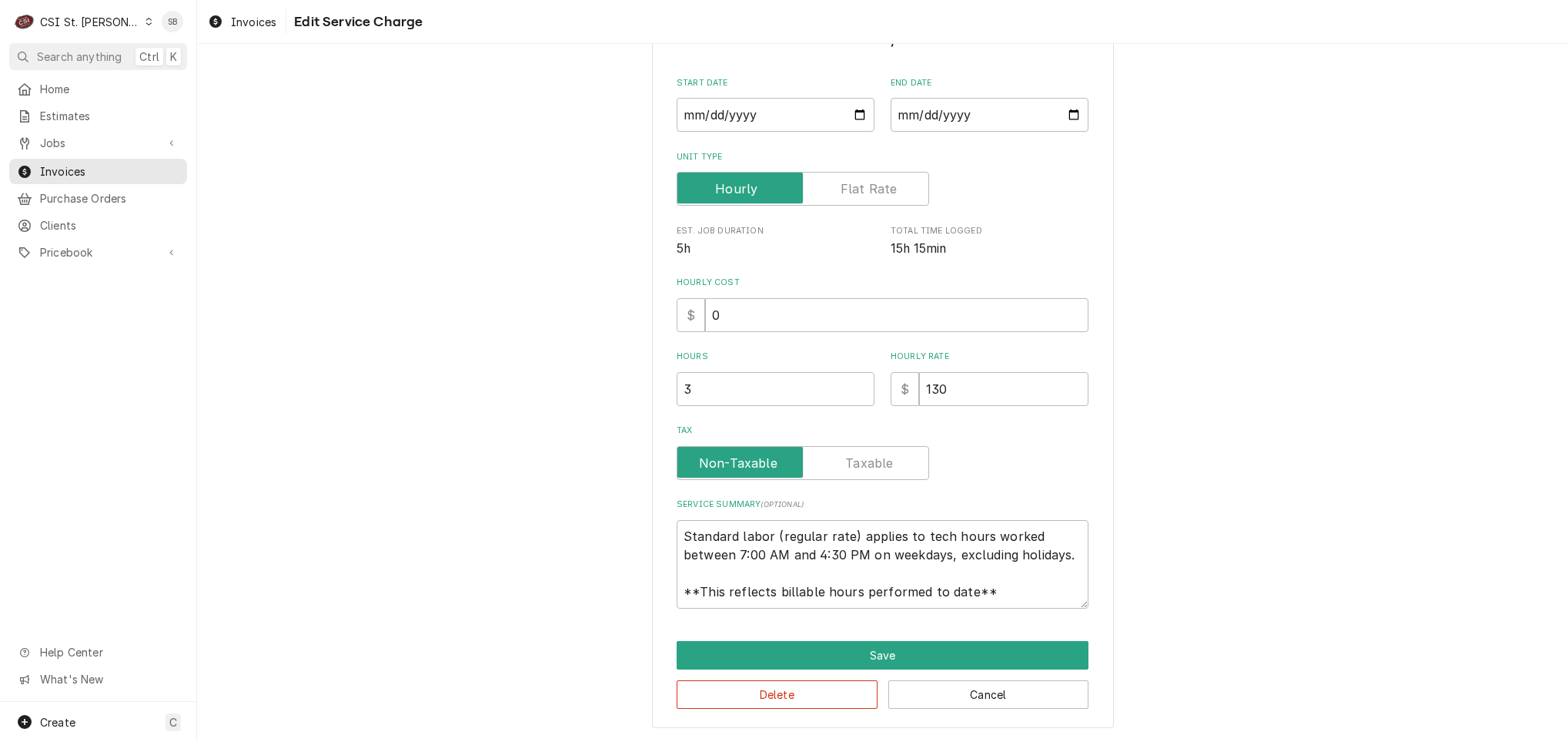
scroll to position [84, 0]
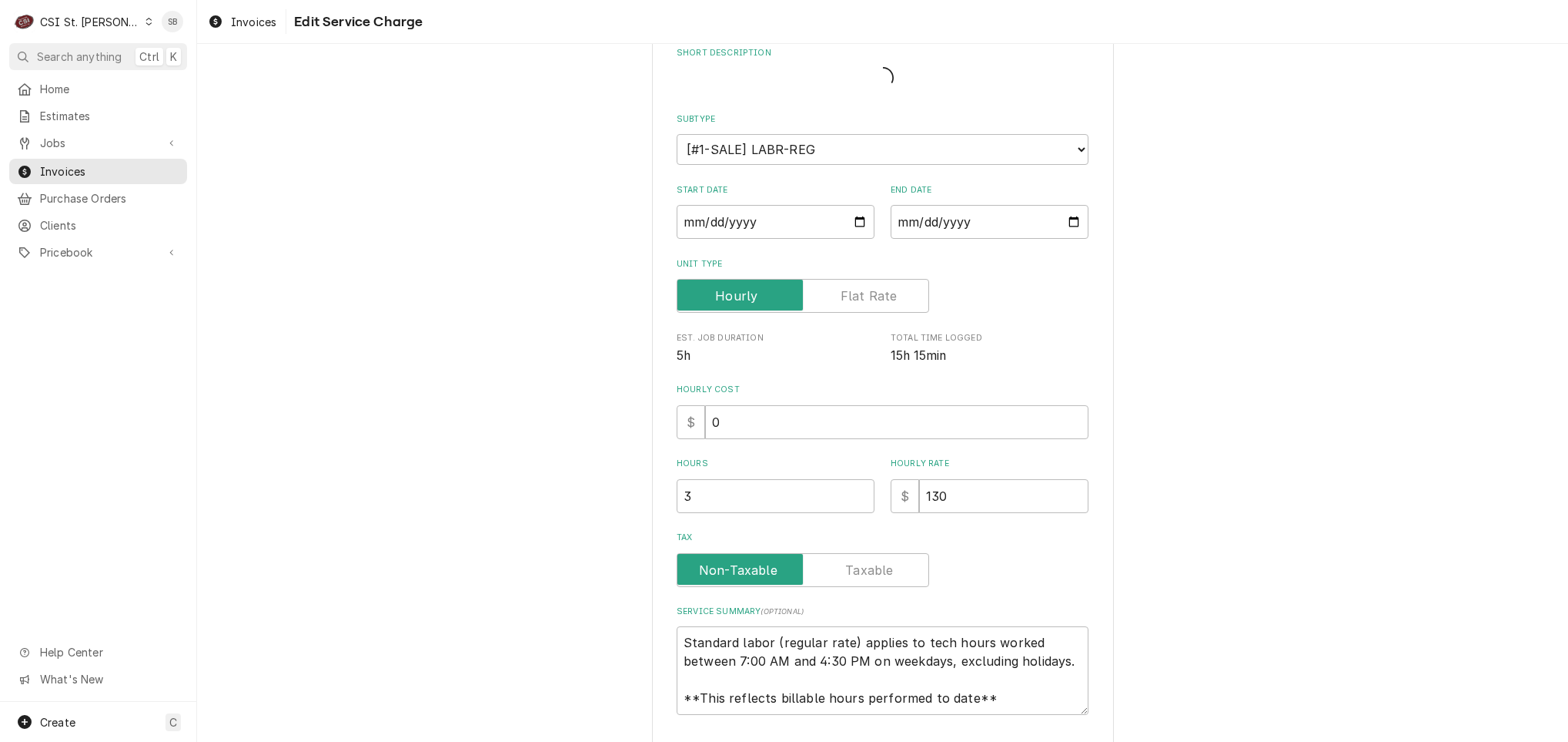
type textarea "x"
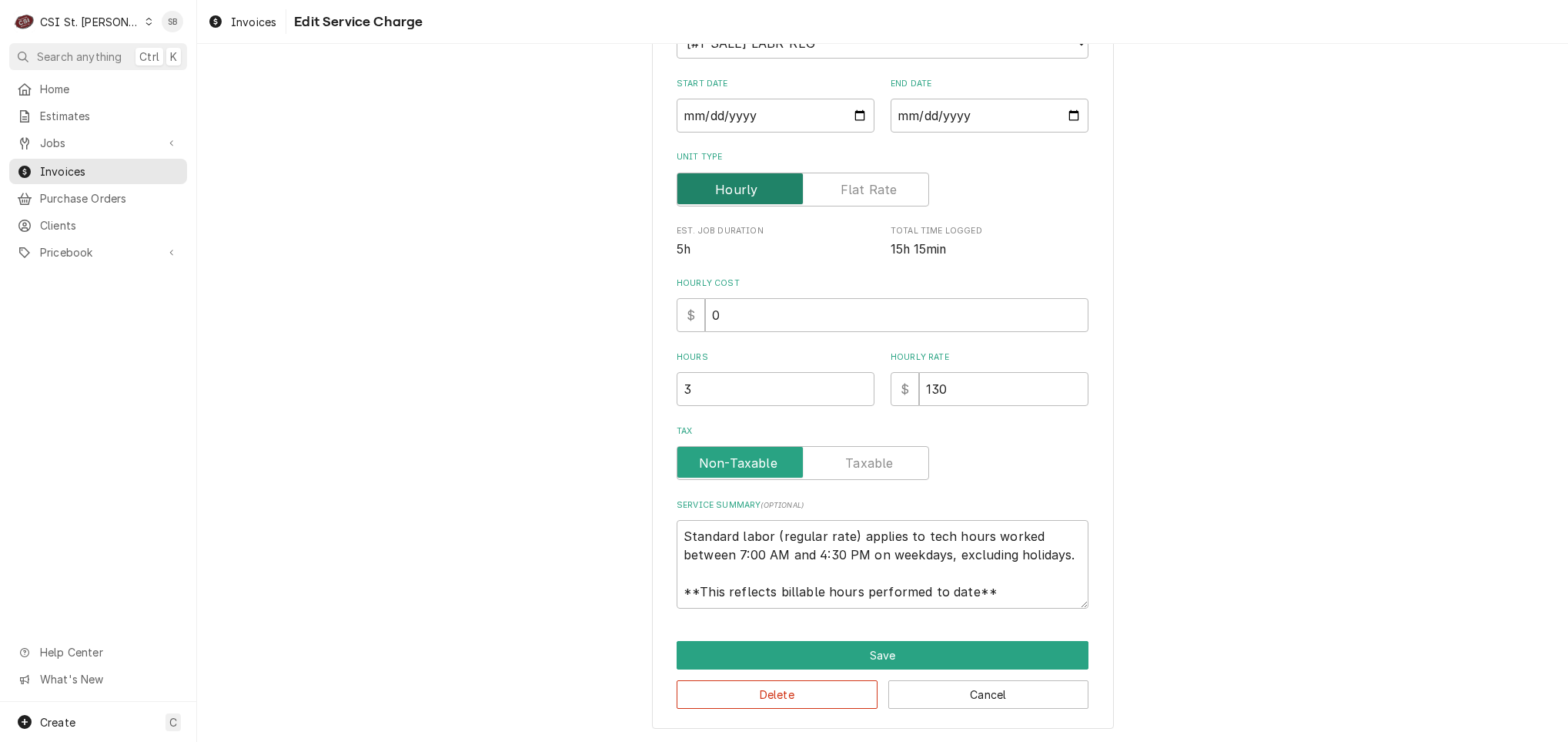
drag, startPoint x: 845, startPoint y: 174, endPoint x: 825, endPoint y: 226, distance: 55.7
click at [850, 174] on input "Unit Type" at bounding box center [803, 190] width 238 height 34
checkbox input "true"
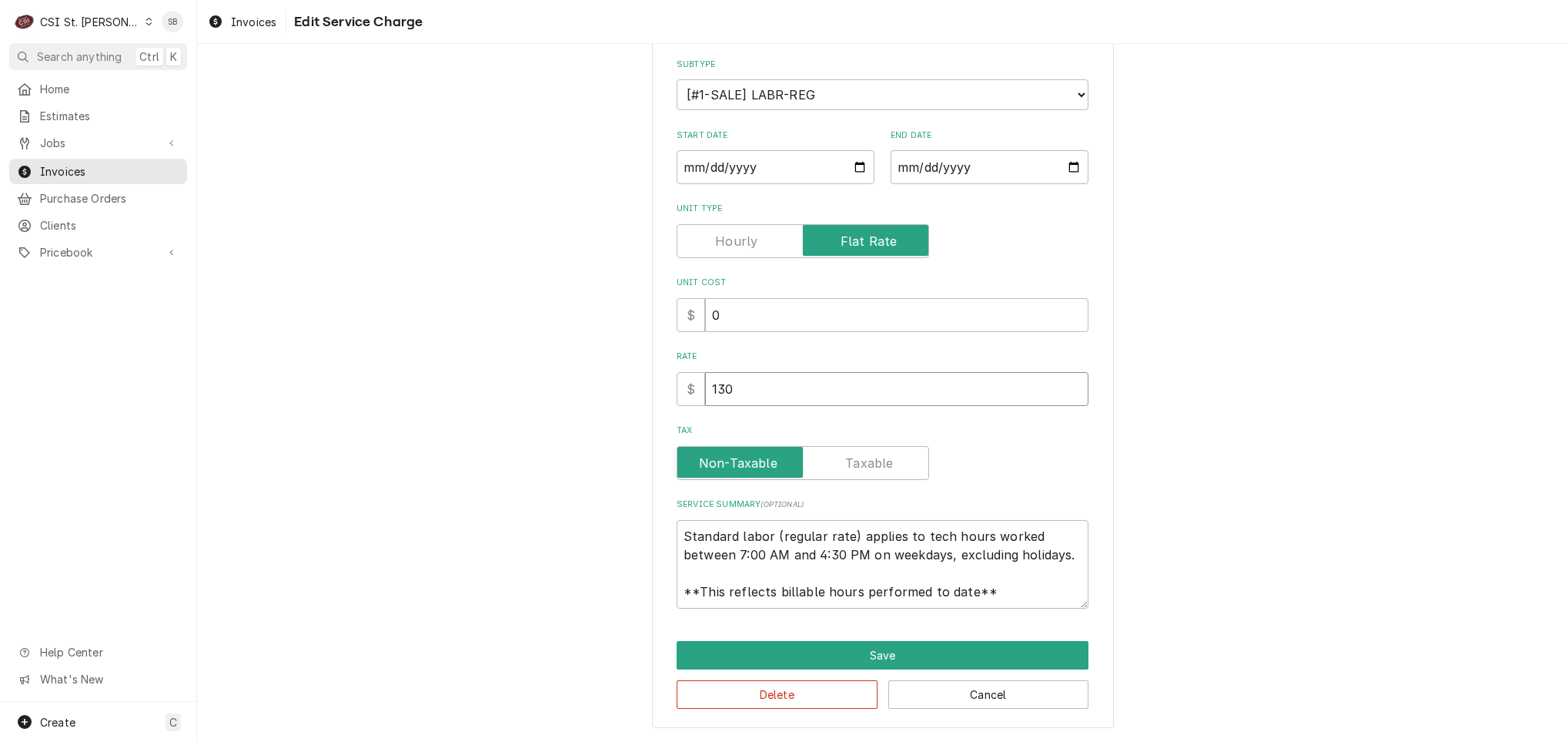
drag, startPoint x: 728, startPoint y: 389, endPoint x: 589, endPoint y: 393, distance: 139.1
click at [682, 393] on div "$ 130" at bounding box center [883, 389] width 412 height 34
type textarea "x"
type input "1"
type textarea "x"
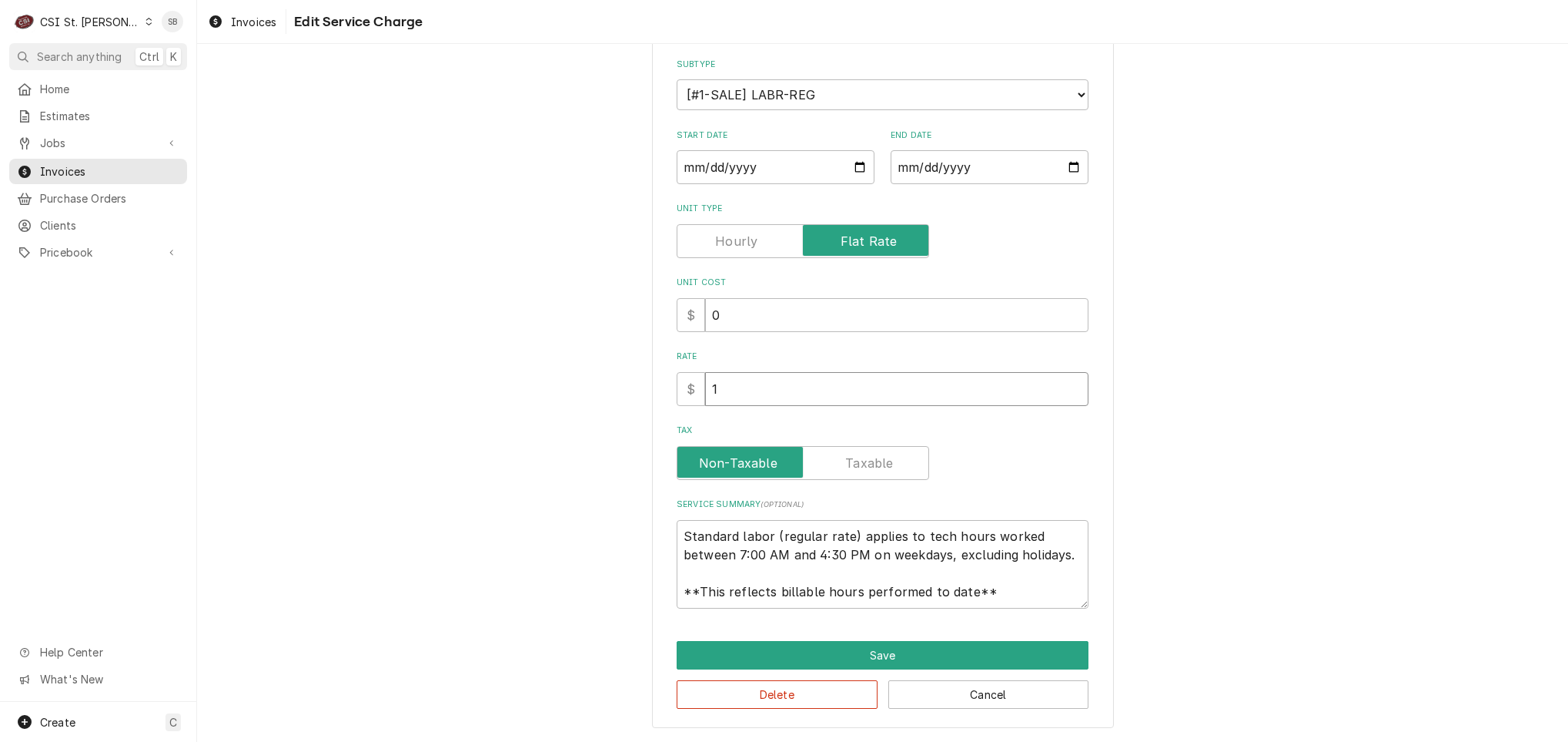
type input "10"
type textarea "x"
type input "104"
type textarea "x"
type input "1040"
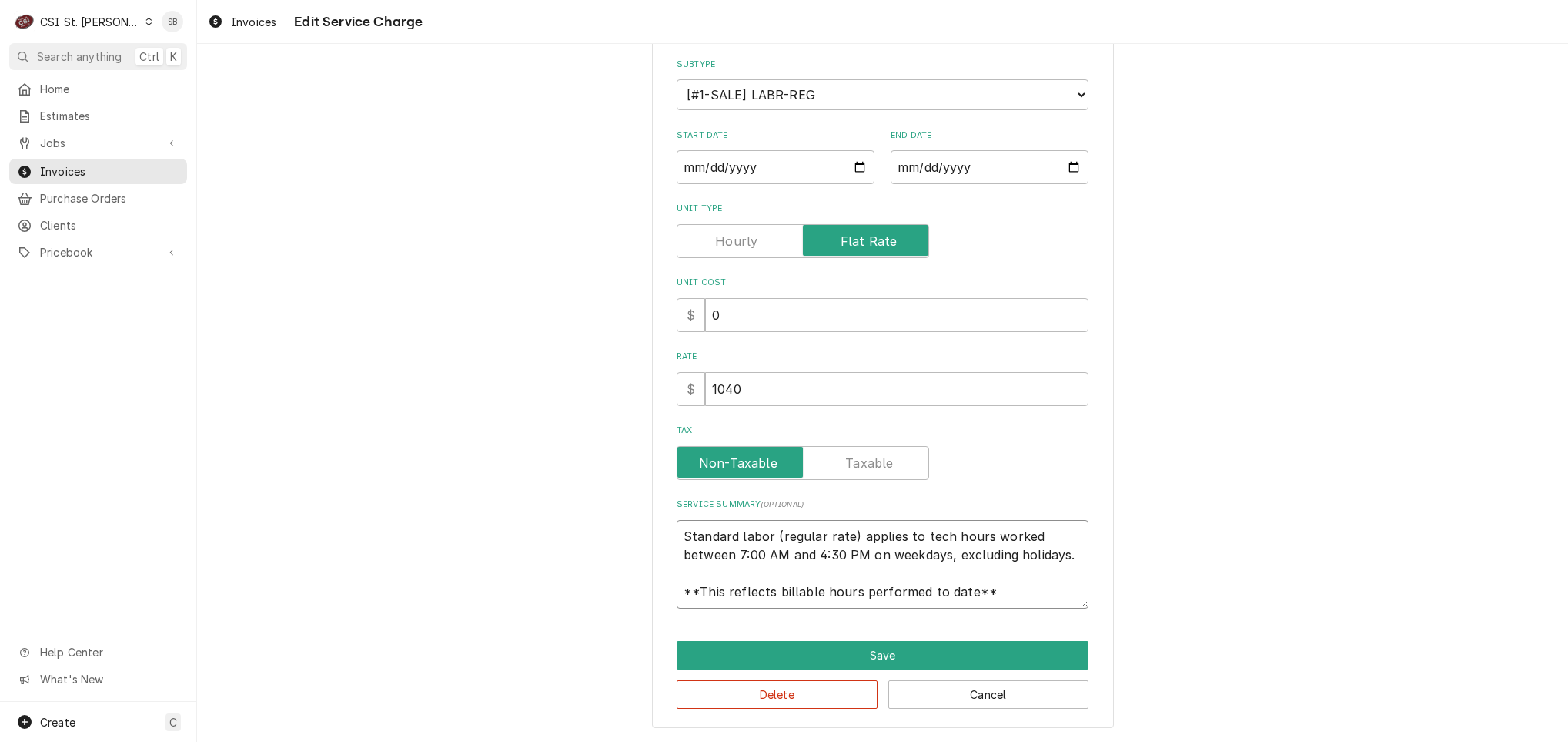
scroll to position [18, 0]
drag, startPoint x: 675, startPoint y: 531, endPoint x: 1173, endPoint y: 714, distance: 530.6
click at [1173, 714] on div "Use the fields below to edit this service charge Short Description 1-Labor (Ser…" at bounding box center [883, 317] width 1371 height 850
type textarea "x"
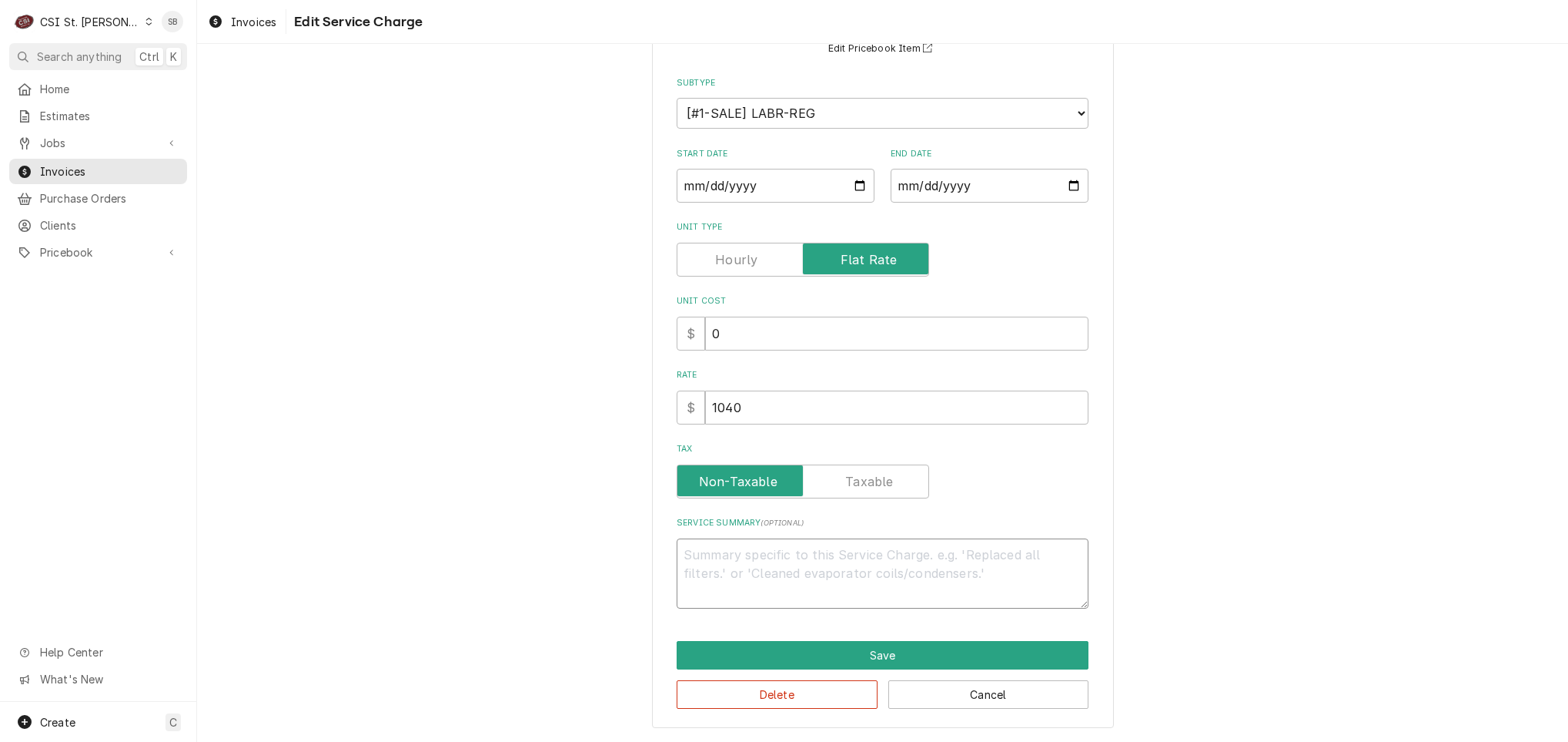
scroll to position [150, 0]
paste textarea "Brand: Beverage-Air / Model: UCR48A-23 / Serial: 11302785 Technician completed …"
type textarea "x"
type textarea "Brand: Beverage-Air / Model: UCR48A-23 / Serial: 11302785 Technician completed …"
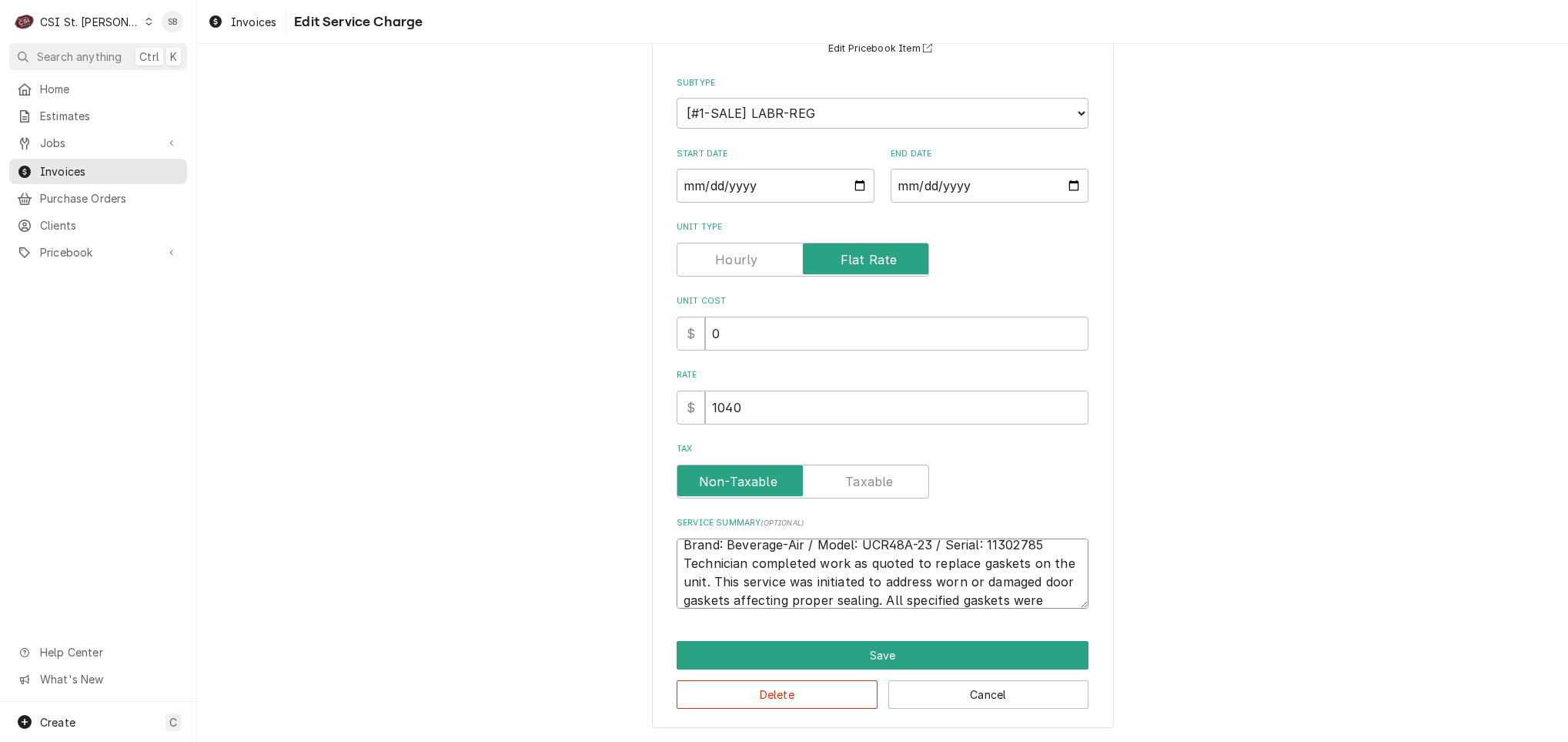
scroll to position [169, 0]
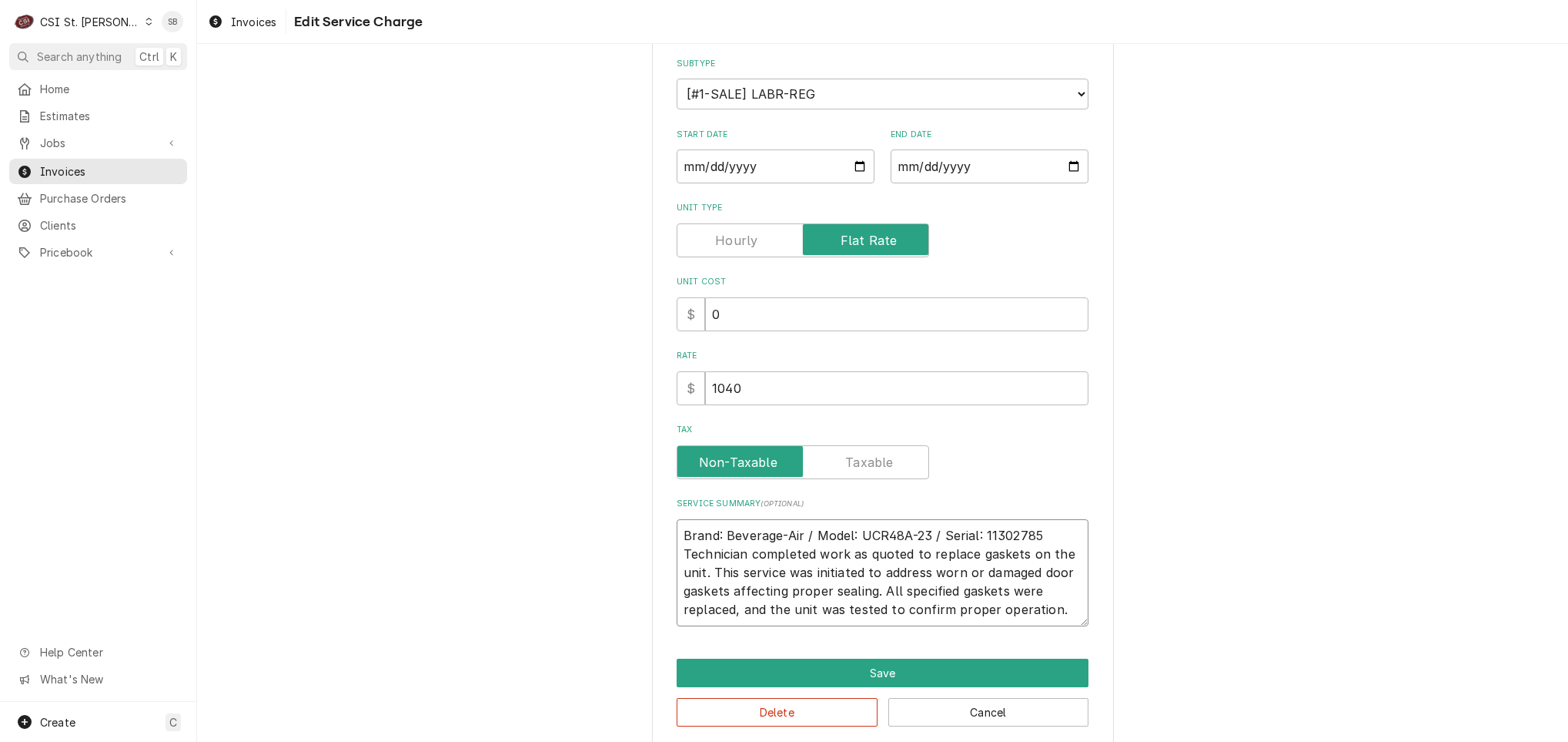
click at [1049, 519] on textarea "Brand: Beverage-Air / Model: UCR48A-23 / Serial: 11302785 Technician completed …" at bounding box center [883, 572] width 412 height 107
type textarea "x"
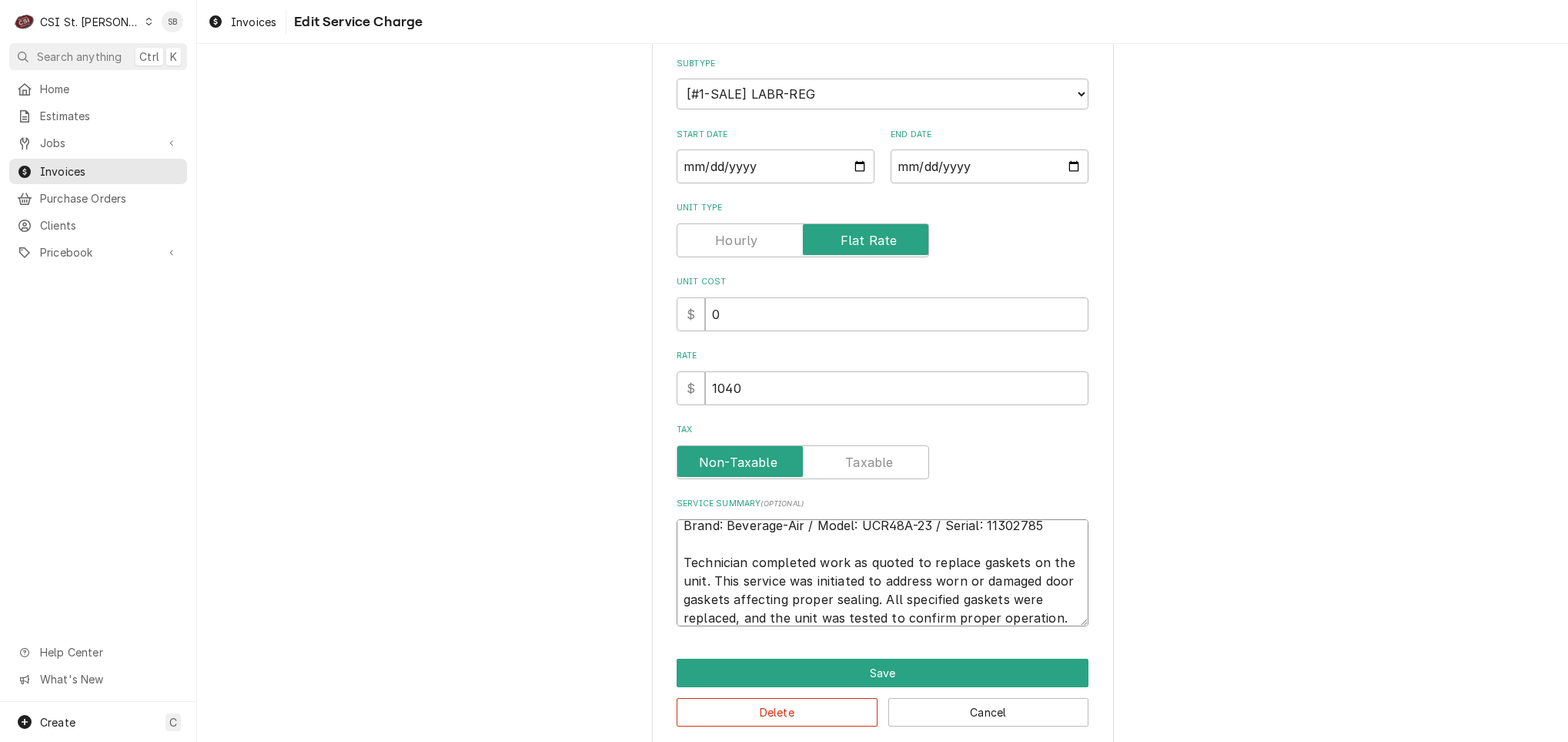
scroll to position [18, 0]
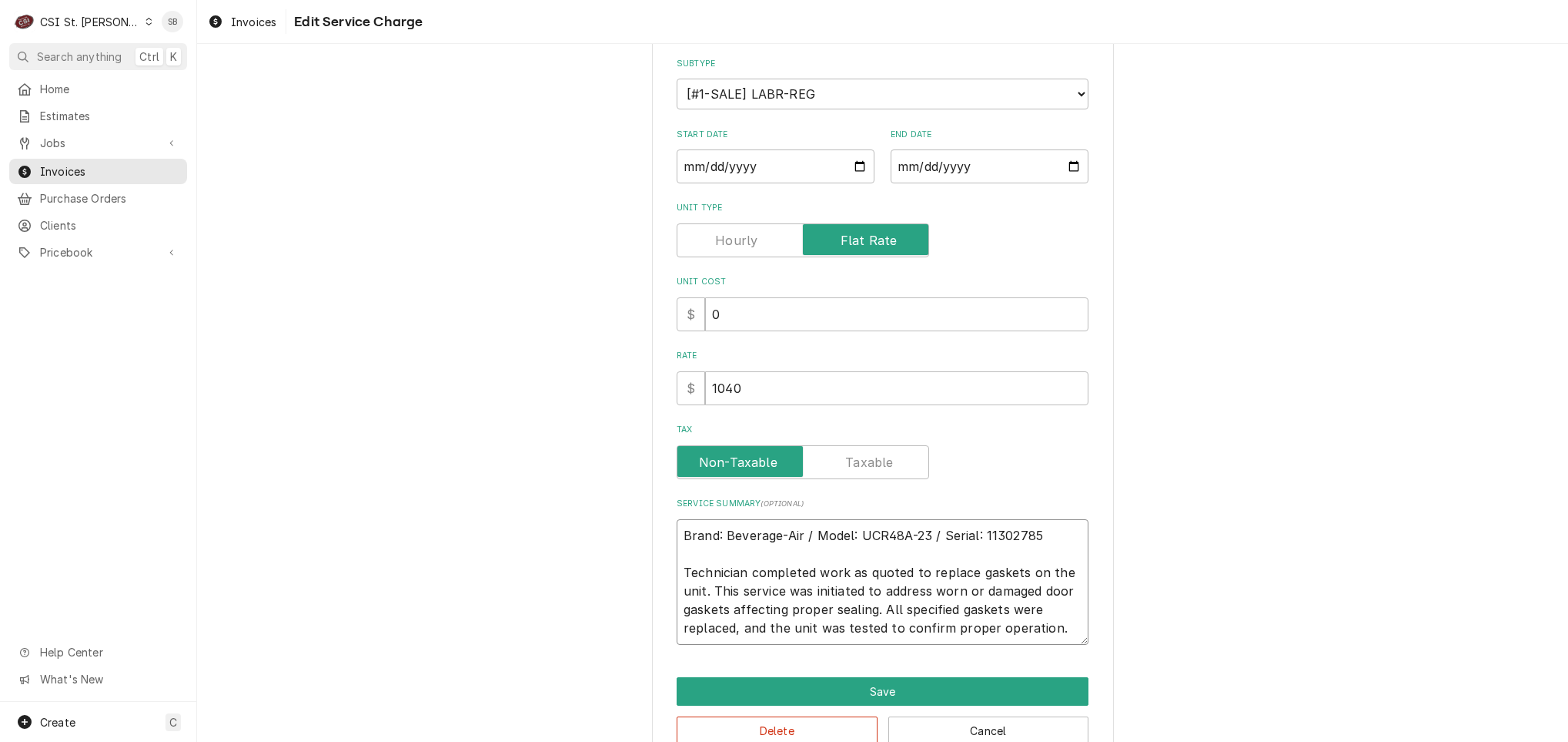
drag, startPoint x: 730, startPoint y: 573, endPoint x: 906, endPoint y: 599, distance: 177.9
click at [906, 599] on textarea "Brand: Beverage-Air / Model: UCR48A-23 / Serial: 11302785 Technician completed …" at bounding box center [883, 582] width 412 height 126
click at [852, 602] on textarea "Brand: Beverage-Air / Model: UCR48A-23 / Serial: 11302785 Technician completed …" at bounding box center [883, 582] width 412 height 126
click at [839, 619] on textarea "Brand: Beverage-Air / Model: UCR48A-23 / Serial: 11302785 Technician completed …" at bounding box center [883, 582] width 412 height 126
click at [804, 625] on textarea "Brand: Beverage-Air / Model: UCR48A-23 / Serial: 11302785 Technician completed …" at bounding box center [883, 582] width 412 height 126
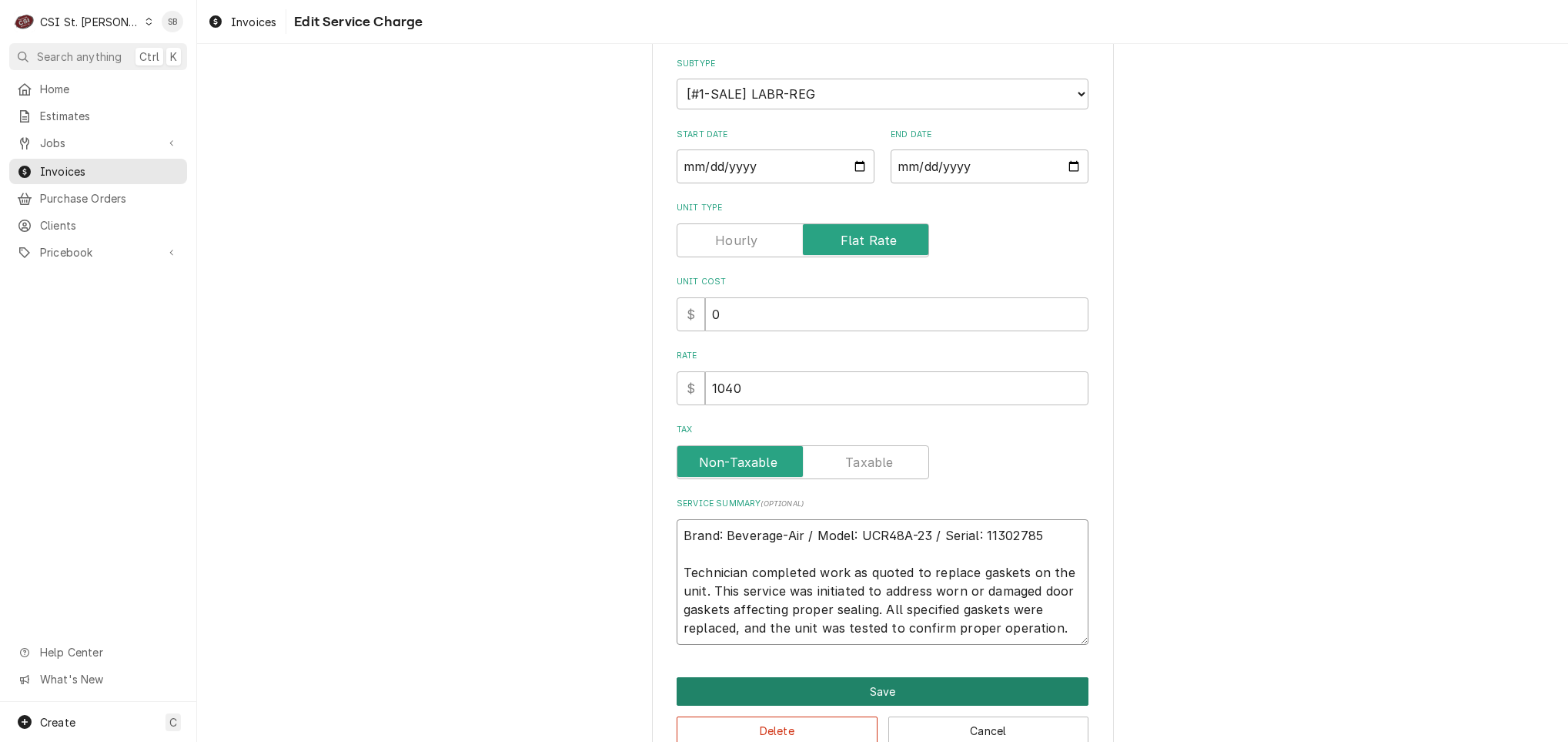
type textarea "Brand: Beverage-Air / Model: UCR48A-23 / Serial: 11302785 Technician completed …"
click at [834, 677] on button "Save" at bounding box center [883, 691] width 412 height 29
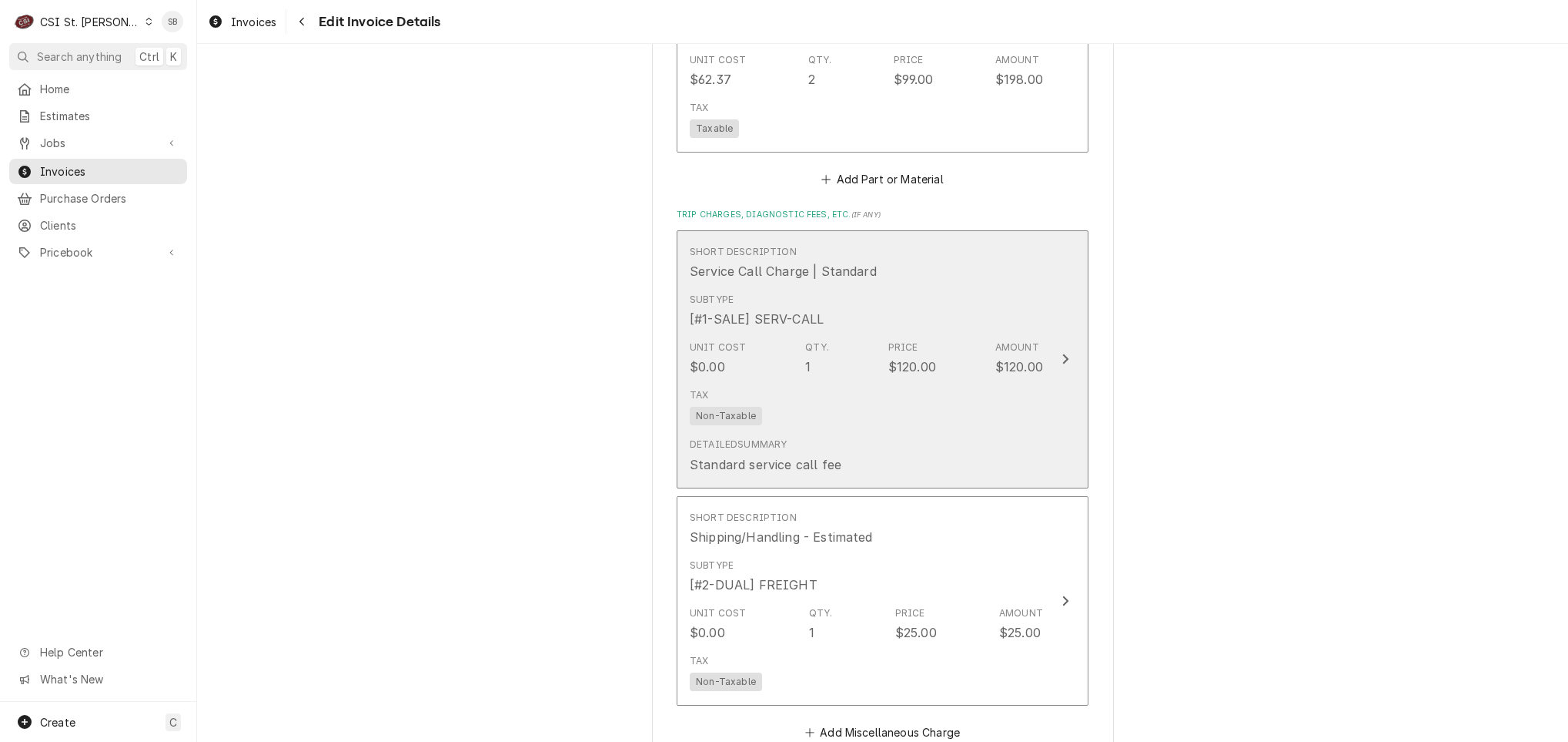
scroll to position [2286, 0]
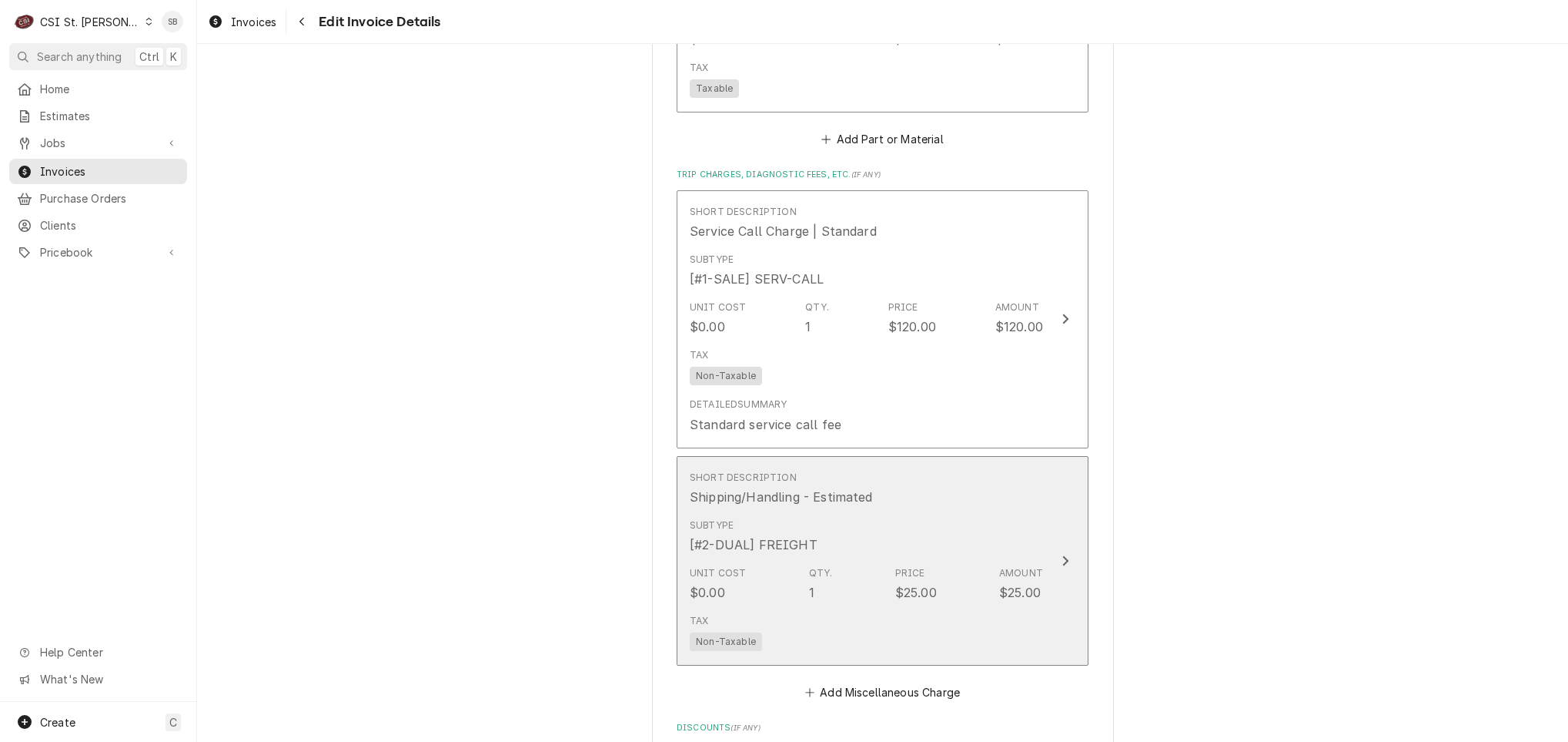
click at [853, 512] on div "Subtype [#2-DUAL] FREIGHT" at bounding box center [866, 536] width 354 height 48
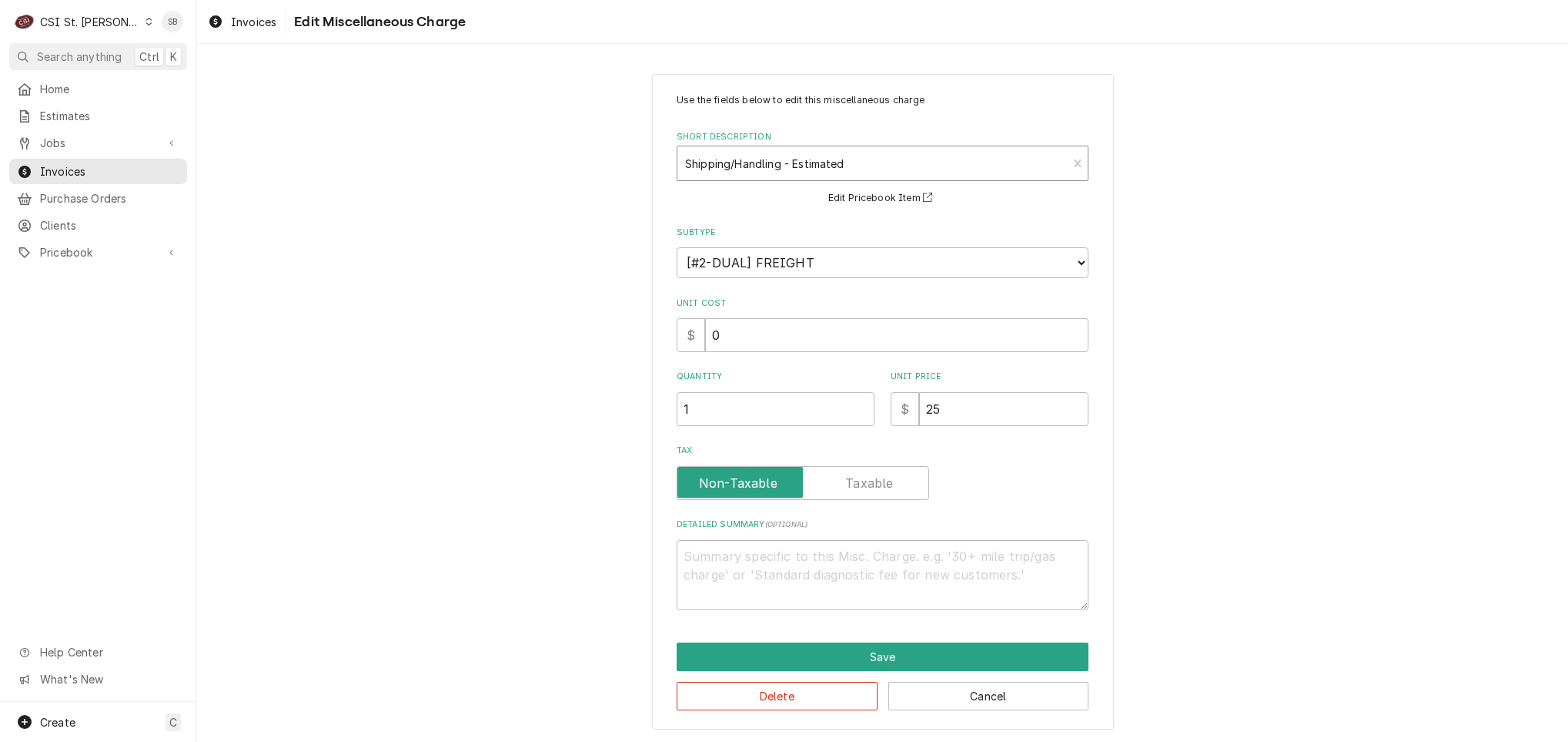
type textarea "x"
click at [814, 167] on div "Short Description" at bounding box center [872, 163] width 375 height 28
type input "shipping"
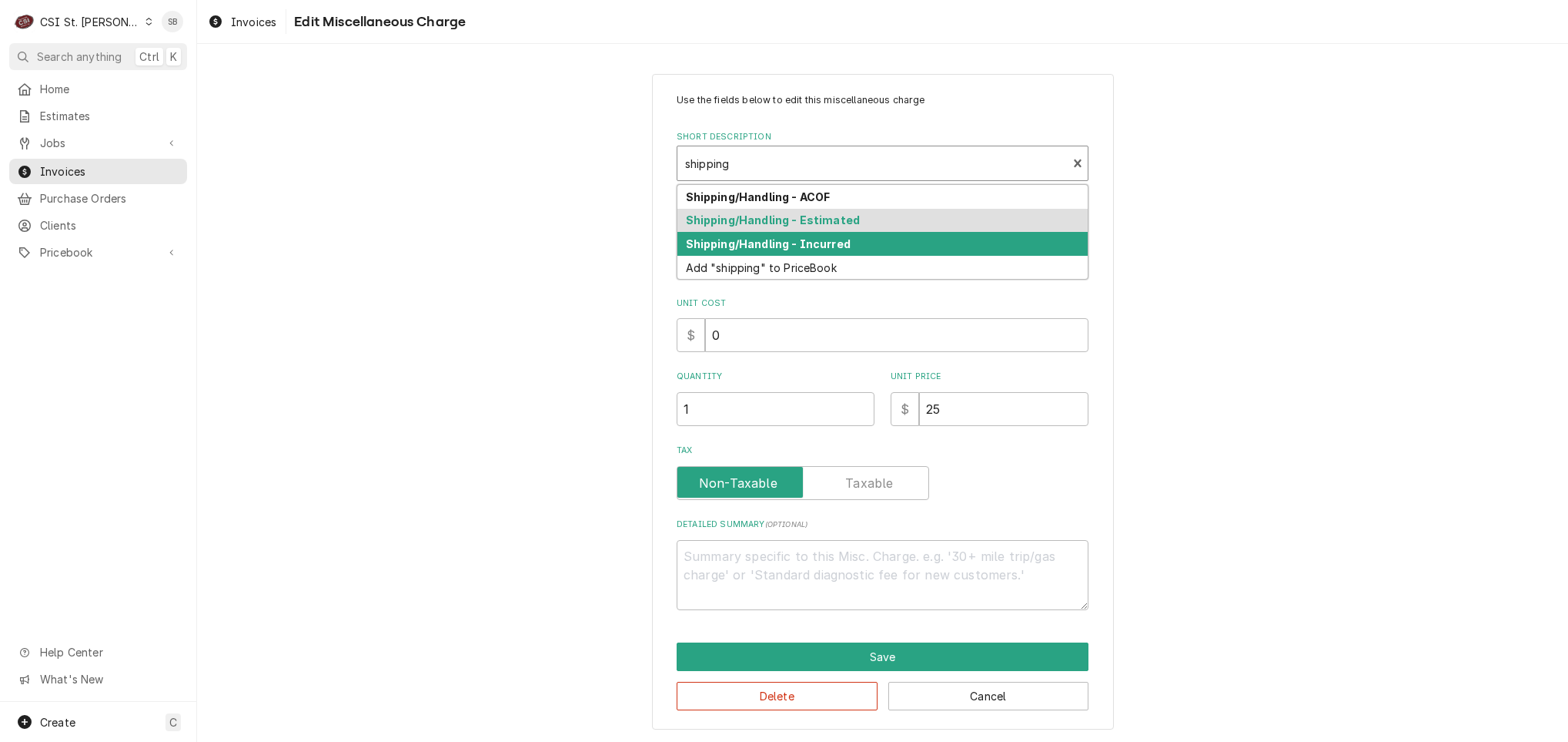
click at [799, 240] on strong "Shipping/Handling - Incurred" at bounding box center [768, 244] width 165 height 13
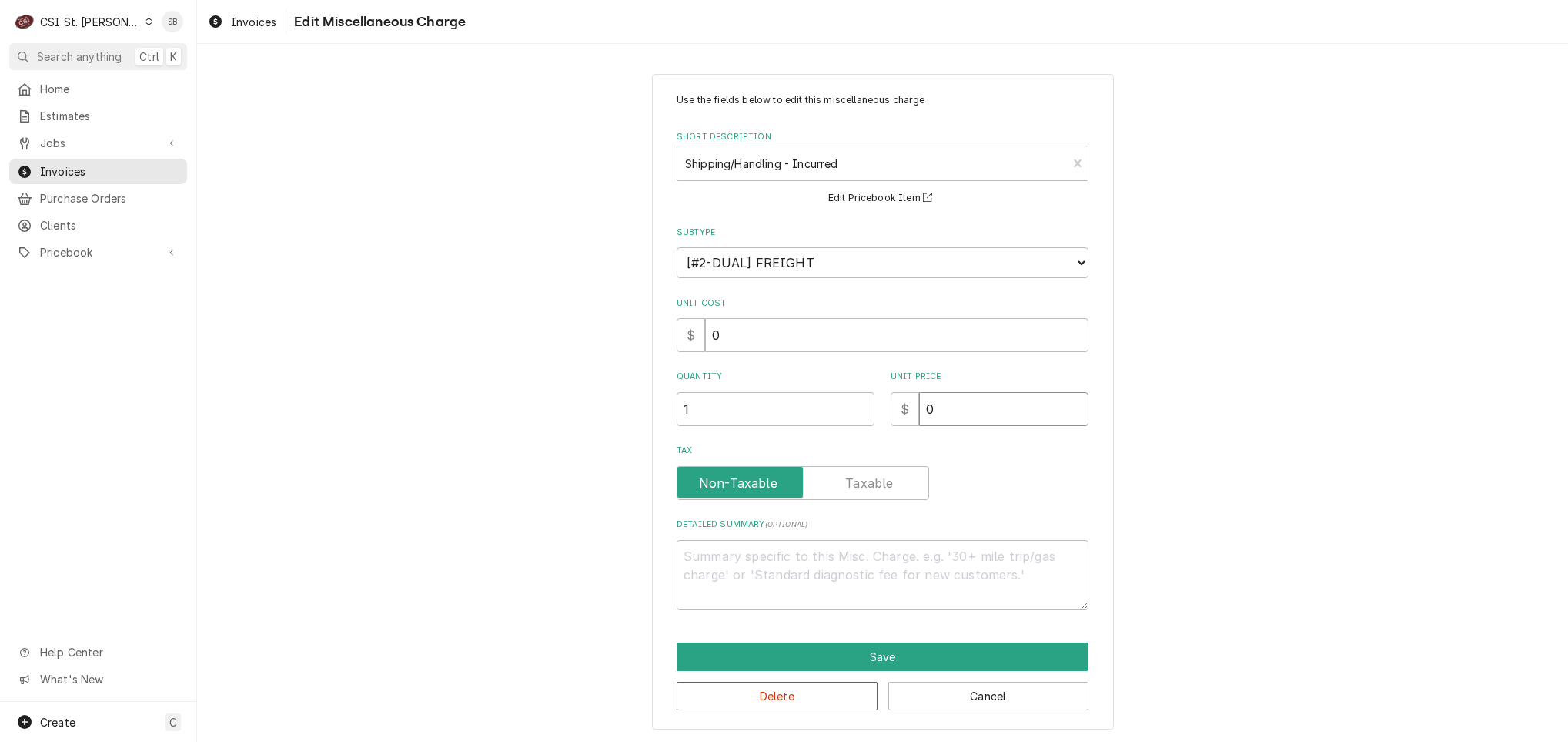
click at [868, 416] on div "Quantity 1 Unit Price $ 0" at bounding box center [883, 397] width 412 height 54
type textarea "x"
type input "2"
type textarea "x"
type input "25"
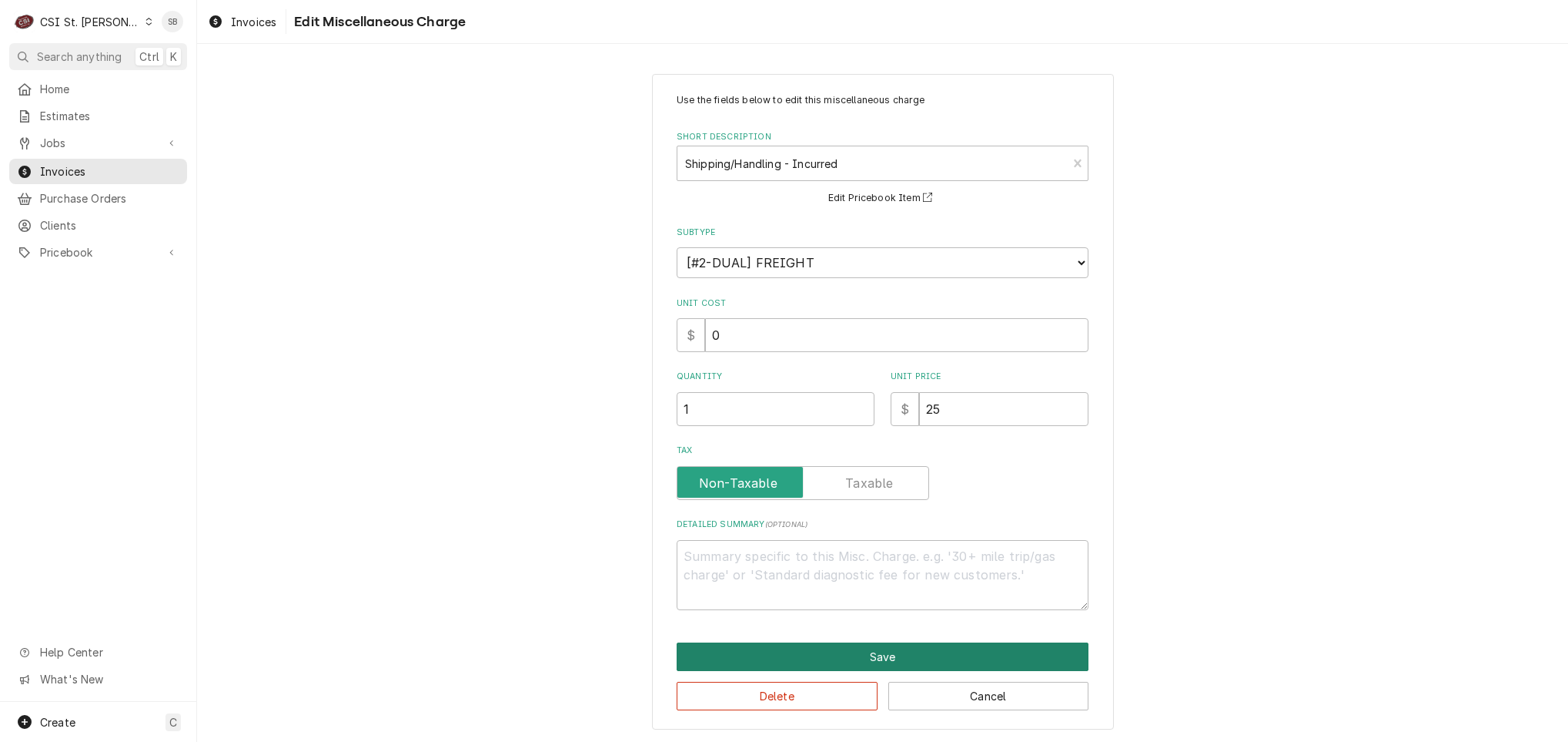
click at [915, 657] on button "Save" at bounding box center [883, 657] width 412 height 29
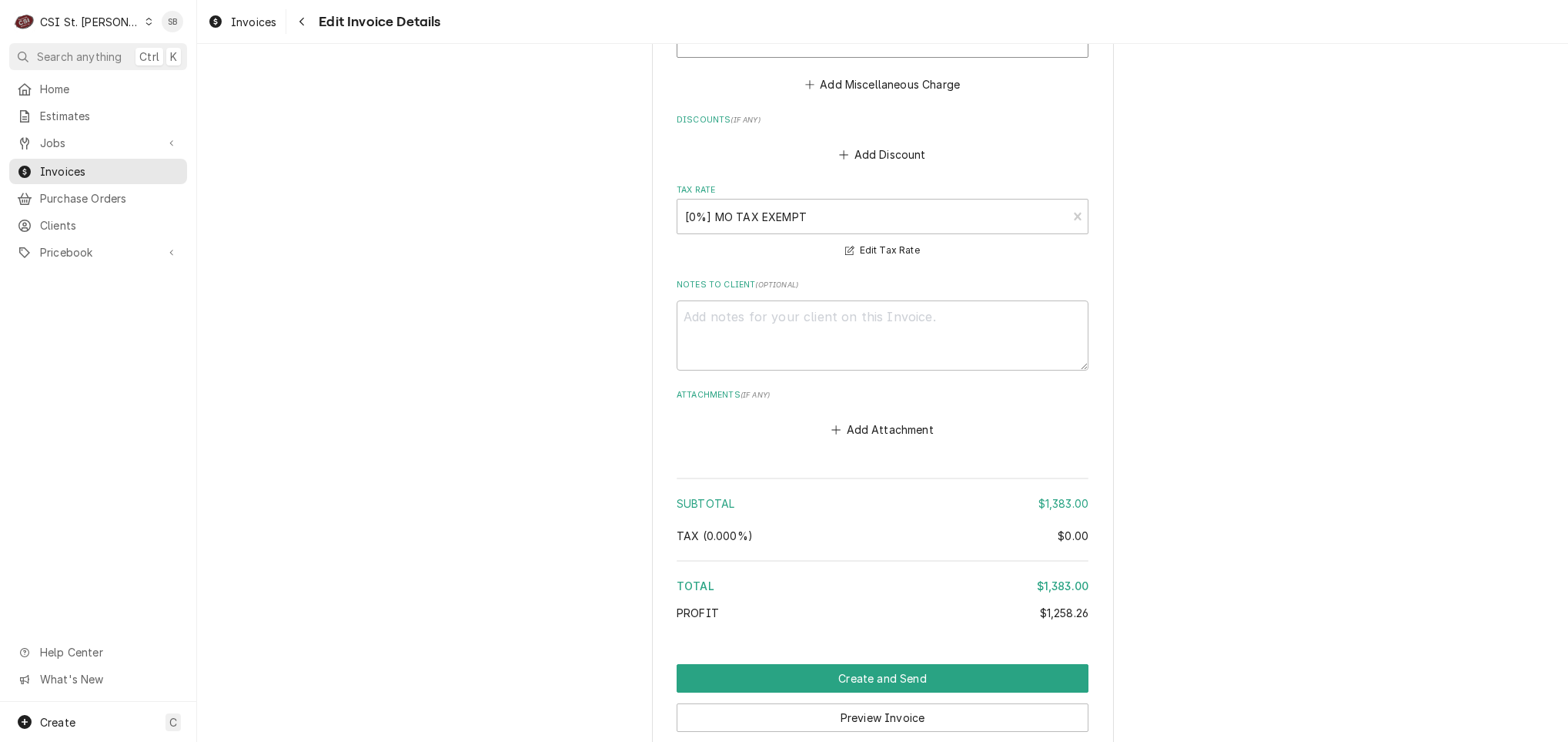
scroll to position [3014, 0]
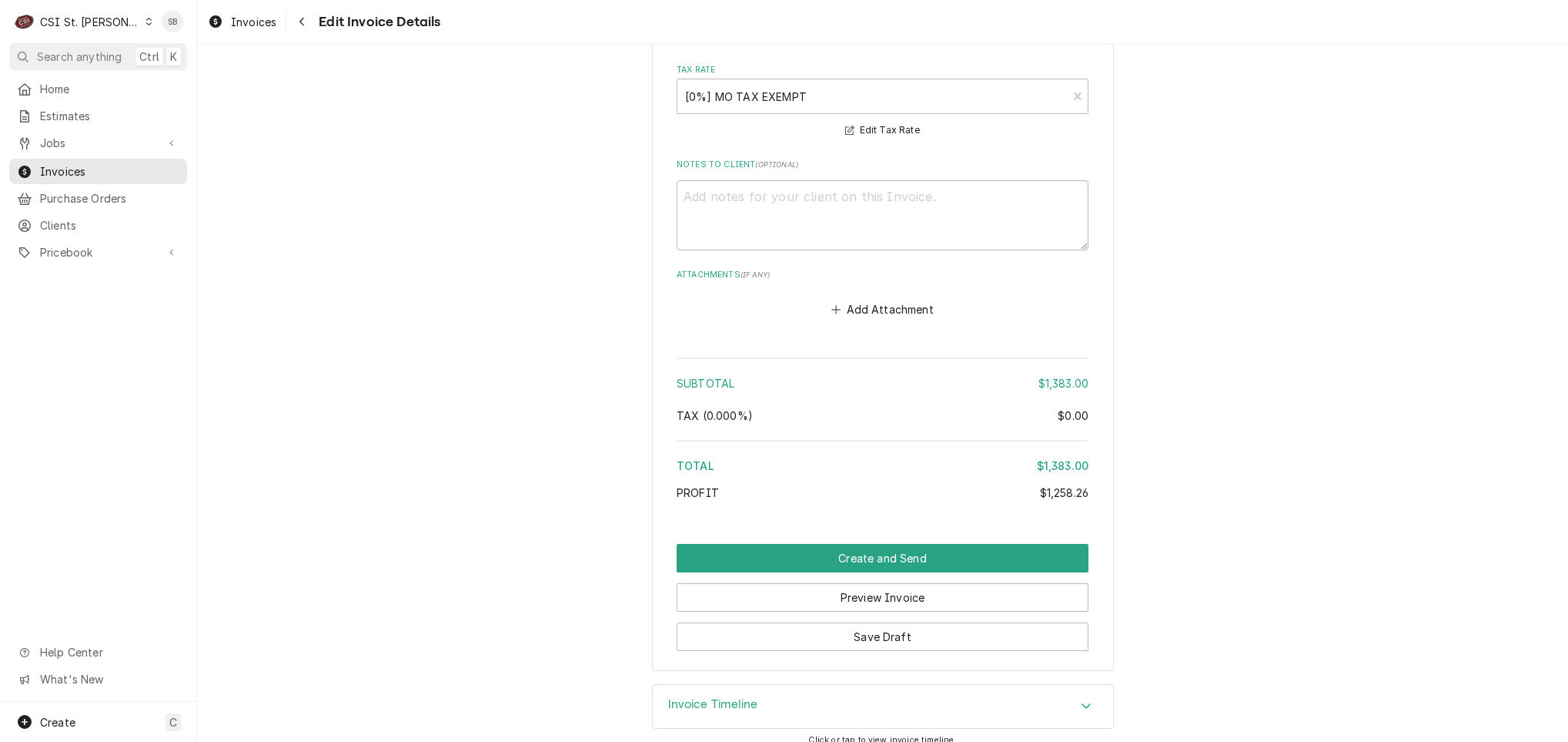
drag, startPoint x: 776, startPoint y: 137, endPoint x: 770, endPoint y: 195, distance: 58.3
click at [765, 208] on textarea "Notes to Client ( optional )" at bounding box center [883, 215] width 412 height 70
type textarea "x"
type textarea "W"
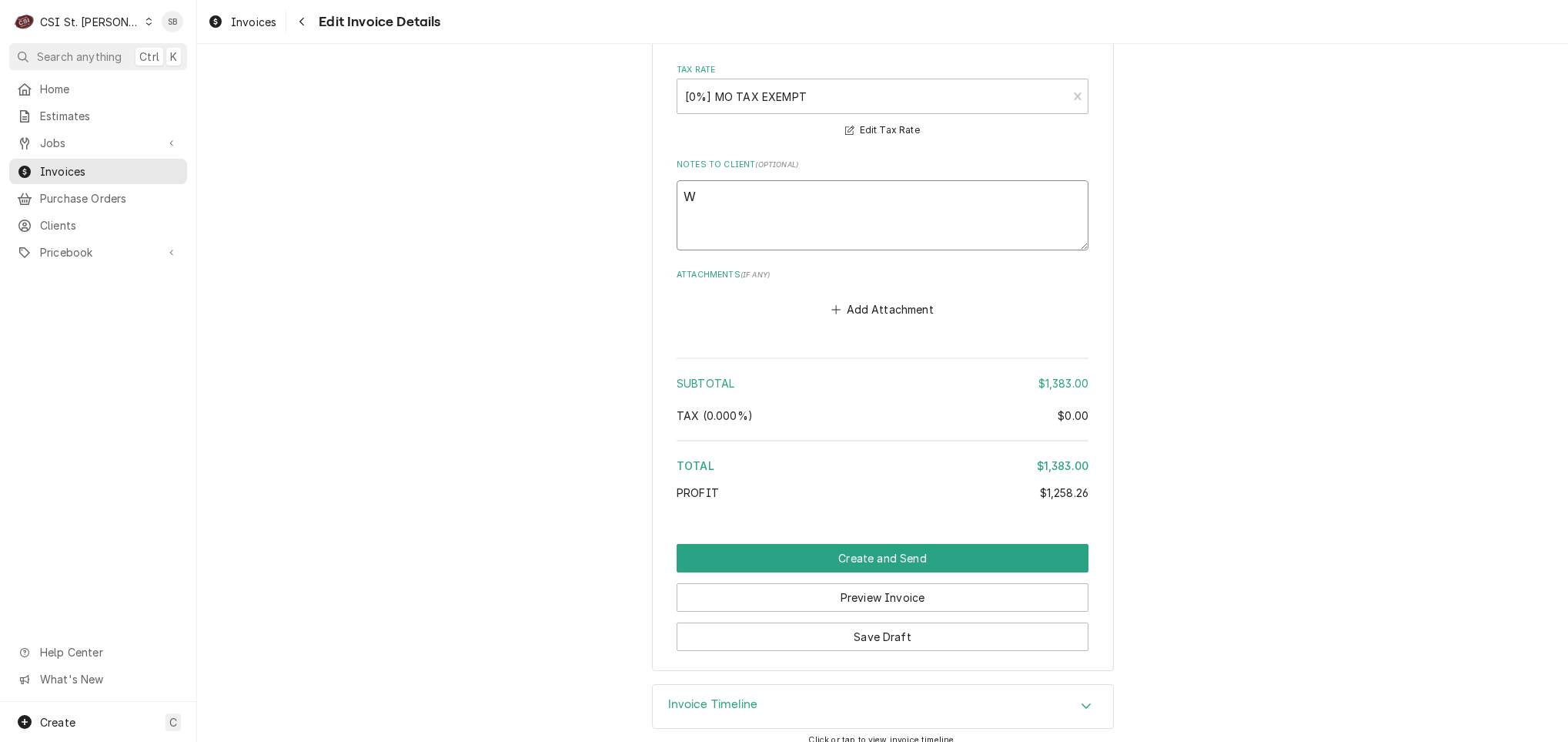
type textarea "x"
type textarea "Wo"
type textarea "x"
type textarea "Wor"
type textarea "x"
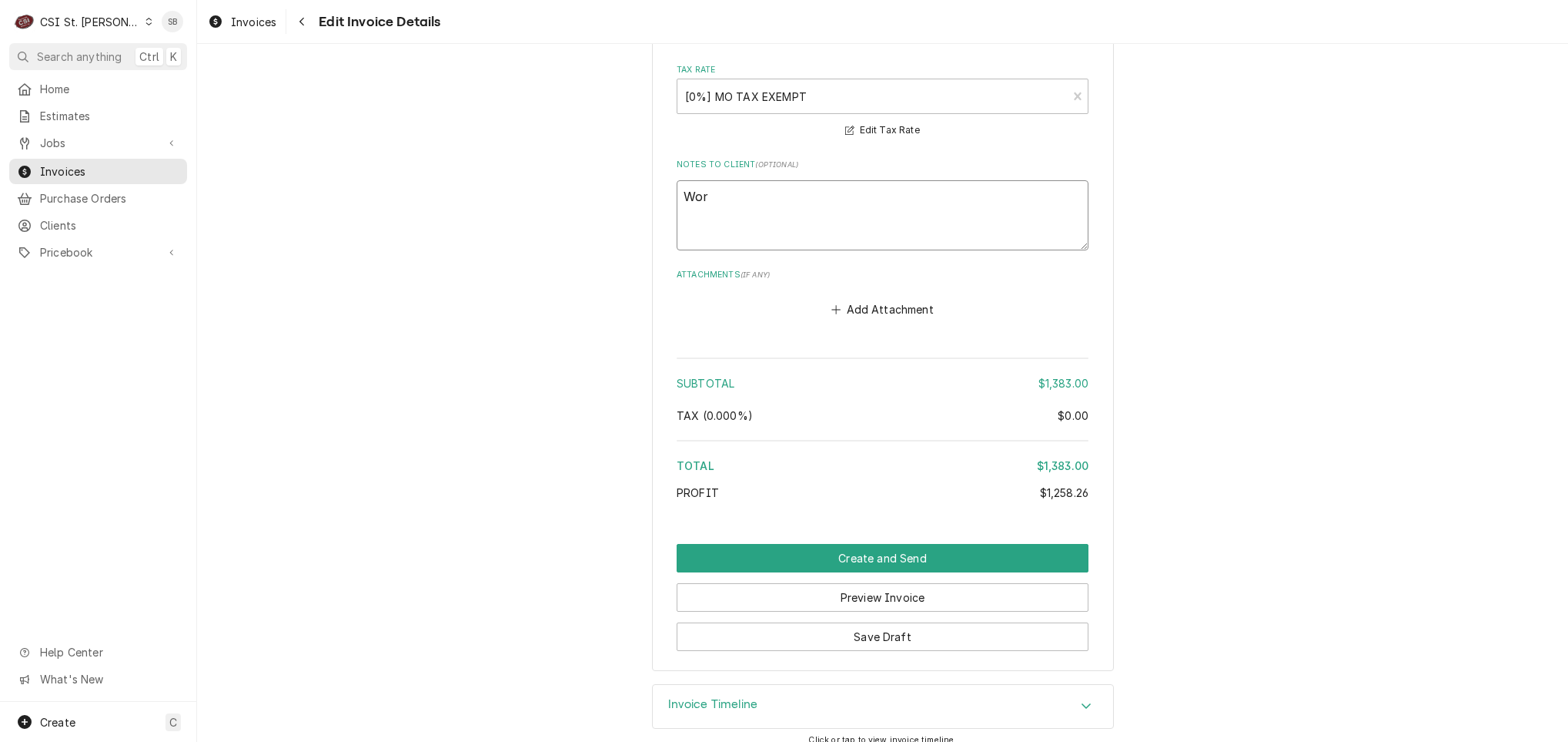
type textarea "Work"
type textarea "x"
type textarea "Work"
type textarea "x"
type textarea "Work d"
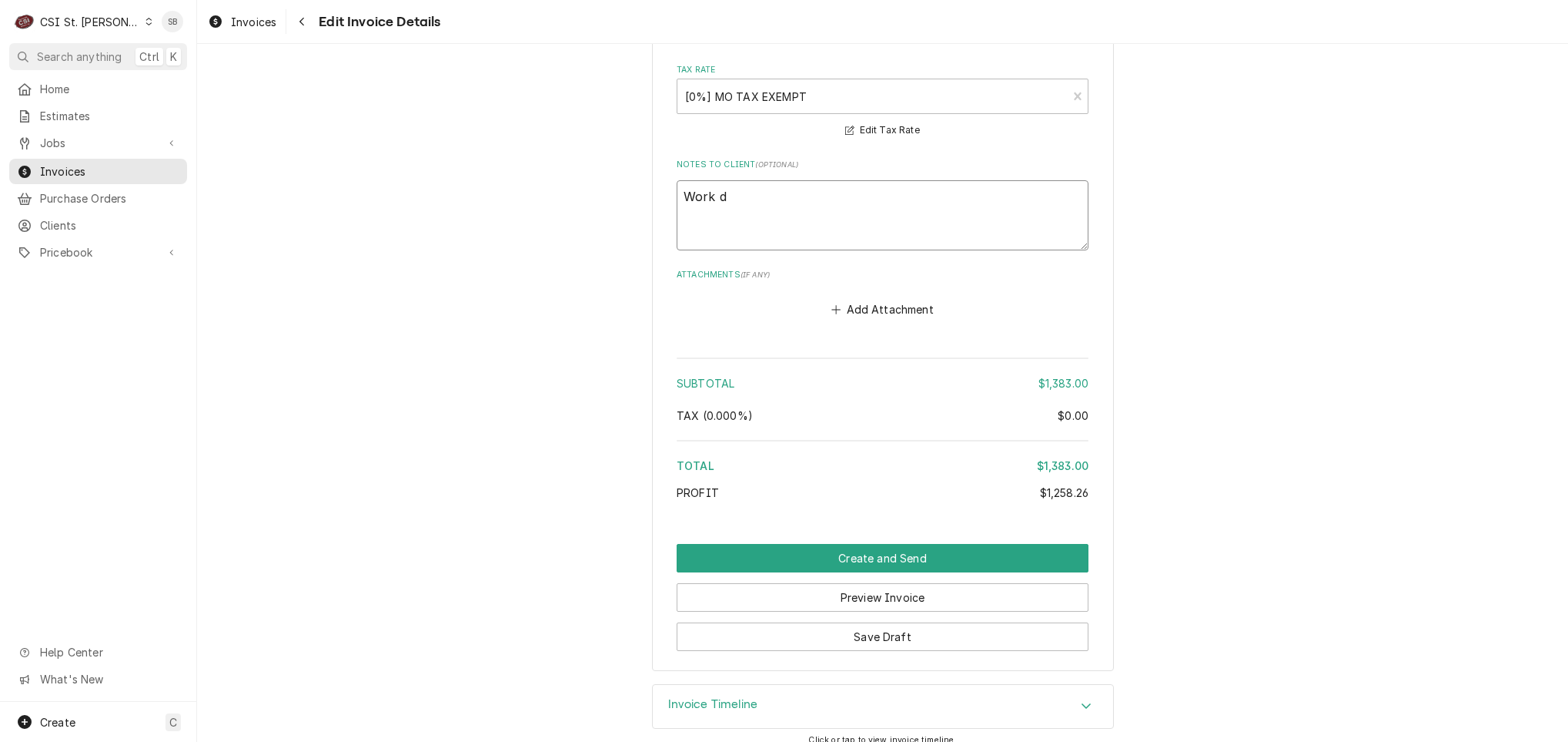
type textarea "x"
type textarea "Work don"
type textarea "x"
type textarea "Work done"
type textarea "x"
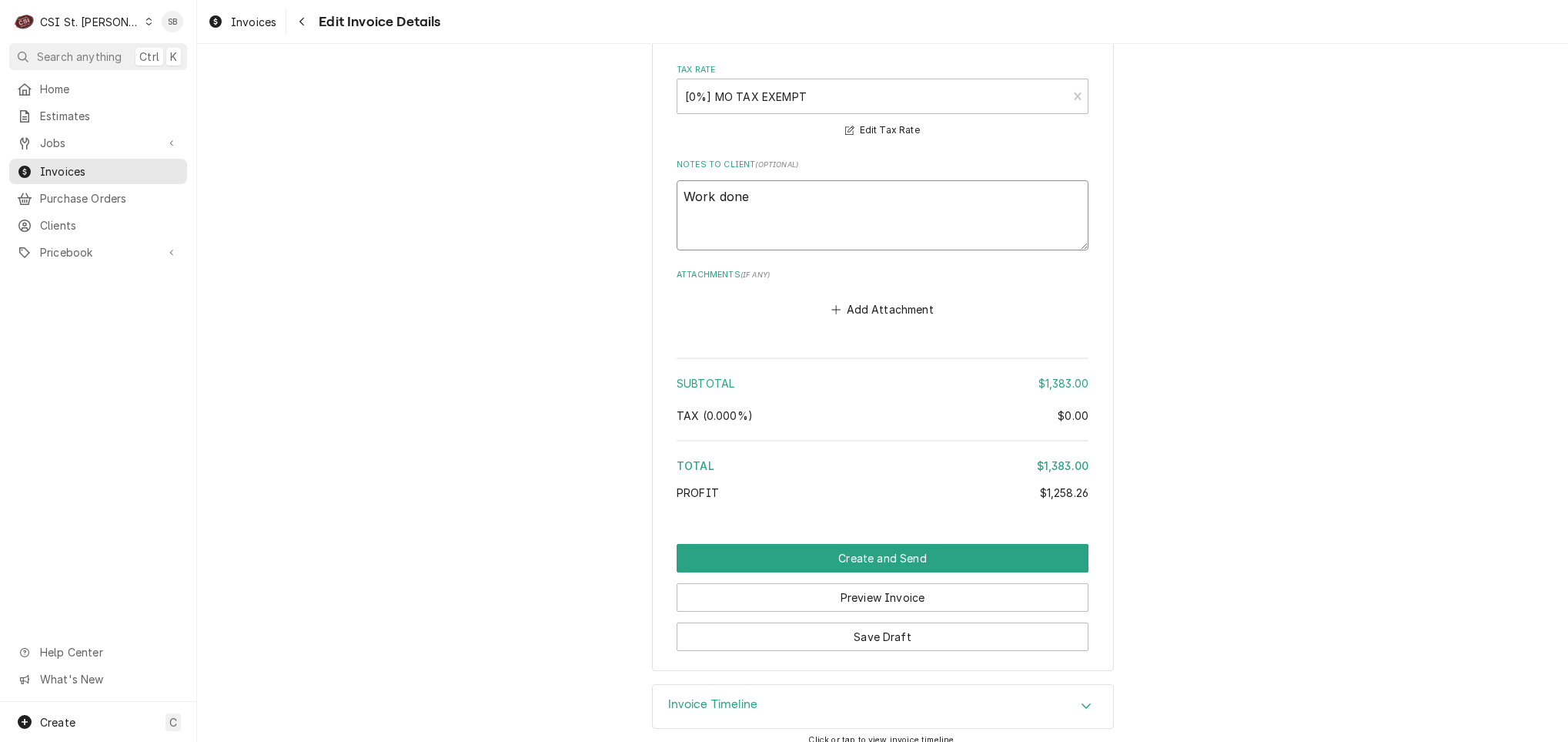
type textarea "Work done"
type textarea "x"
type textarea "Work done p"
type textarea "x"
type textarea "Work done pe"
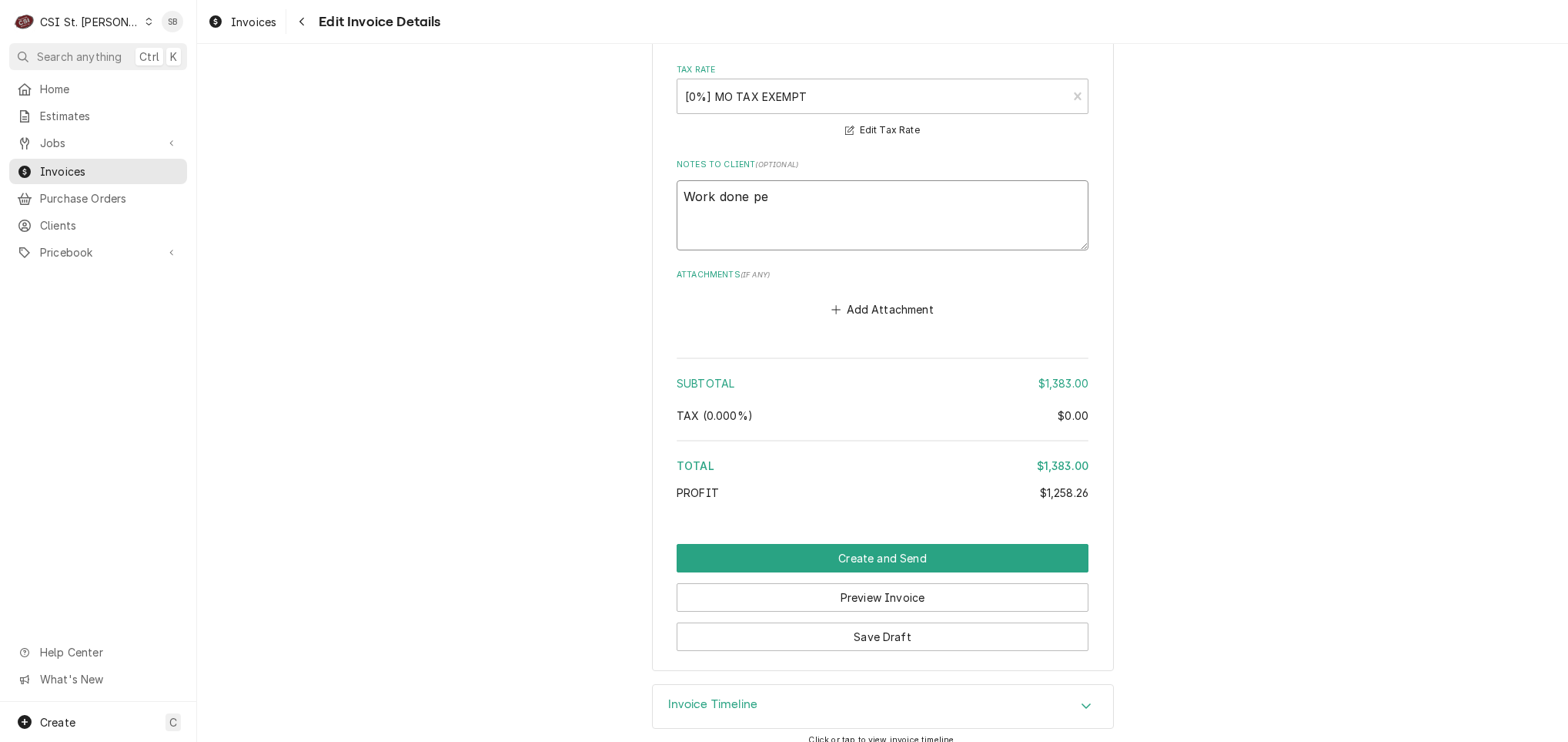
type textarea "x"
type textarea "Work done per"
type textarea "x"
type textarea "Work done per"
paste textarea "EST-400709"
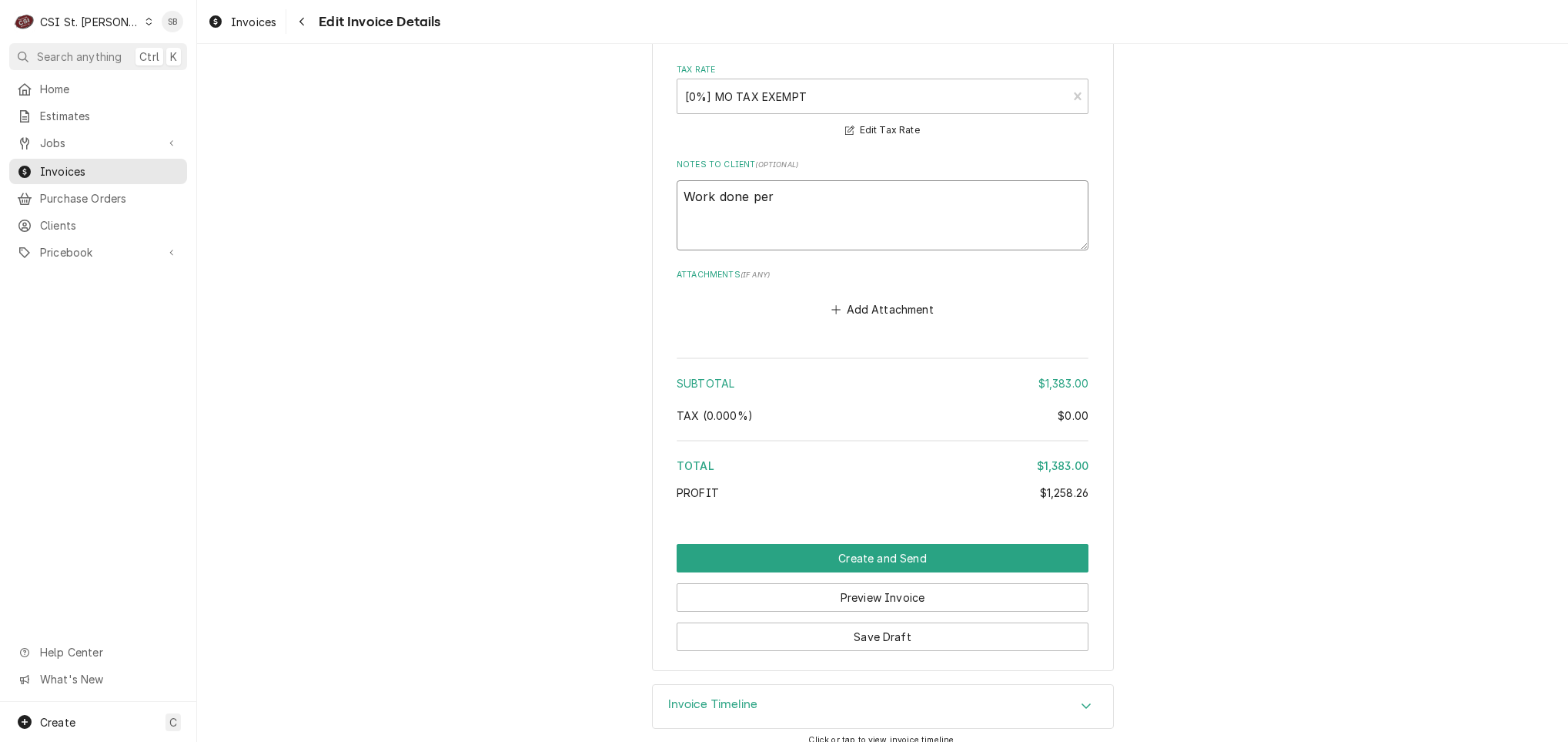
type textarea "x"
type textarea "Work done per EST-400709"
click at [887, 624] on button "Save Draft" at bounding box center [883, 637] width 412 height 29
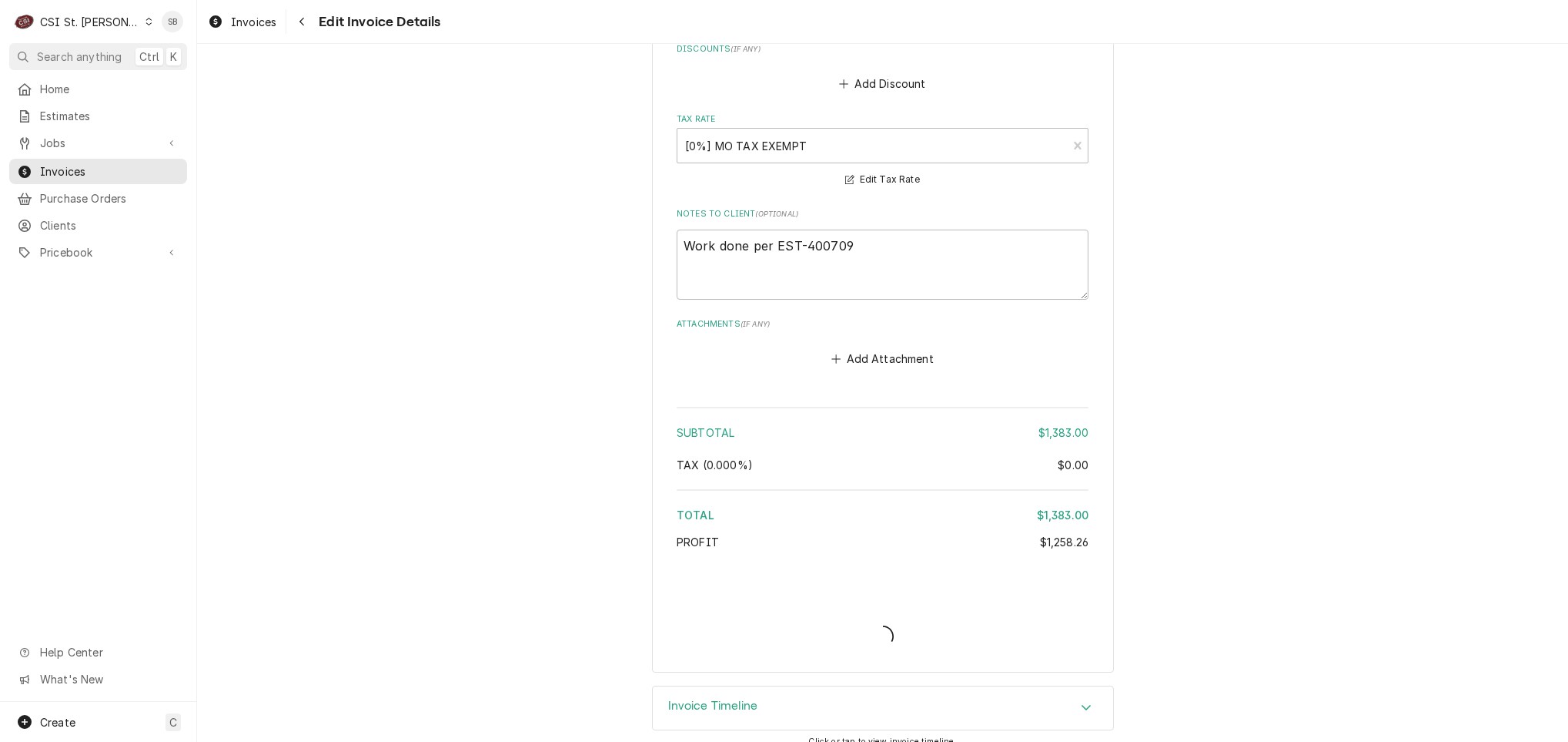
type textarea "x"
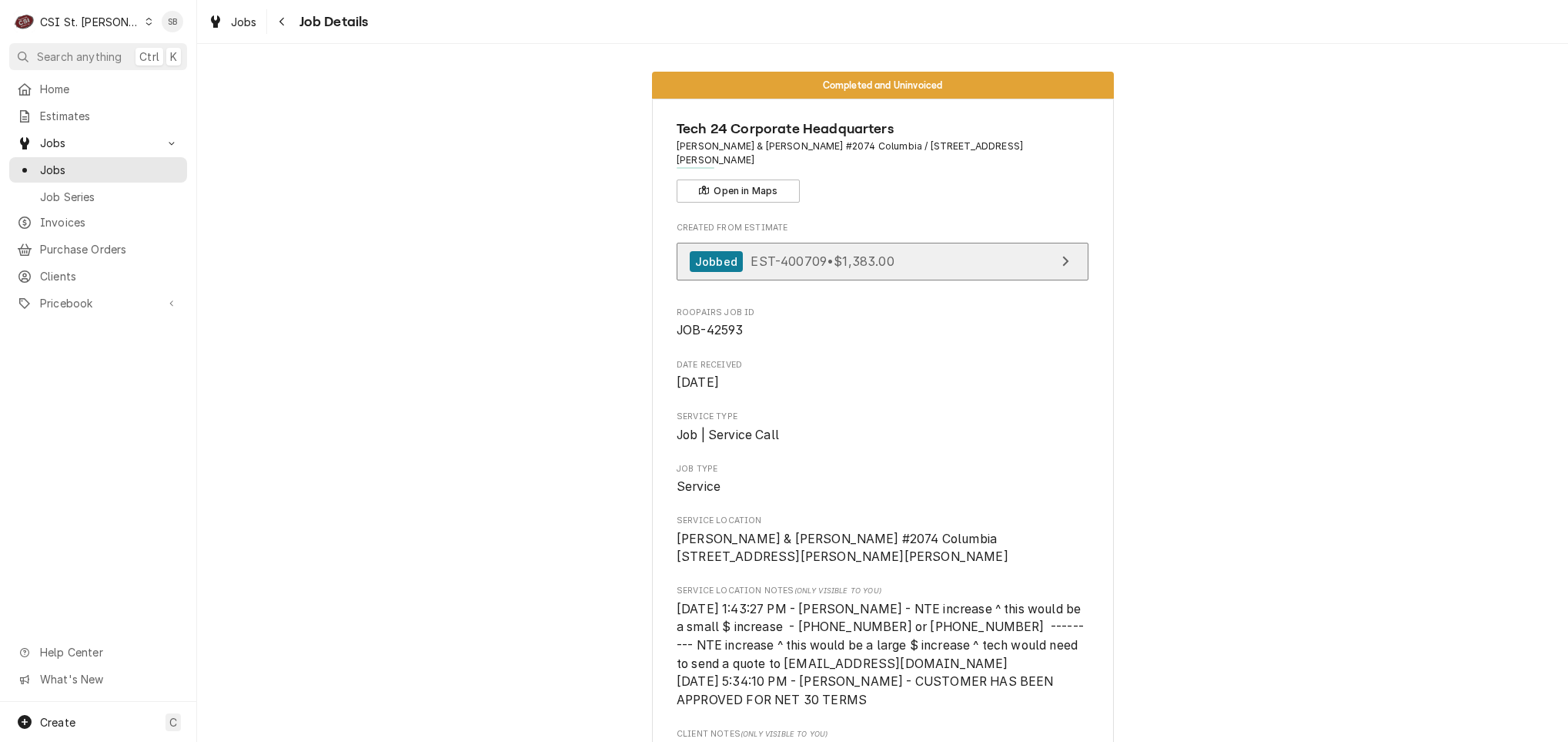
click at [759, 254] on span "EST-400709 • $1,383.00" at bounding box center [822, 261] width 143 height 15
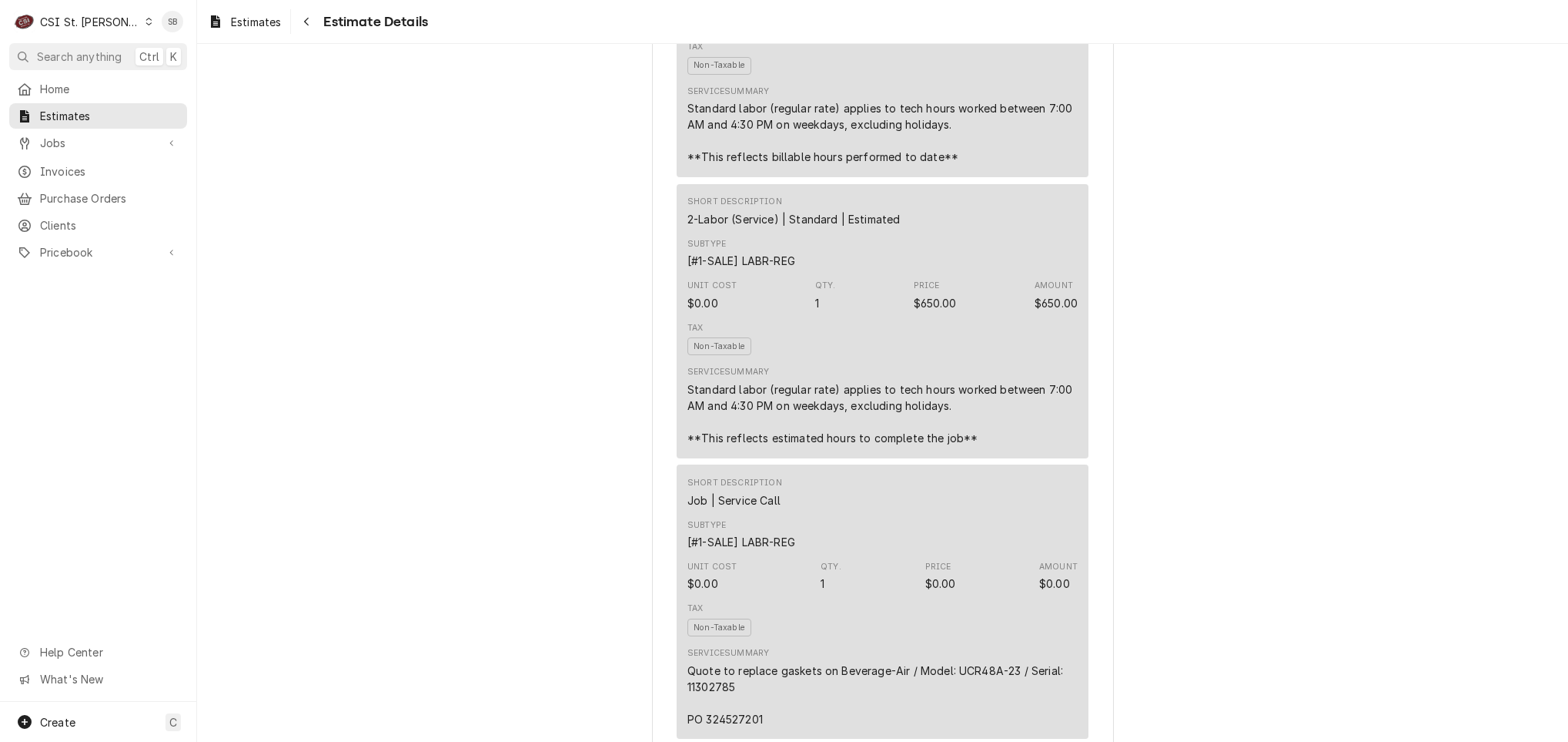
scroll to position [1271, 0]
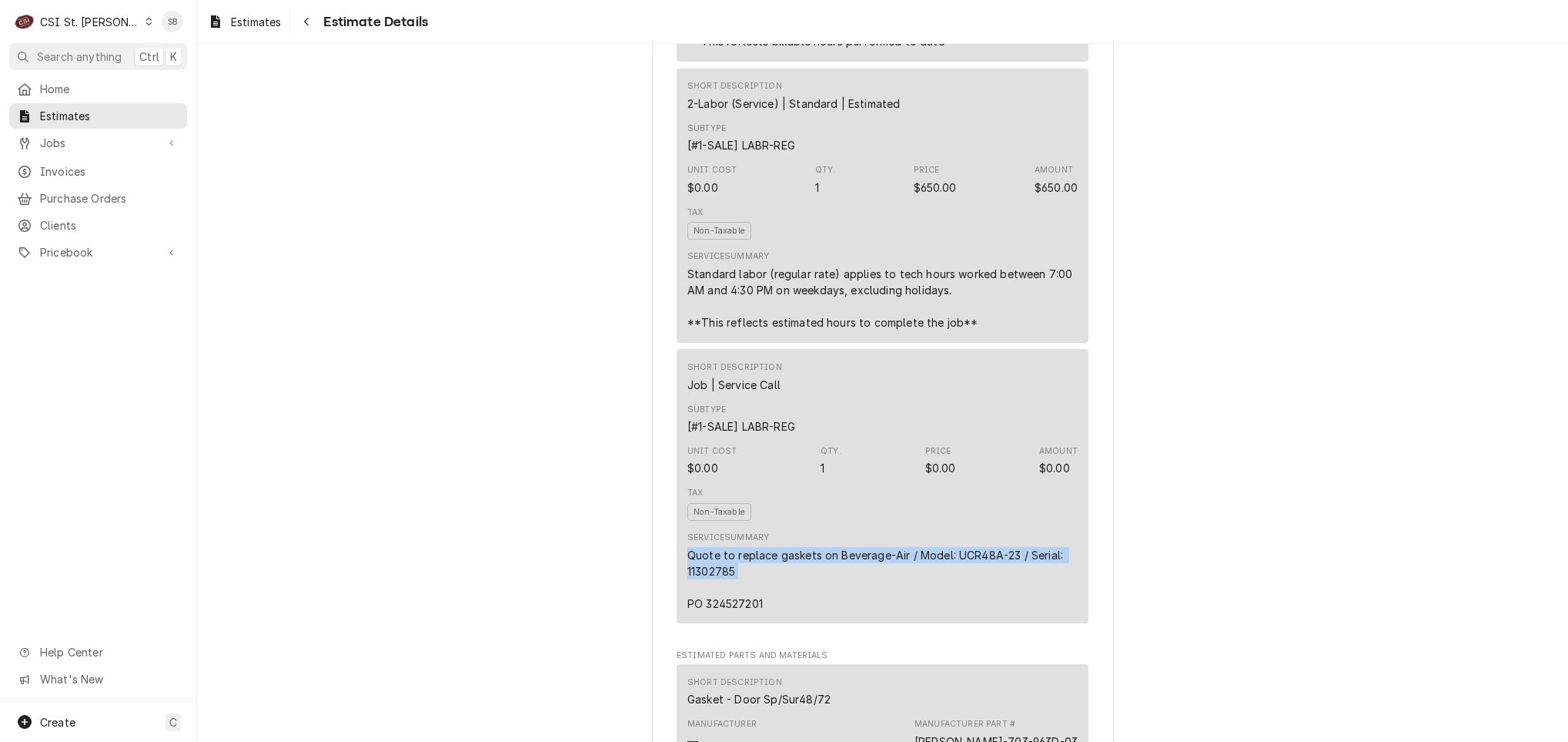
drag, startPoint x: 675, startPoint y: 596, endPoint x: 834, endPoint y: 631, distance: 162.8
click at [834, 623] on div "Short Description Job | Service Call Subtype [#1-SALE] LABR-REG Unit Cost $0.00…" at bounding box center [883, 486] width 412 height 275
copy div "Quote to replace gaskets on Beverage-Air / Model: UCR48A-23 / Serial: 11302785"
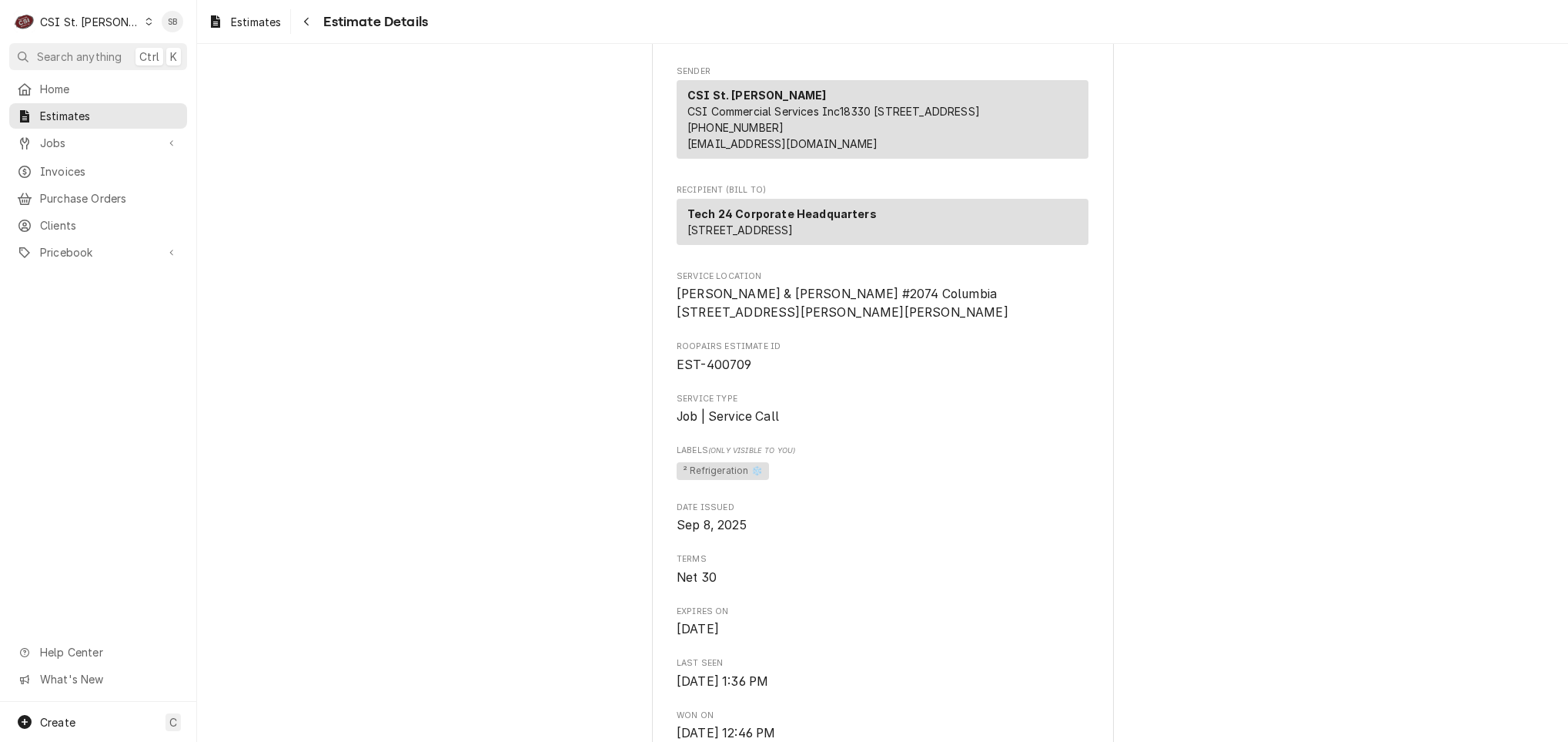
scroll to position [231, 0]
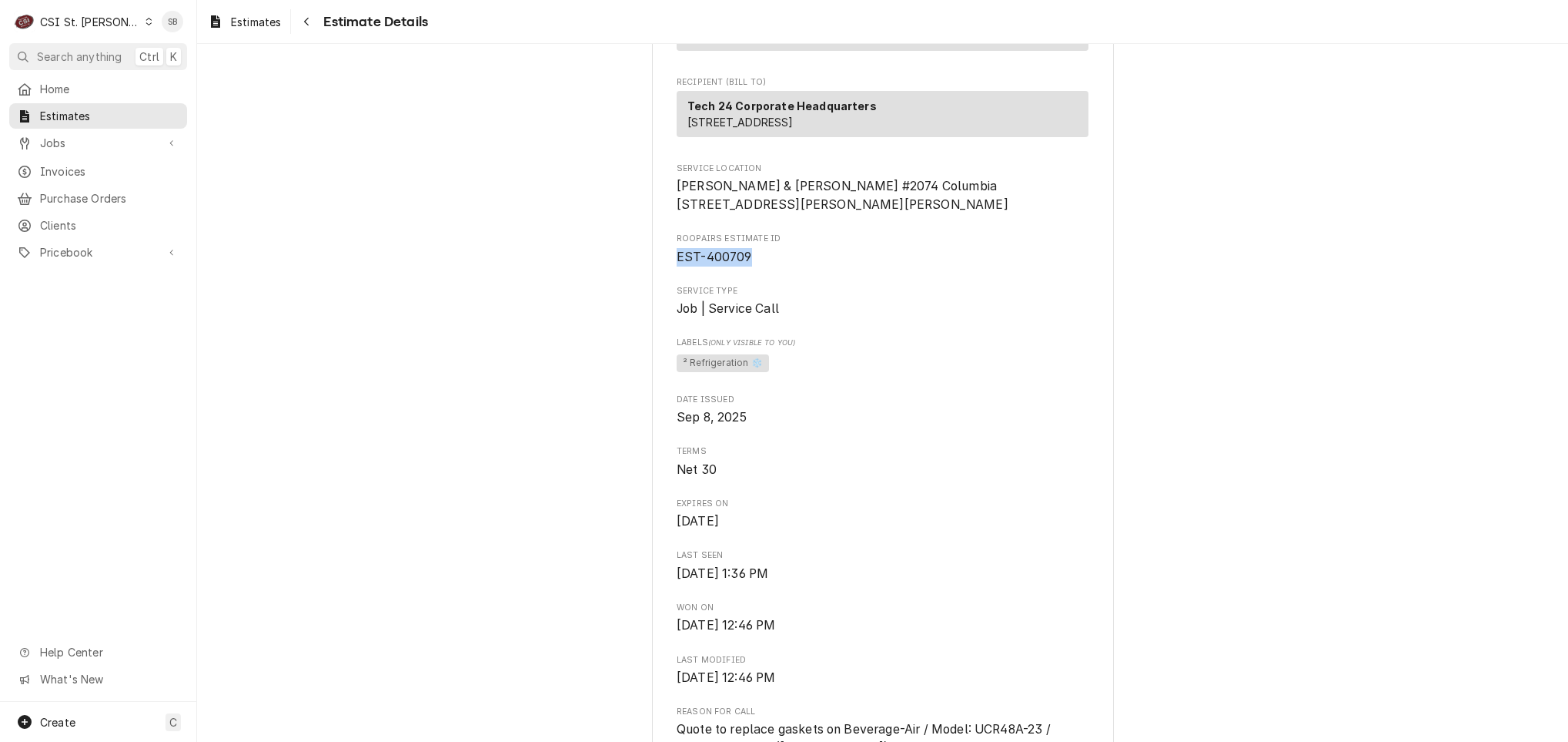
drag, startPoint x: 667, startPoint y: 299, endPoint x: 642, endPoint y: 299, distance: 25.0
drag, startPoint x: 642, startPoint y: 299, endPoint x: 680, endPoint y: 306, distance: 38.6
copy span "EST-400709"
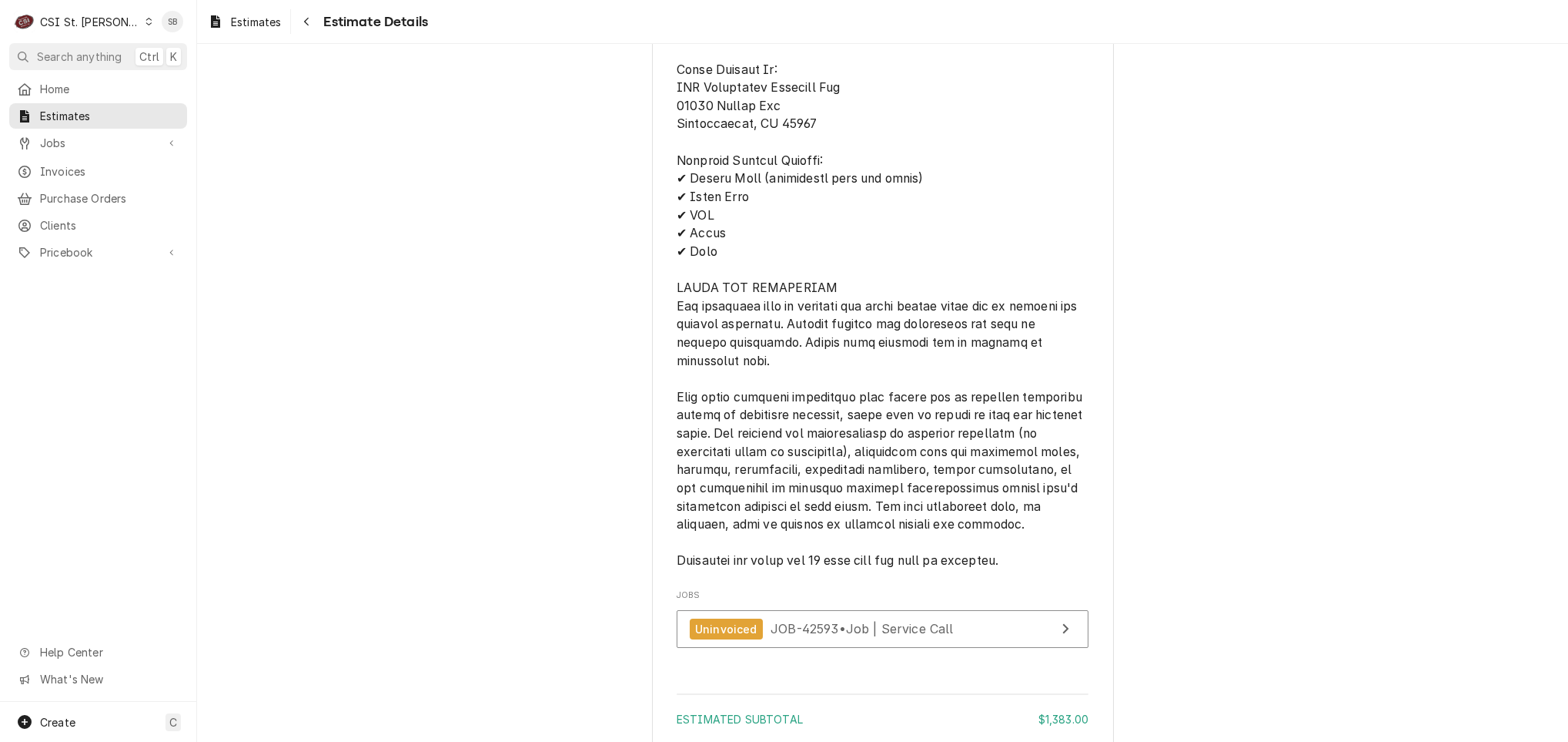
scroll to position [3120, 0]
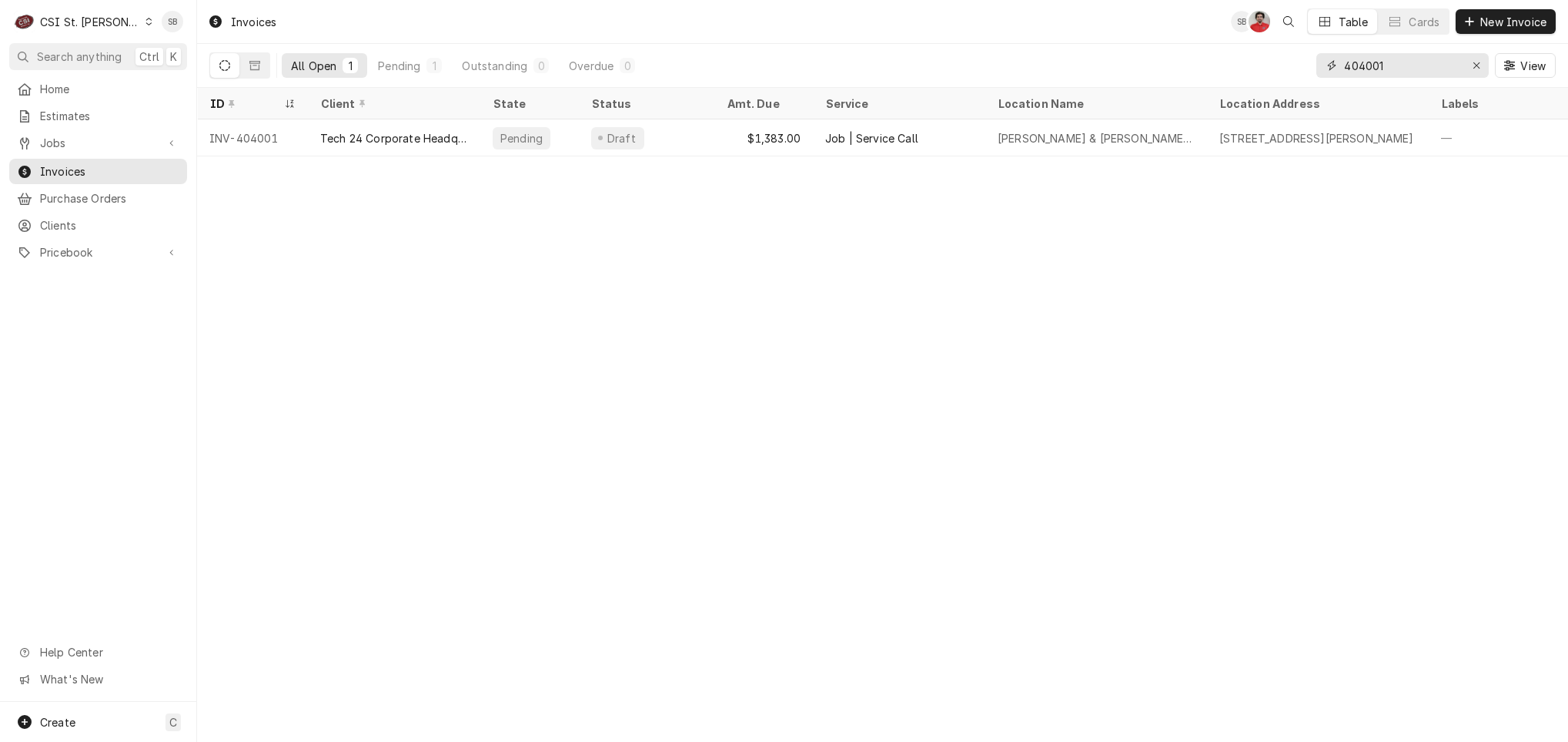
click at [1439, 61] on input "404001" at bounding box center [1401, 66] width 115 height 25
type input "404002"
